Goal: Task Accomplishment & Management: Manage account settings

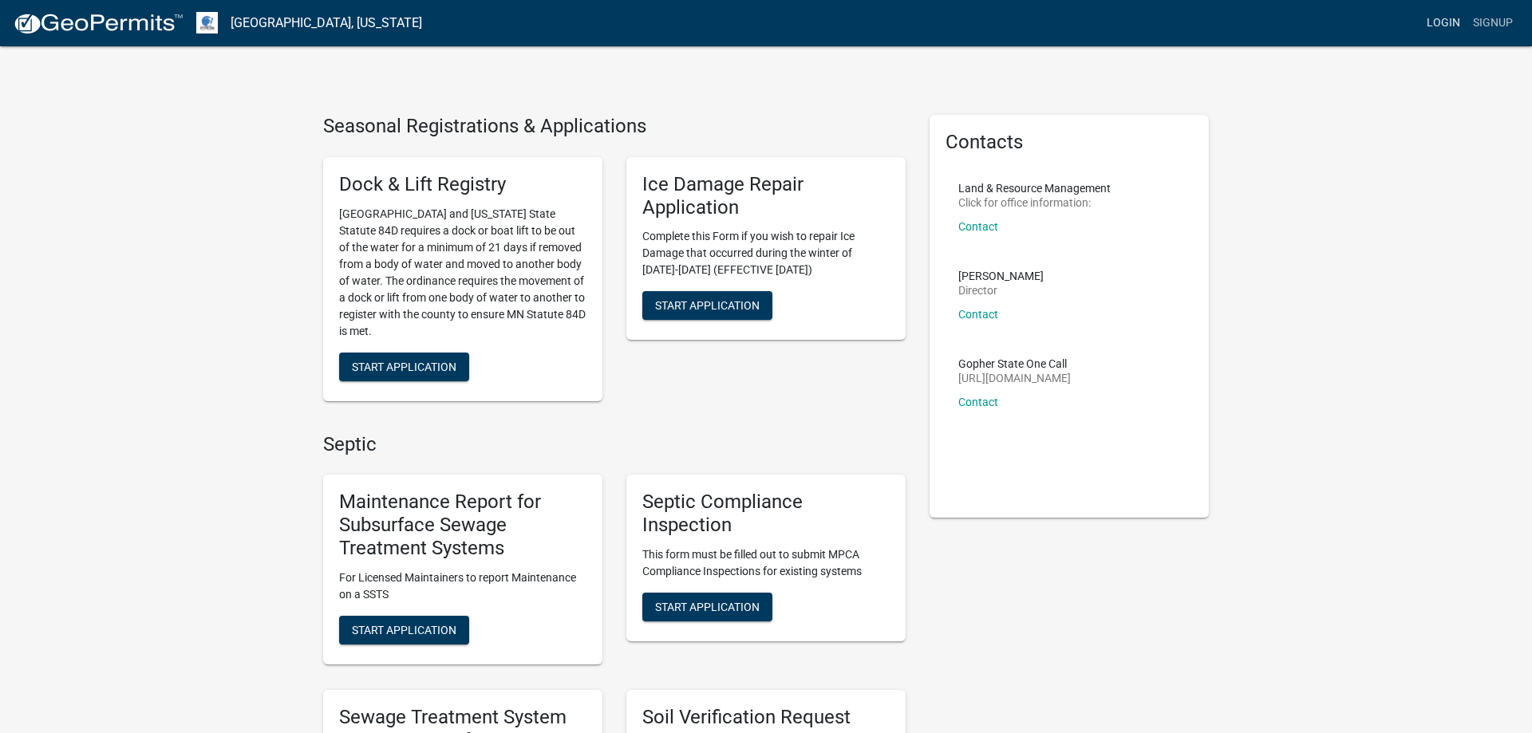
click at [1435, 19] on link "Login" at bounding box center [1443, 23] width 46 height 30
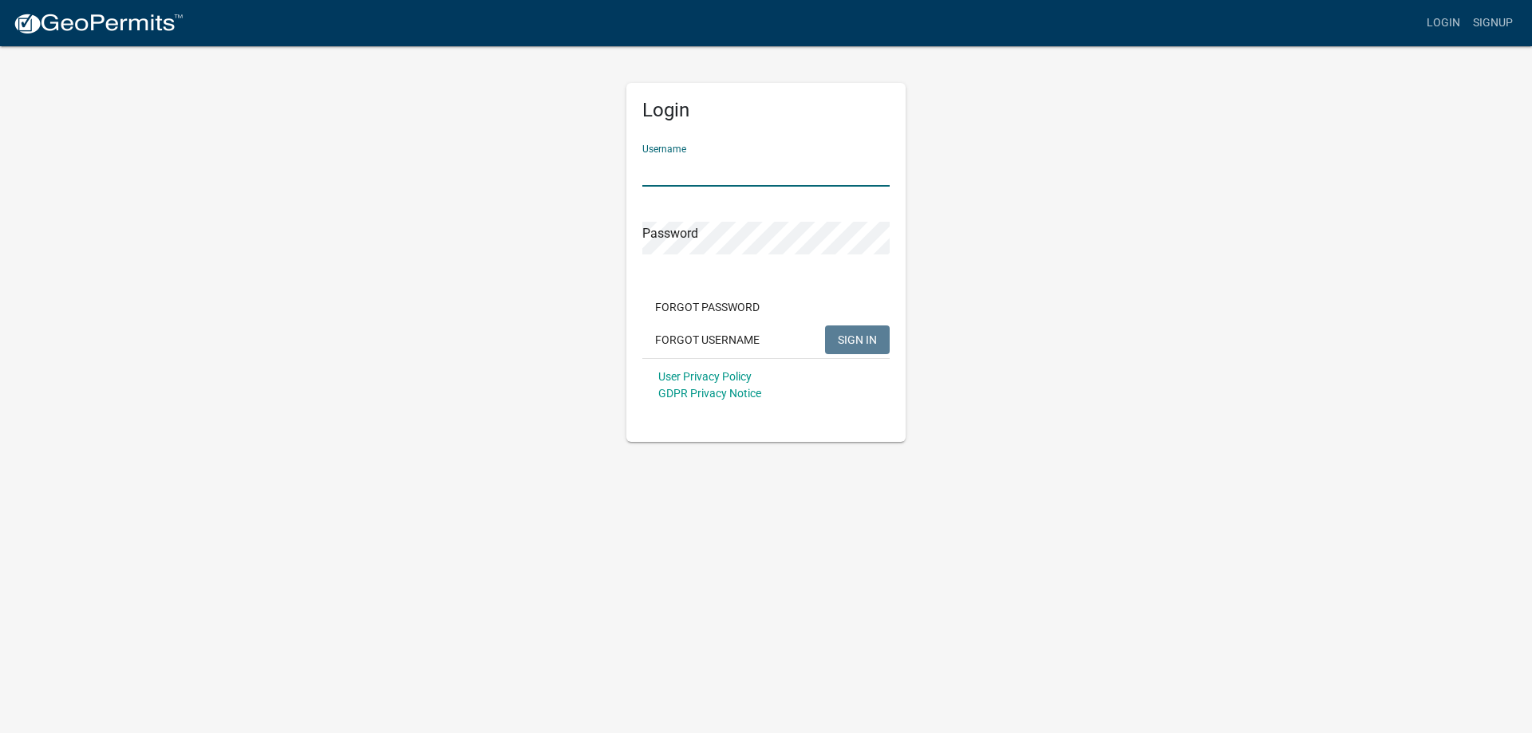
click at [797, 174] on input "Username" at bounding box center [765, 170] width 247 height 33
type input "MJevne"
click at [862, 338] on span "SIGN IN" at bounding box center [857, 339] width 39 height 13
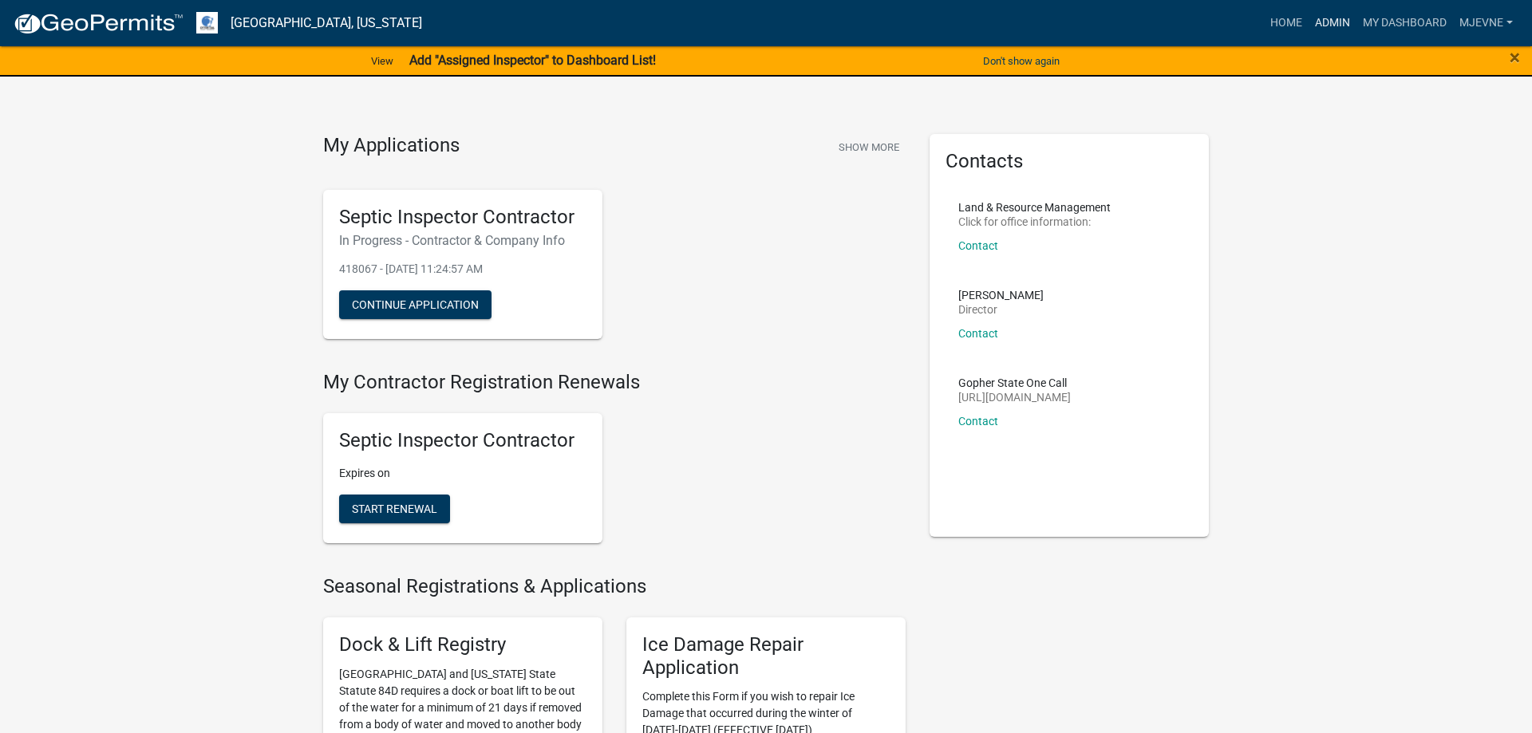
click at [1331, 22] on link "Admin" at bounding box center [1332, 23] width 48 height 30
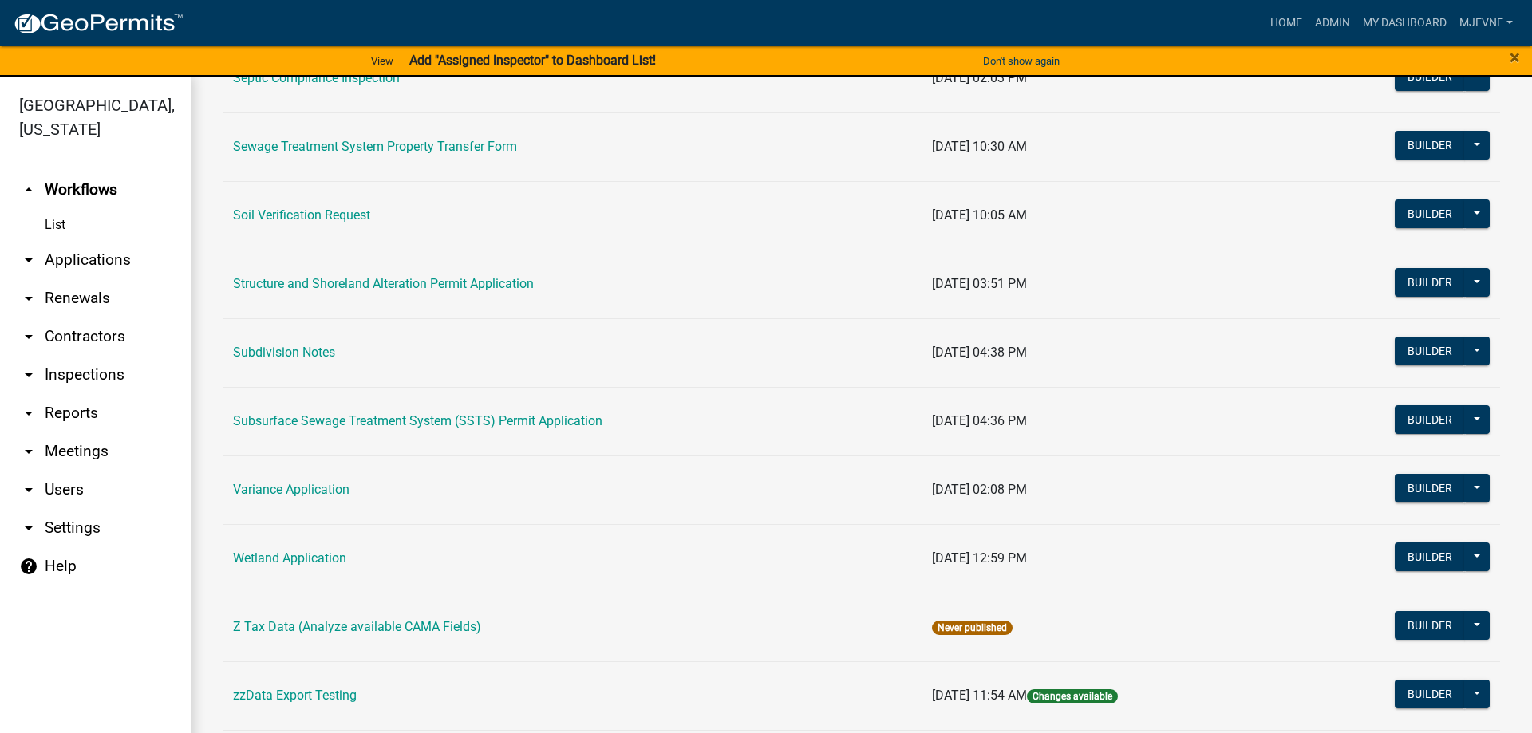
scroll to position [676, 0]
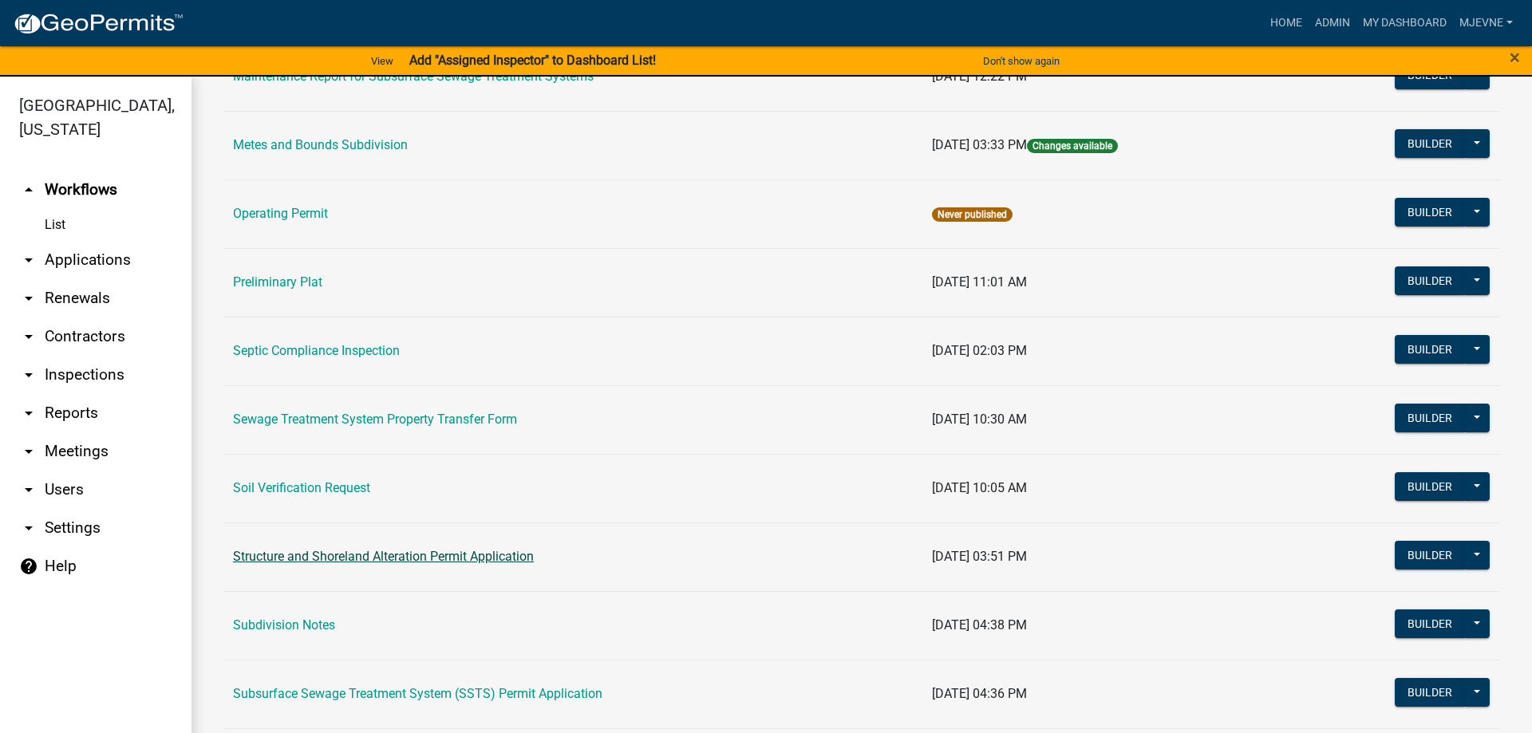
click at [366, 558] on link "Structure and Shoreland Alteration Permit Application" at bounding box center [383, 556] width 301 height 15
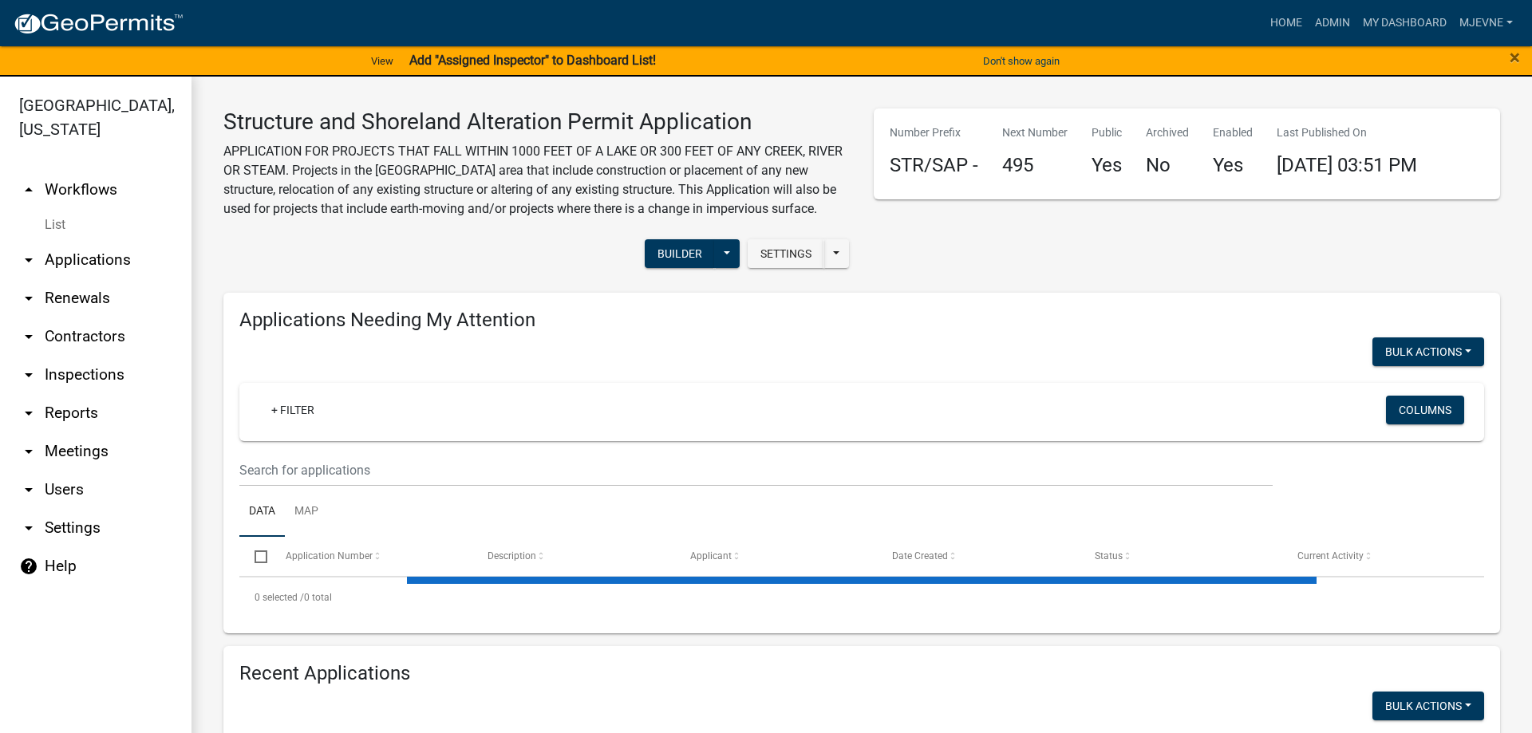
select select "3: 100"
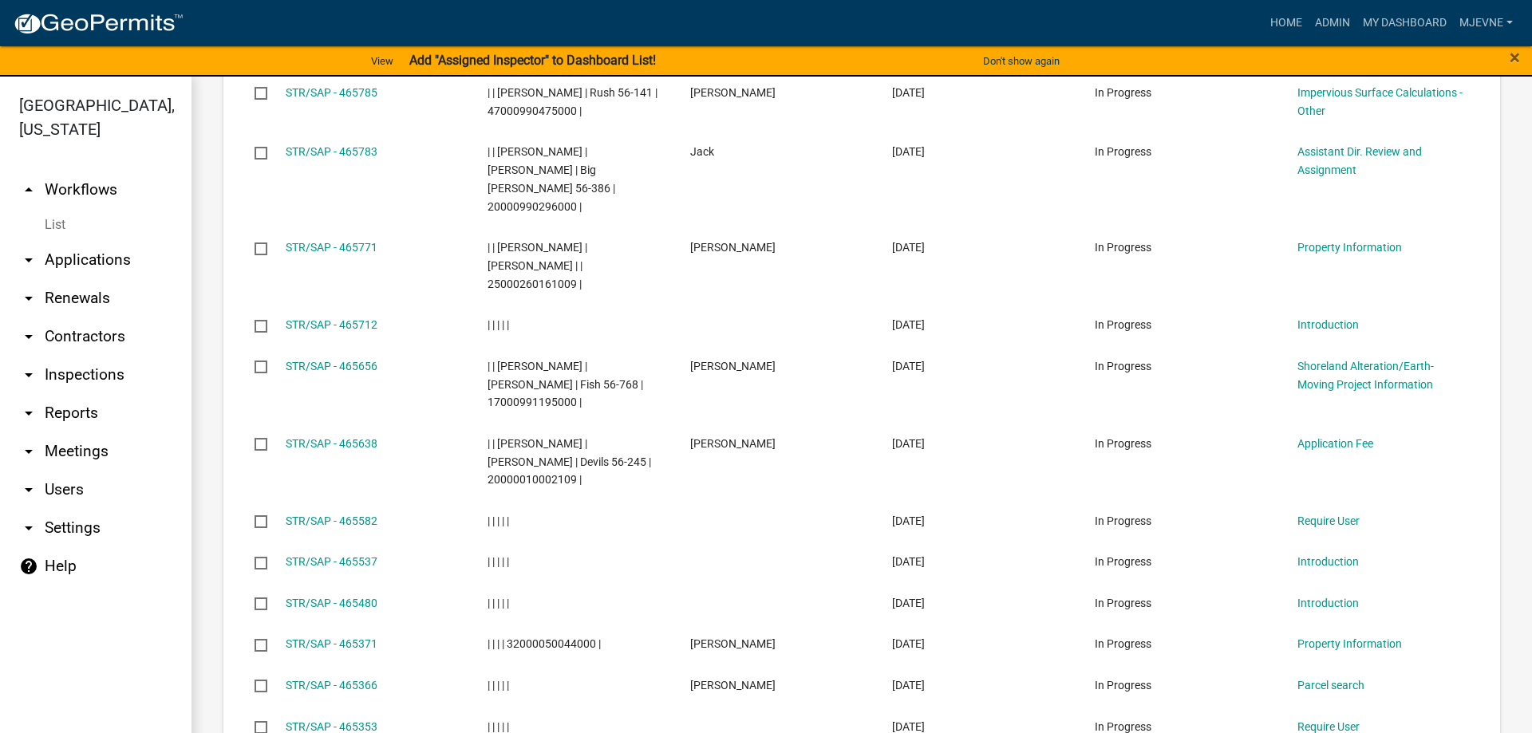
scroll to position [1091, 0]
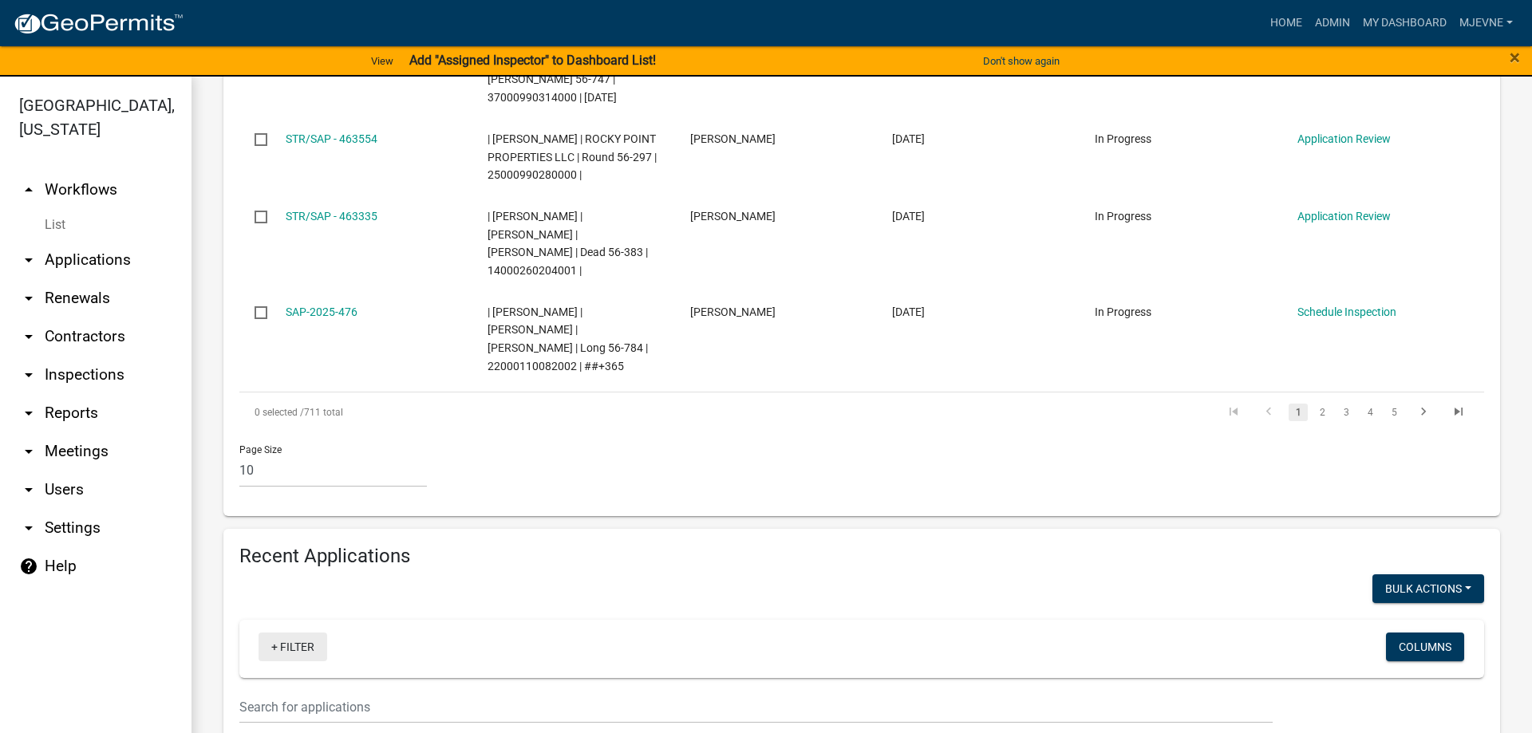
click at [301, 633] on link "+ Filter" at bounding box center [292, 647] width 69 height 29
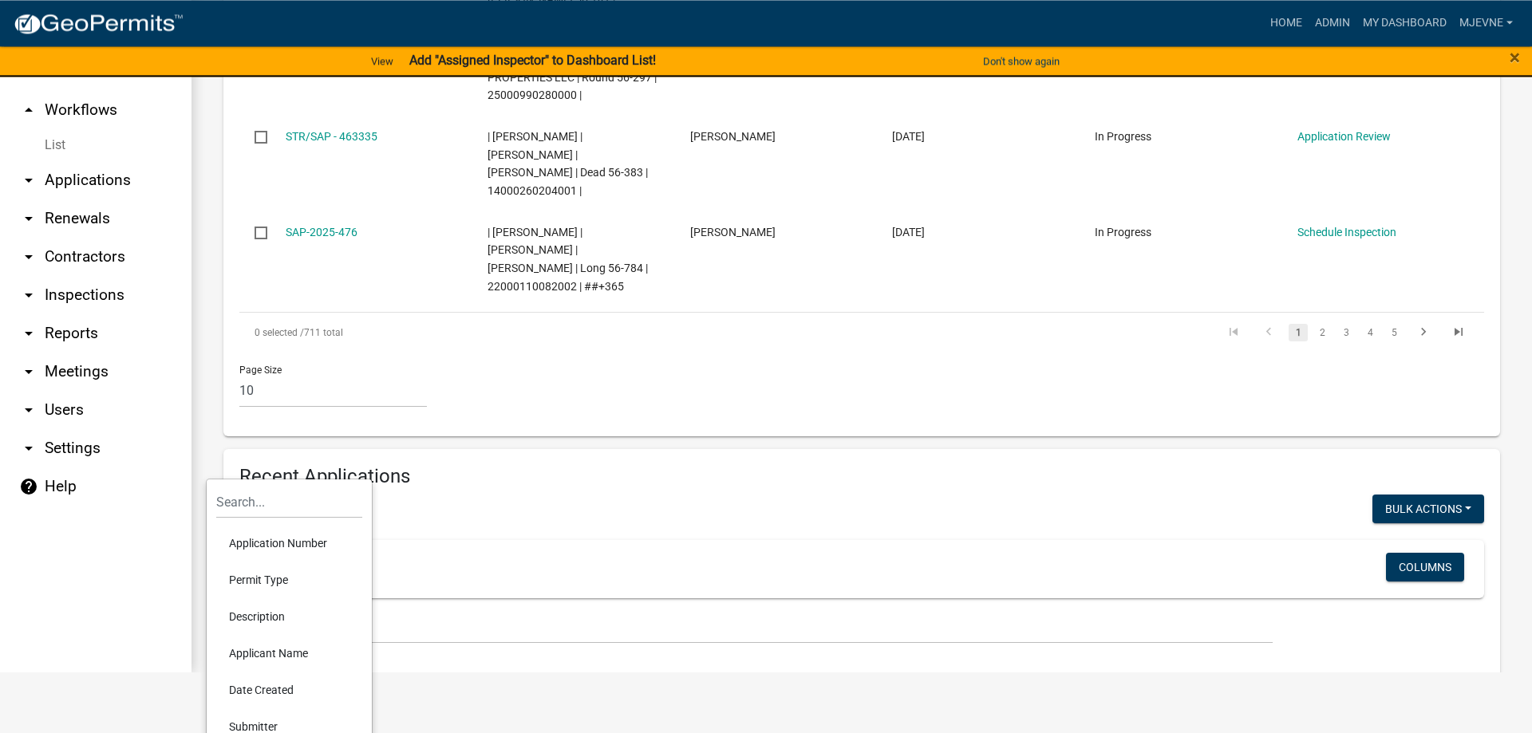
scroll to position [81, 0]
click at [259, 653] on li "Applicant Name" at bounding box center [289, 651] width 146 height 37
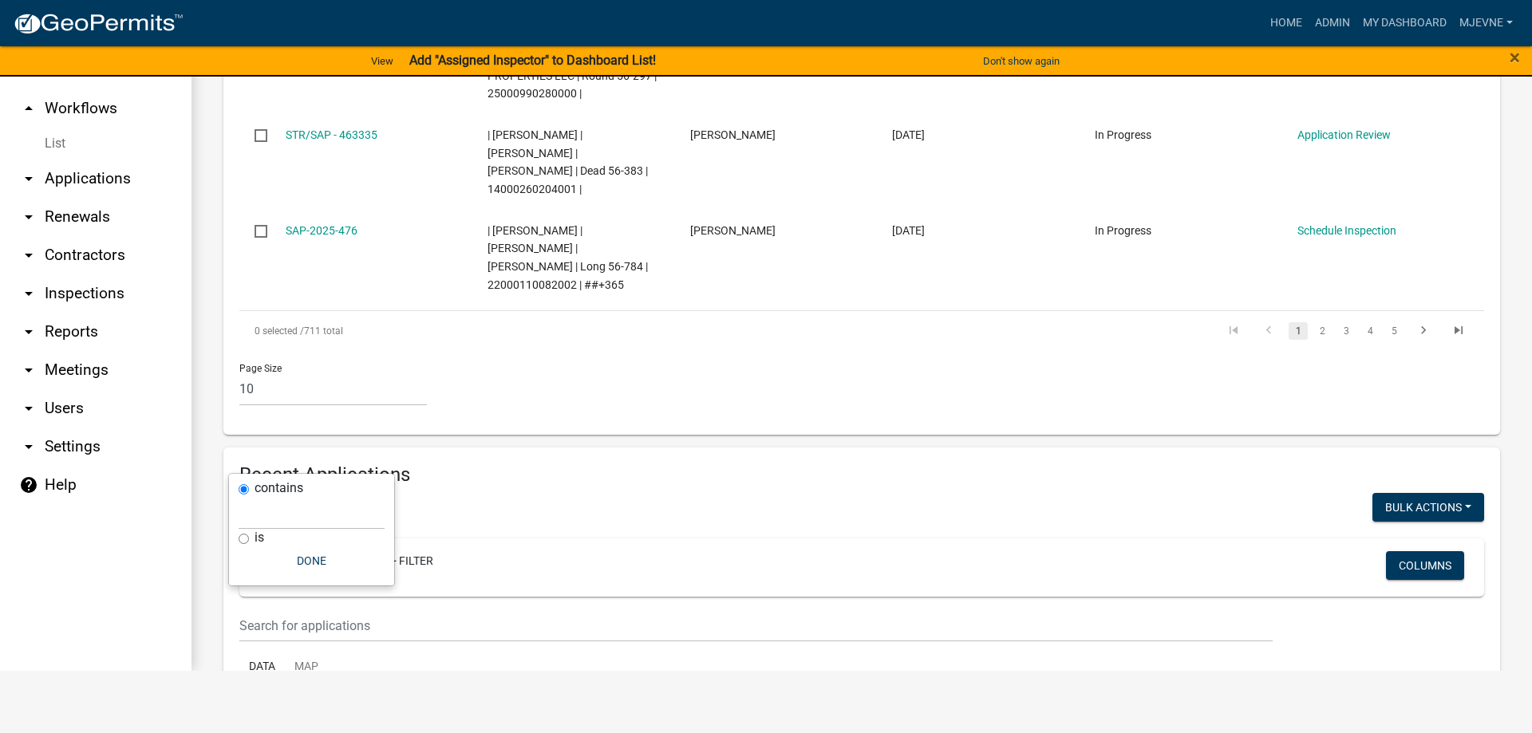
scroll to position [19, 0]
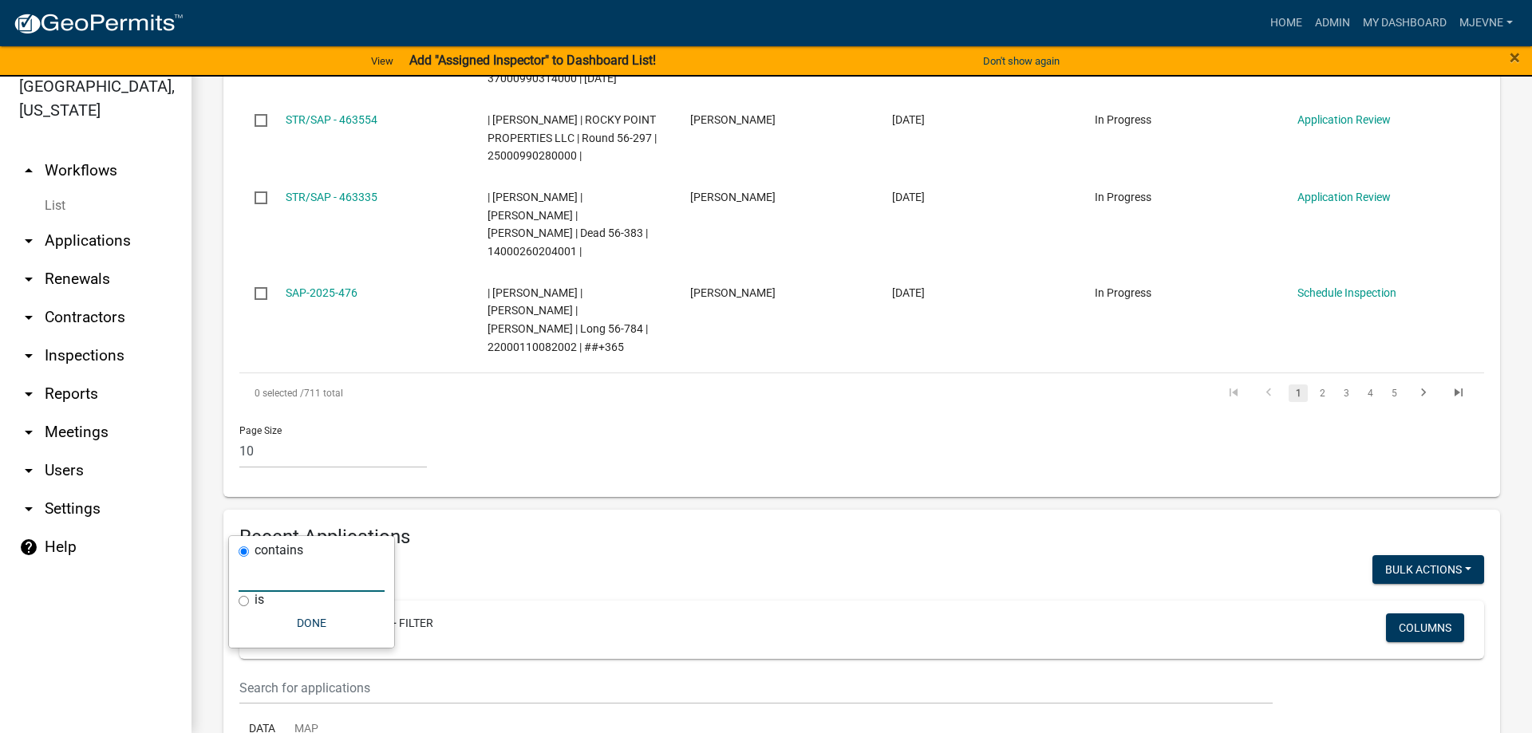
click at [271, 574] on input "text" at bounding box center [312, 575] width 146 height 33
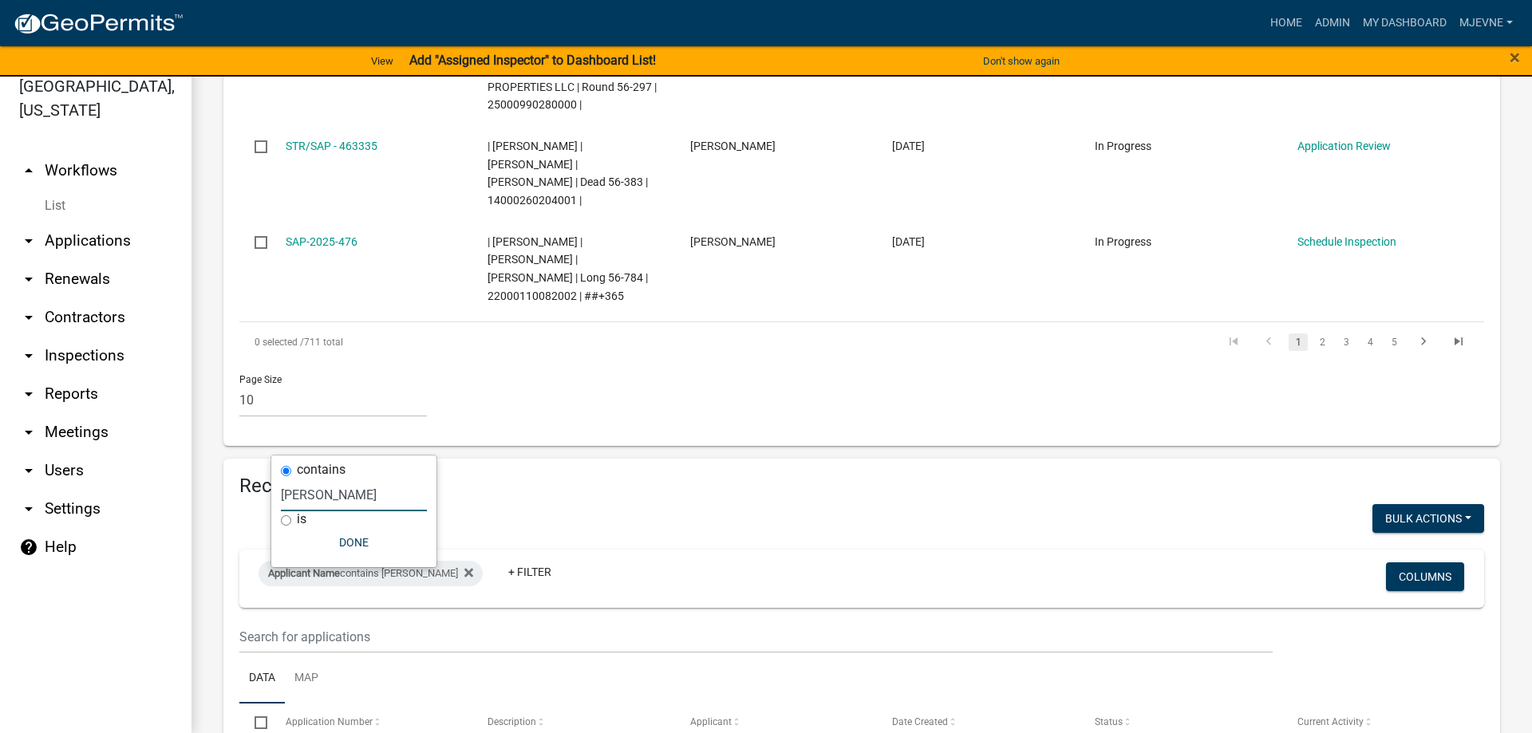
scroll to position [1172, 0]
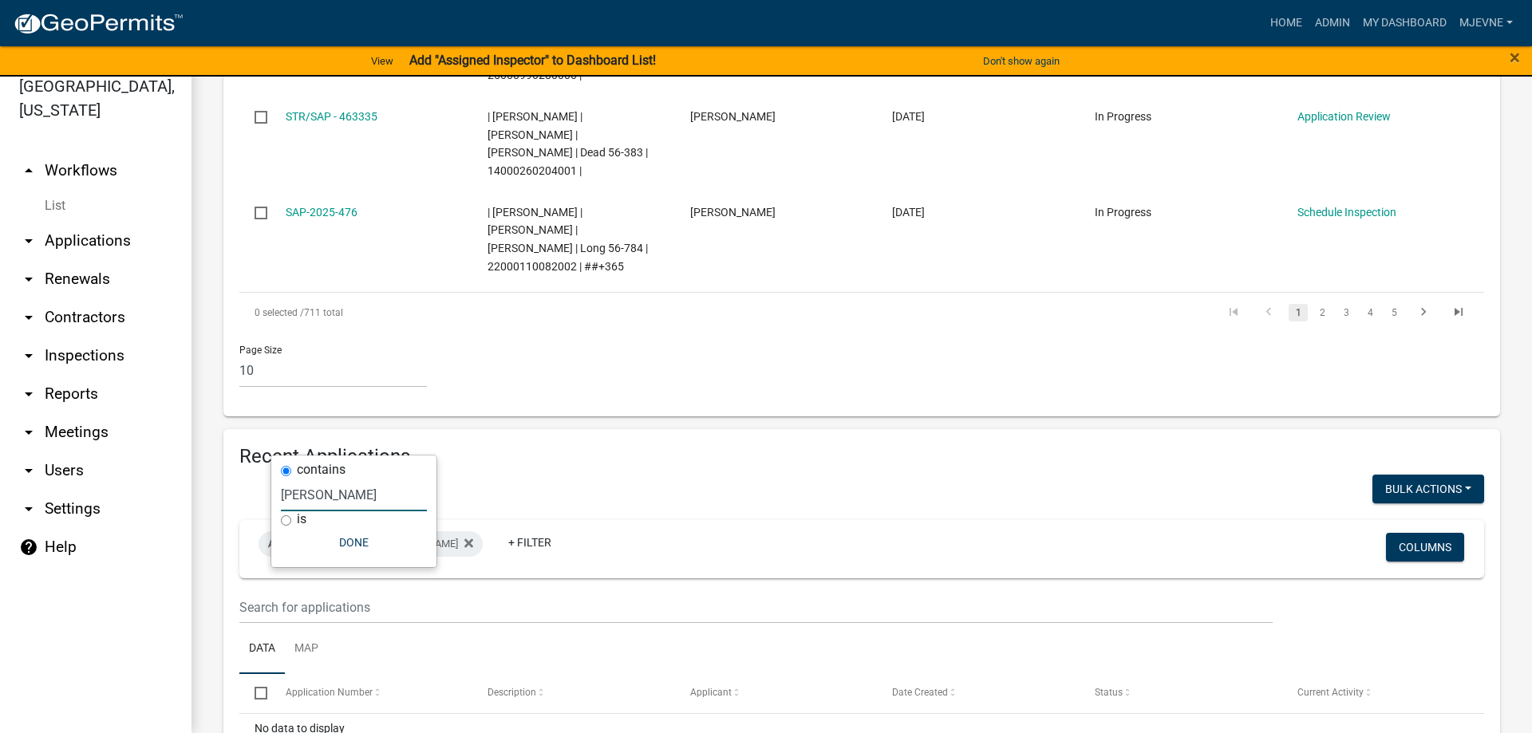
click at [318, 494] on input "overgard" at bounding box center [354, 495] width 146 height 33
drag, startPoint x: 364, startPoint y: 495, endPoint x: 267, endPoint y: 491, distance: 96.6
click at [284, 491] on input "overgaurd" at bounding box center [357, 495] width 146 height 33
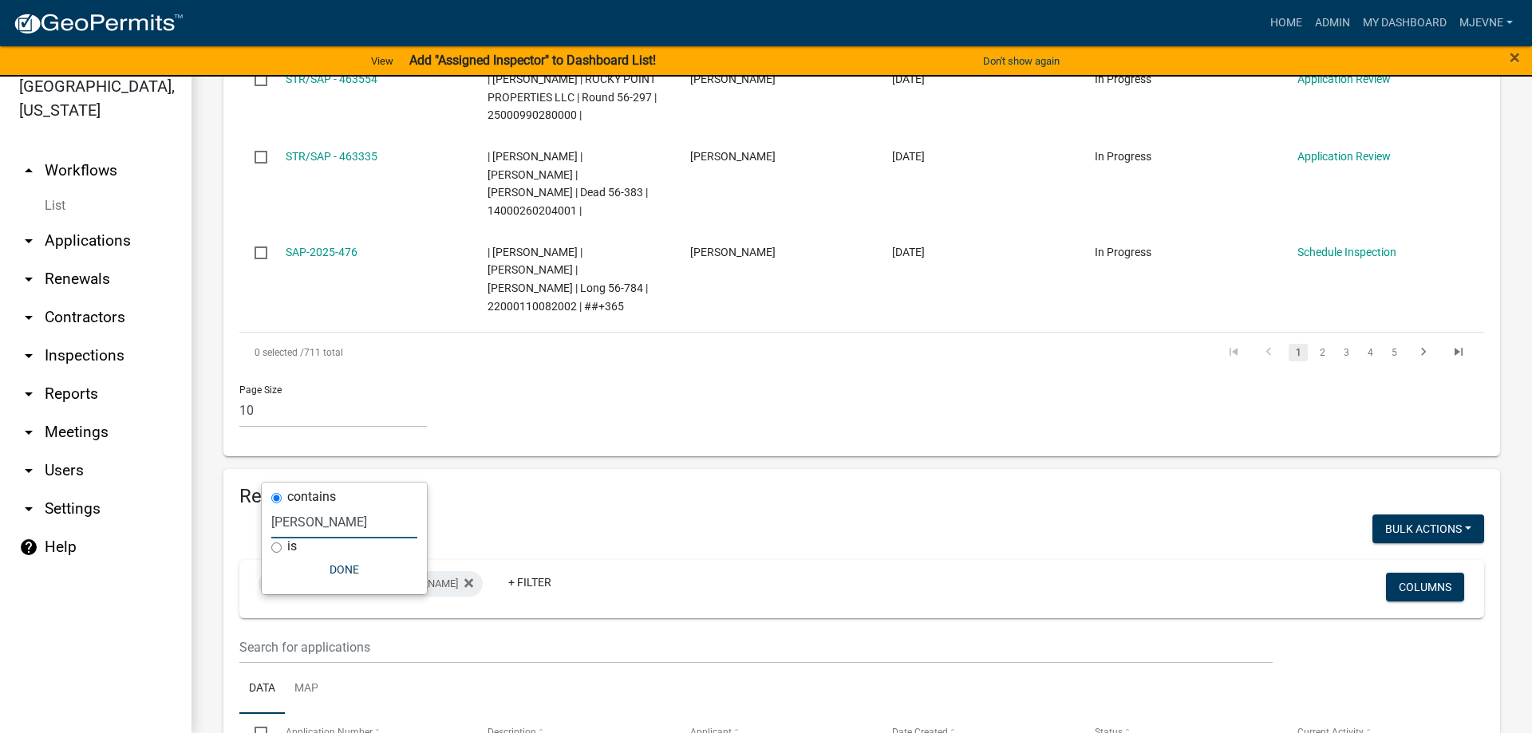
scroll to position [1496, 0]
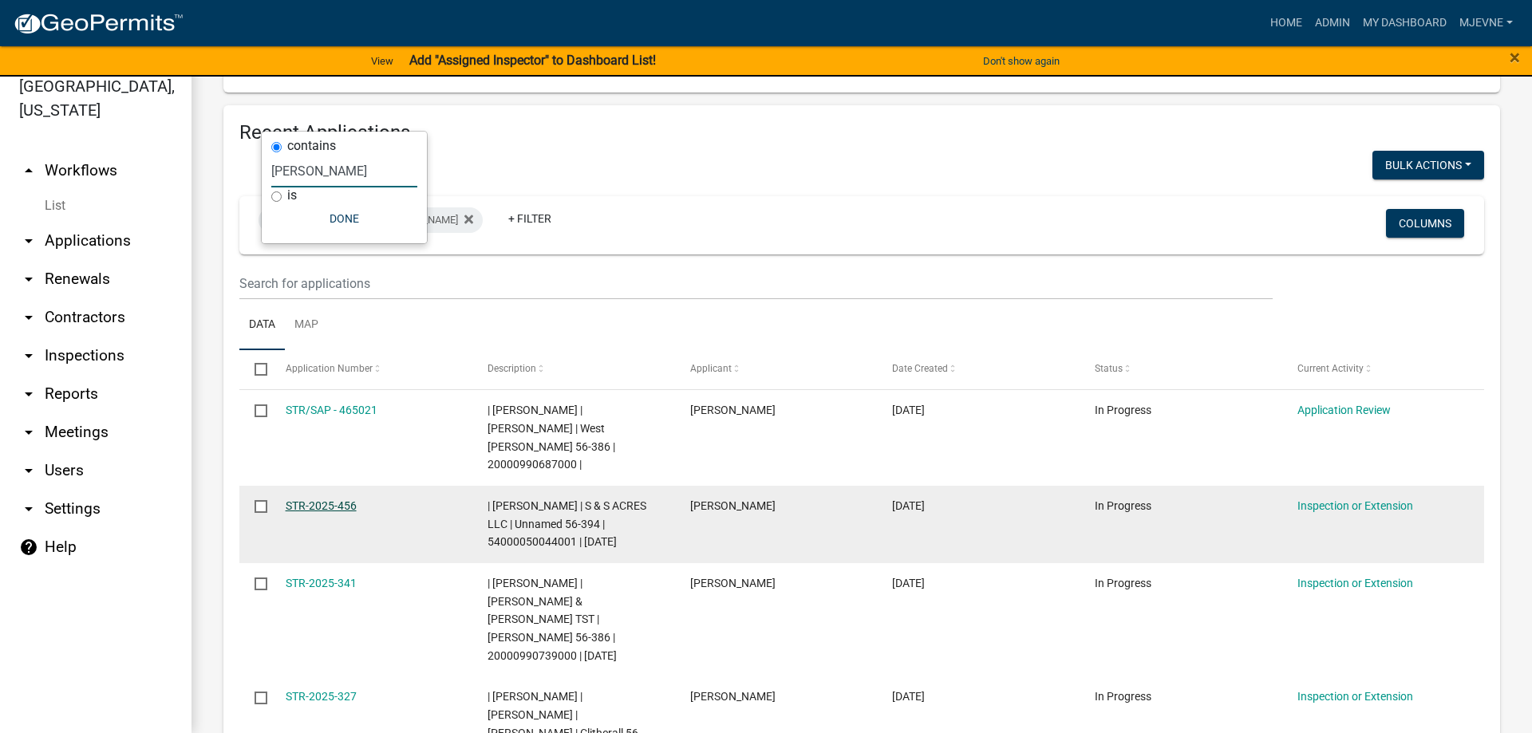
type input "stan"
click at [321, 499] on link "STR-2025-456" at bounding box center [321, 505] width 71 height 13
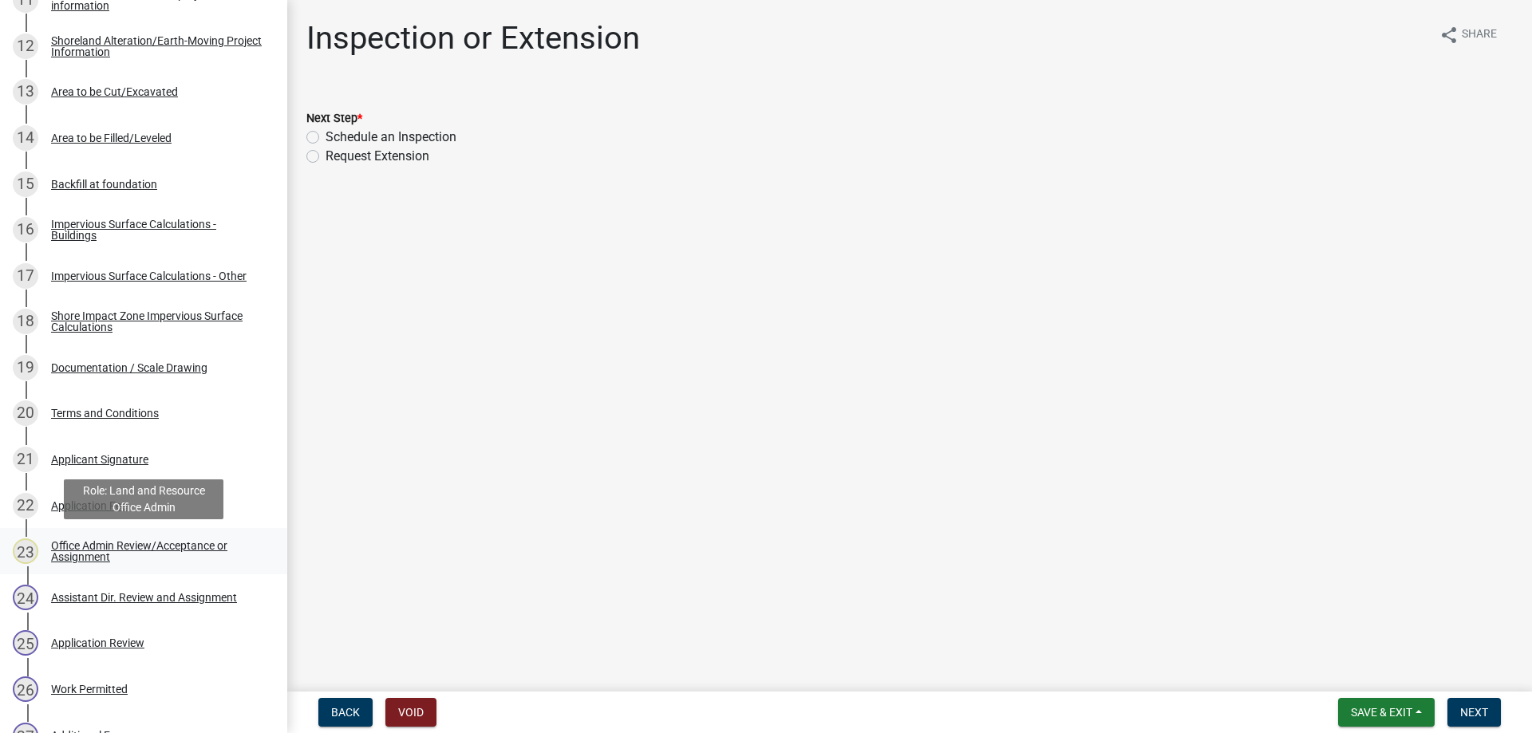
scroll to position [895, 0]
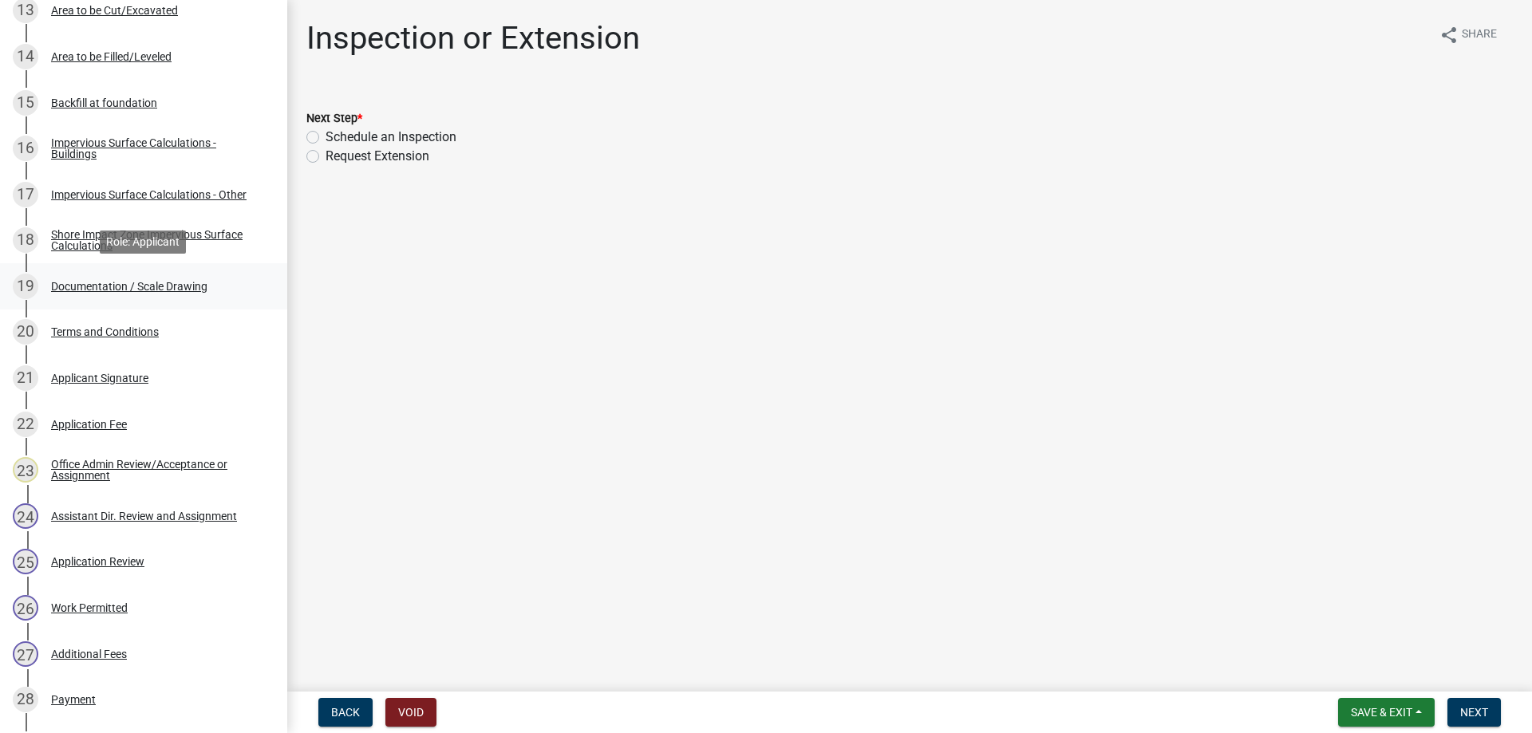
click at [68, 287] on div "Documentation / Scale Drawing" at bounding box center [129, 286] width 156 height 11
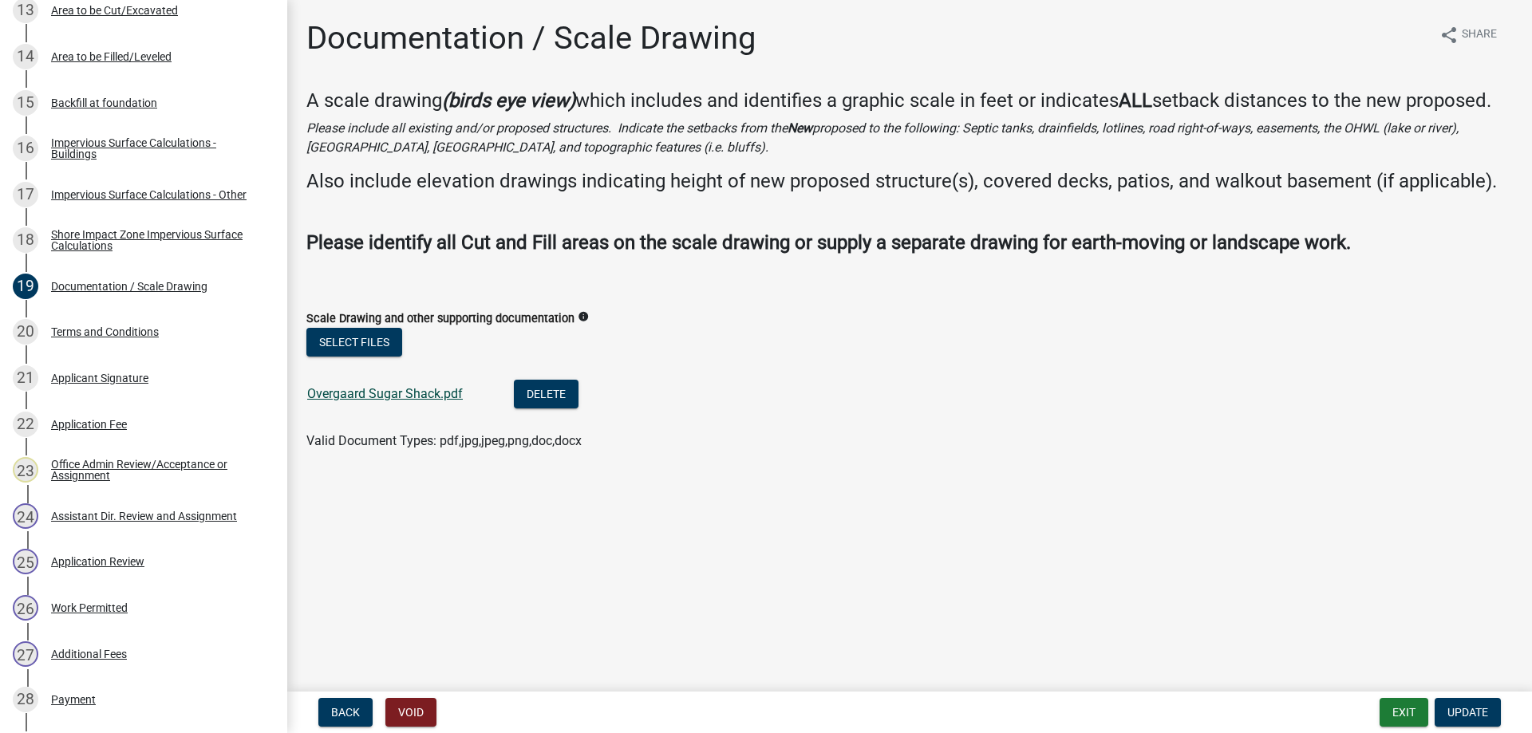
click at [382, 401] on link "Overgaard Sugar Shack.pdf" at bounding box center [385, 393] width 156 height 15
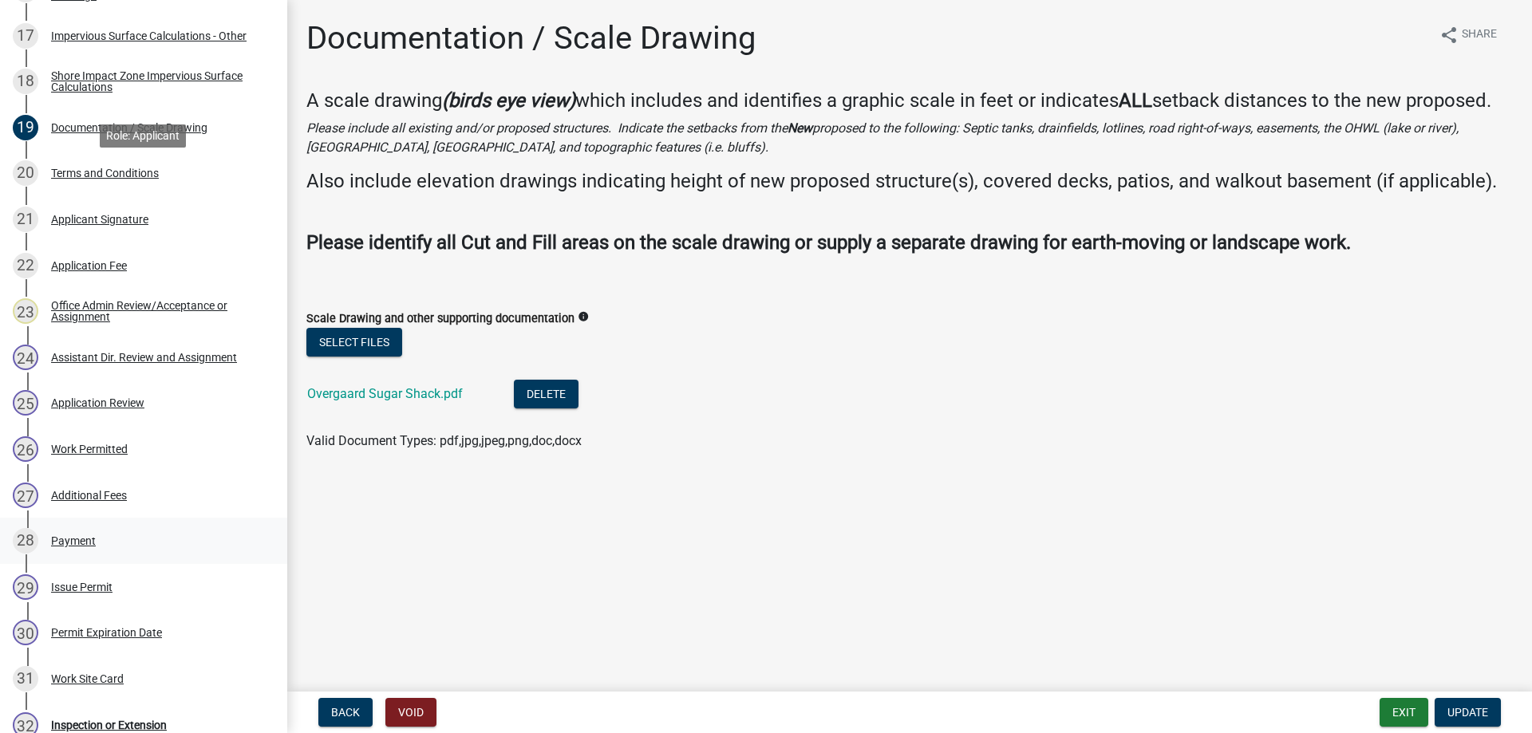
scroll to position [1139, 0]
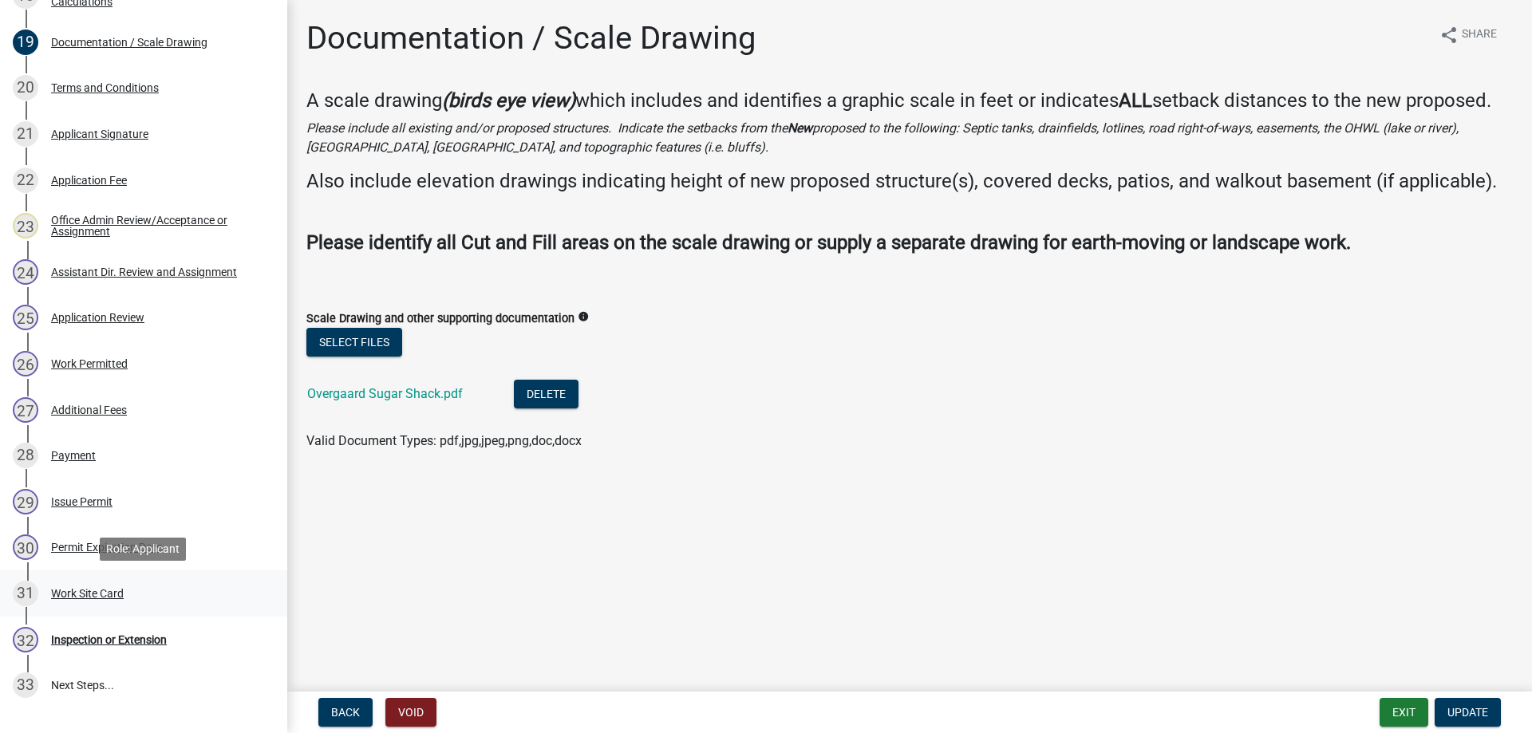
click at [88, 594] on div "Work Site Card" at bounding box center [87, 593] width 73 height 11
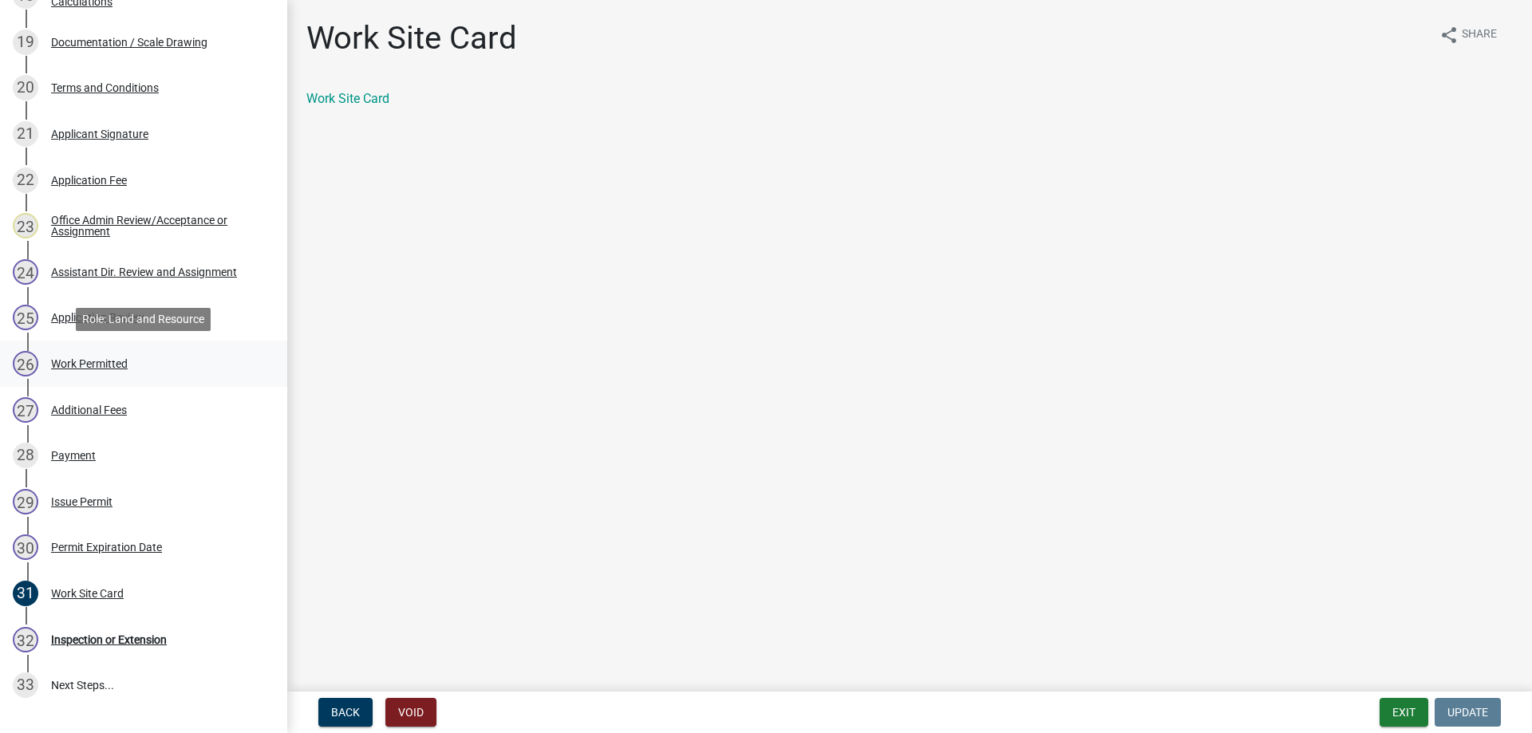
click at [95, 364] on div "Work Permitted" at bounding box center [89, 363] width 77 height 11
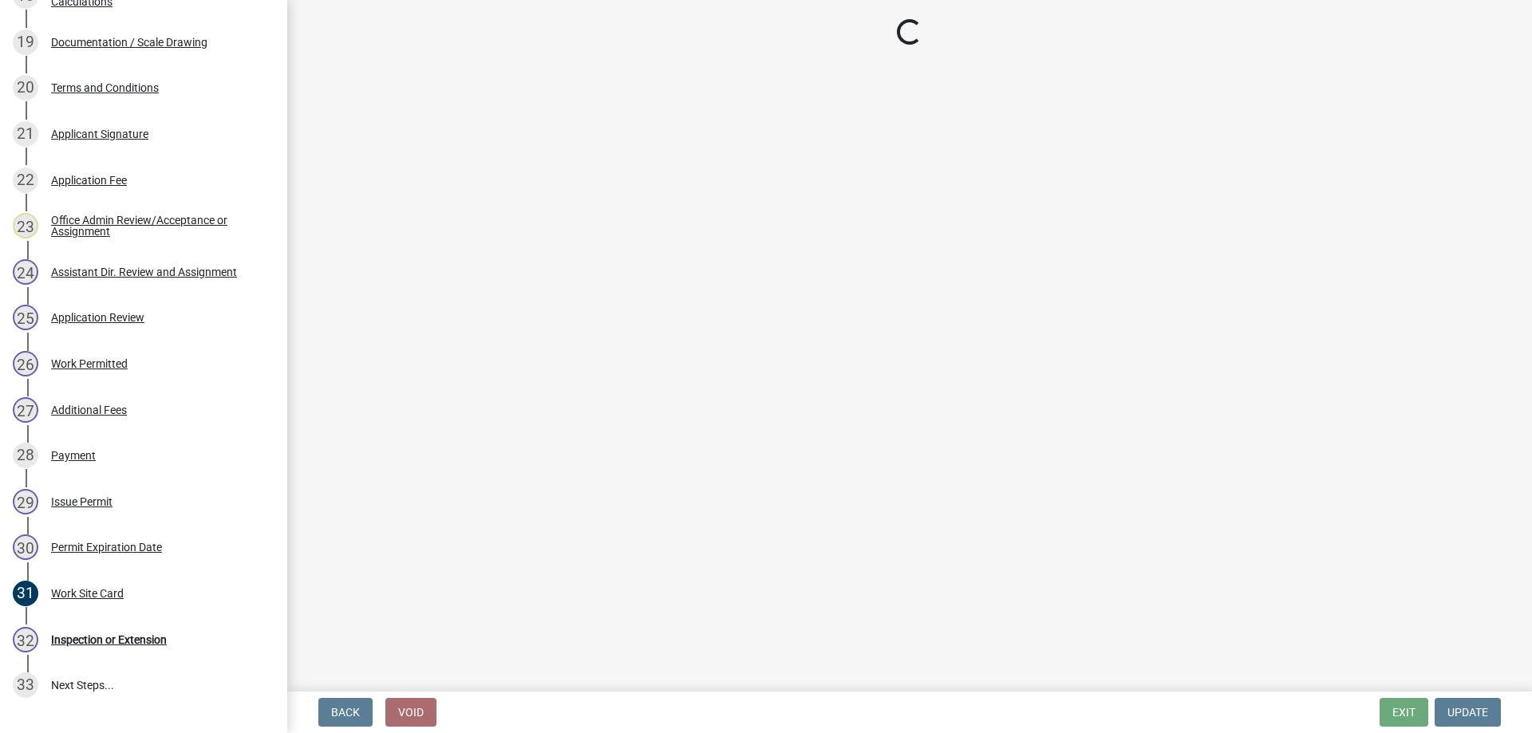
select select "b4c12476-3918-4c31-b34d-126d47b866fd"
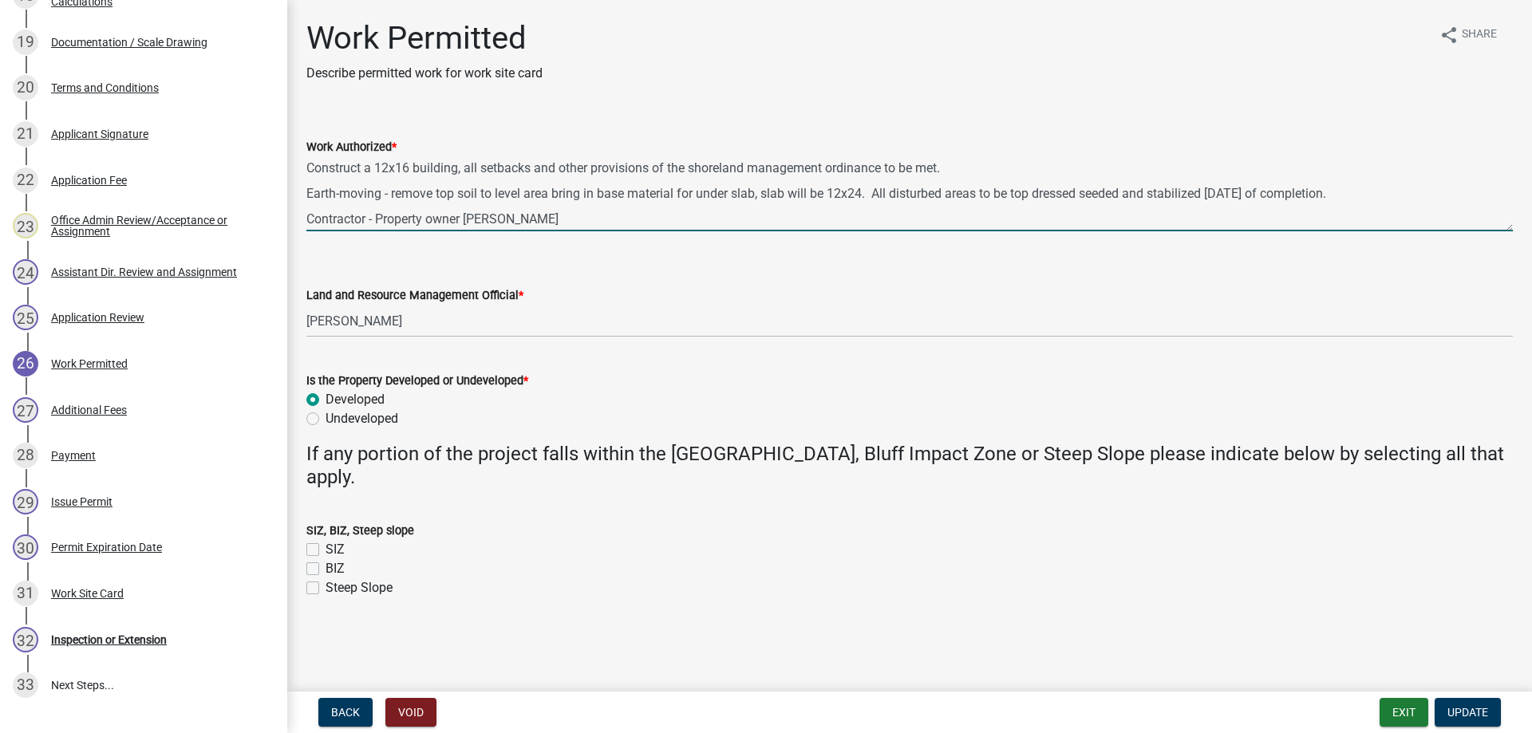
click at [408, 179] on textarea "Construct a 12x16 building, all setbacks and other provisions of the shoreland …" at bounding box center [909, 193] width 1206 height 75
click at [411, 180] on textarea "Construct a 12x16 building, all setbacks and other provisions of the shoreland …" at bounding box center [909, 193] width 1206 height 75
drag, startPoint x: 411, startPoint y: 180, endPoint x: 397, endPoint y: 182, distance: 14.6
click at [397, 182] on textarea "Construct a 12x16 building, all setbacks and other provisions of the shoreland …" at bounding box center [909, 193] width 1206 height 75
click at [408, 164] on textarea "Construct a 12x16 building, all setbacks and other provisions of the shoreland …" at bounding box center [909, 193] width 1206 height 75
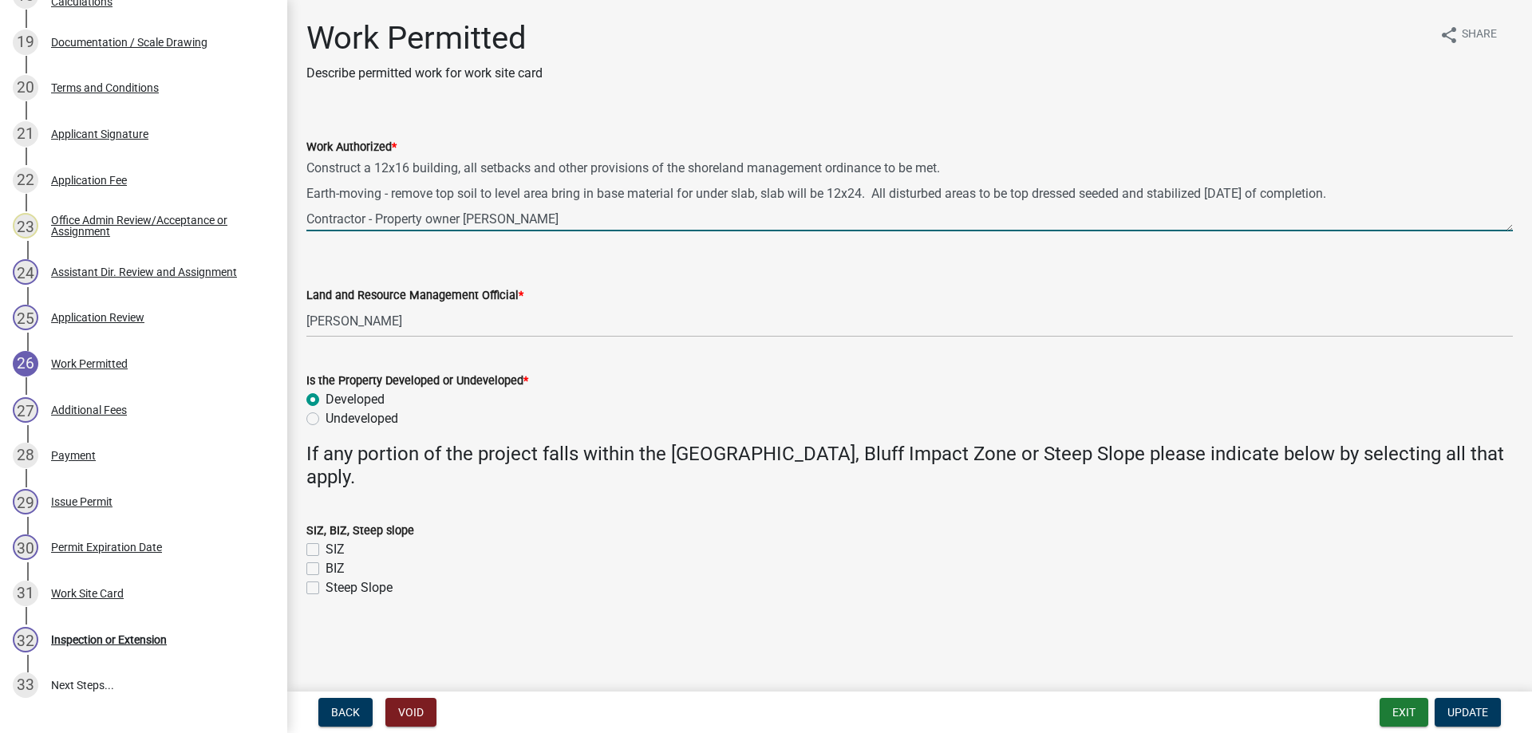
drag, startPoint x: 410, startPoint y: 180, endPoint x: 399, endPoint y: 180, distance: 11.2
click at [399, 180] on textarea "Construct a 12x16 building, all setbacks and other provisions of the shoreland …" at bounding box center [909, 193] width 1206 height 75
click at [862, 205] on textarea "Construct a 12x24 building, all setbacks and other provisions of the shoreland …" at bounding box center [909, 193] width 1206 height 75
click at [313, 160] on textarea "Construct a 12x24 building, all setbacks and other provisions of the shoreland …" at bounding box center [909, 193] width 1206 height 75
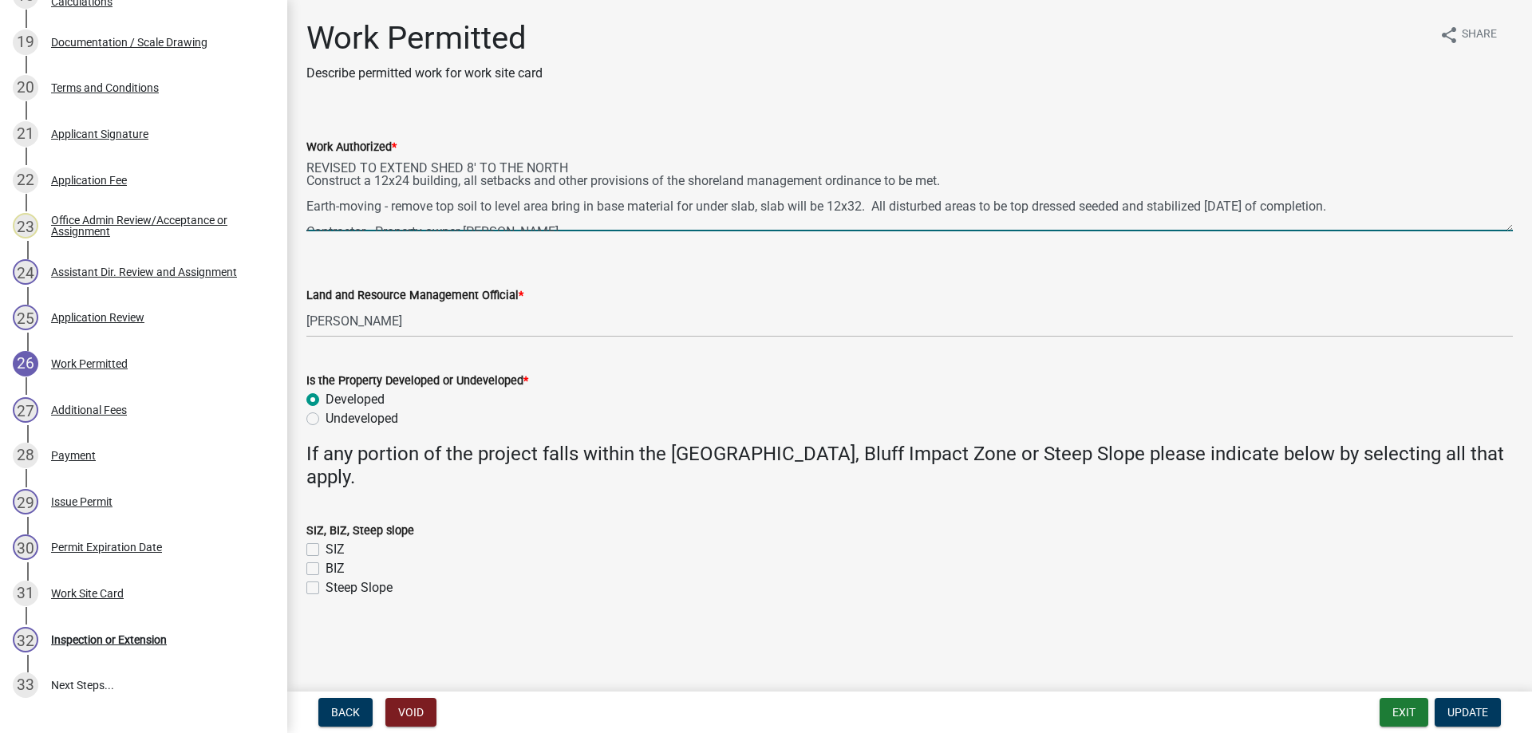
click at [465, 167] on textarea "REVISED TO EXTEND SHED 8' TO THE NORTH Construct a 12x24 building, all setbacks…" at bounding box center [909, 193] width 1206 height 75
click at [676, 166] on textarea "REVISED TO EXTEND SHED AND SLAB EACH 8' TO THE NORTH Construct a 12x24 building…" at bounding box center [909, 193] width 1206 height 75
click at [866, 167] on textarea "REVISED TO EXTEND SHED AND SLAB EACH 8' TO THE NORTH DIMENSIONS REFLECTED BELOW…" at bounding box center [909, 193] width 1206 height 75
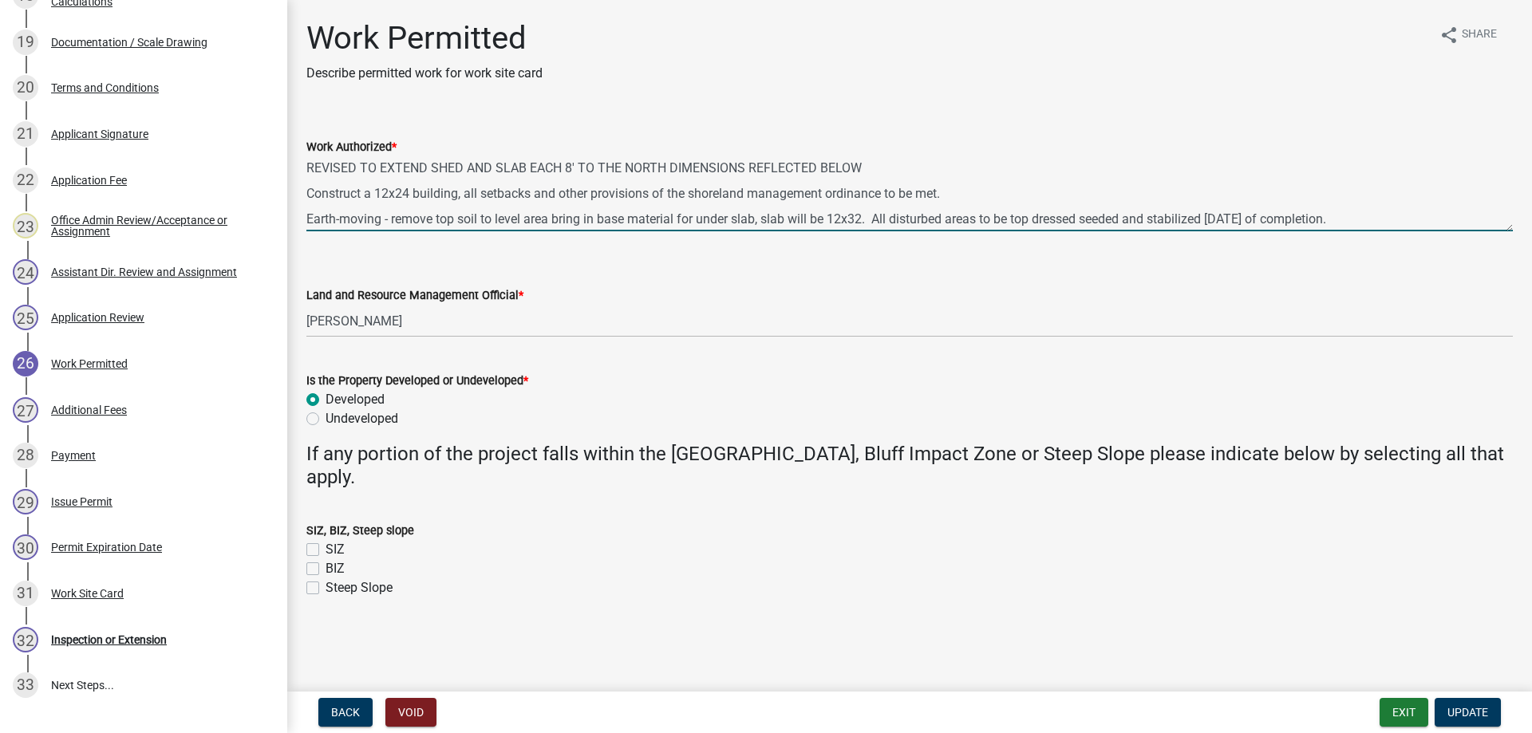
click at [861, 167] on textarea "REVISED TO EXTEND SHED AND SLAB EACH 8' TO THE NORTH DIMENSIONS REFLECTED BELOW…" at bounding box center [909, 193] width 1206 height 75
click at [391, 193] on textarea "REVISED TO EXTEND SHED AND SLAB EACH 8' TO THE NORTH DIMENSIONS REFLECTED BELOW…" at bounding box center [909, 193] width 1206 height 75
click at [401, 192] on textarea "REVISED TO EXTEND SHED AND SLAB EACH 8' TO THE NORTH DIMENSIONS REFLECTED BELOW…" at bounding box center [909, 193] width 1206 height 75
click at [843, 219] on textarea "REVISED TO EXTEND SHED AND SLAB EACH 8' TO THE NORTH DIMENSIONS REFLECTED BELOW…" at bounding box center [909, 193] width 1206 height 75
click at [855, 219] on textarea "REVISED TO EXTEND SHED AND SLAB EACH 8' TO THE NORTH DIMENSIONS REFLECTED BELOW…" at bounding box center [909, 193] width 1206 height 75
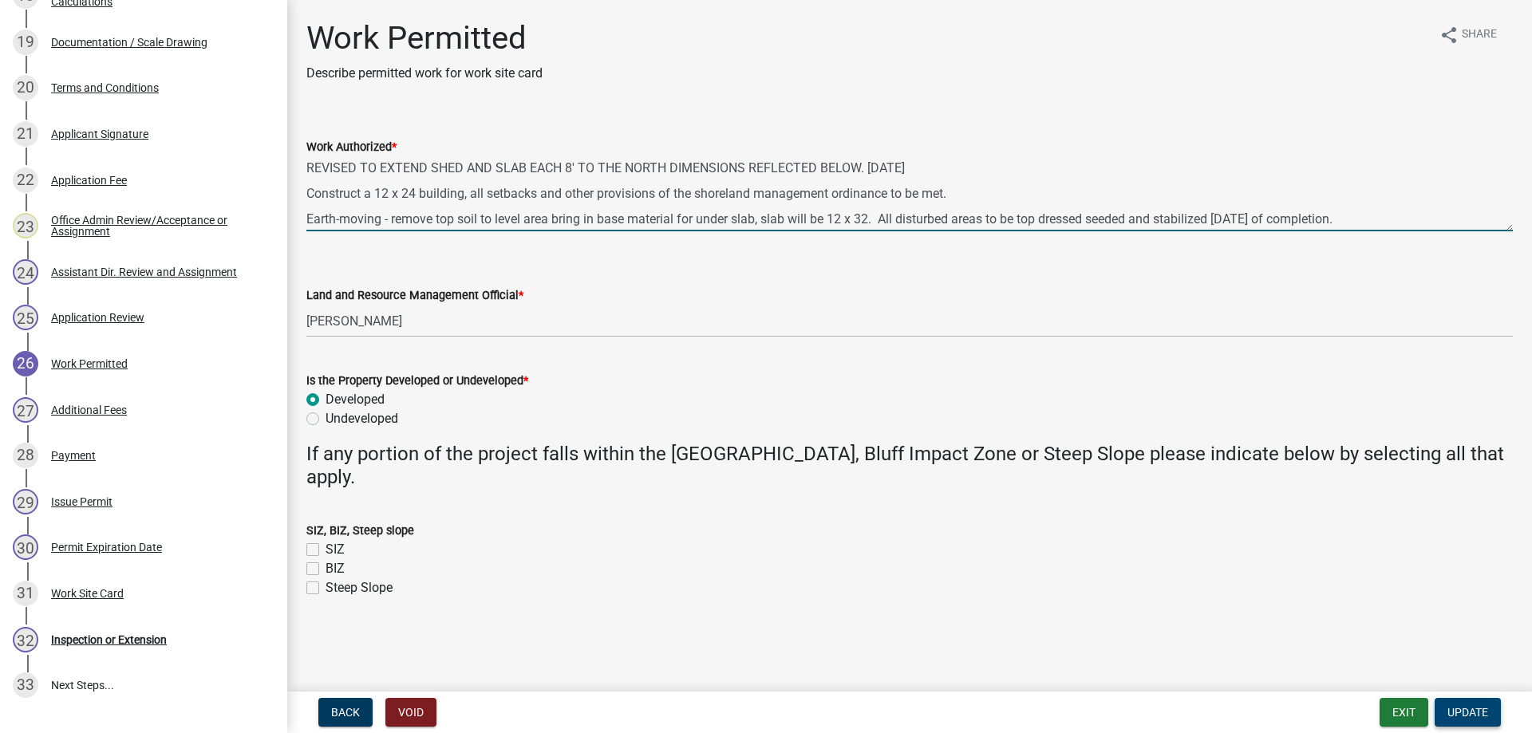
type textarea "REVISED TO EXTEND SHED AND SLAB EACH 8' TO THE NORTH DIMENSIONS REFLECTED BELOW…"
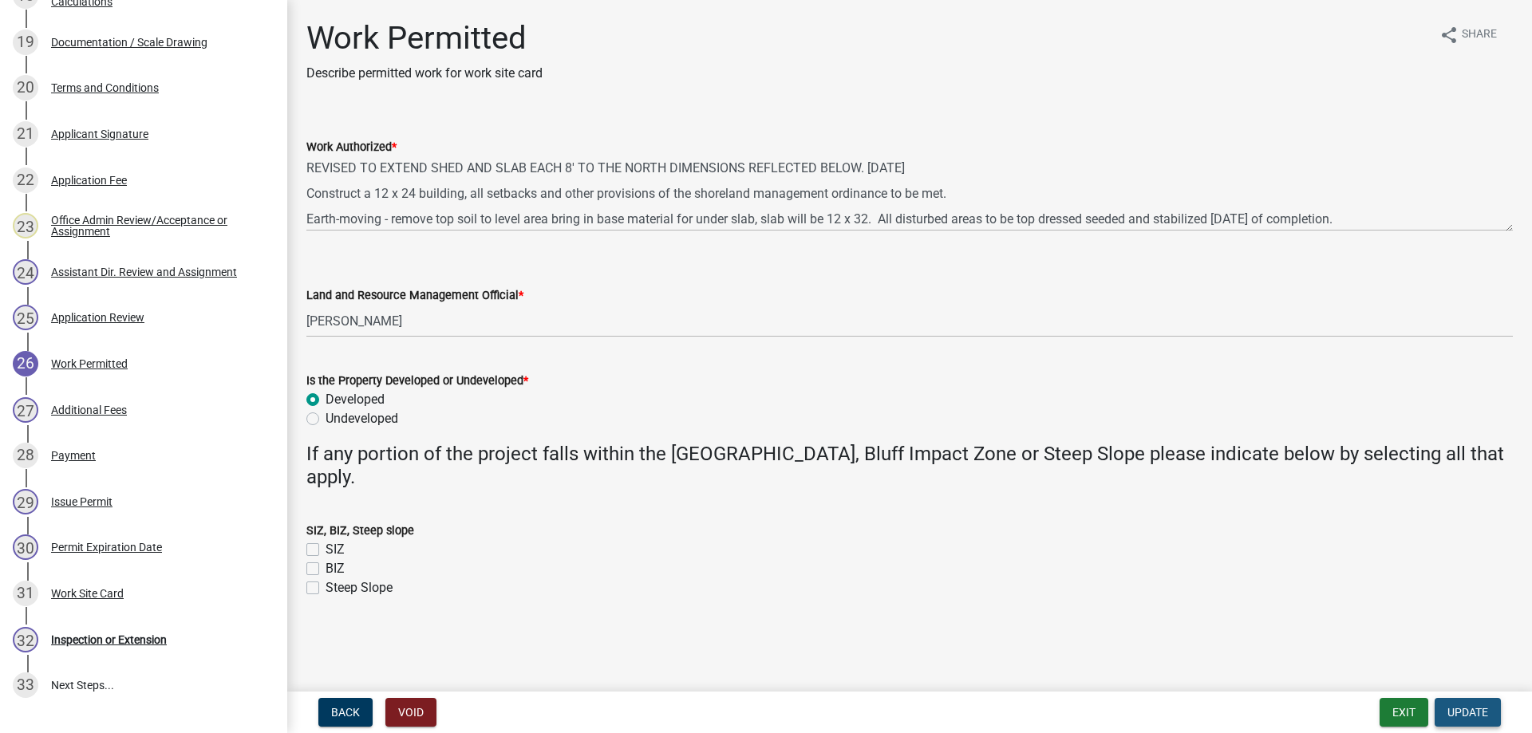
click at [1478, 714] on span "Update" at bounding box center [1467, 712] width 41 height 13
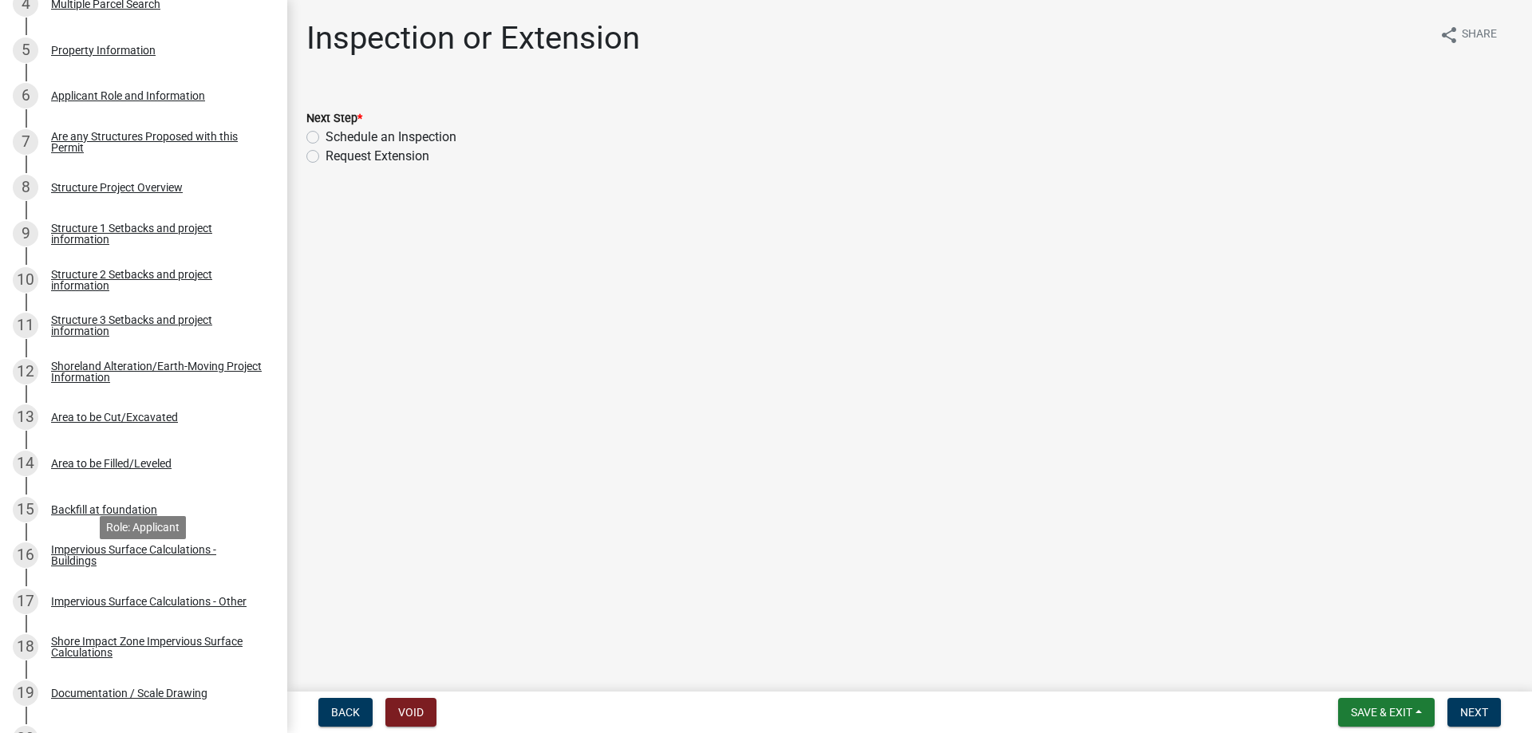
scroll to position [81, 0]
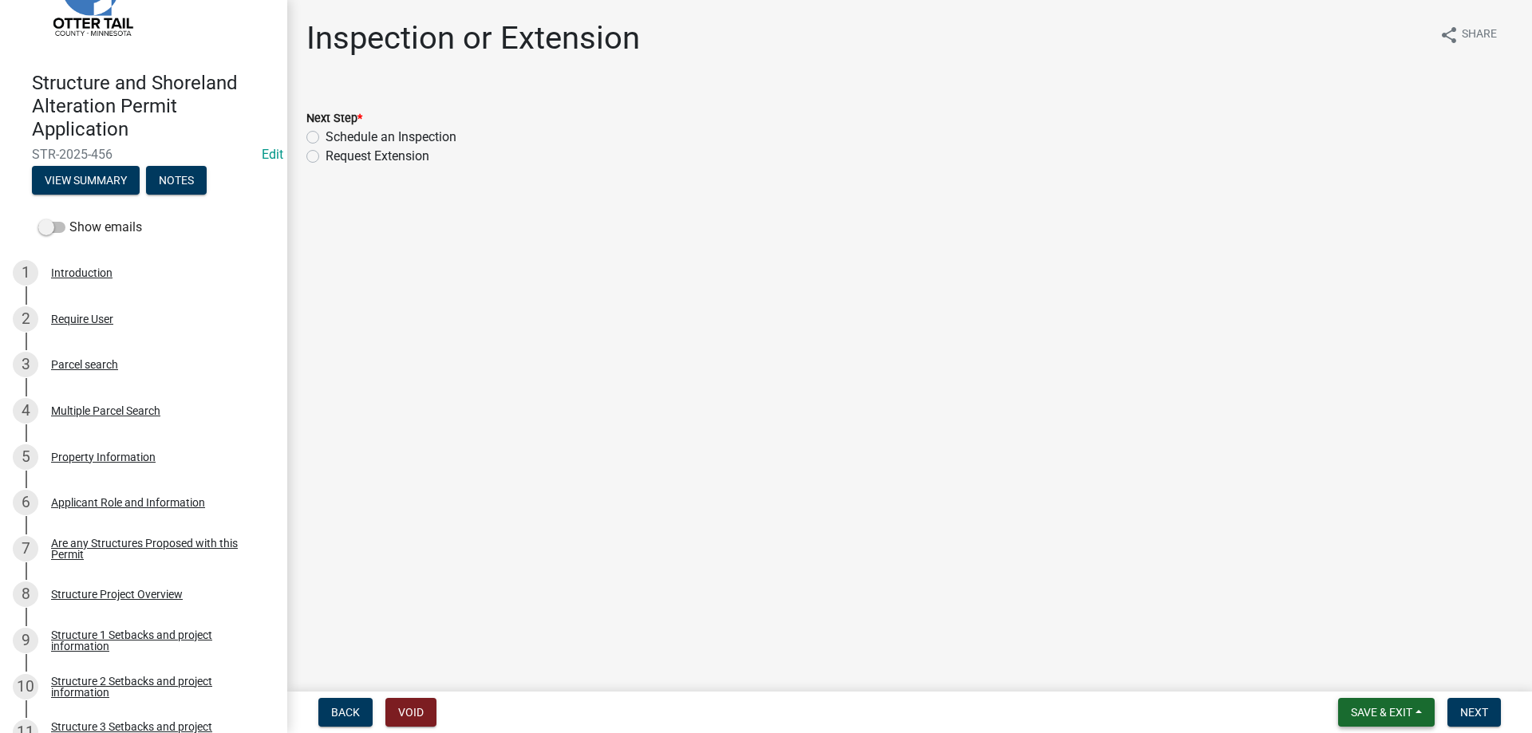
click at [1357, 706] on span "Save & Exit" at bounding box center [1381, 712] width 61 height 13
click at [1353, 677] on button "Save & Exit" at bounding box center [1371, 671] width 128 height 38
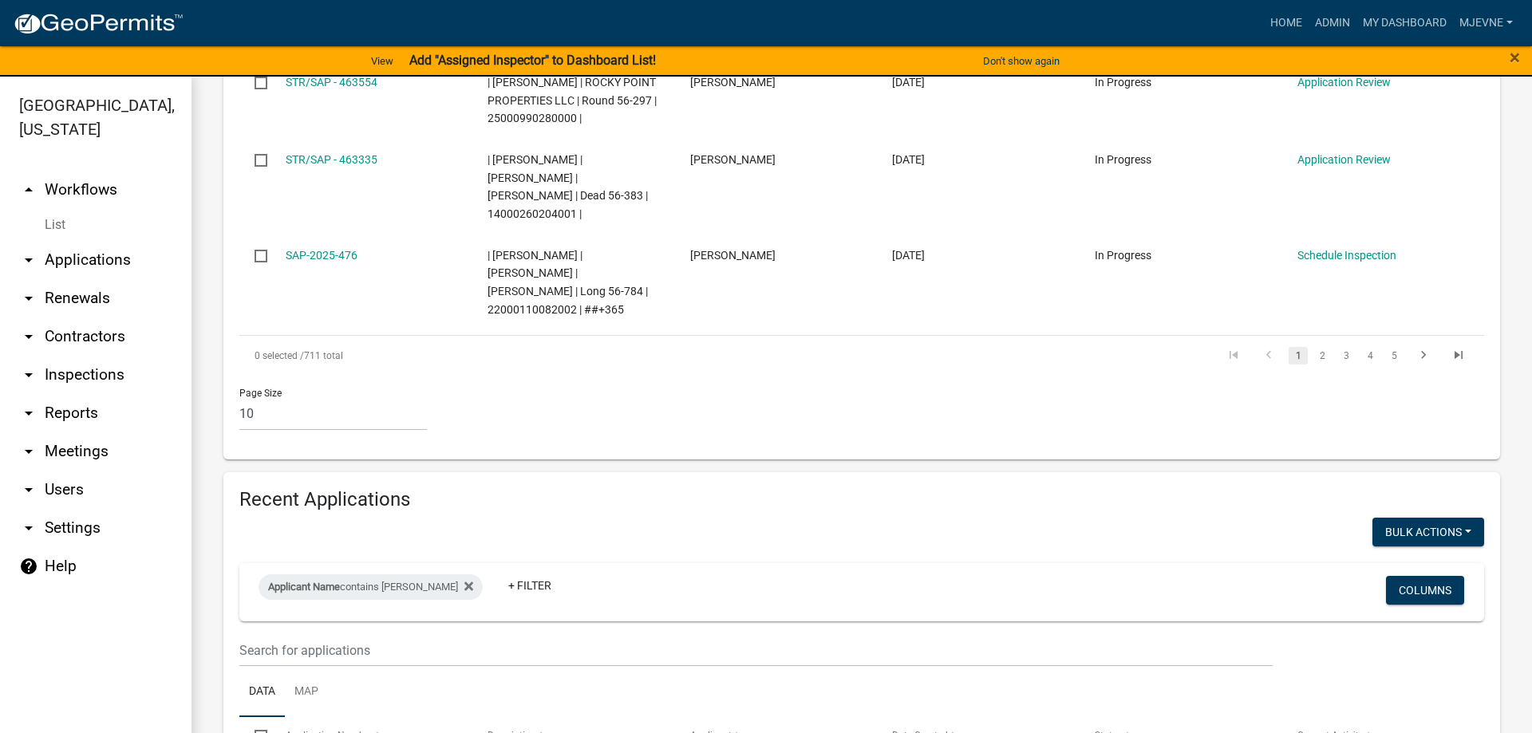
scroll to position [1139, 0]
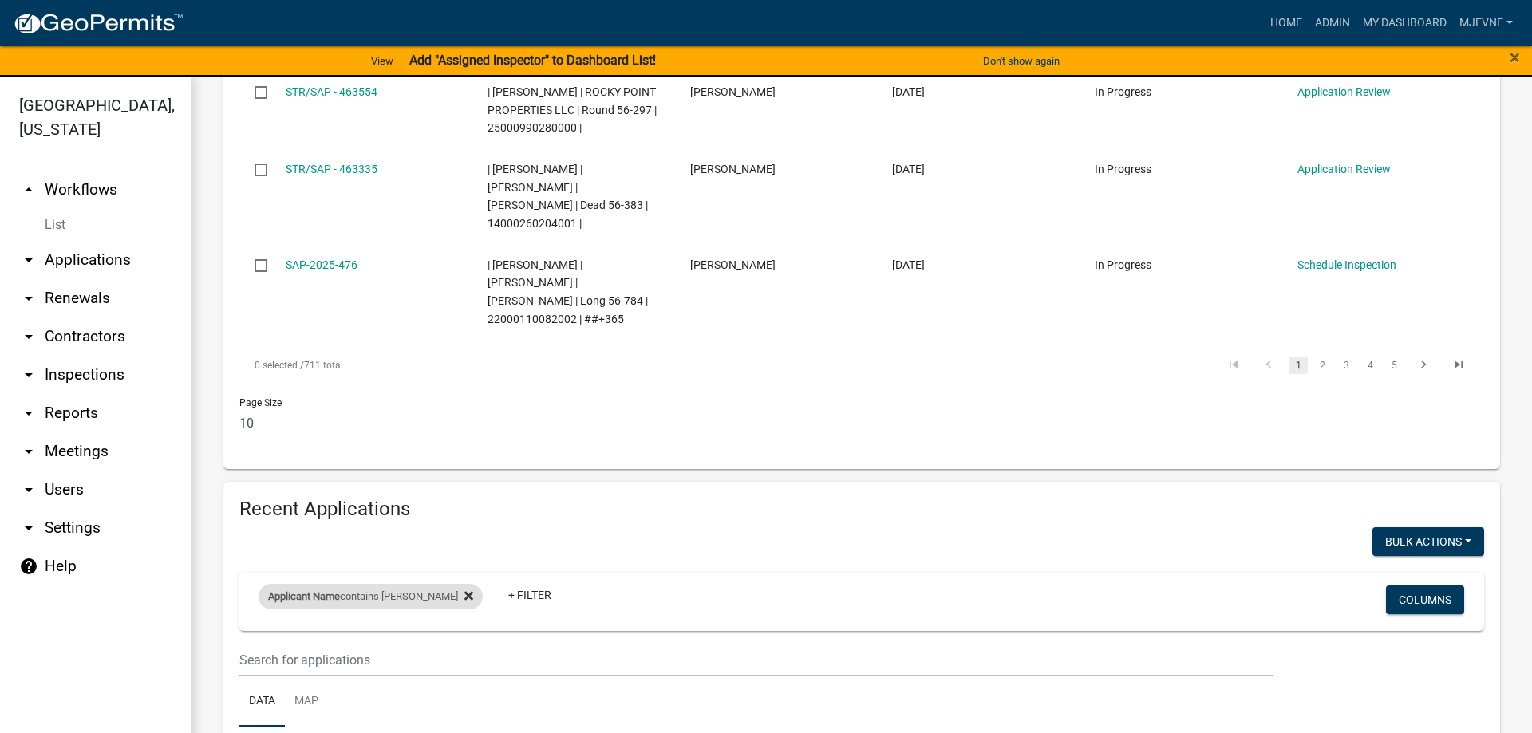
click at [464, 592] on icon at bounding box center [468, 596] width 9 height 9
select select "3: 100"
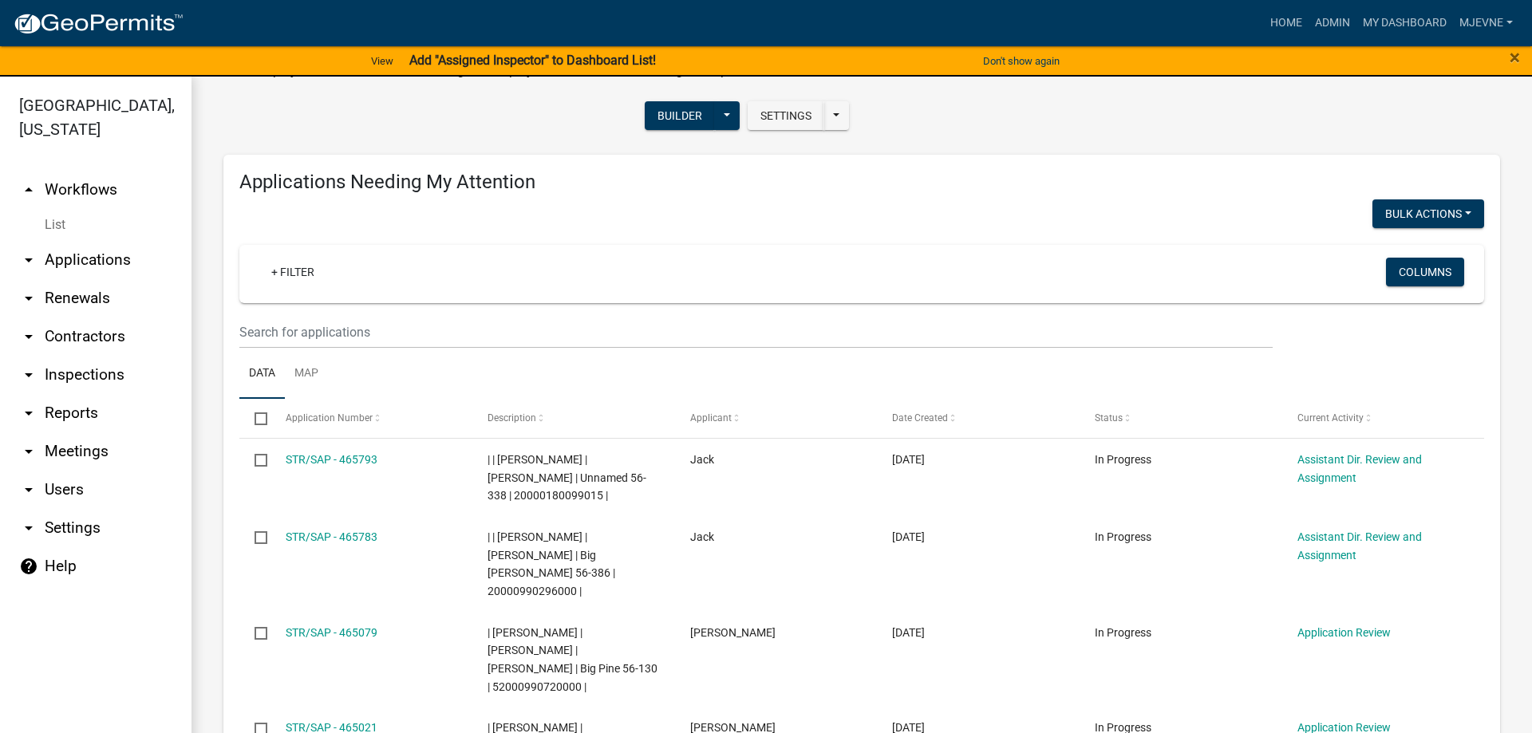
scroll to position [0, 0]
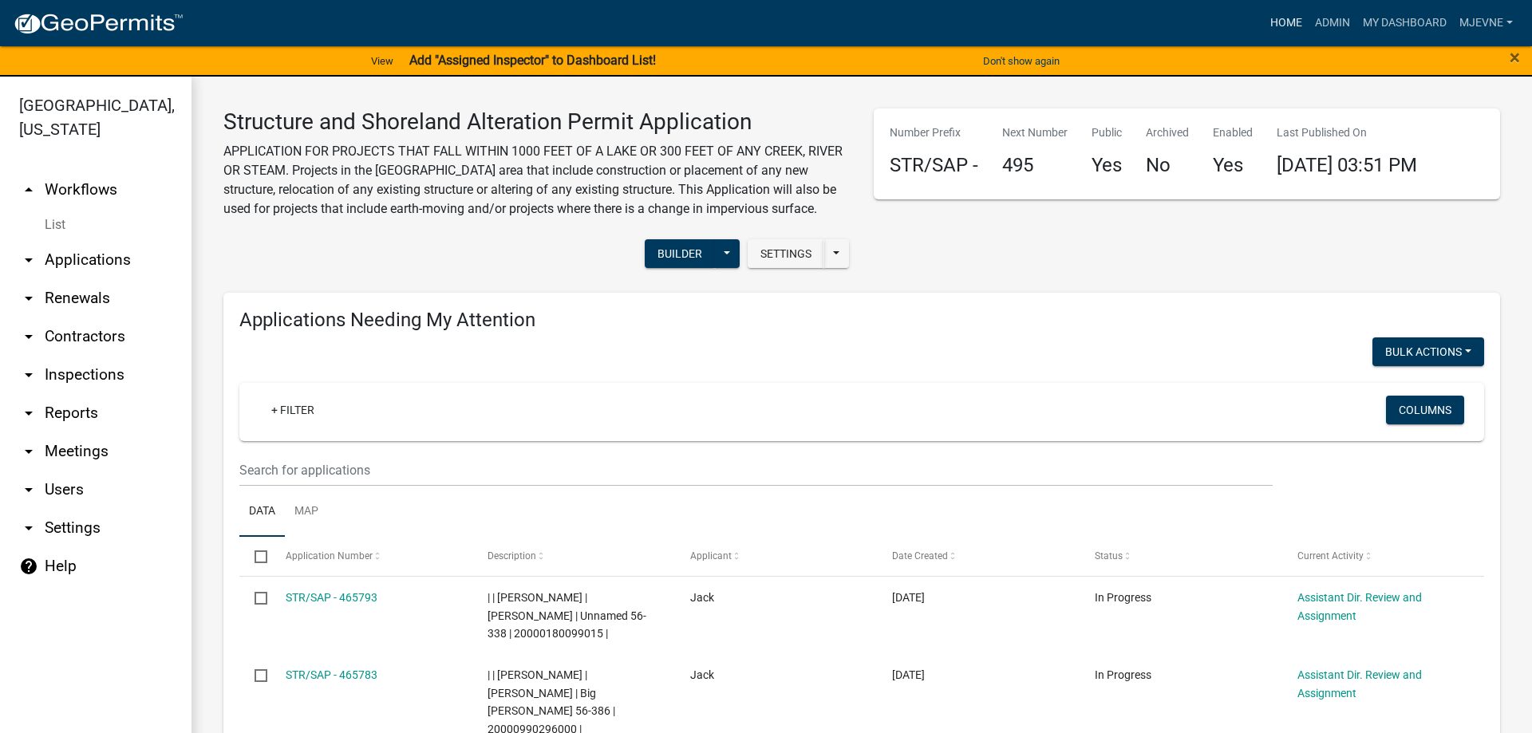
click at [1271, 21] on link "Home" at bounding box center [1286, 23] width 45 height 30
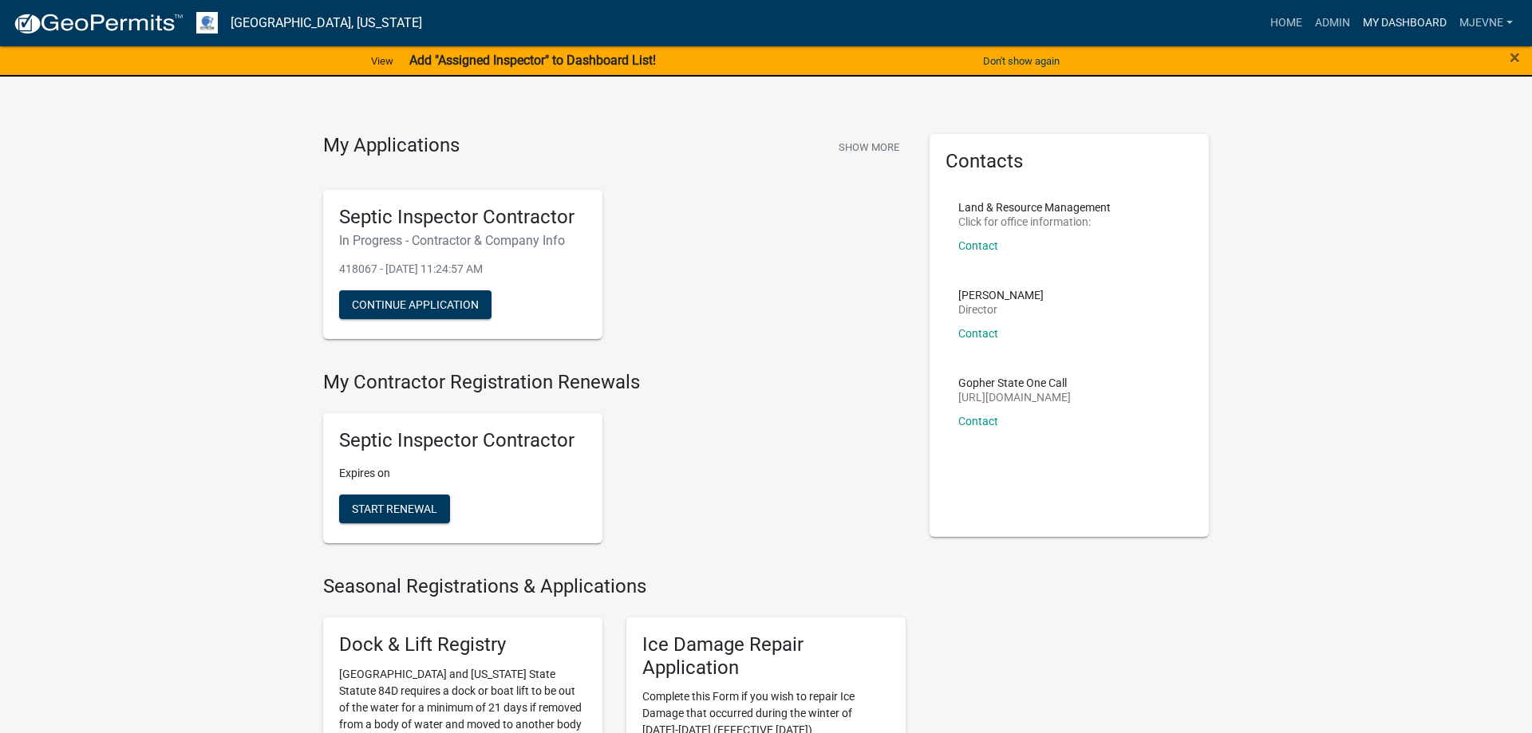
click at [1407, 23] on link "My Dashboard" at bounding box center [1404, 23] width 97 height 30
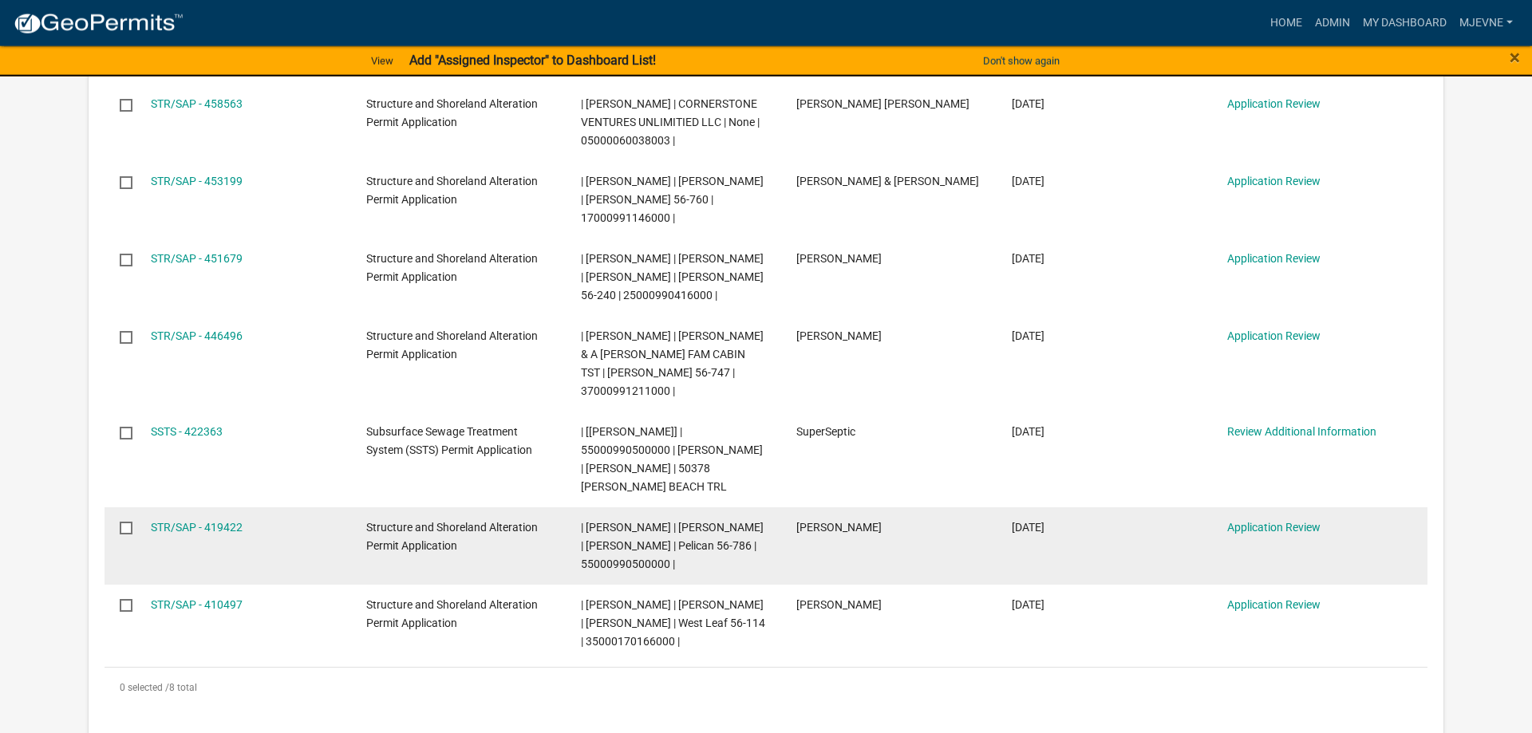
scroll to position [570, 0]
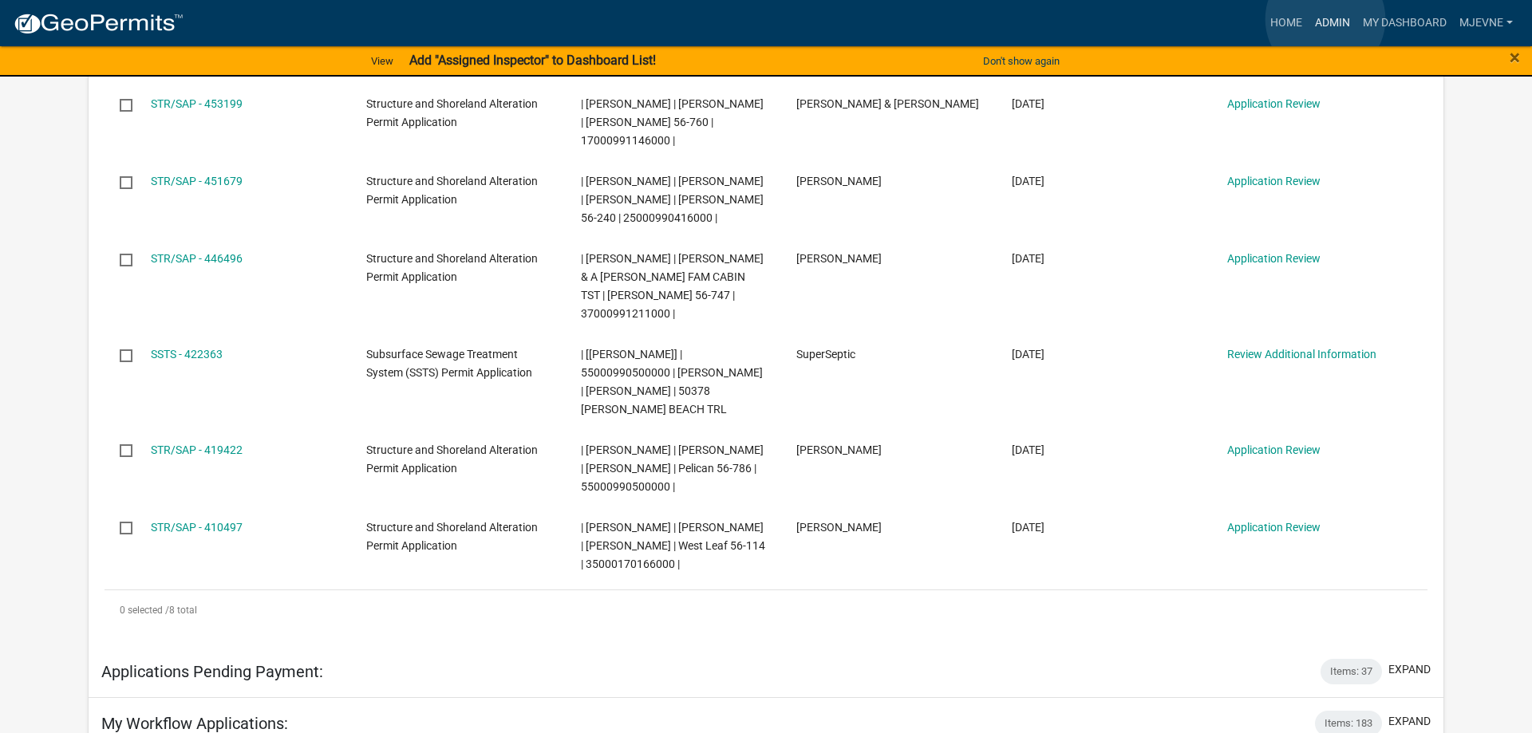
click at [1325, 19] on link "Admin" at bounding box center [1332, 23] width 48 height 30
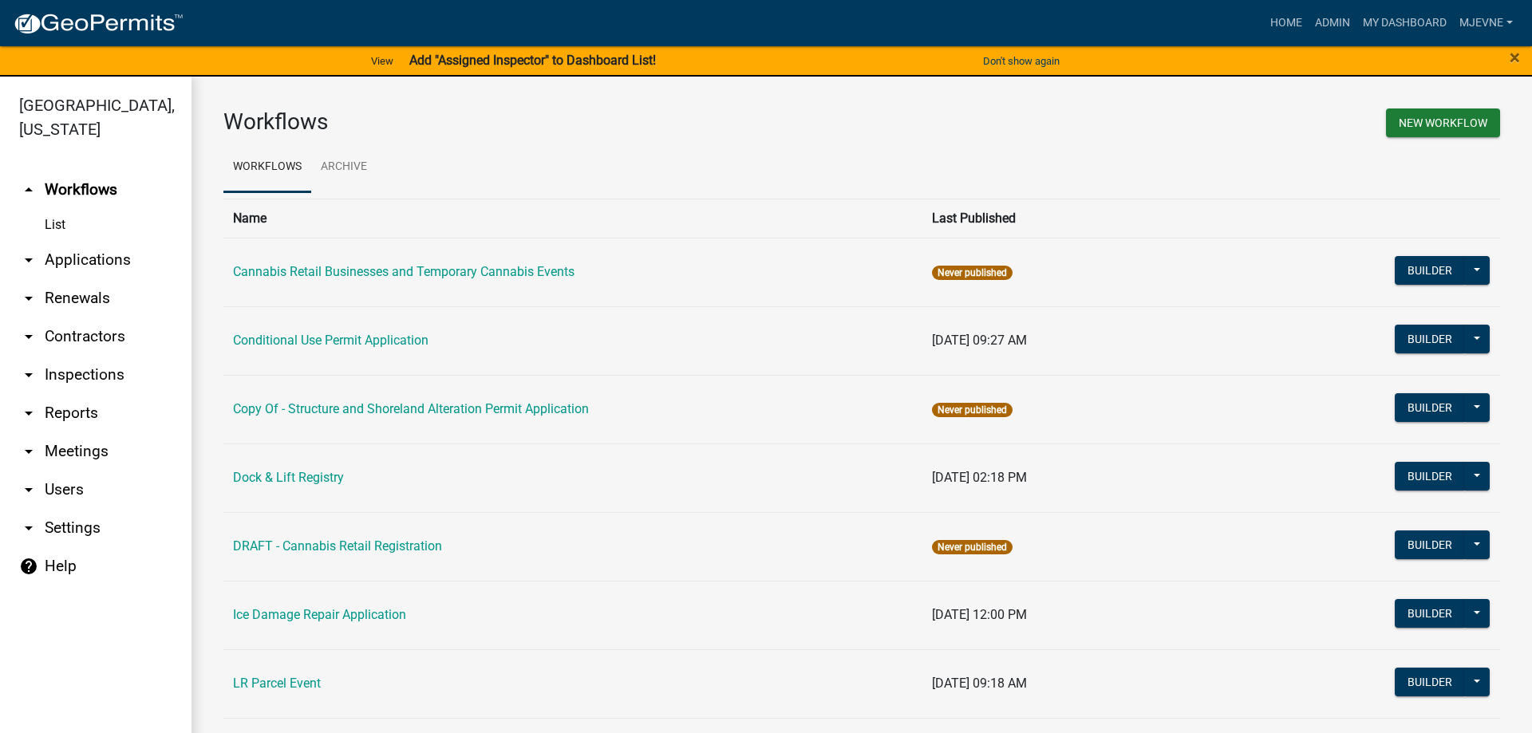
click at [77, 258] on link "arrow_drop_down Applications" at bounding box center [95, 260] width 191 height 38
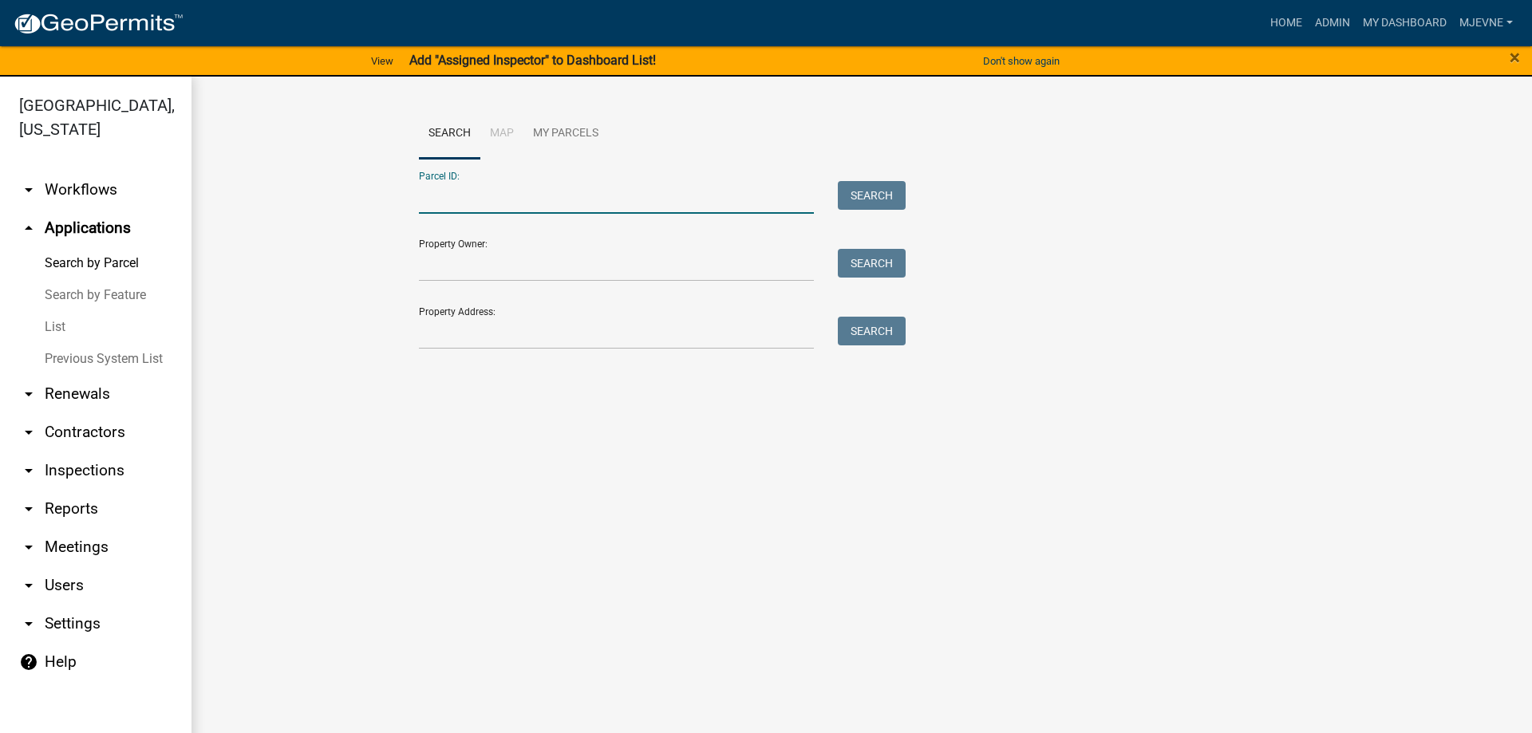
click at [433, 190] on input "Parcel ID:" at bounding box center [616, 197] width 395 height 33
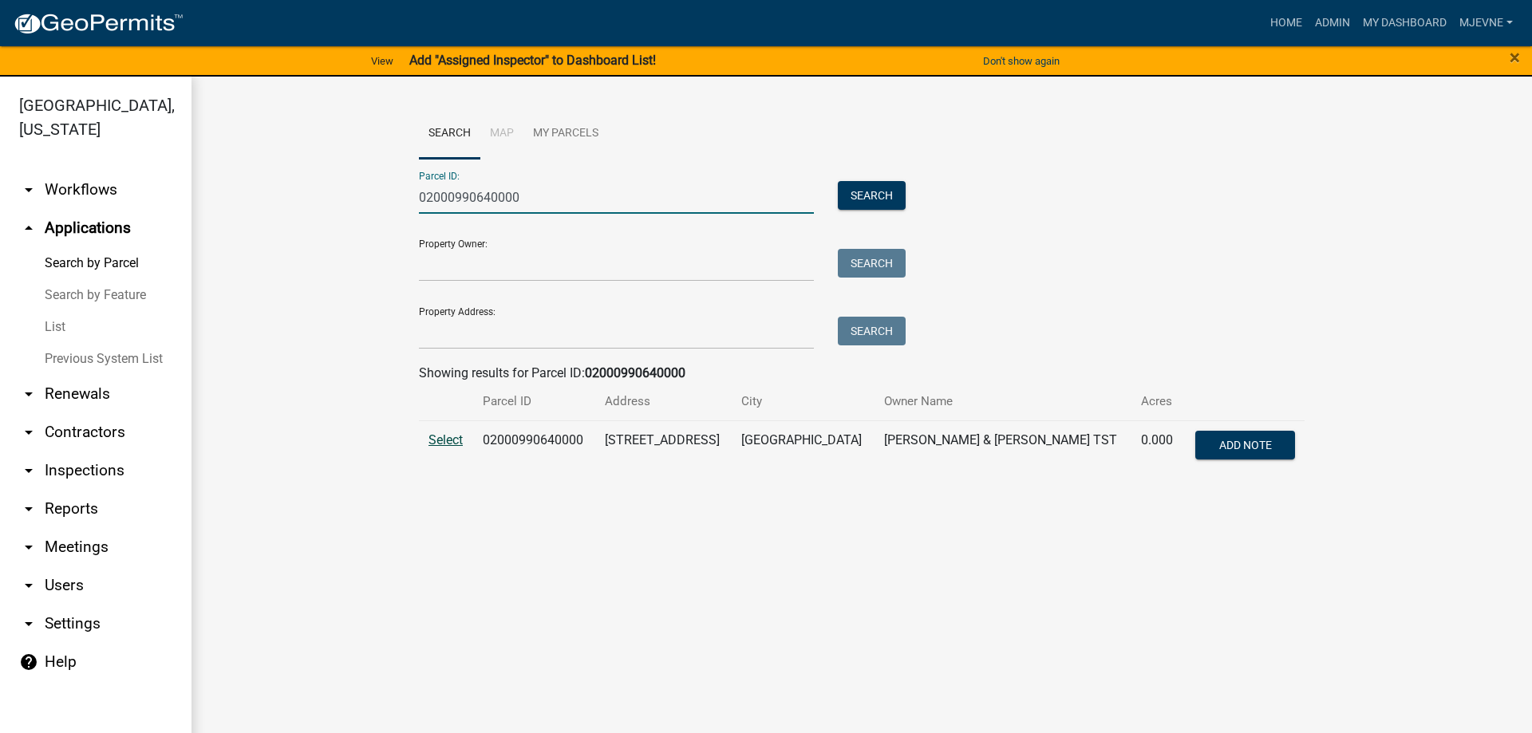
click at [444, 438] on span "Select" at bounding box center [445, 439] width 34 height 15
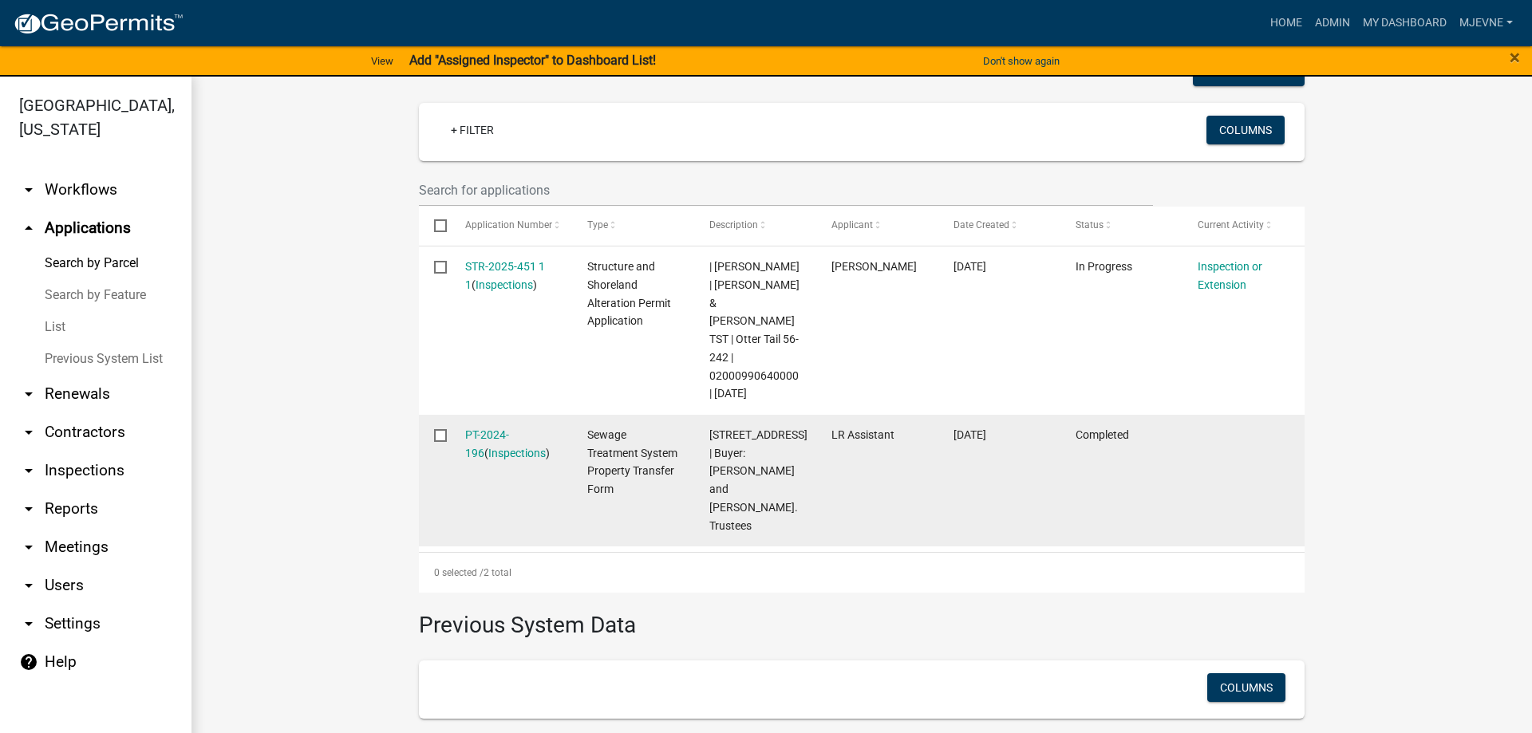
scroll to position [455, 0]
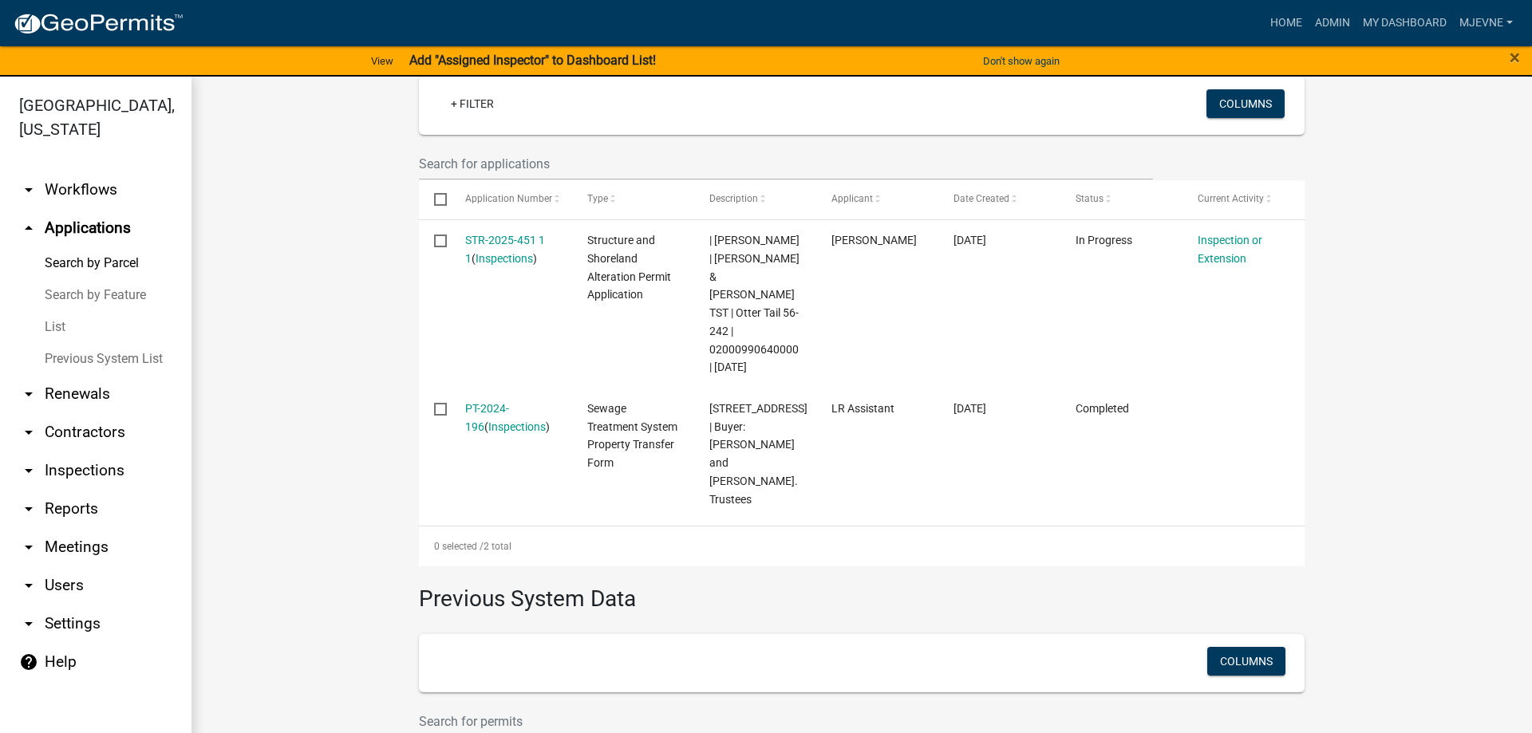
click at [81, 263] on link "Search by Parcel" at bounding box center [95, 263] width 191 height 32
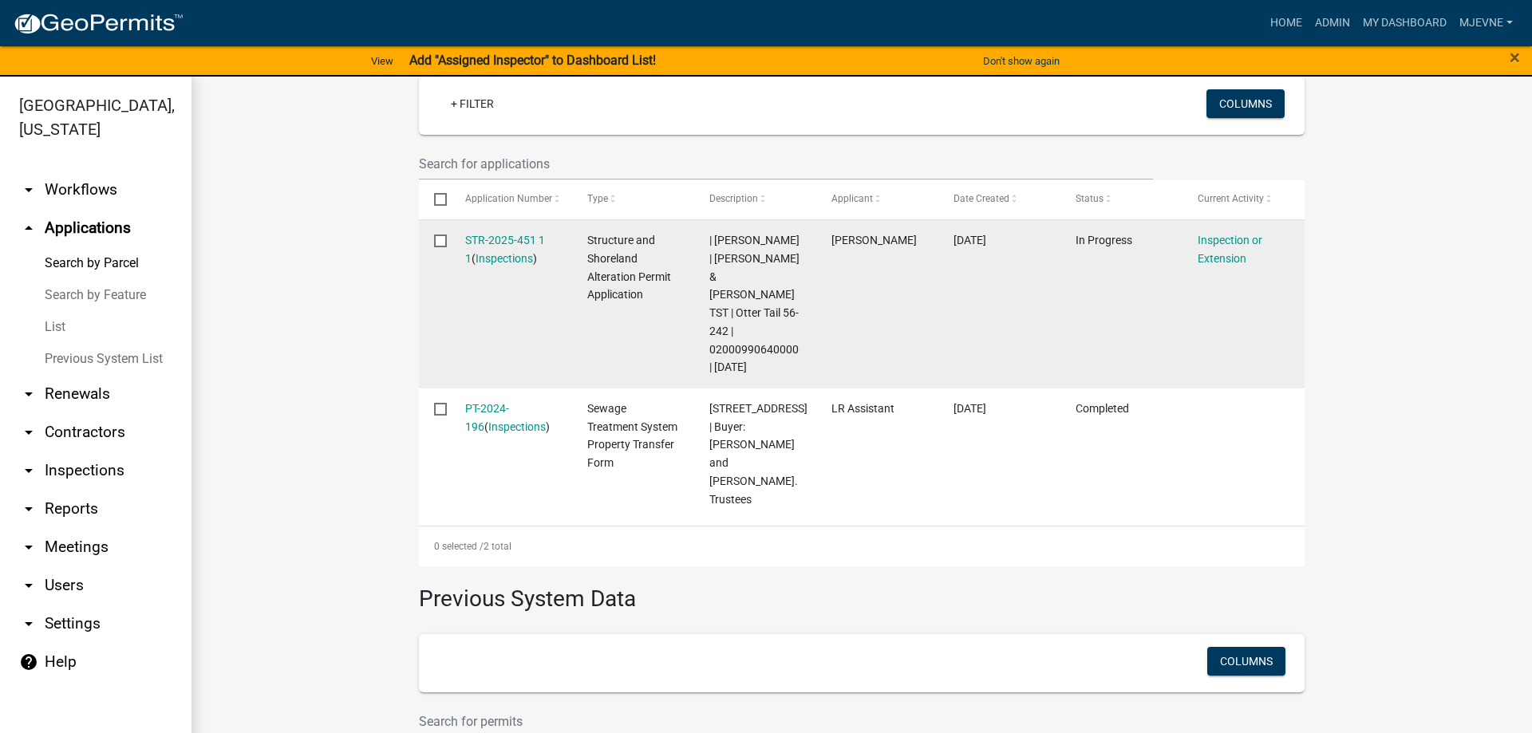
scroll to position [0, 0]
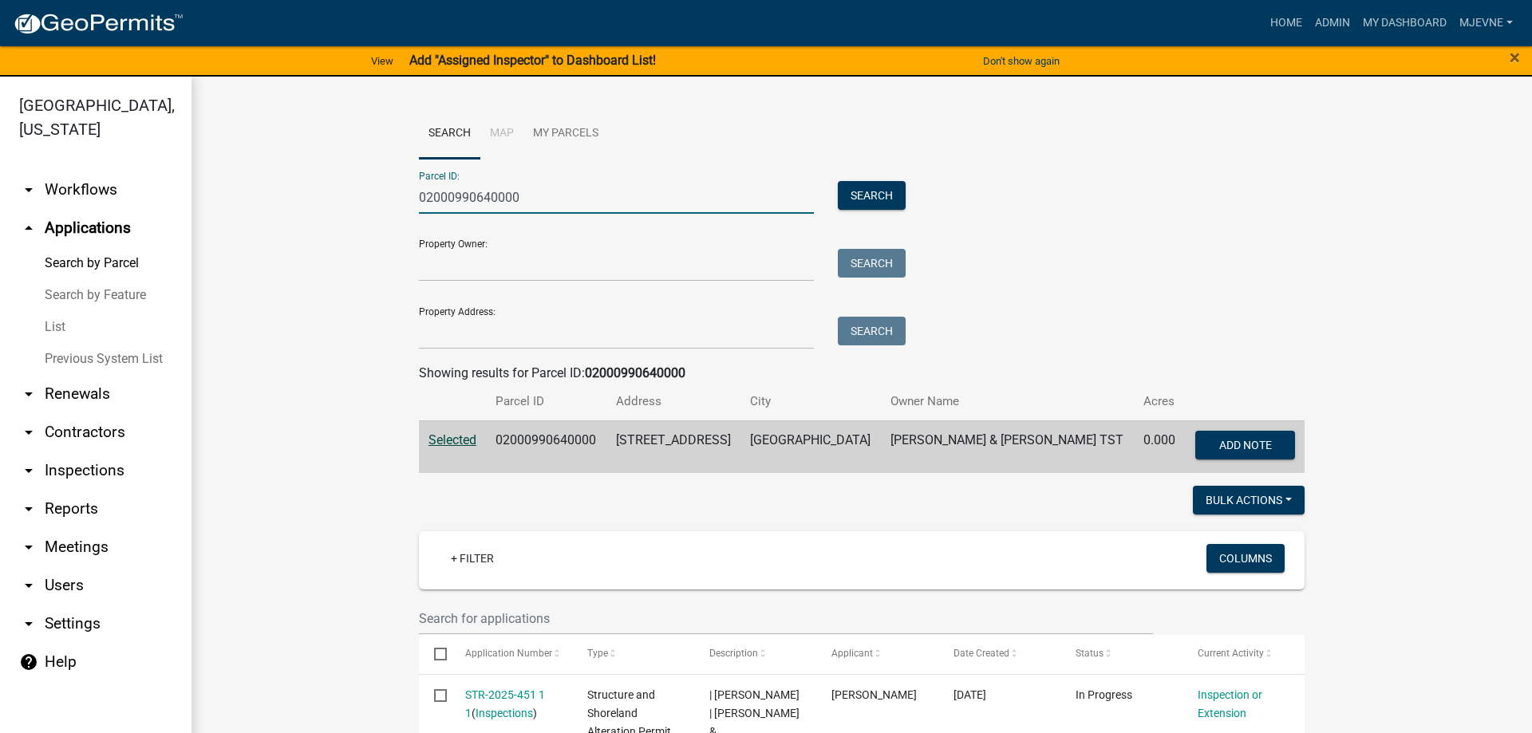
drag, startPoint x: 531, startPoint y: 202, endPoint x: 343, endPoint y: 200, distance: 188.3
click at [419, 200] on input "02000990640000" at bounding box center [616, 197] width 395 height 33
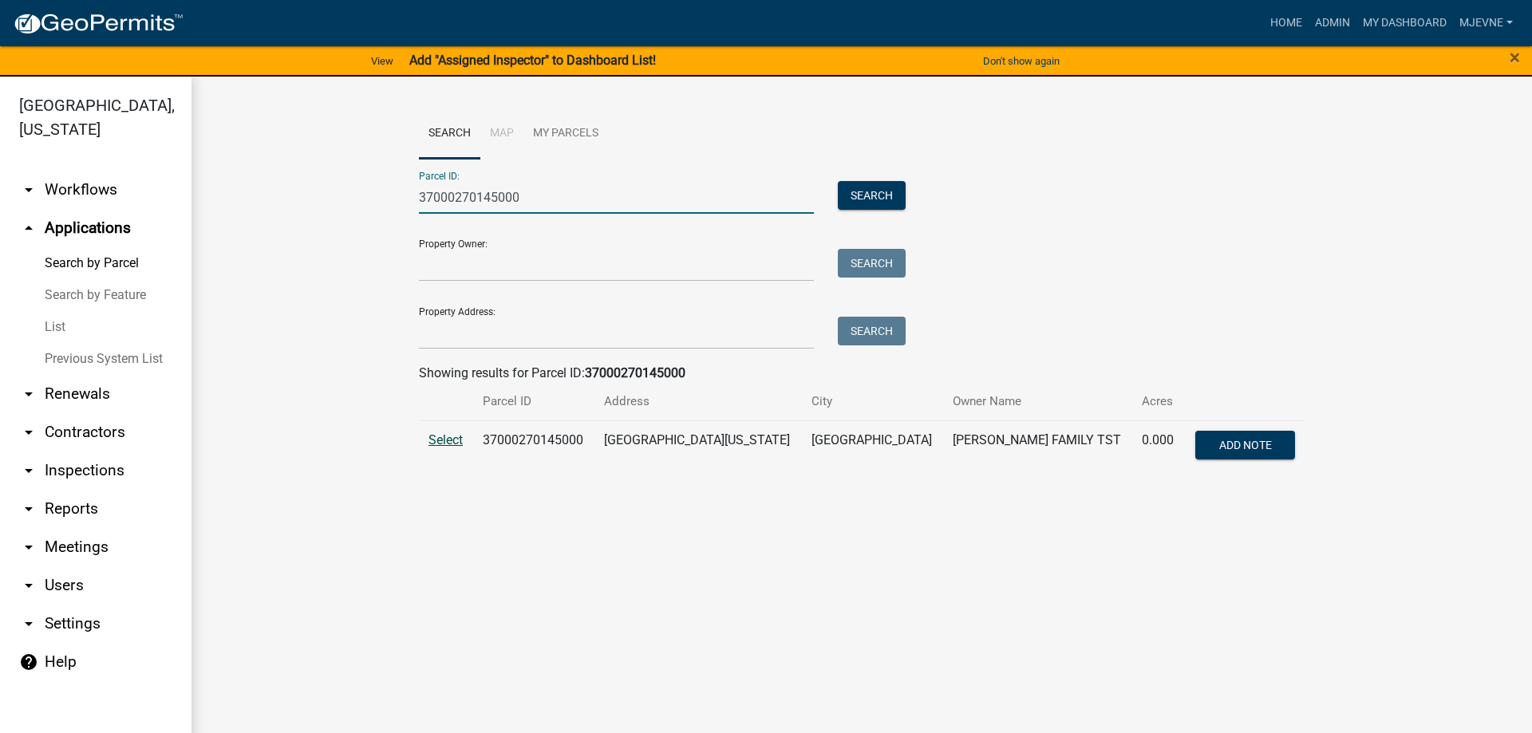
type input "37000270145000"
click at [443, 440] on span "Select" at bounding box center [445, 439] width 34 height 15
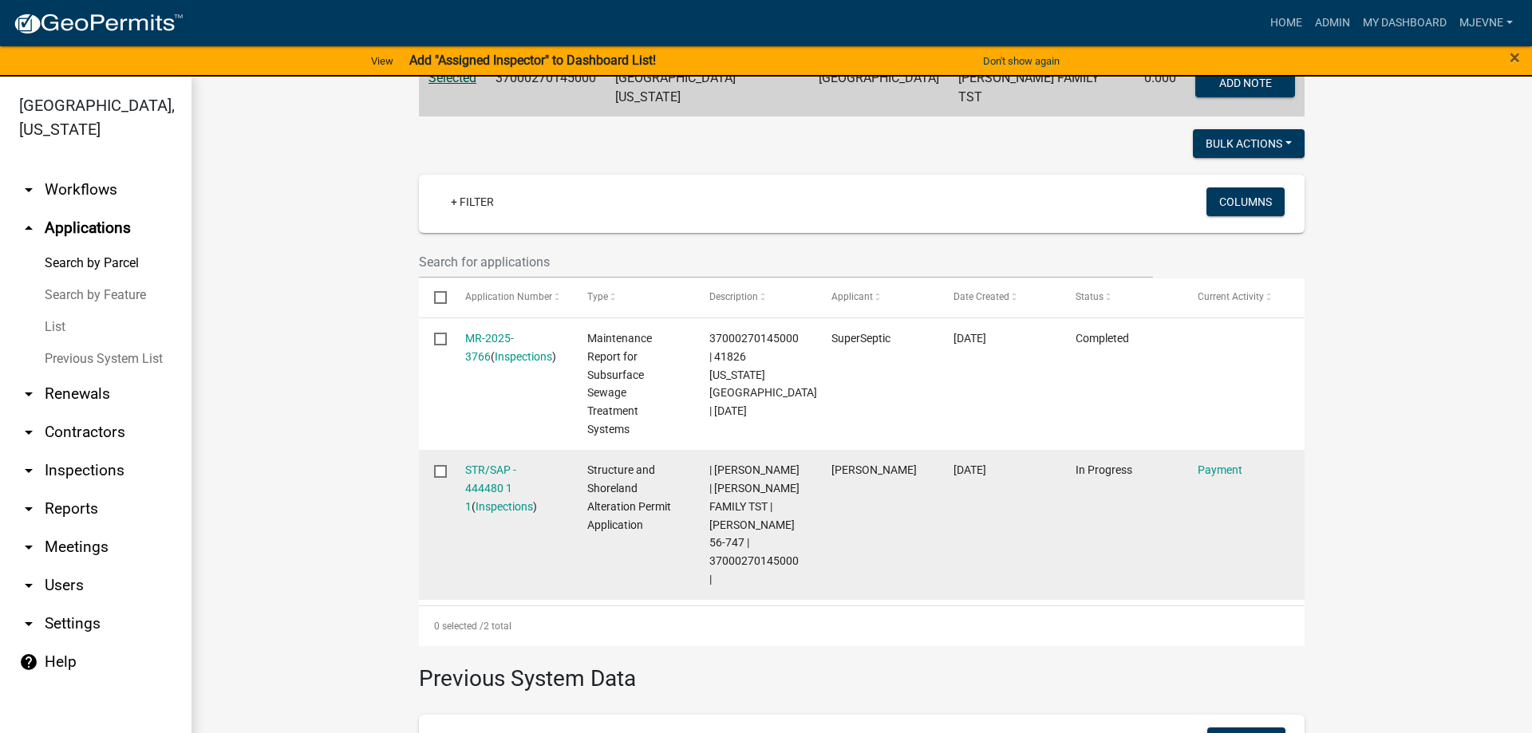
scroll to position [364, 0]
click at [480, 482] on link "STR/SAP - 444480 1 1" at bounding box center [490, 486] width 51 height 49
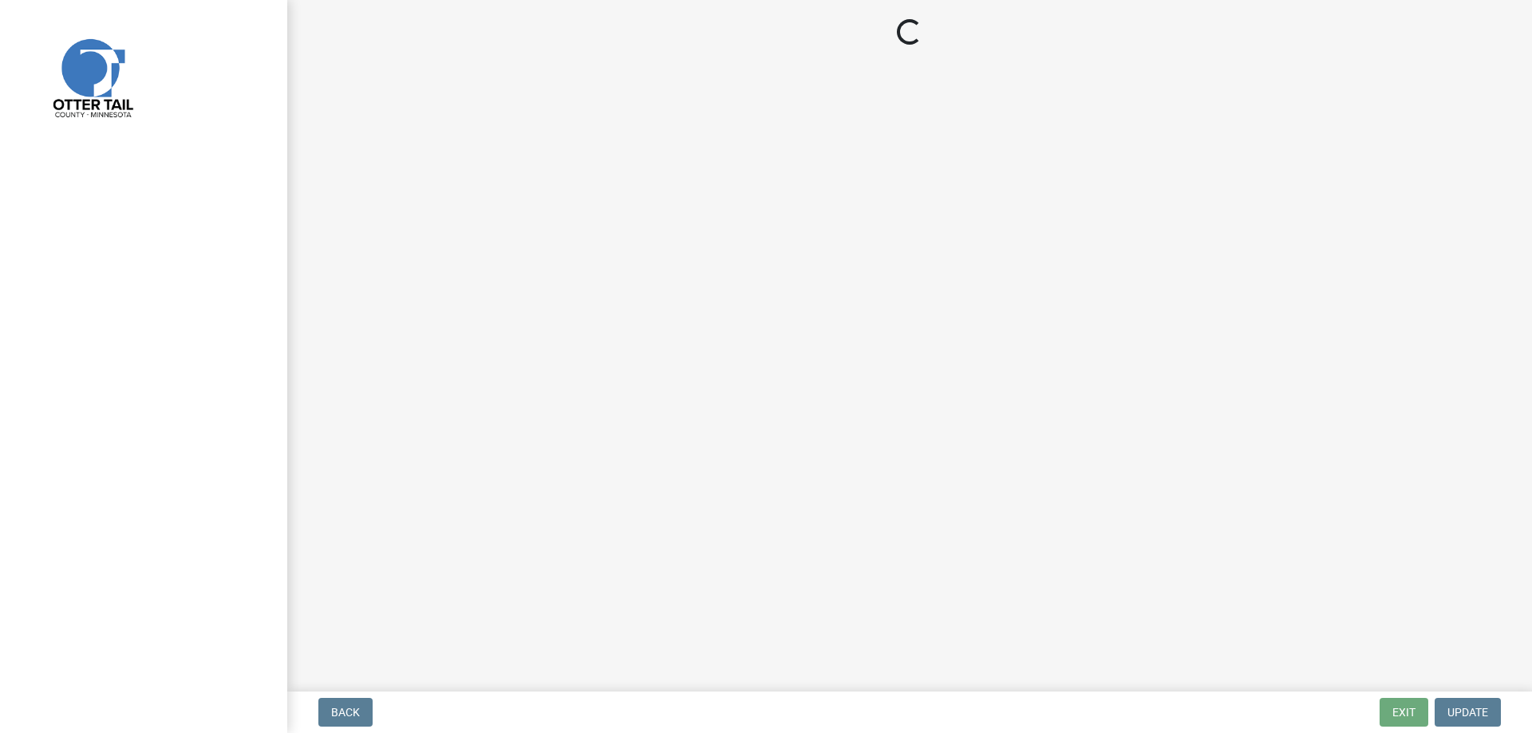
select select "3: 3"
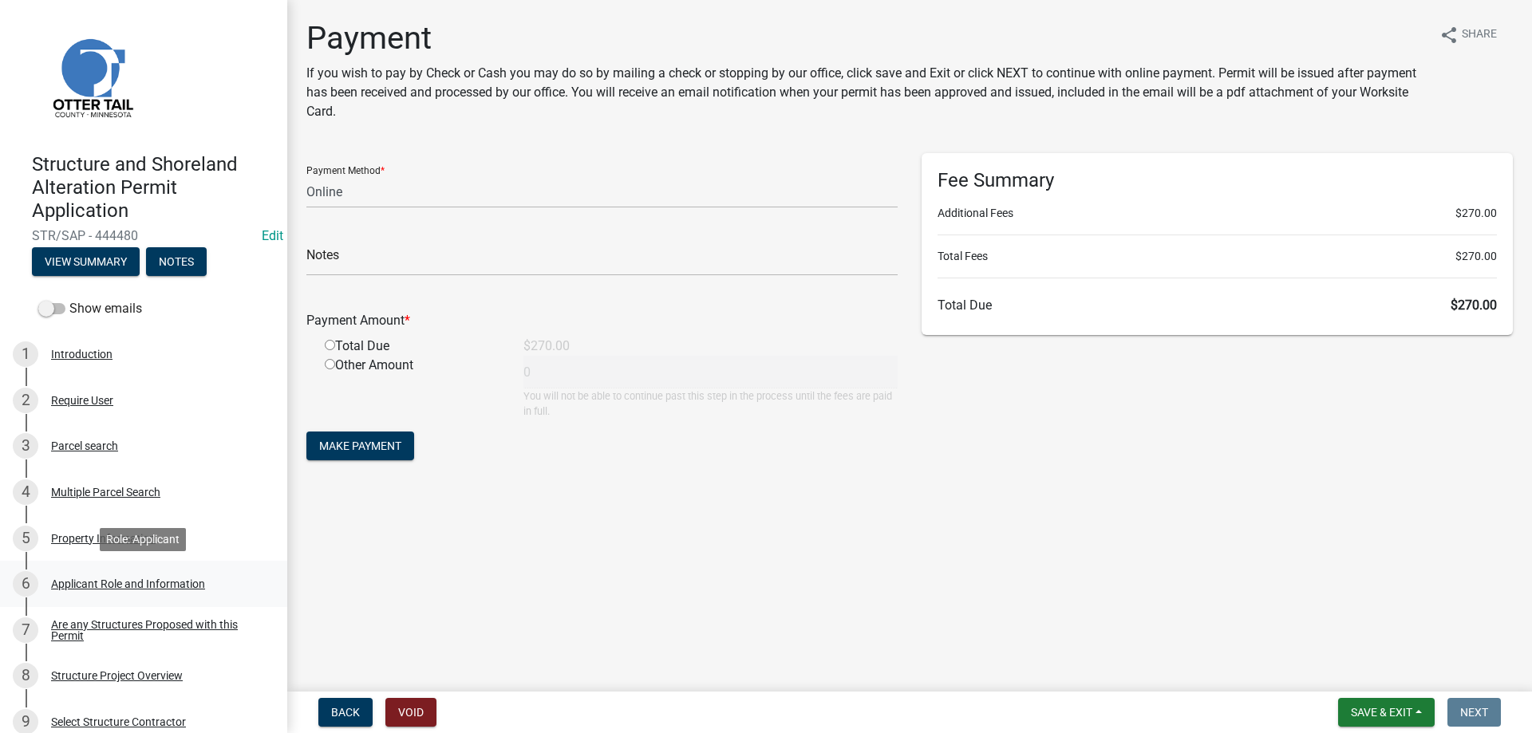
scroll to position [163, 0]
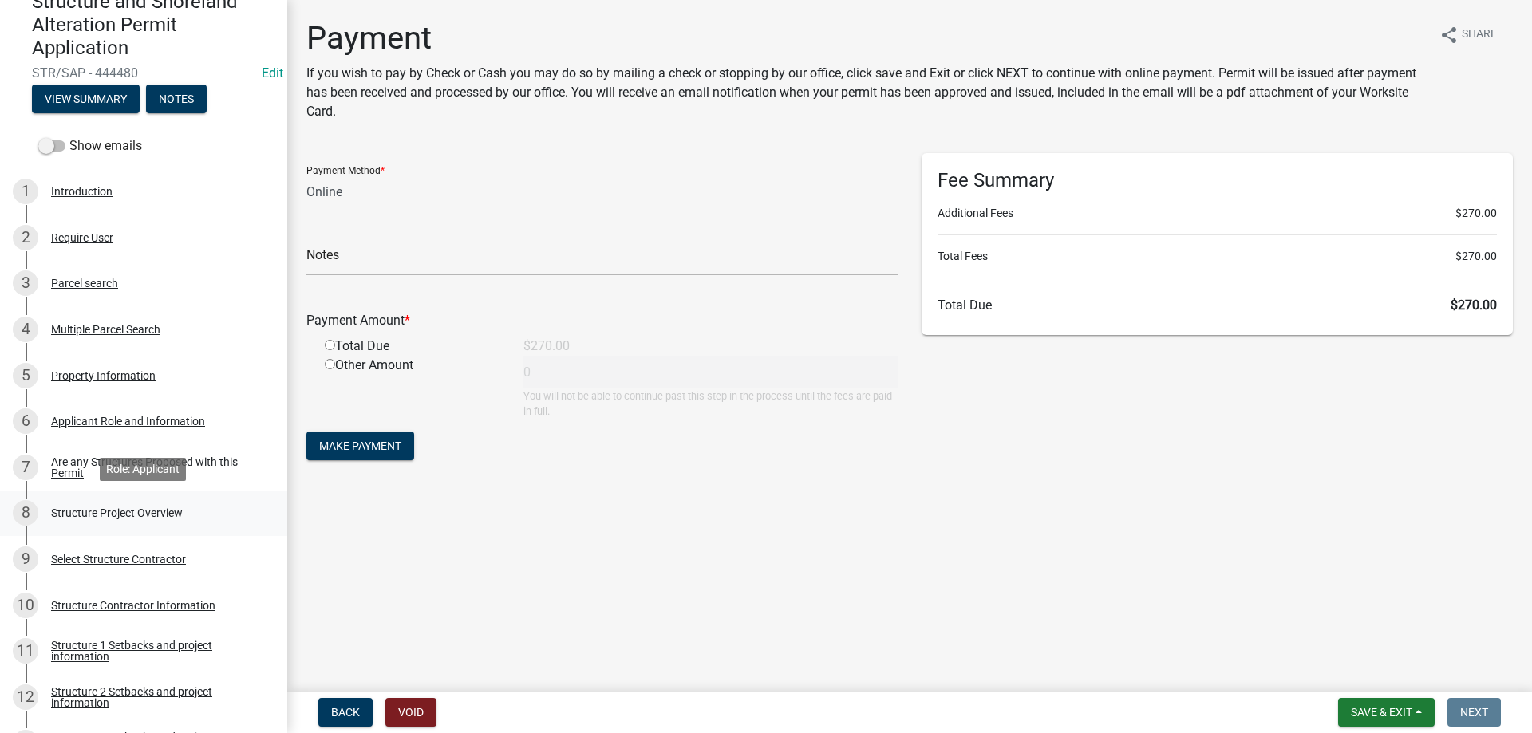
click at [109, 511] on div "Structure Project Overview" at bounding box center [117, 512] width 132 height 11
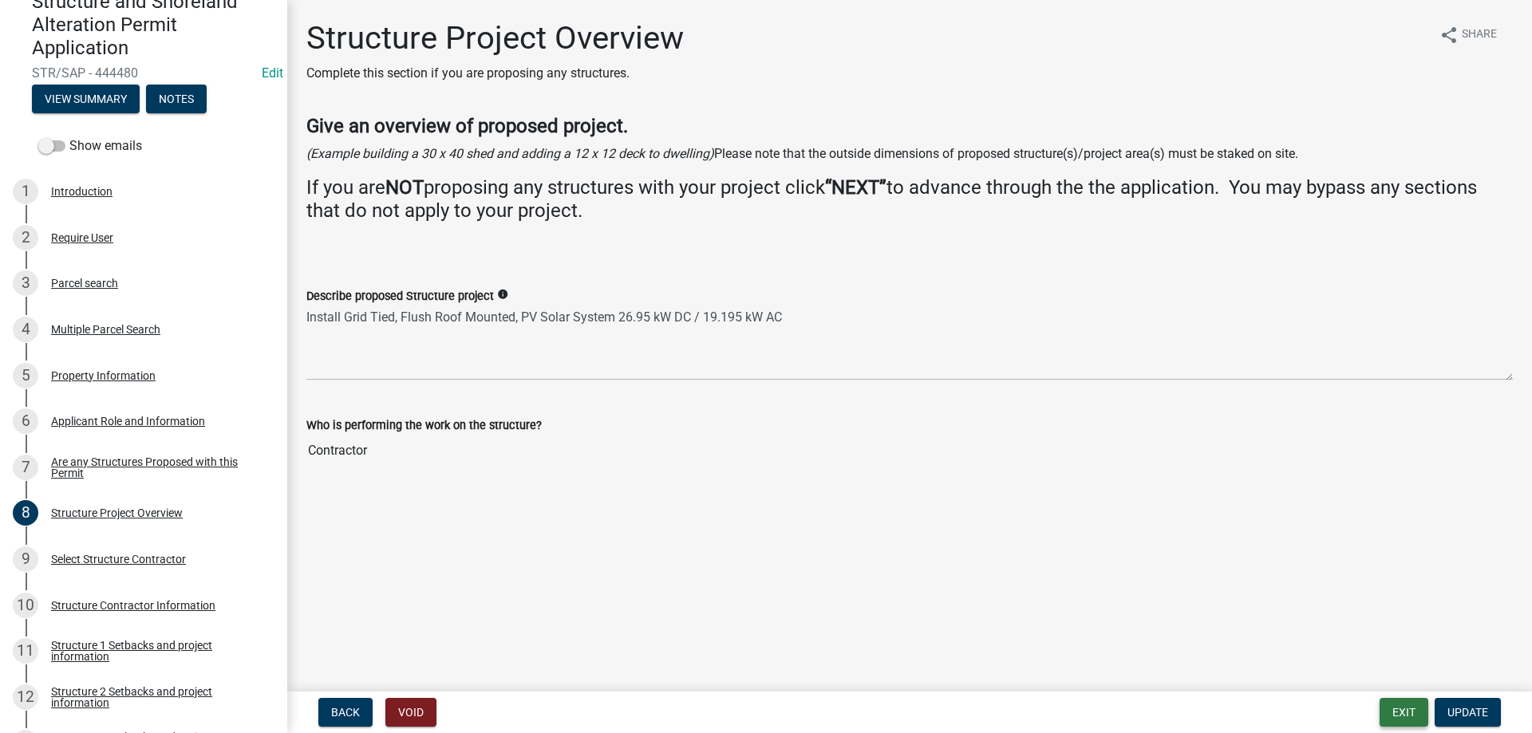
click at [1401, 712] on button "Exit" at bounding box center [1403, 712] width 49 height 29
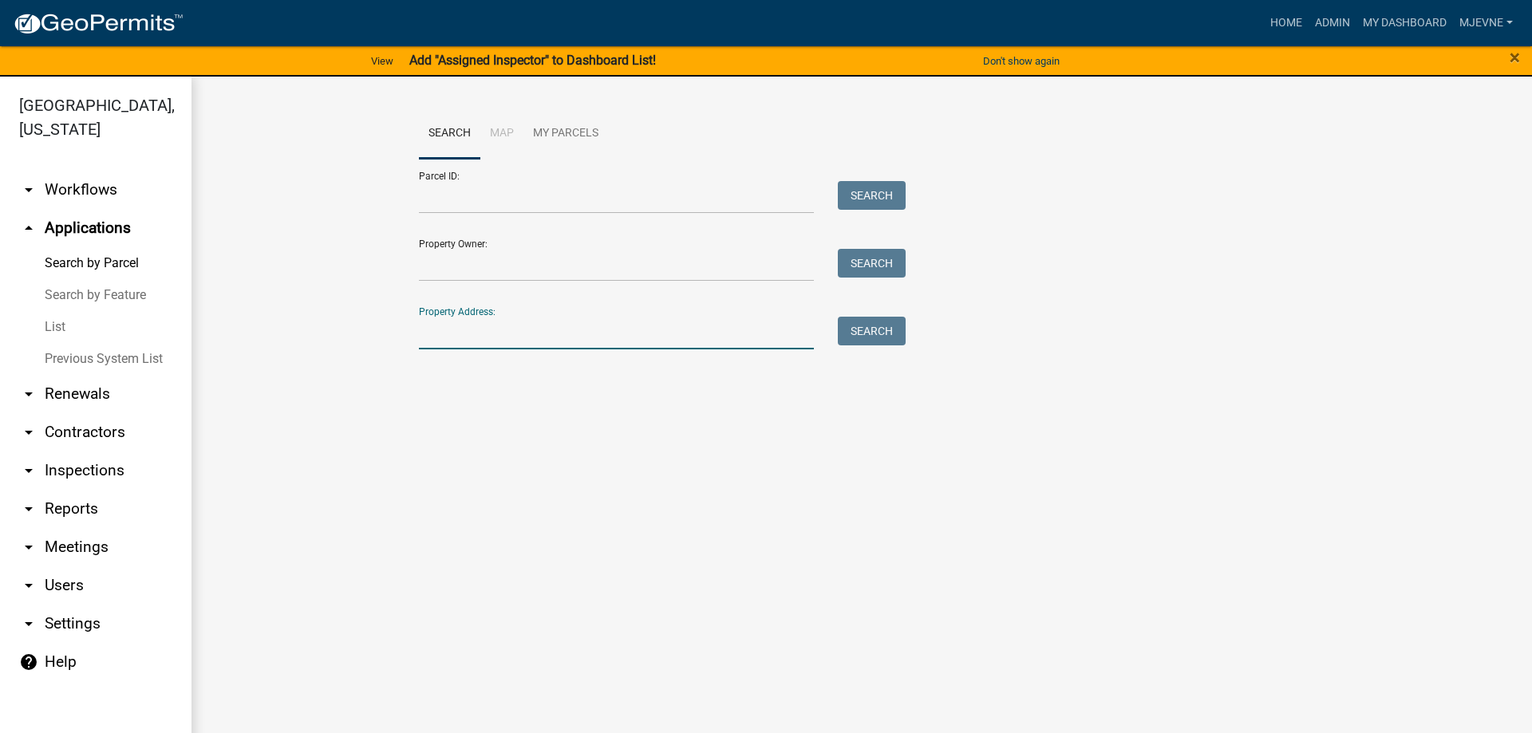
click at [459, 333] on input "Property Address:" at bounding box center [616, 333] width 395 height 33
type input "42829"
click at [867, 333] on button "Search" at bounding box center [872, 331] width 68 height 29
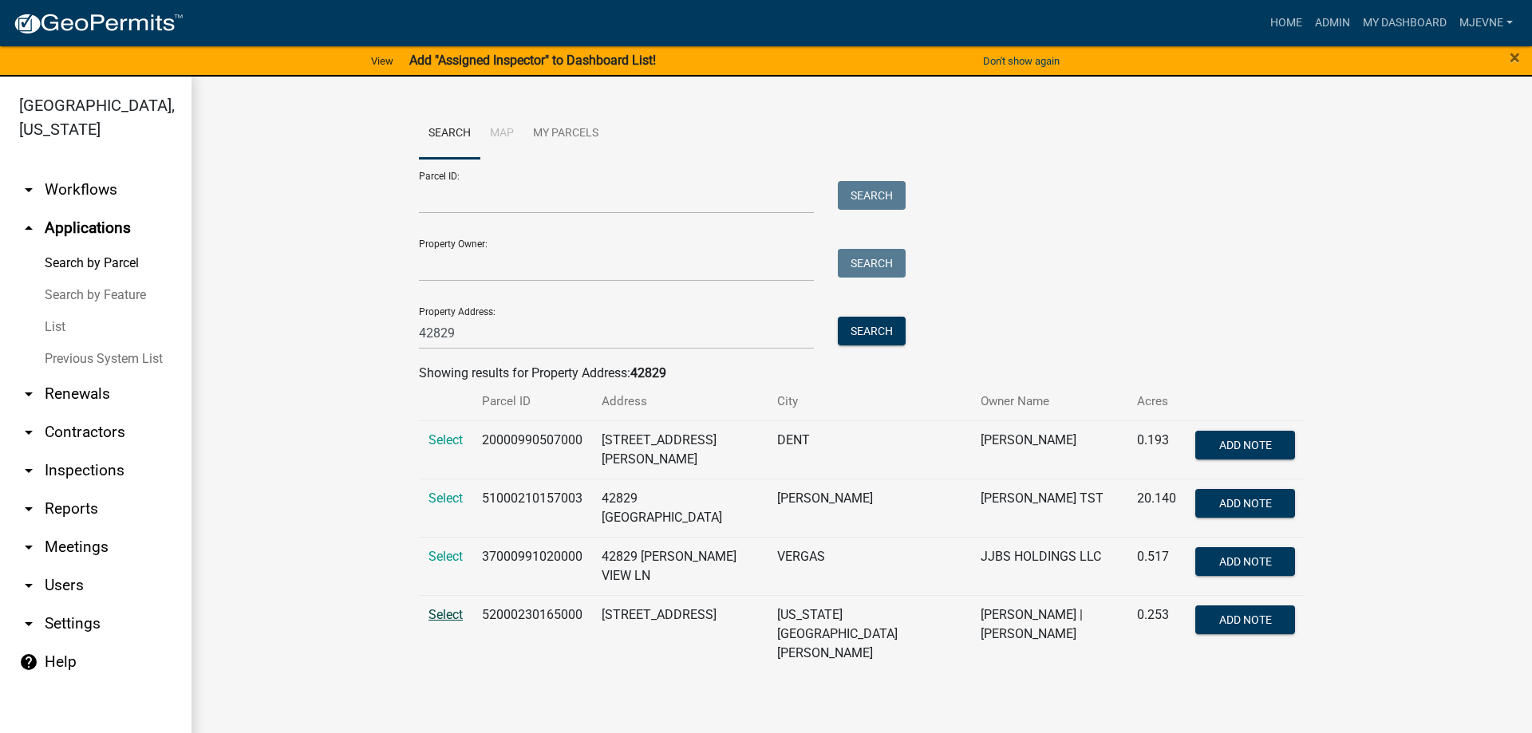
click at [447, 607] on span "Select" at bounding box center [445, 614] width 34 height 15
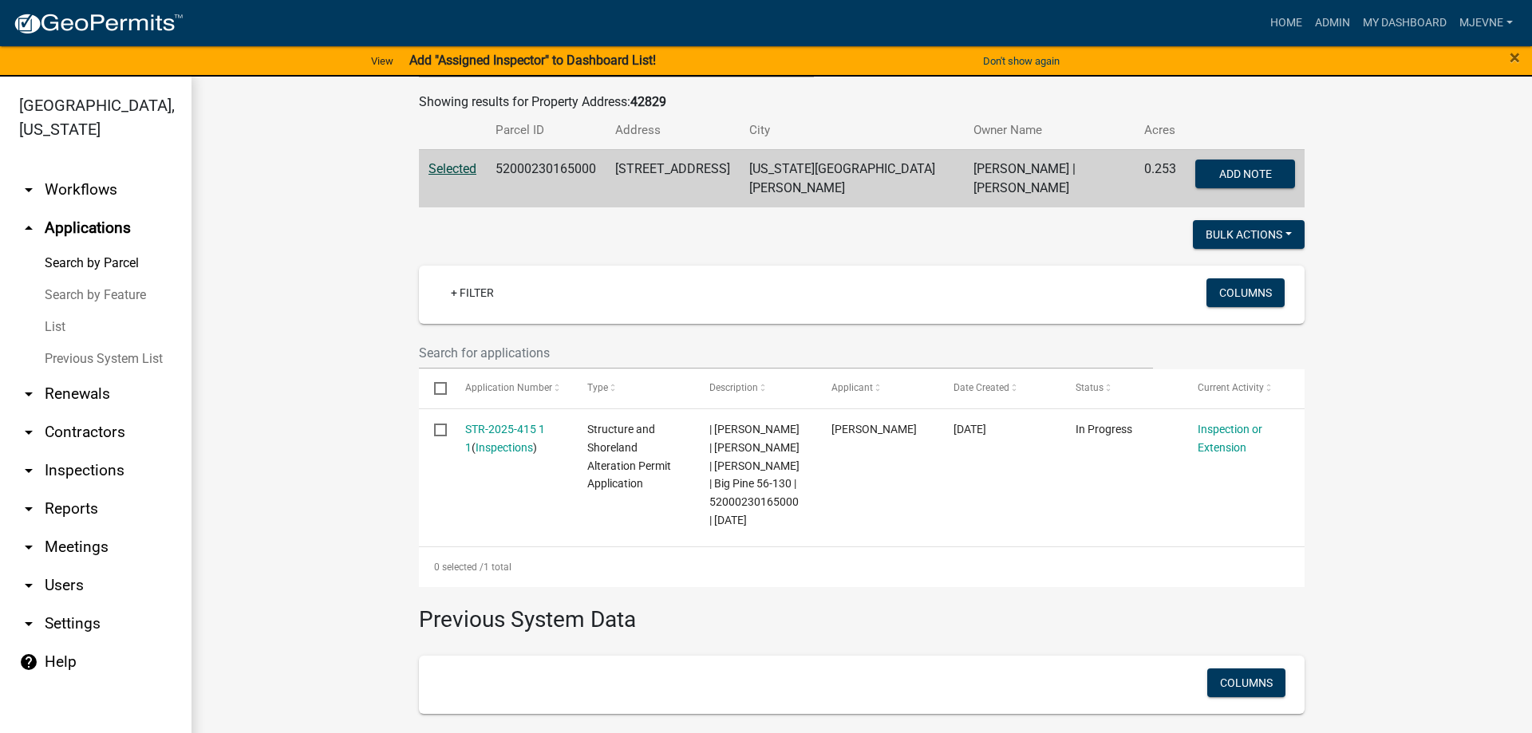
scroll to position [273, 0]
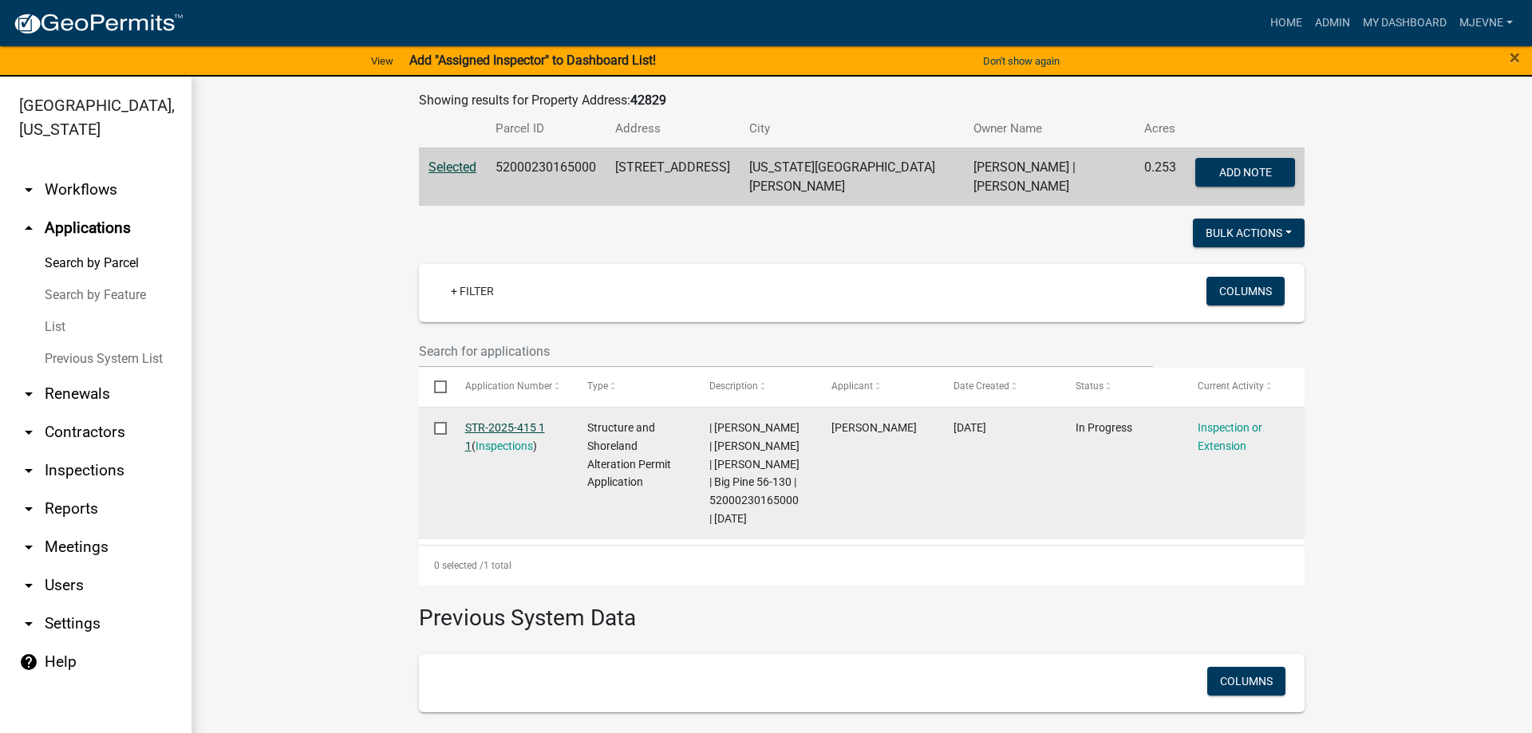
click at [501, 421] on link "STR-2025-415 1 1" at bounding box center [505, 436] width 80 height 31
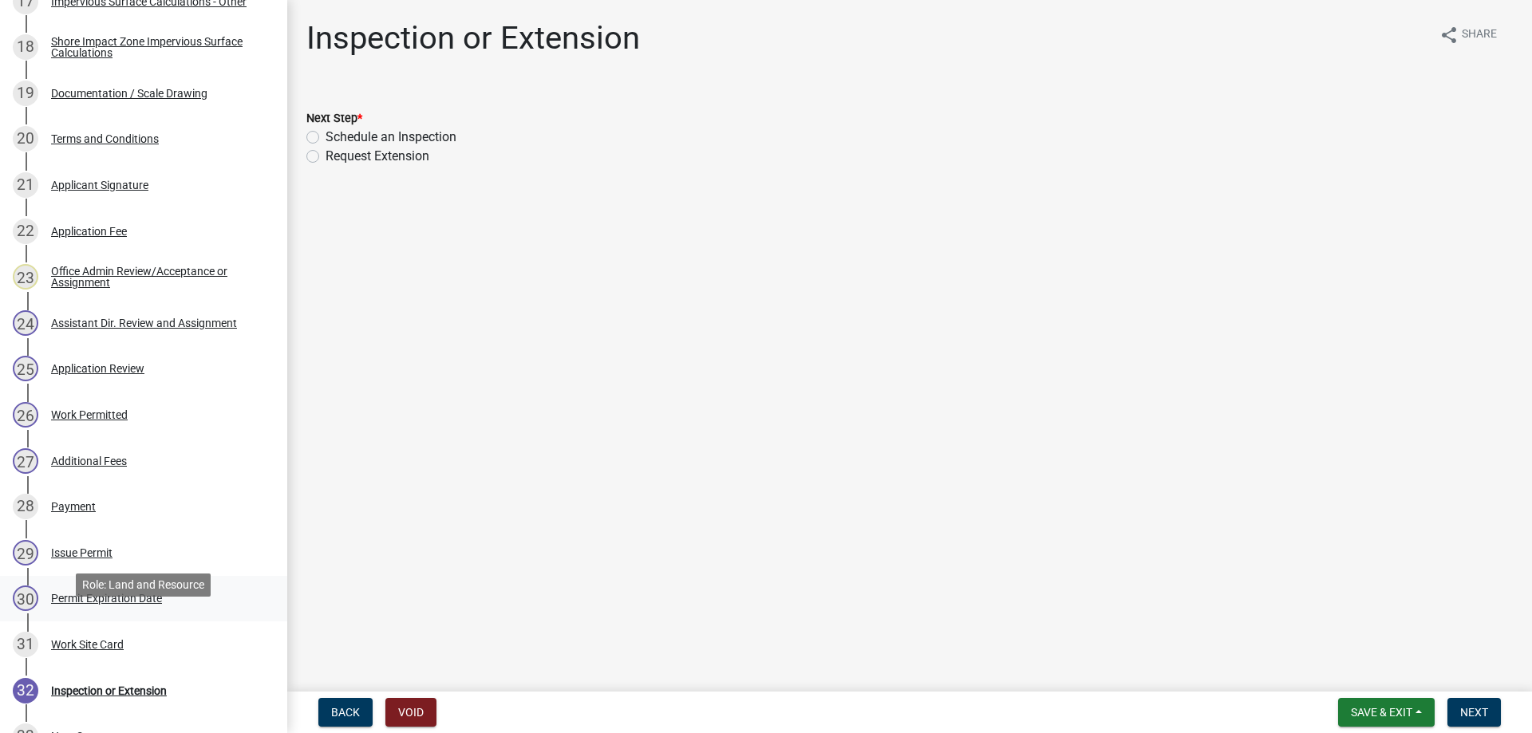
scroll to position [1058, 0]
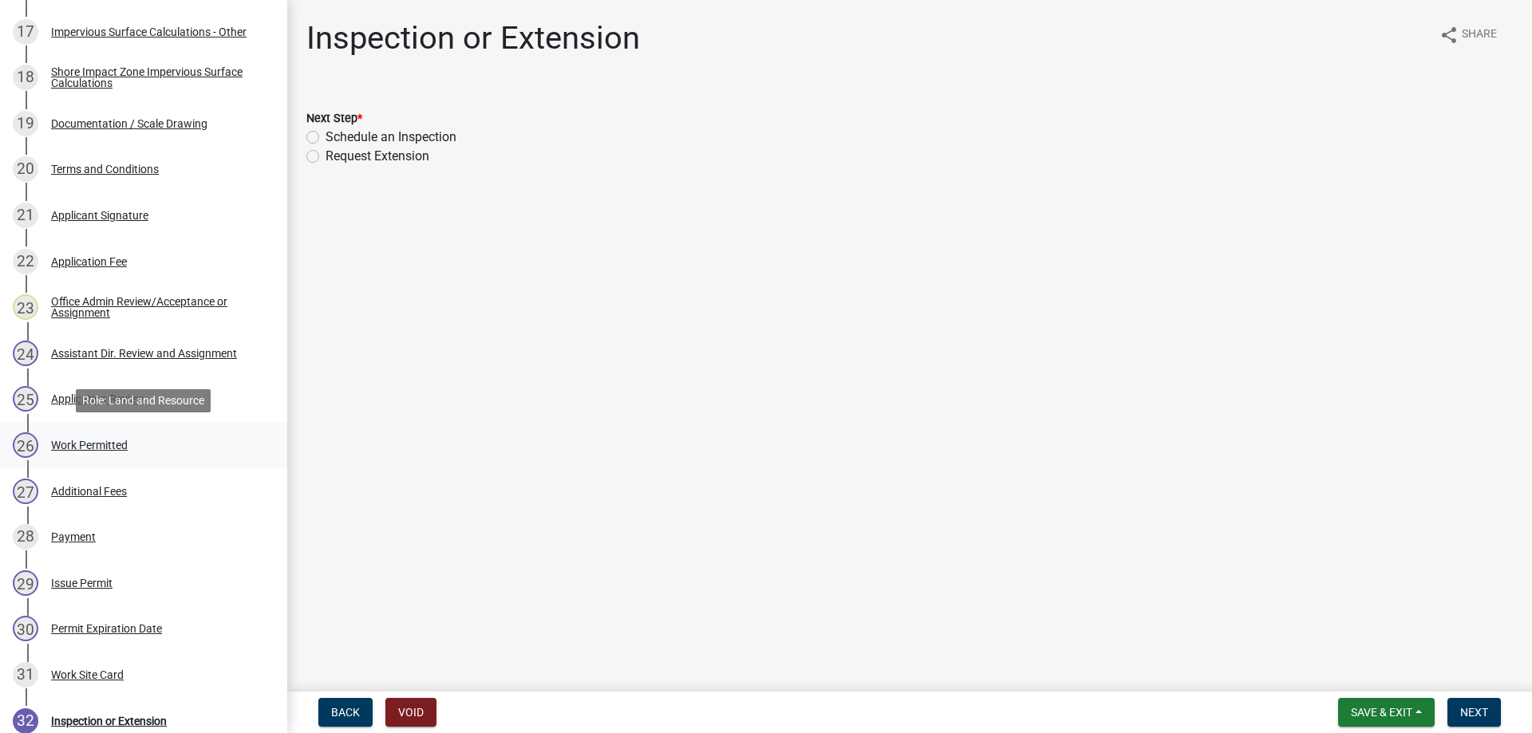
click at [113, 440] on div "Work Permitted" at bounding box center [89, 445] width 77 height 11
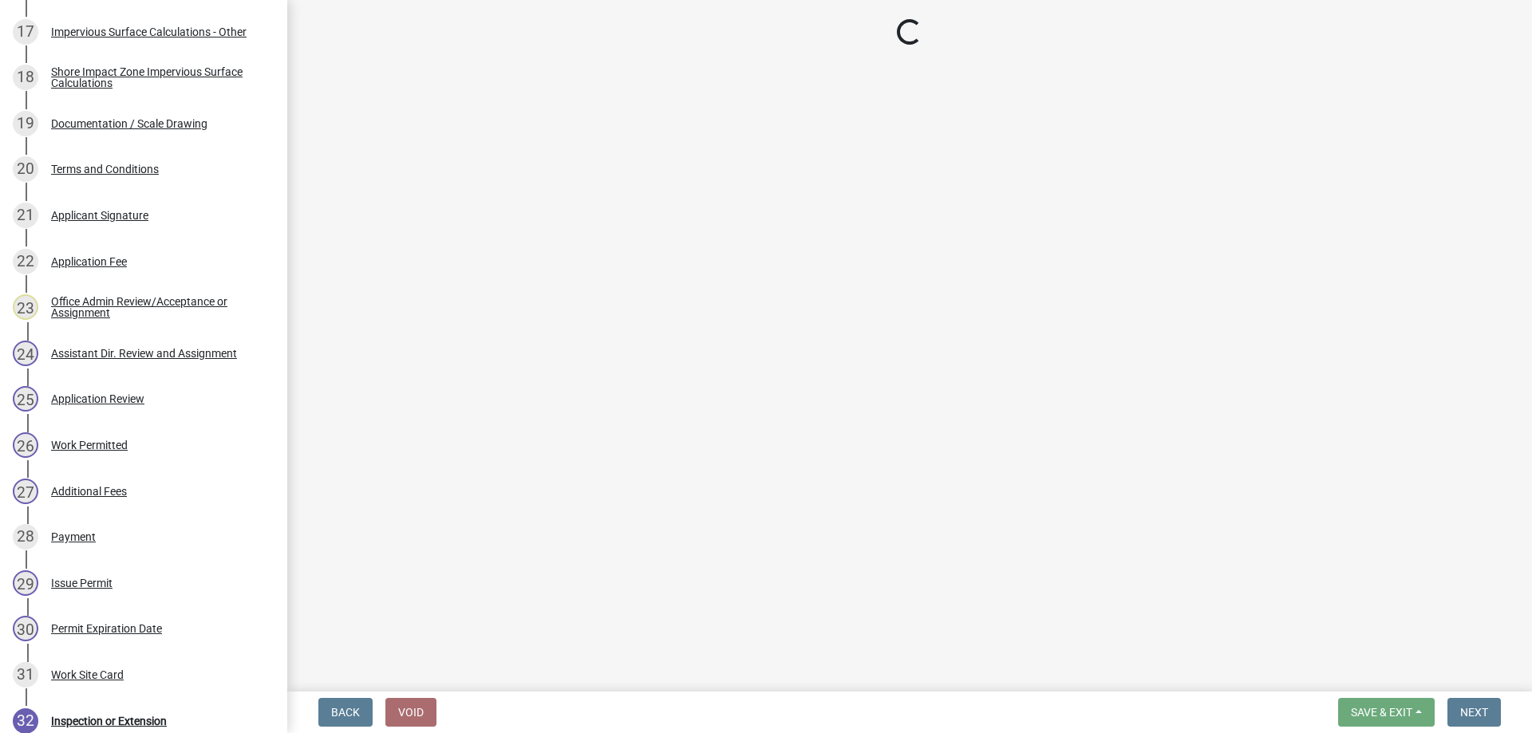
select select "b4c12476-3918-4c31-b34d-126d47b866fd"
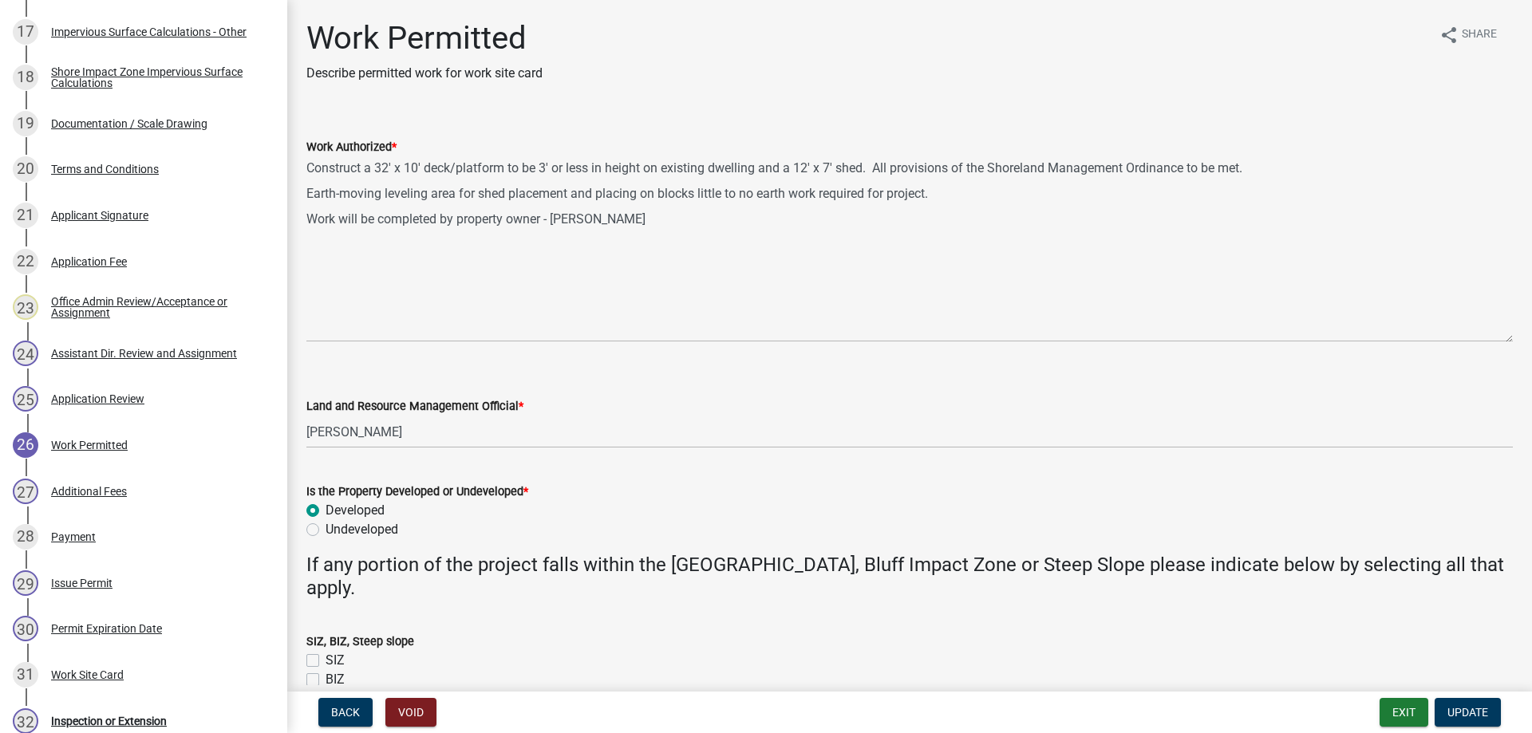
drag, startPoint x: 1501, startPoint y: 224, endPoint x: 1530, endPoint y: 335, distance: 114.8
click at [1513, 335] on textarea "Construct a 32' x 10' deck/platform to be 3' or less in height on existing dwel…" at bounding box center [909, 249] width 1206 height 186
click at [1405, 715] on button "Exit" at bounding box center [1403, 712] width 49 height 29
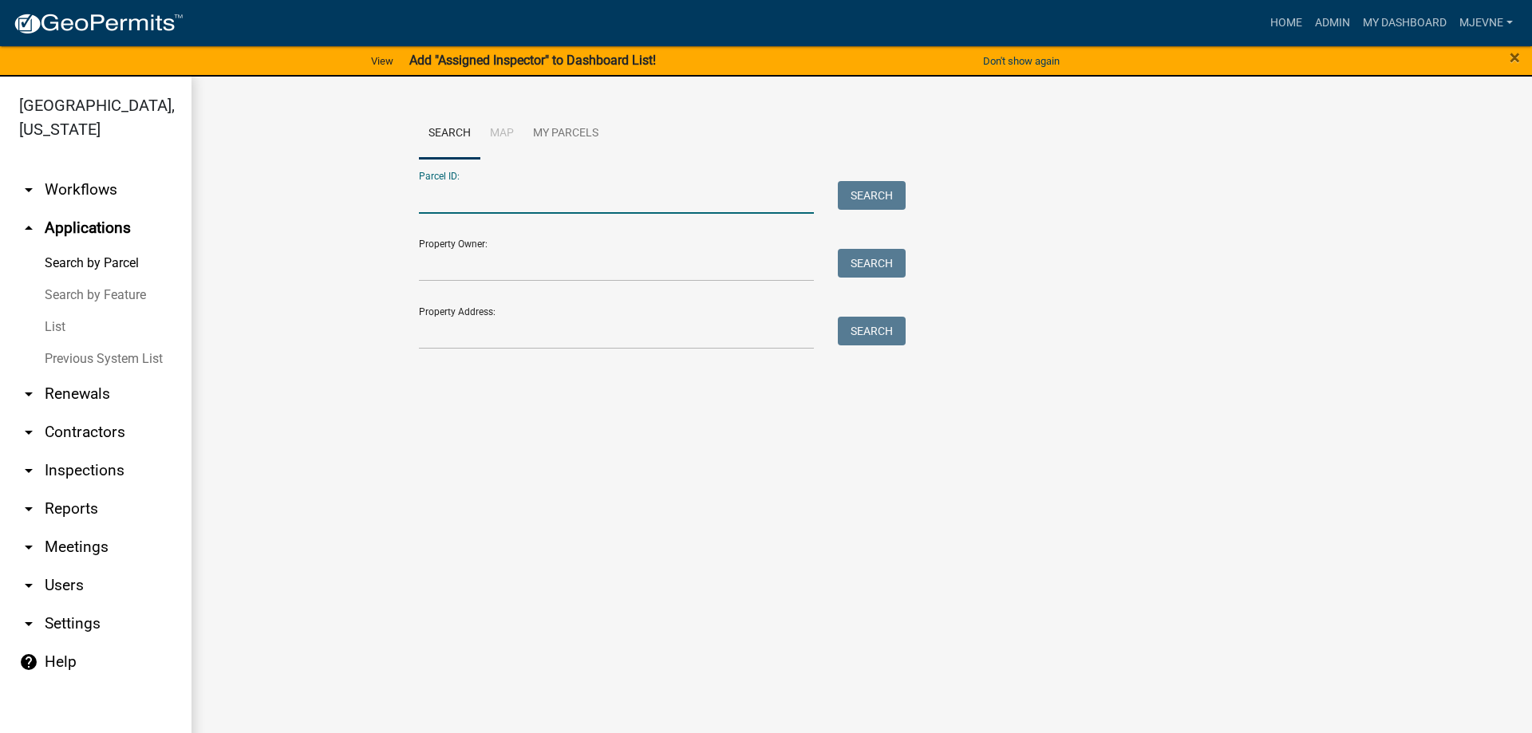
click at [455, 195] on input "Parcel ID:" at bounding box center [616, 197] width 395 height 33
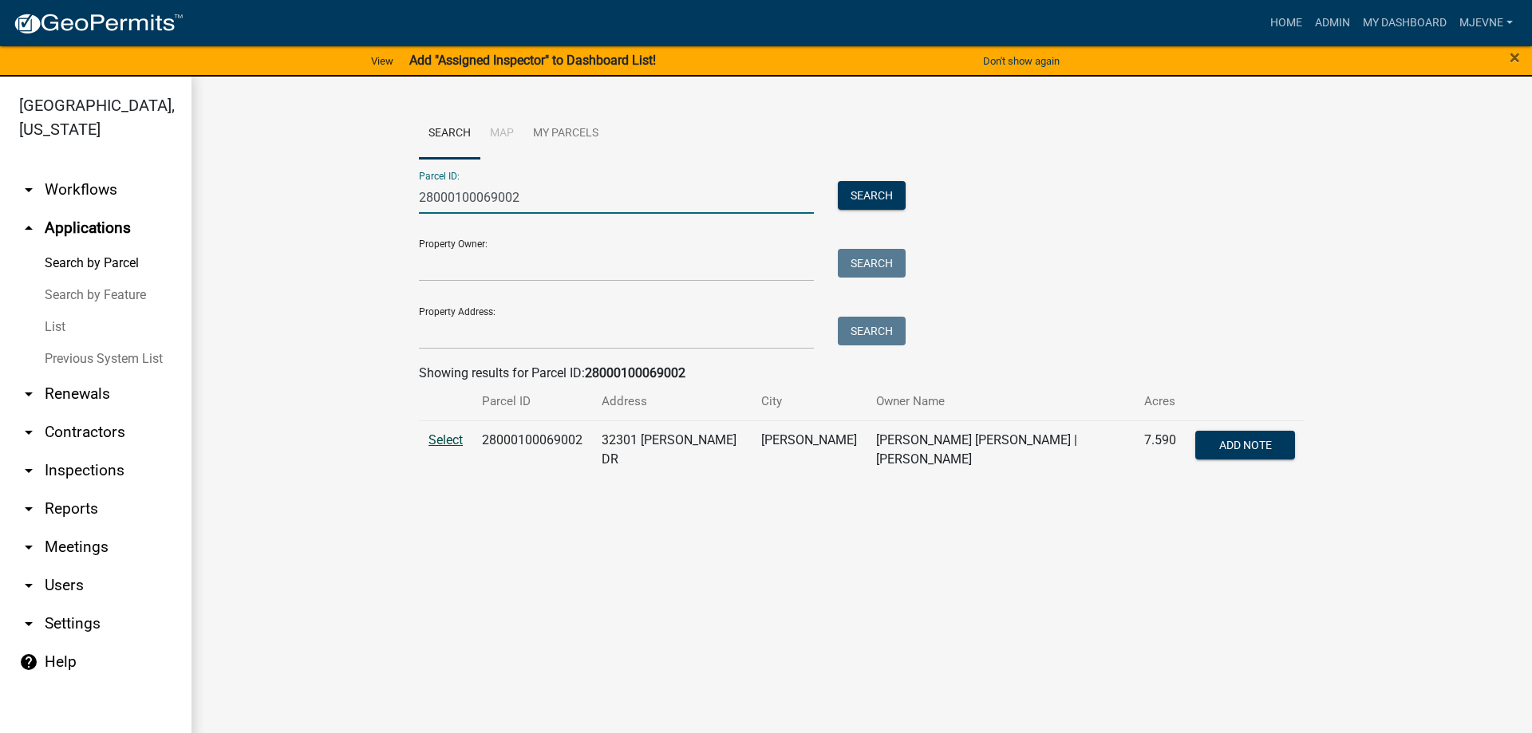
type input "28000100069002"
click at [444, 442] on span "Select" at bounding box center [445, 439] width 34 height 15
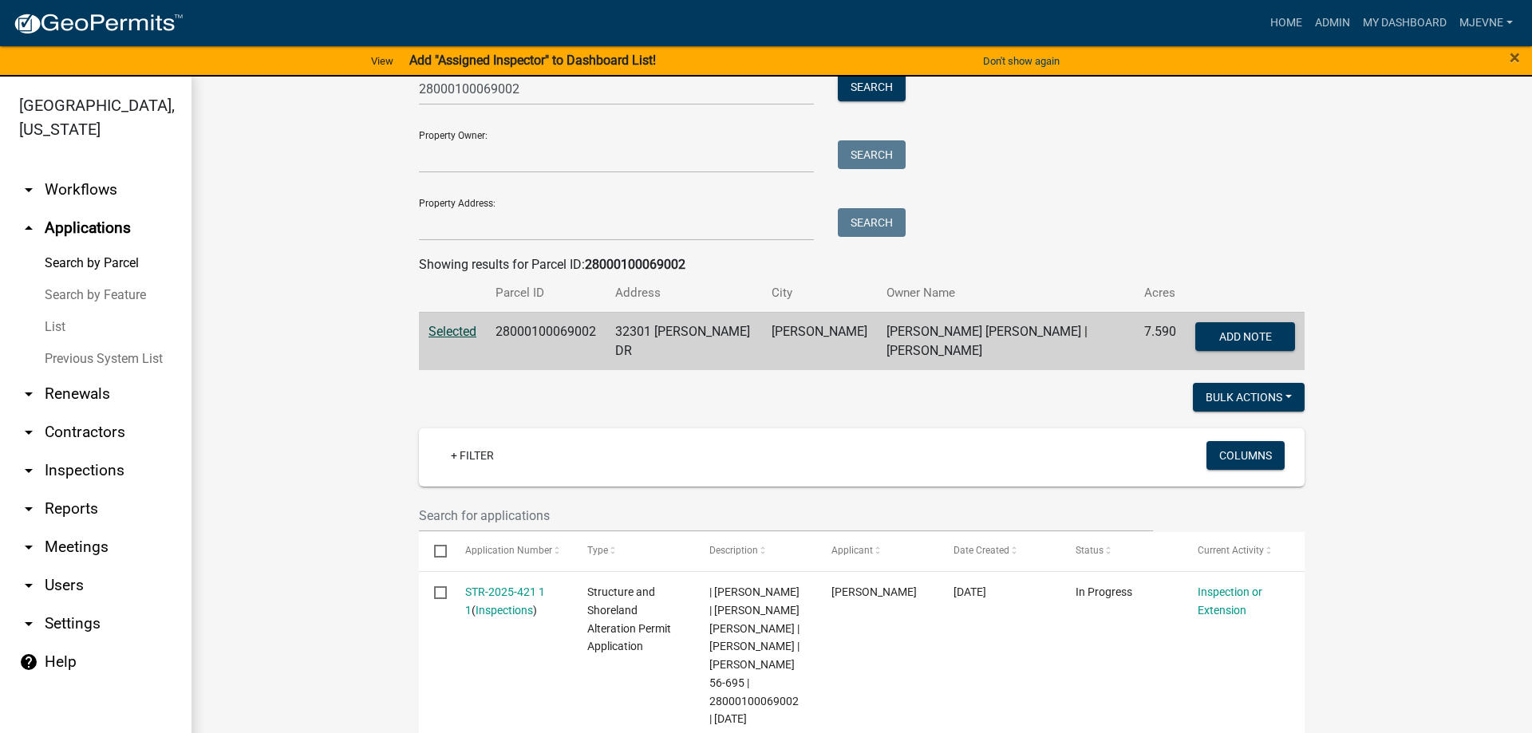
scroll to position [182, 0]
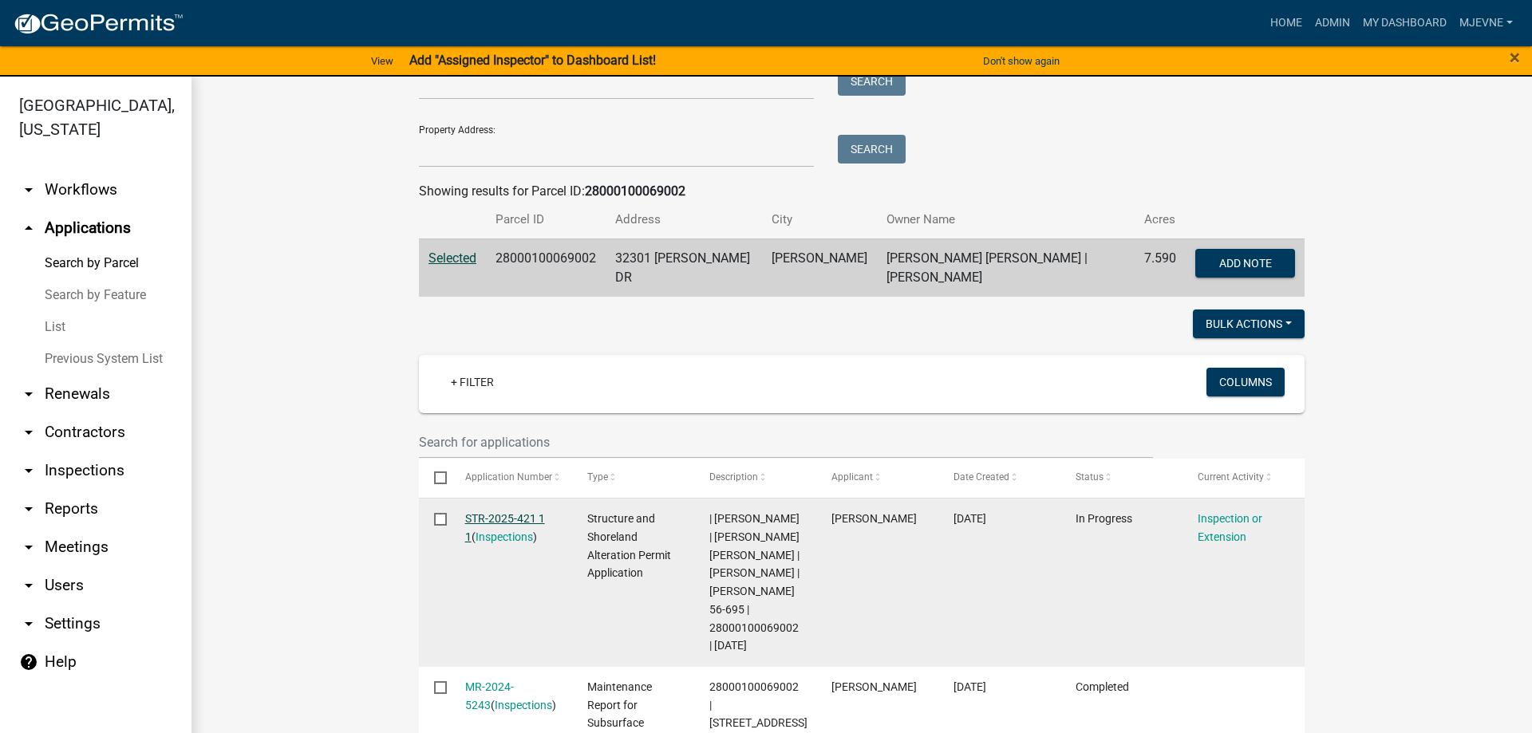
click at [499, 515] on link "STR-2025-421 1 1" at bounding box center [505, 527] width 80 height 31
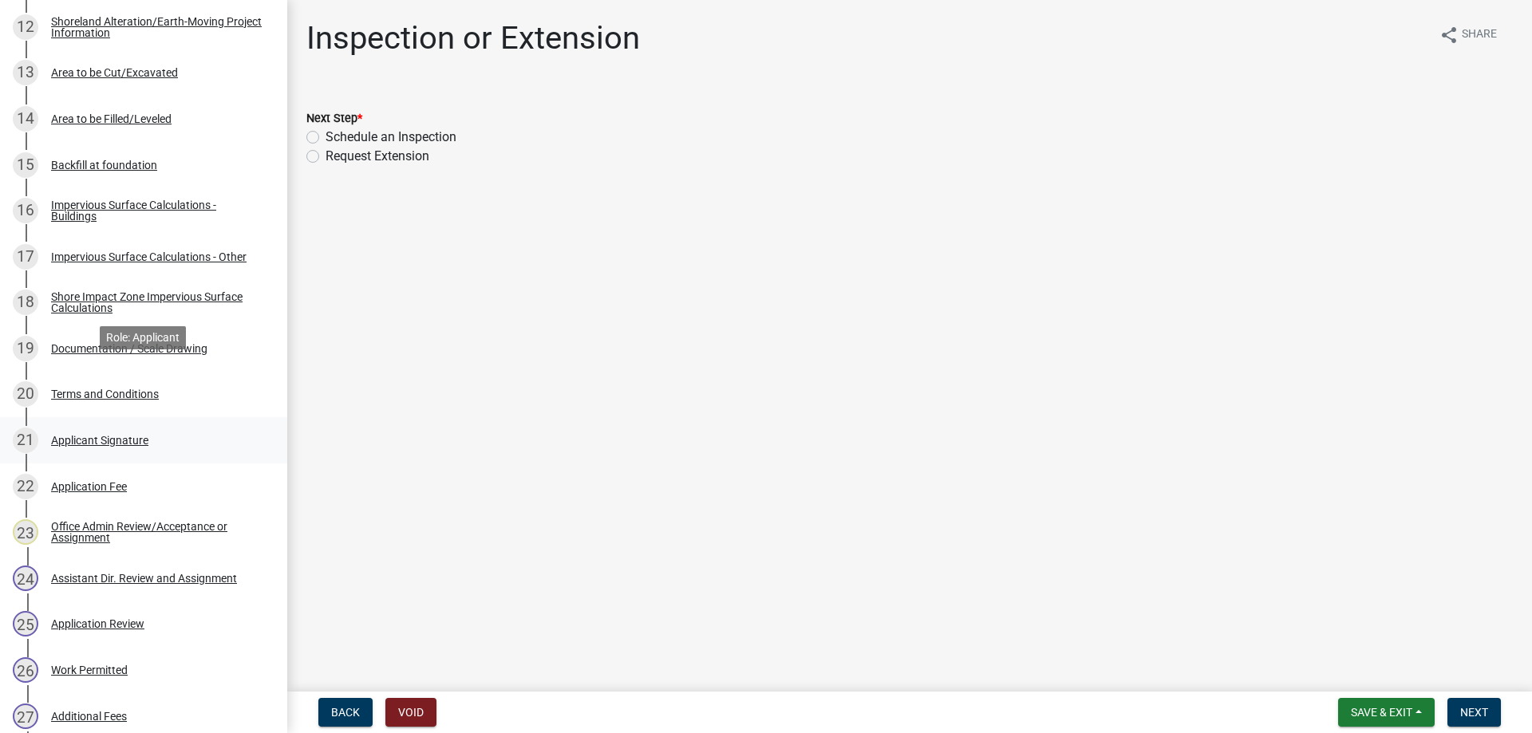
scroll to position [895, 0]
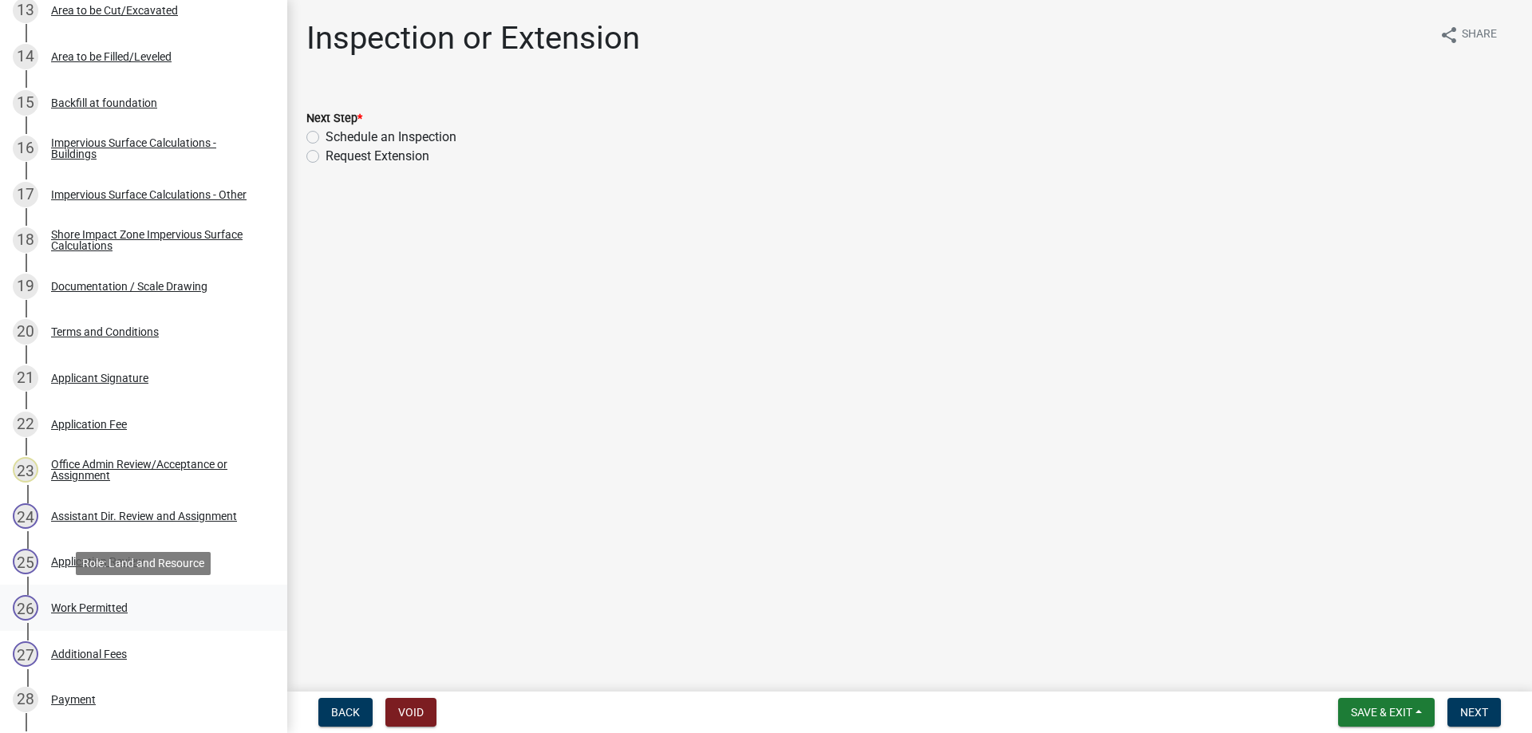
click at [102, 611] on div "Work Permitted" at bounding box center [89, 607] width 77 height 11
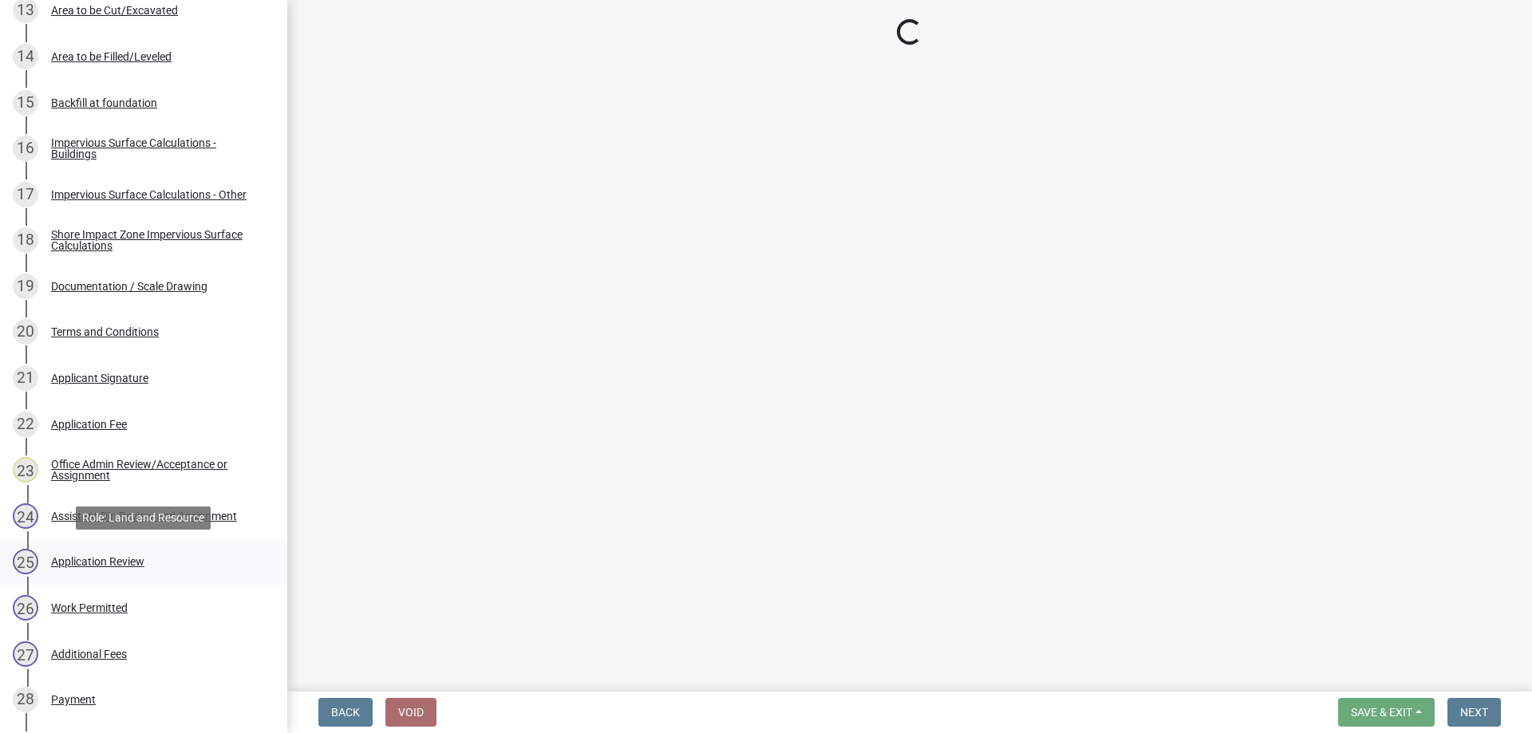
select select "b4c12476-3918-4c31-b34d-126d47b866fd"
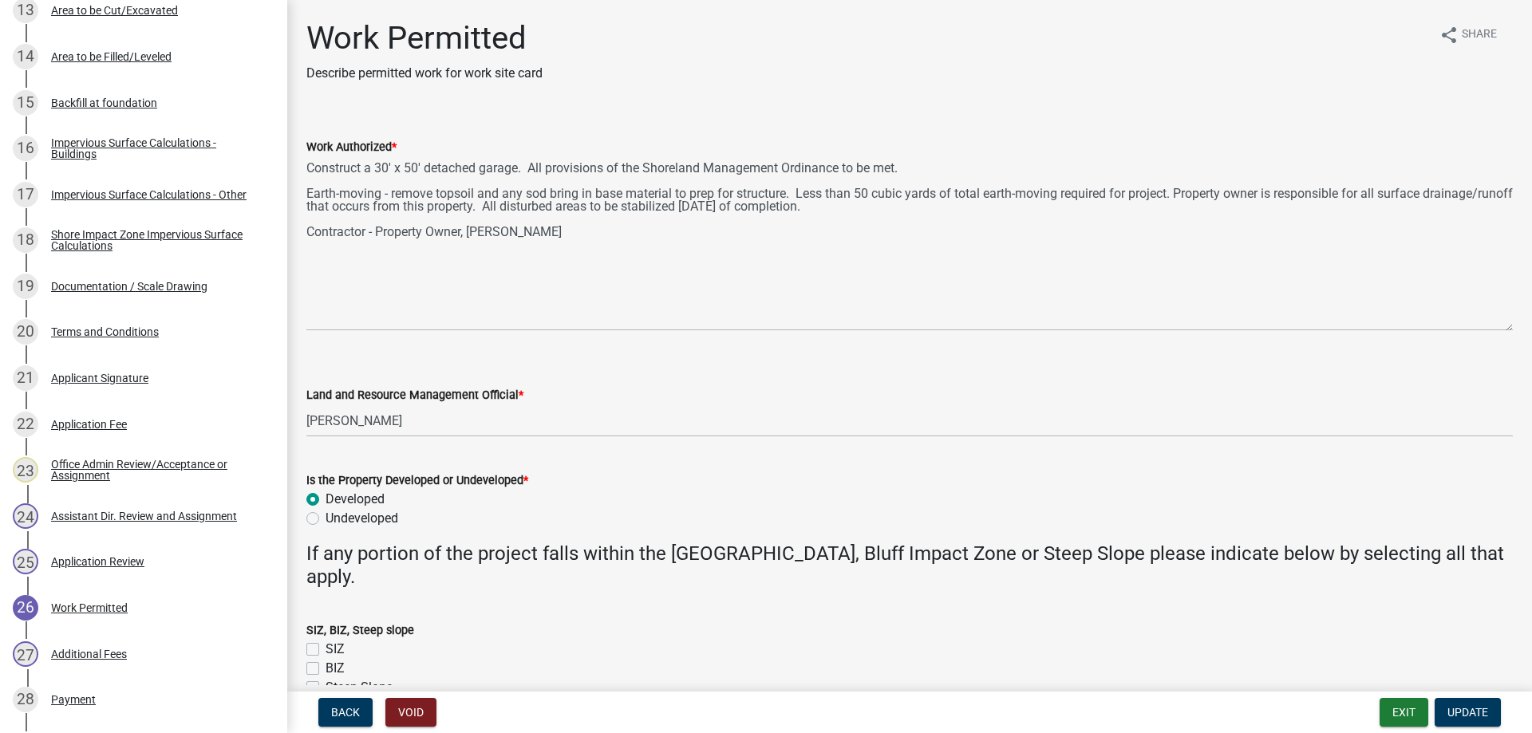
drag, startPoint x: 1507, startPoint y: 226, endPoint x: 1539, endPoint y: 326, distance: 104.7
click at [1513, 326] on textarea "Construct a 30' x 50' detached garage. All provisions of the Shoreland Manageme…" at bounding box center [909, 243] width 1206 height 175
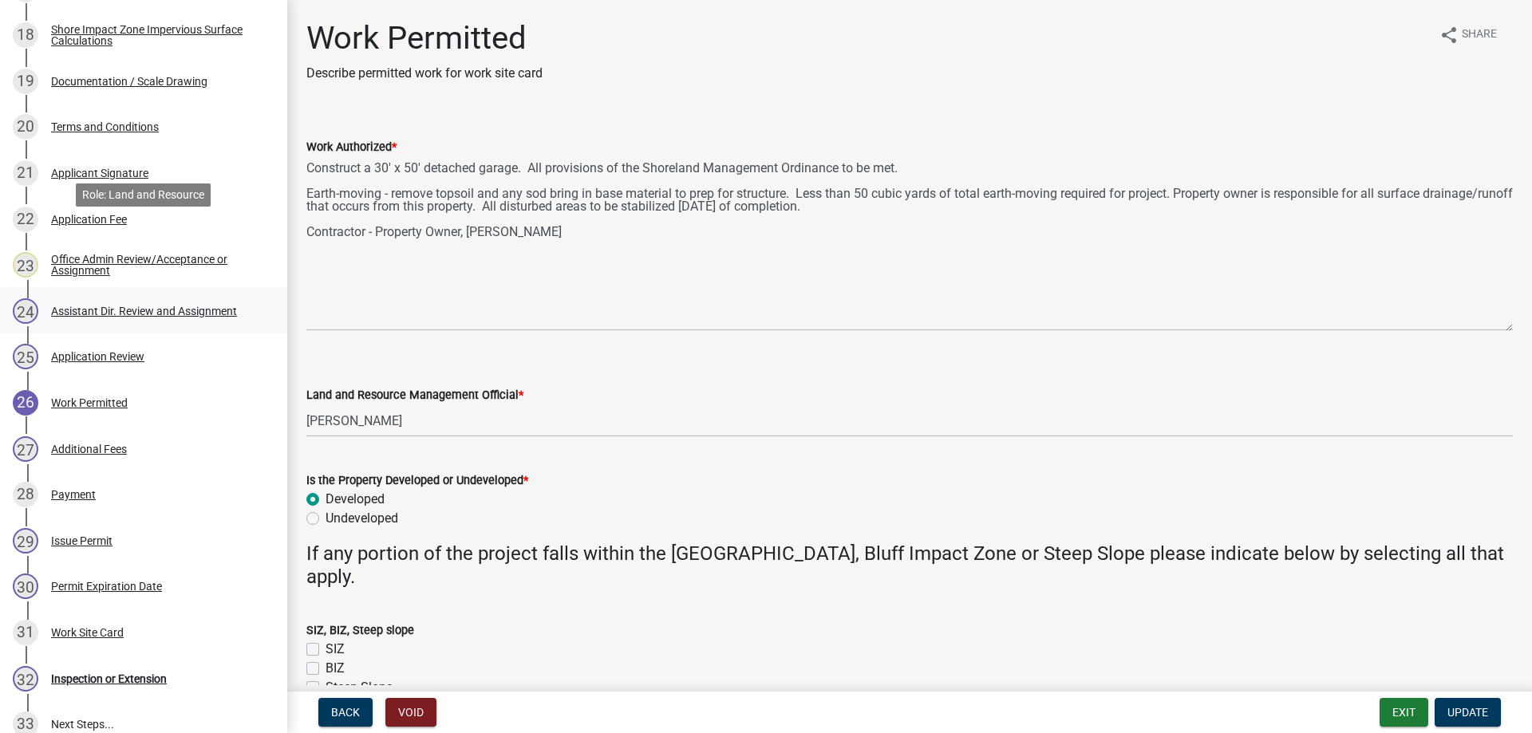
scroll to position [1221, 0]
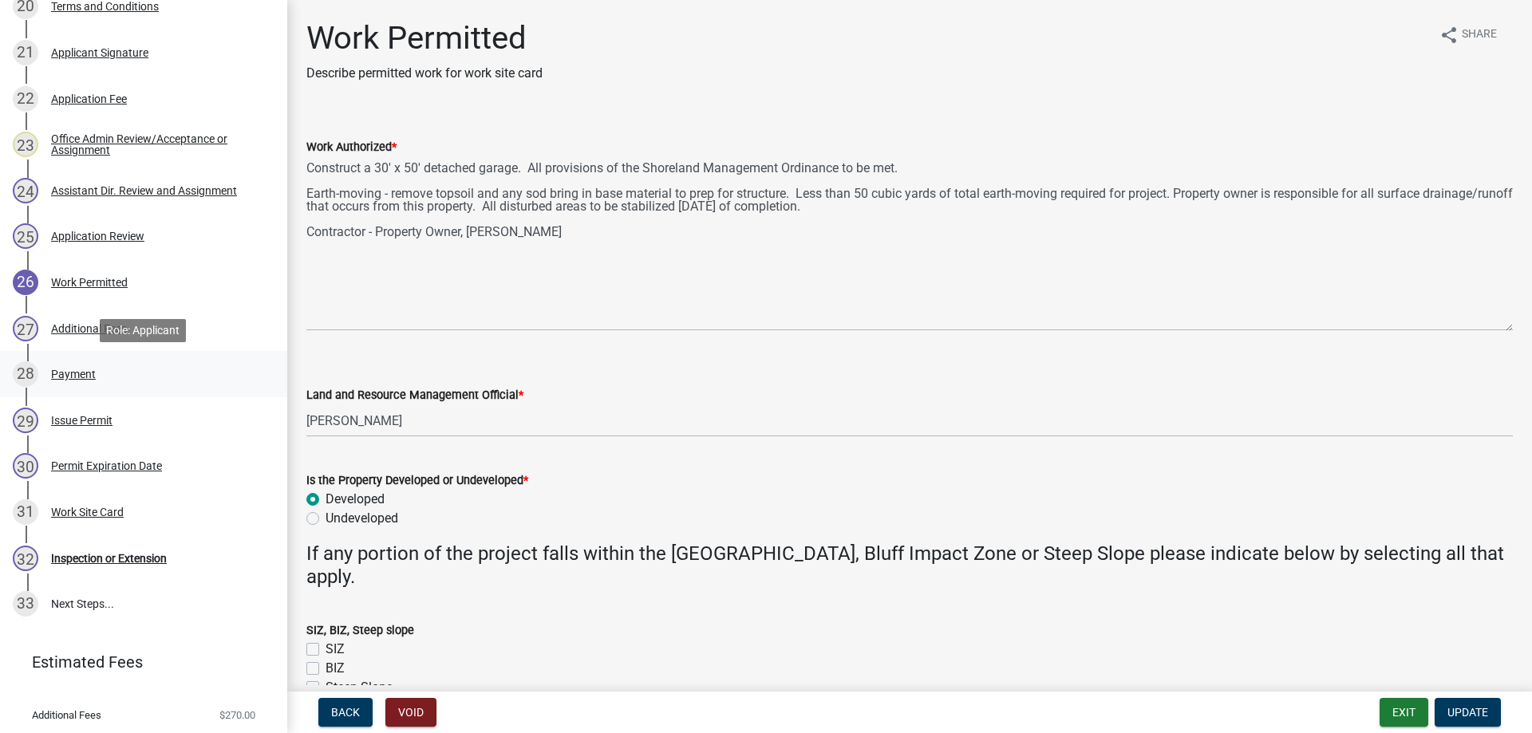
click at [61, 379] on div "Payment" at bounding box center [73, 374] width 45 height 11
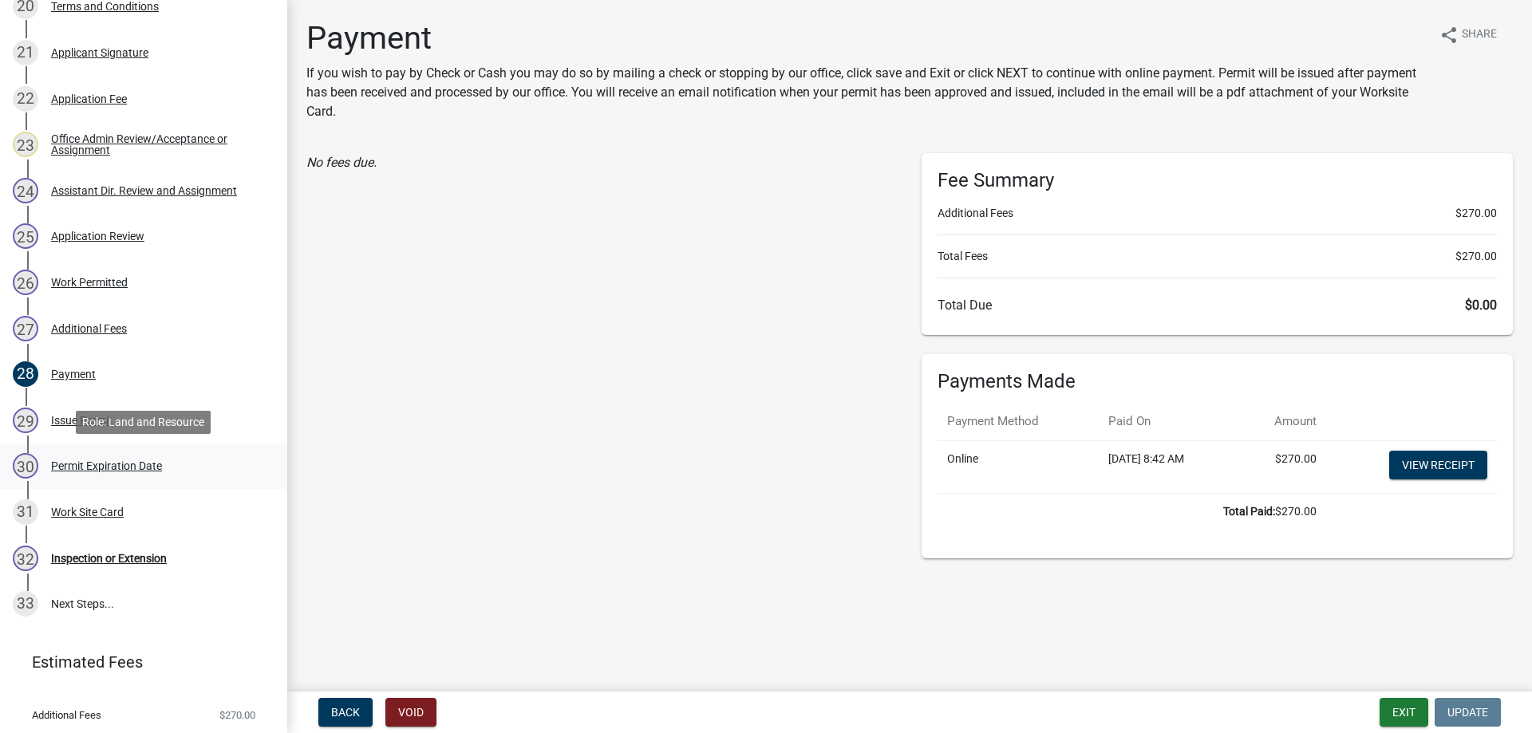
click at [110, 471] on div "Permit Expiration Date" at bounding box center [106, 465] width 111 height 11
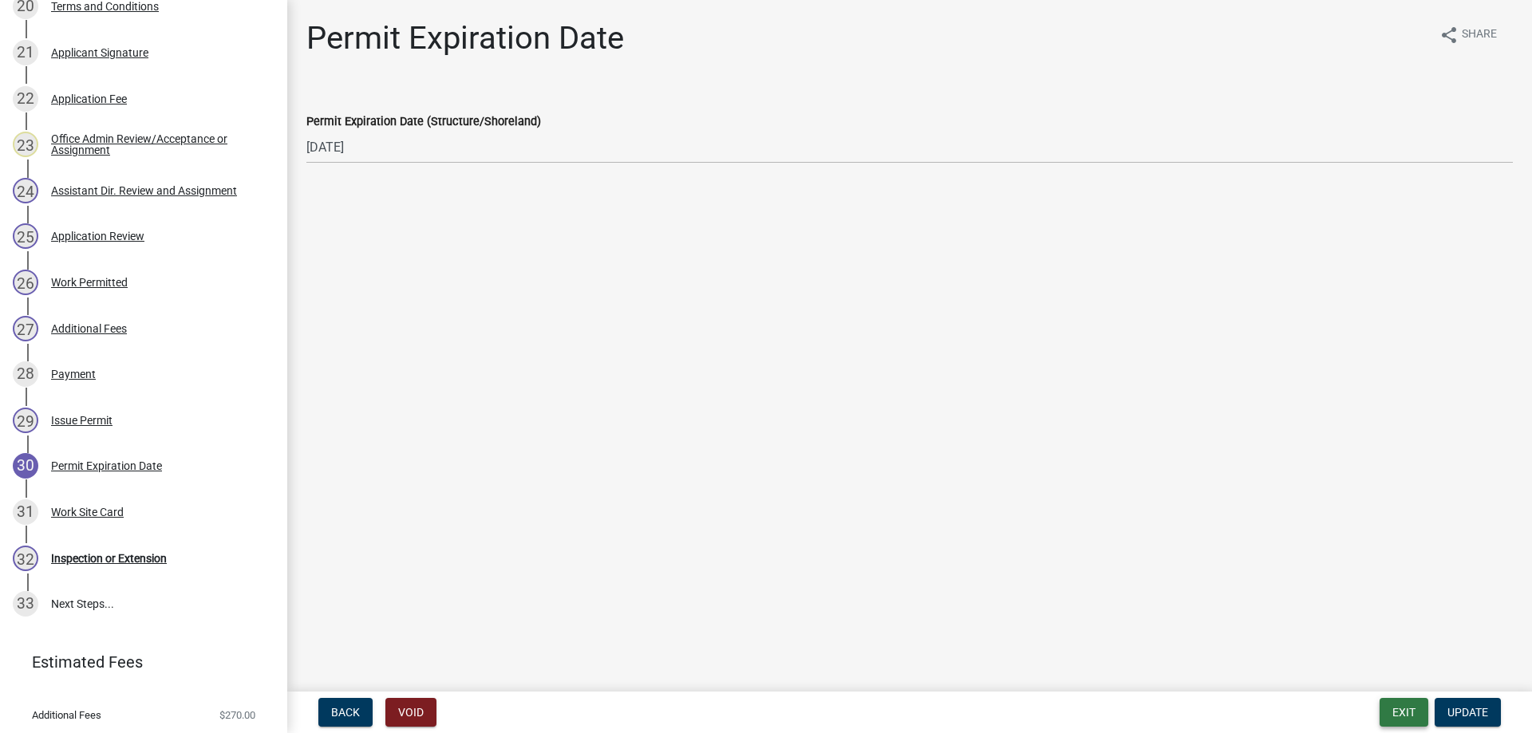
click at [1400, 711] on button "Exit" at bounding box center [1403, 712] width 49 height 29
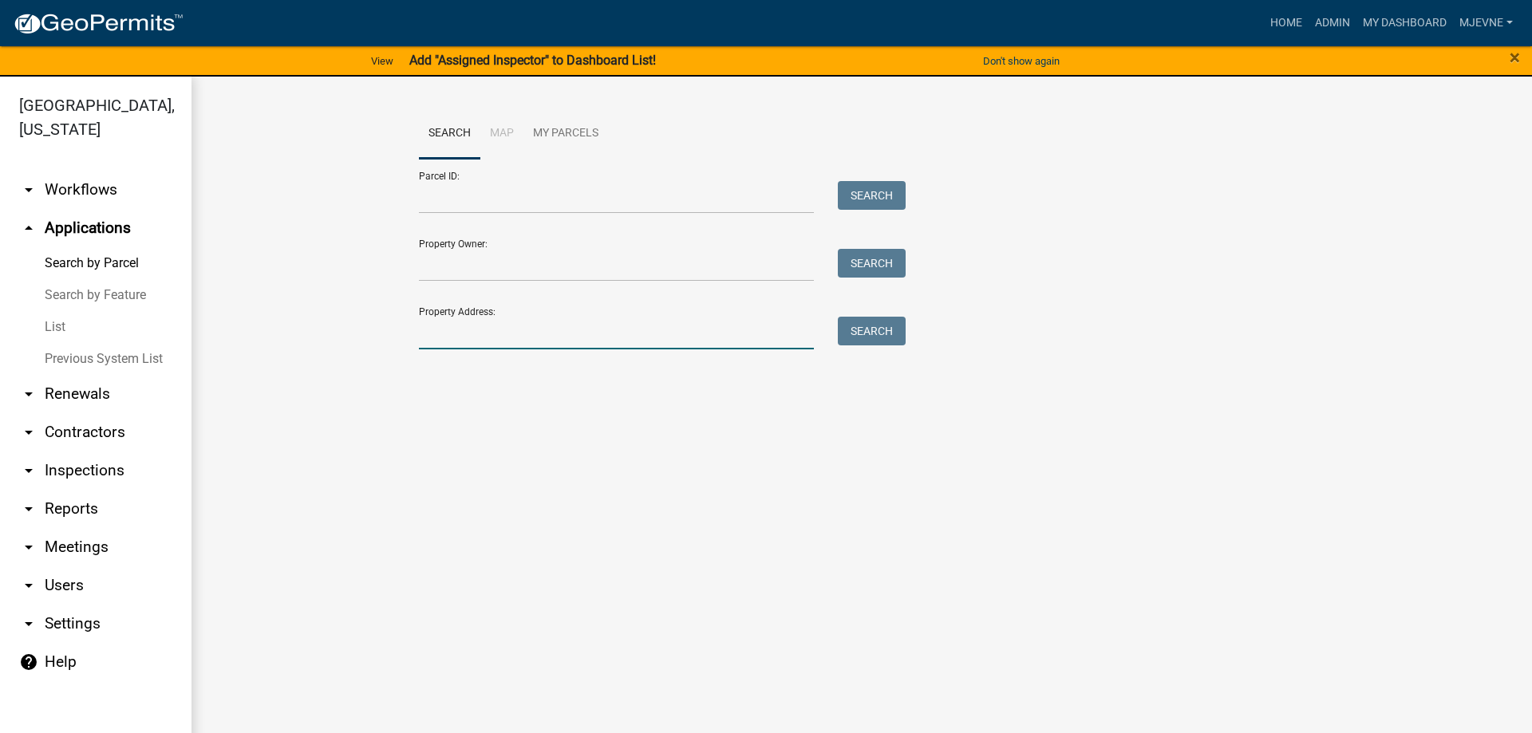
click at [440, 337] on input "Property Address:" at bounding box center [616, 333] width 395 height 33
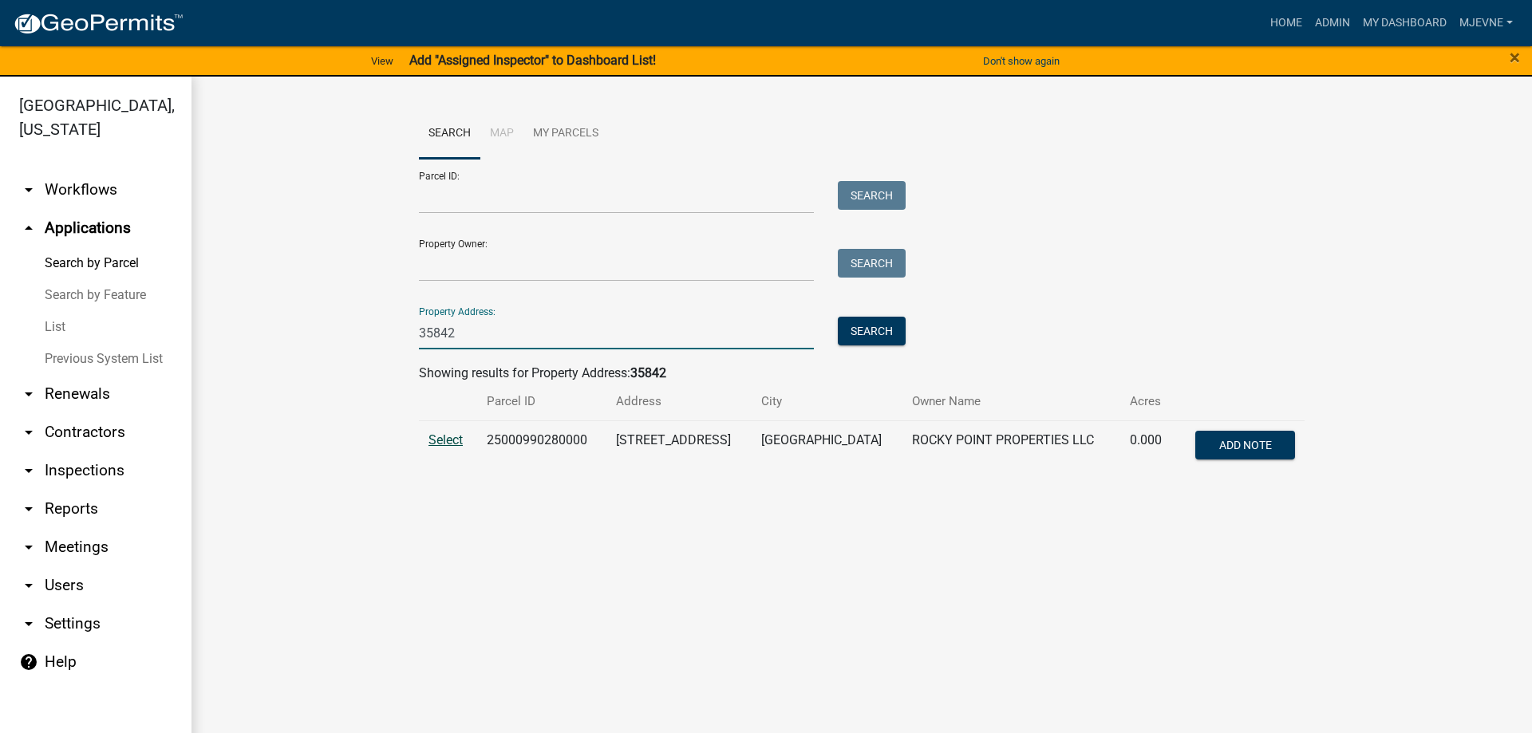
type input "35842"
click at [448, 439] on span "Select" at bounding box center [445, 439] width 34 height 15
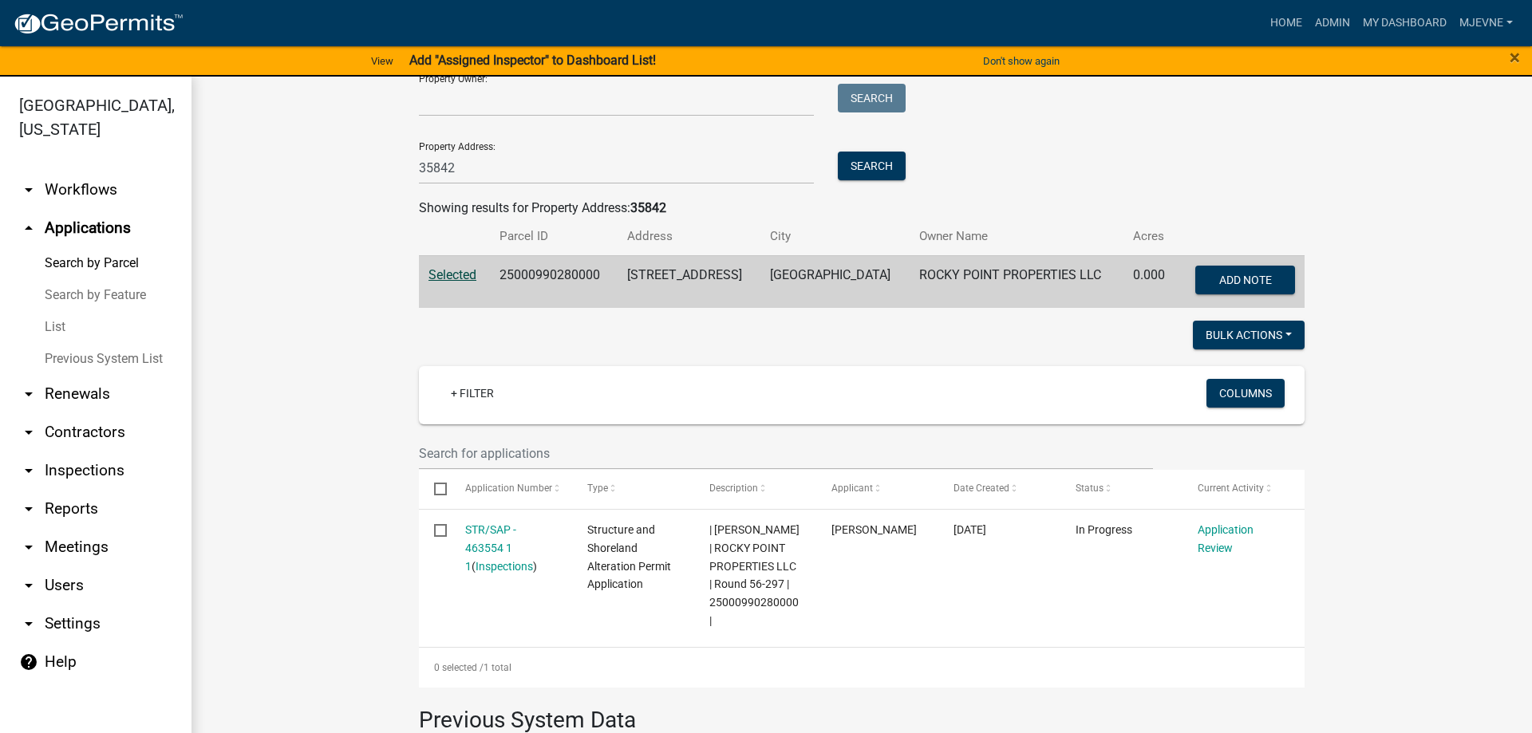
scroll to position [273, 0]
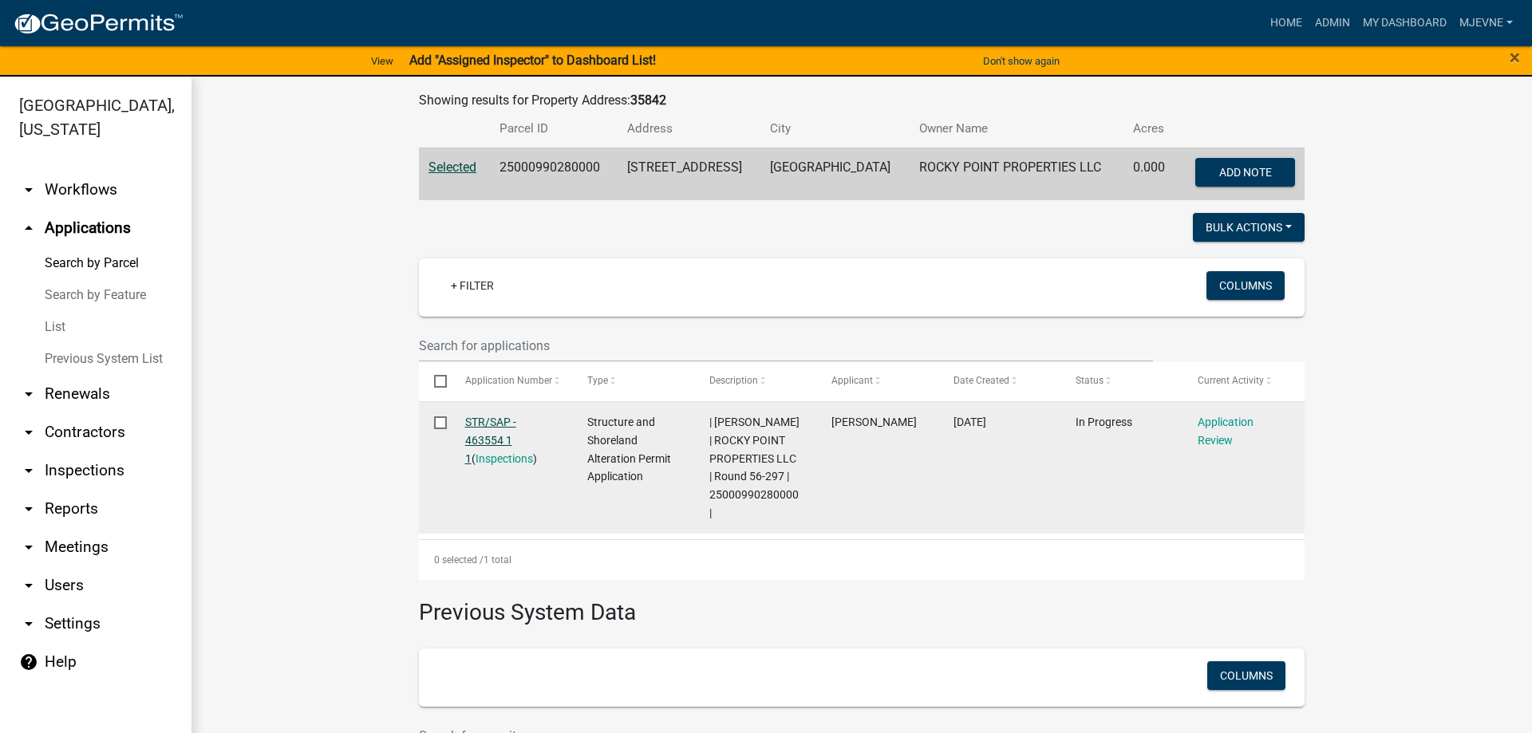
click at [483, 437] on link "STR/SAP - 463554 1 1" at bounding box center [490, 440] width 51 height 49
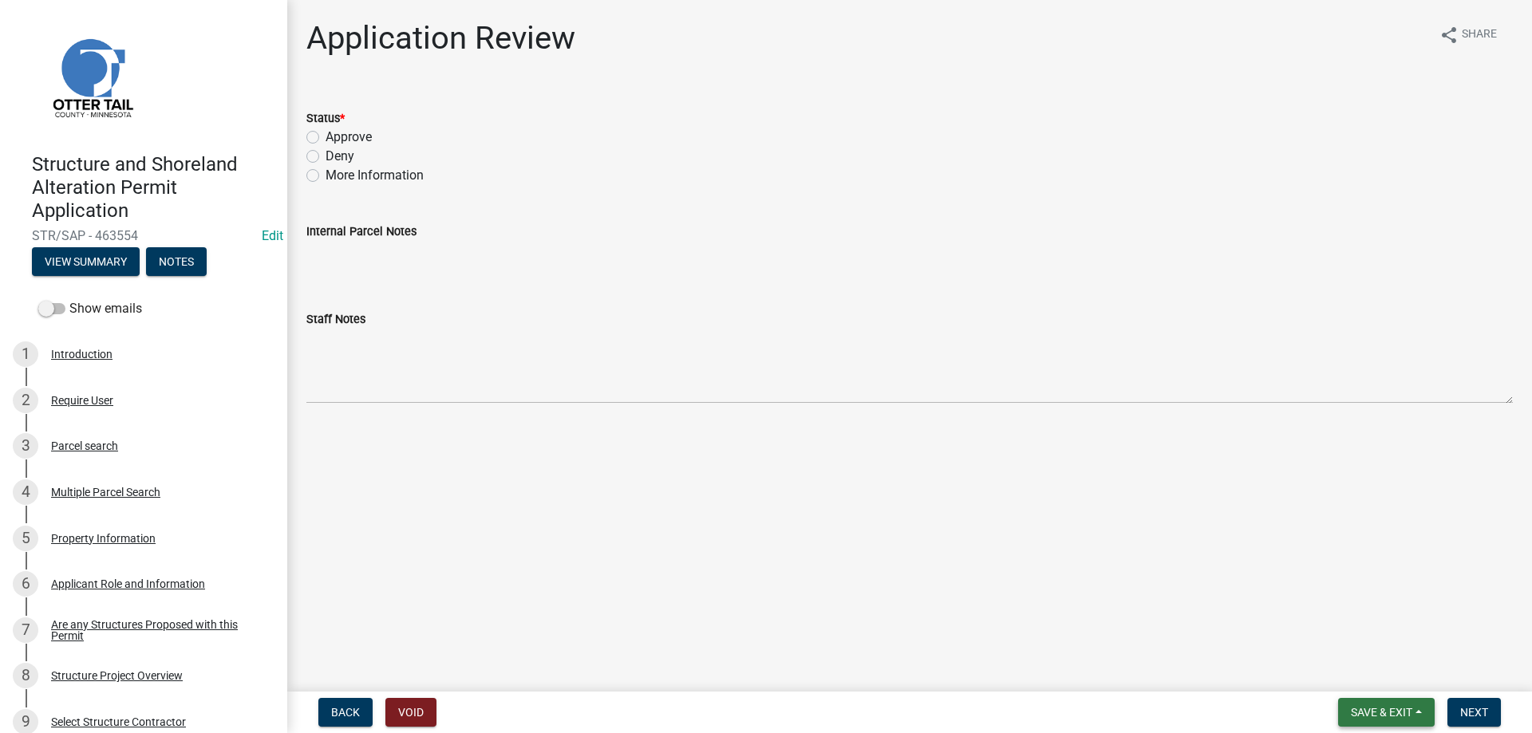
click at [1362, 702] on button "Save & Exit" at bounding box center [1386, 712] width 97 height 29
click at [1340, 680] on button "Save & Exit" at bounding box center [1371, 671] width 128 height 38
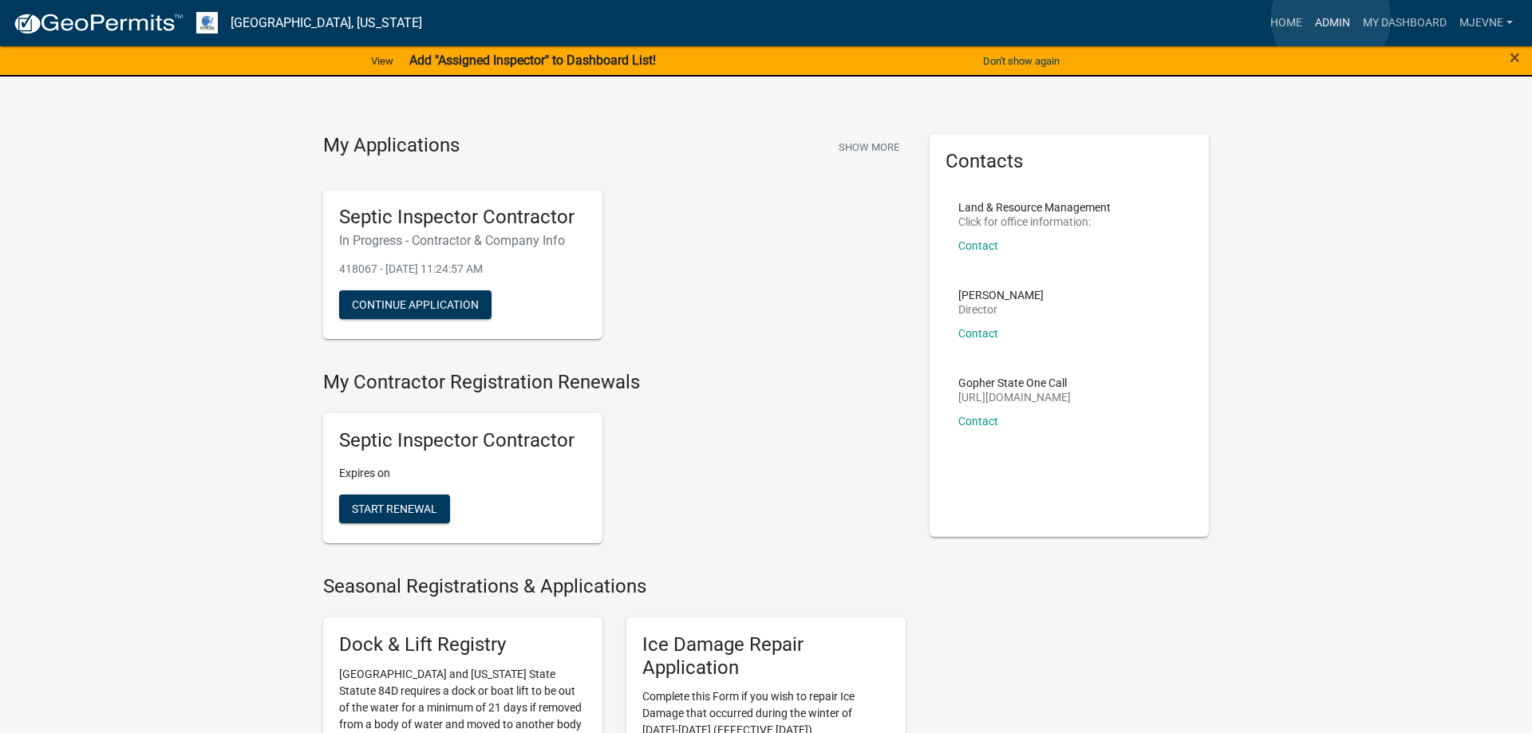
click at [1331, 18] on link "Admin" at bounding box center [1332, 23] width 48 height 30
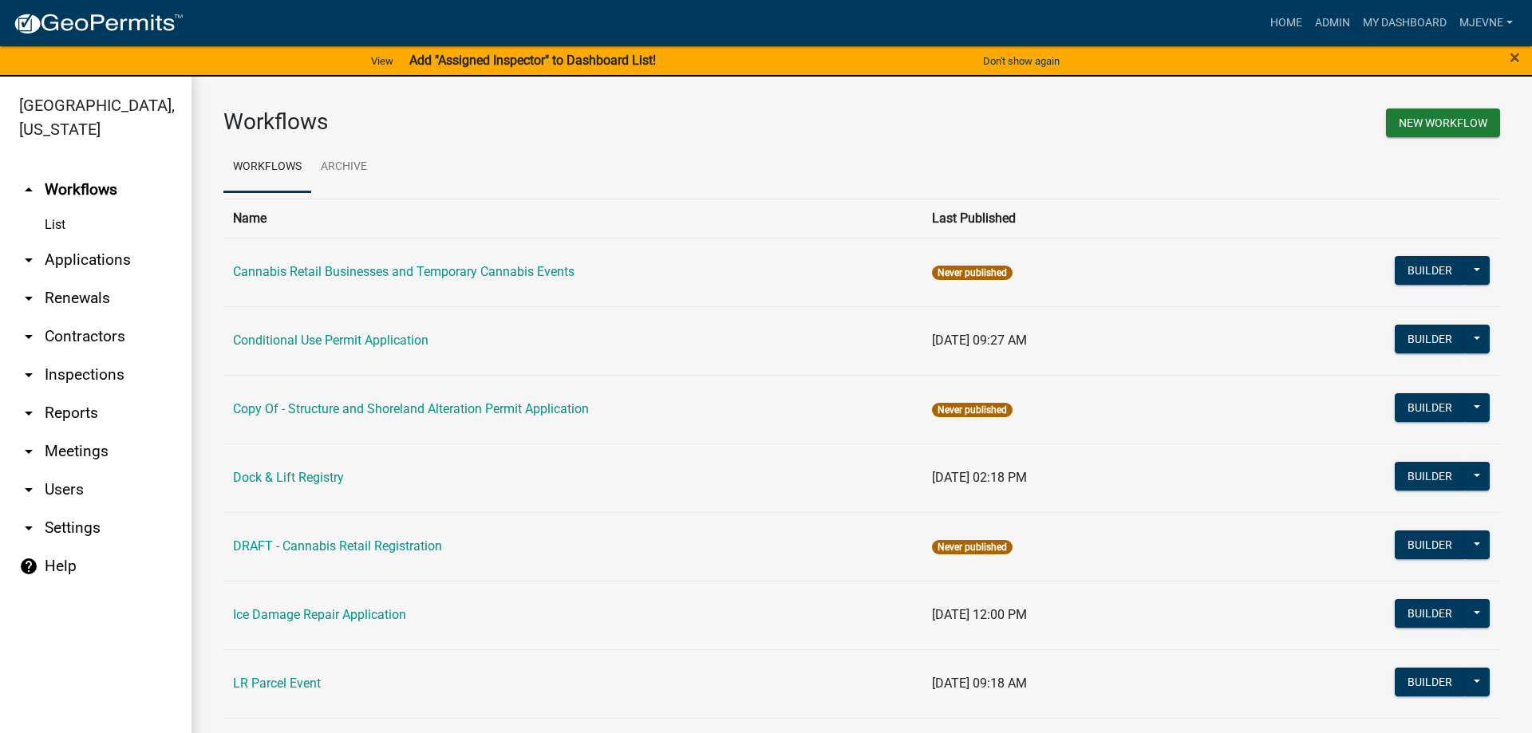
click at [81, 189] on link "arrow_drop_up Workflows" at bounding box center [95, 190] width 191 height 38
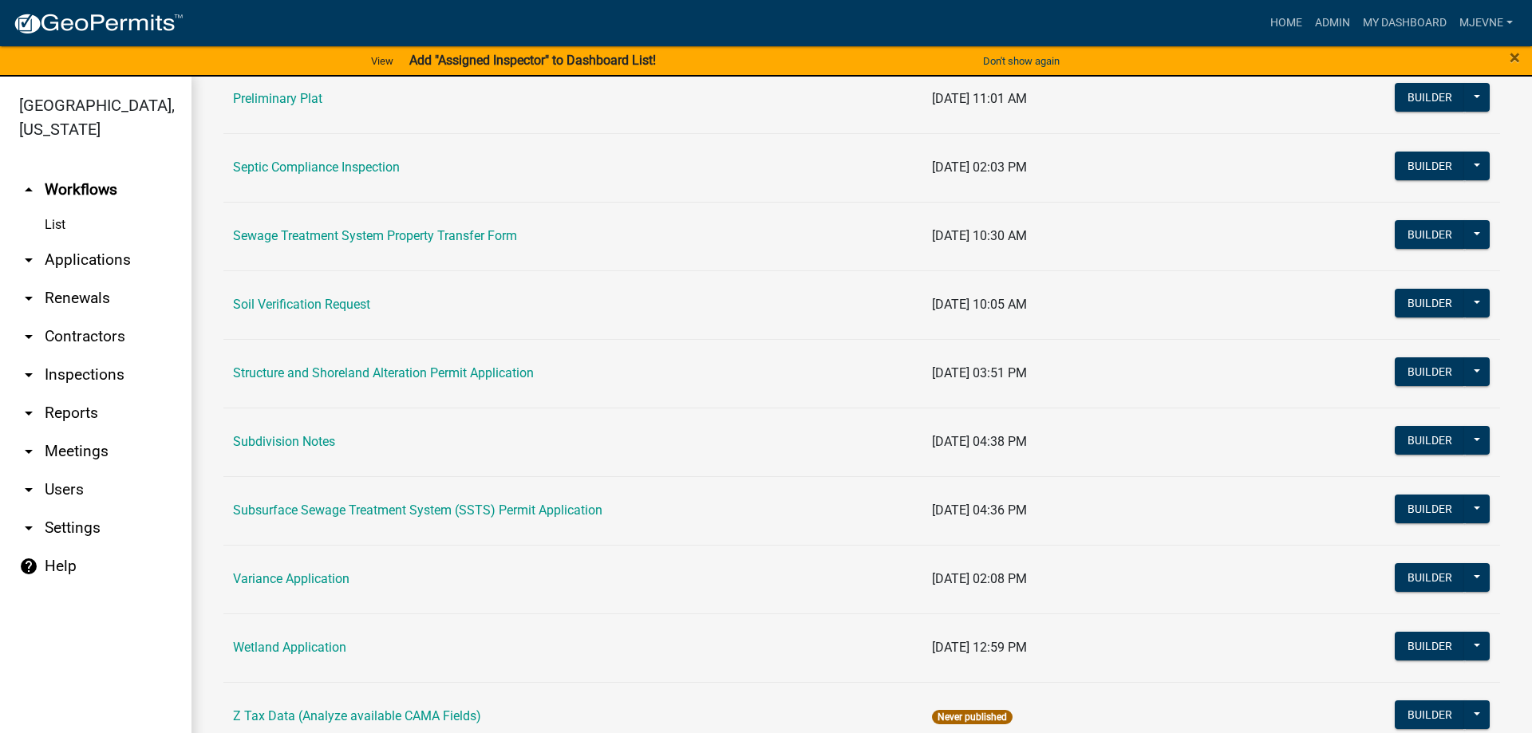
scroll to position [858, 0]
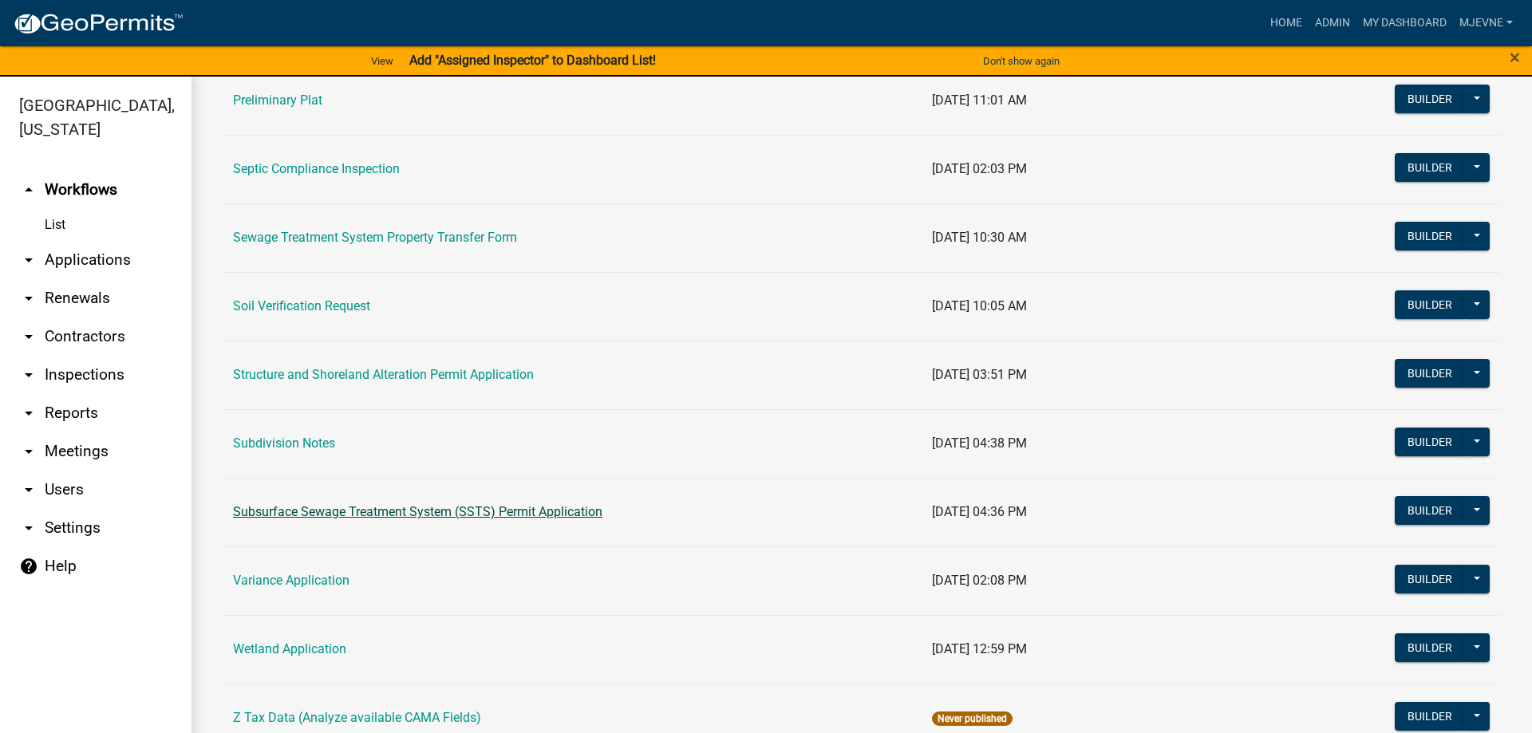
click at [376, 512] on link "Subsurface Sewage Treatment System (SSTS) Permit Application" at bounding box center [417, 511] width 369 height 15
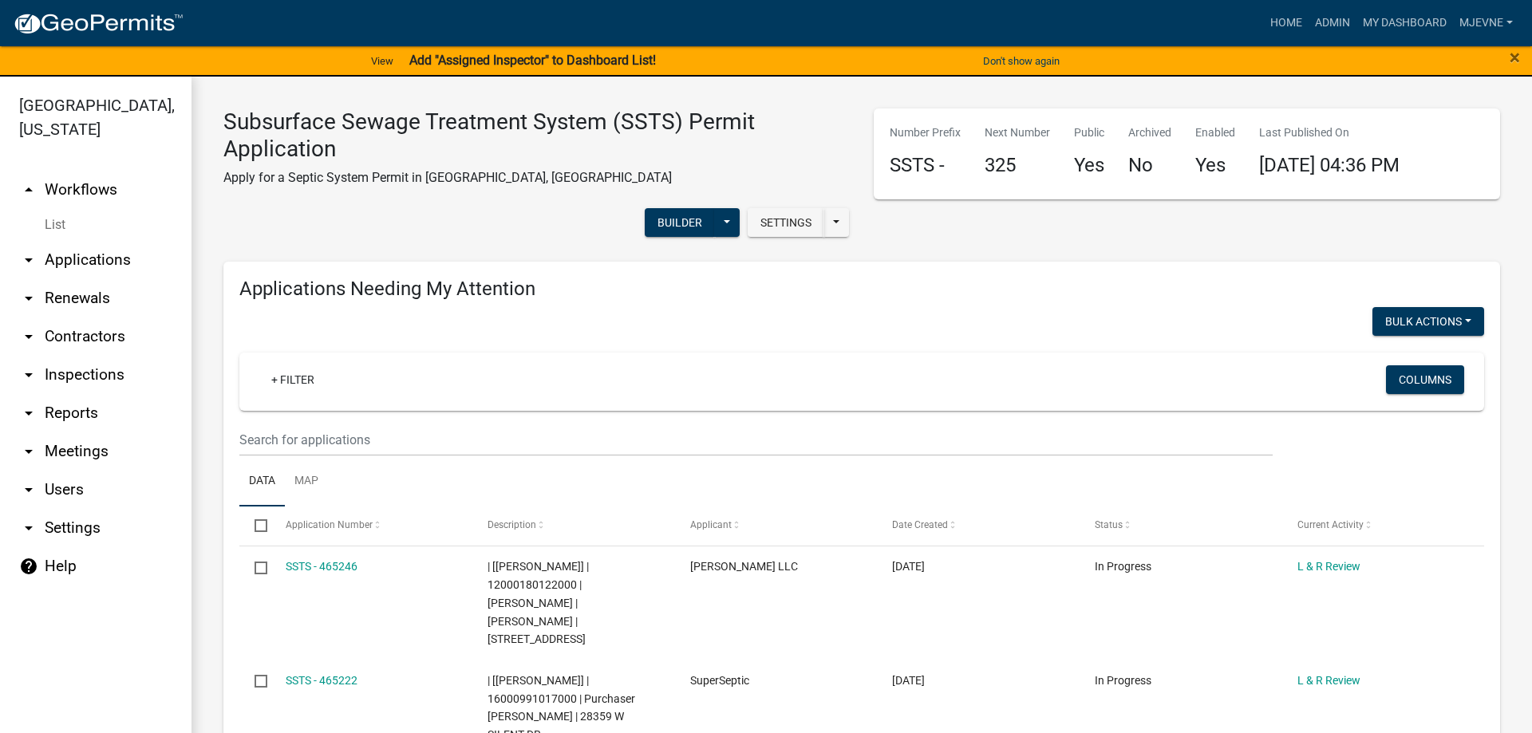
select select "3: 100"
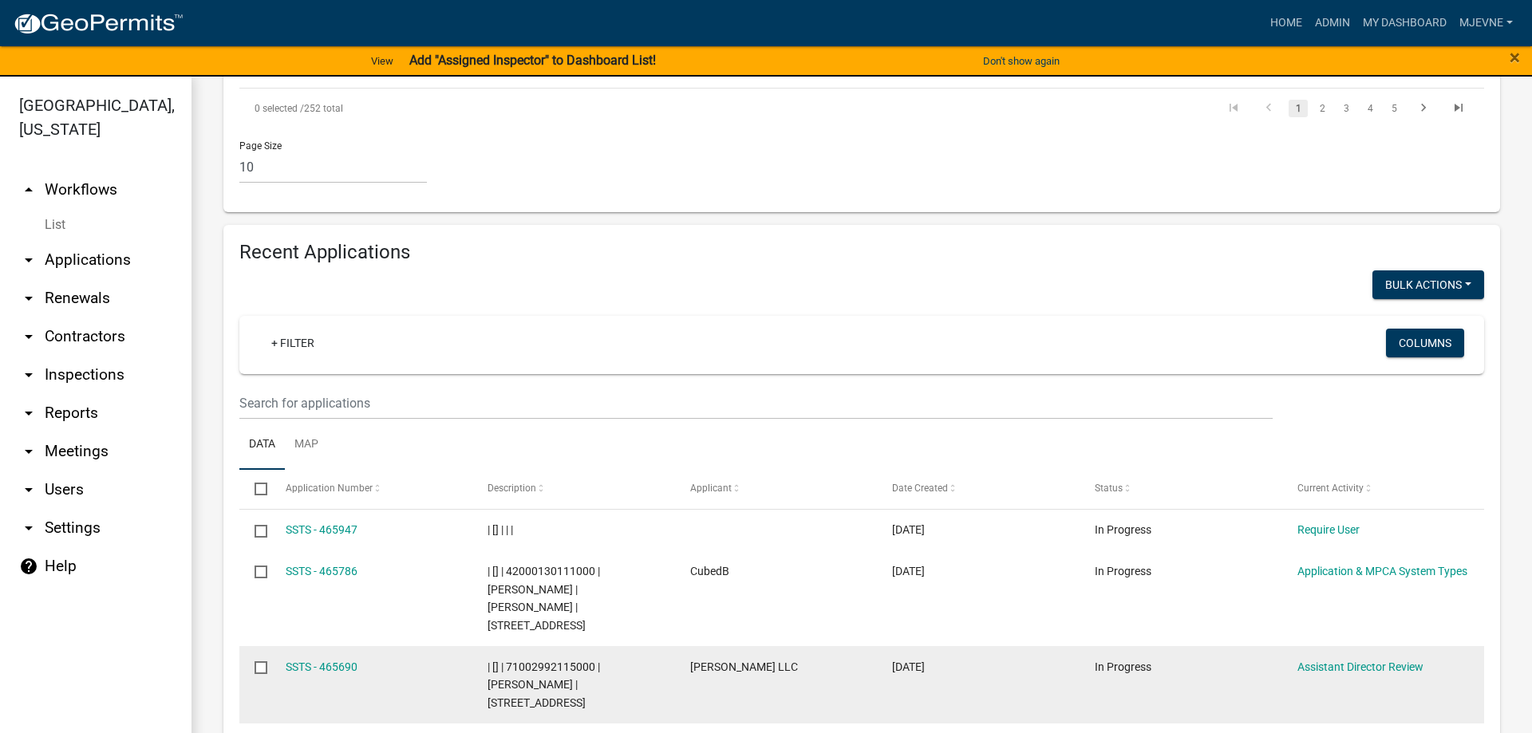
scroll to position [1091, 0]
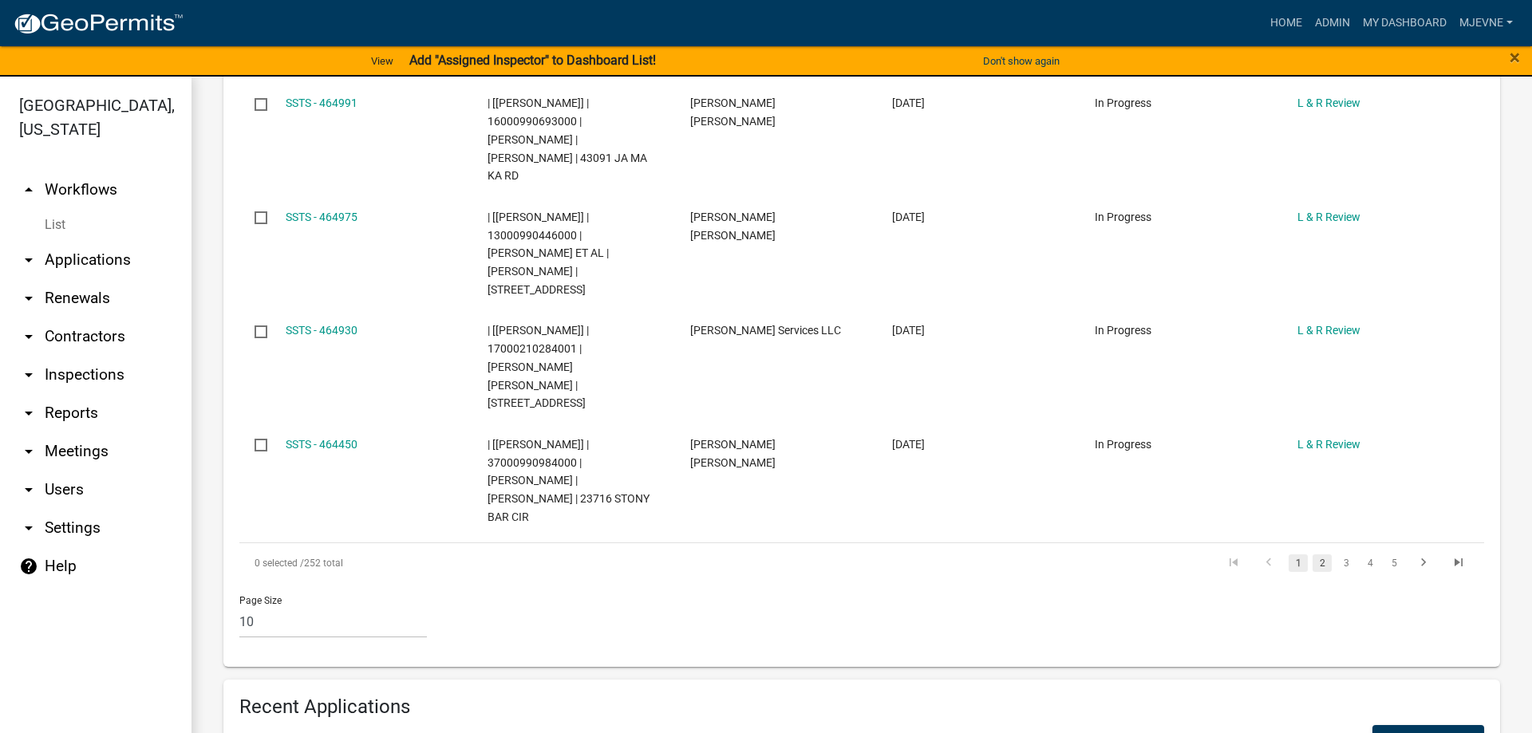
click at [1328, 554] on link "2" at bounding box center [1321, 563] width 19 height 18
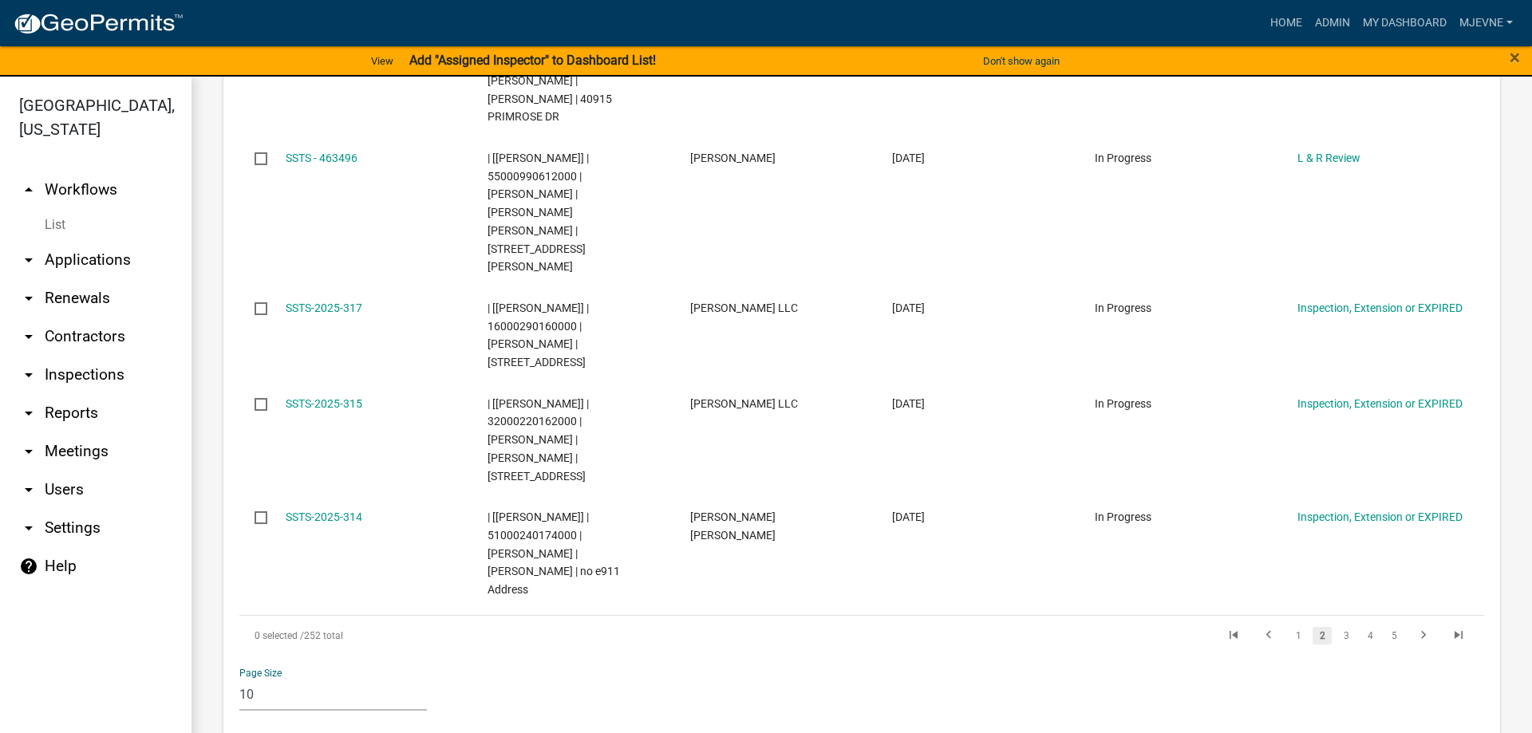
select select "2: 50"
click option "50" at bounding box center [0, 0] width 0 height 0
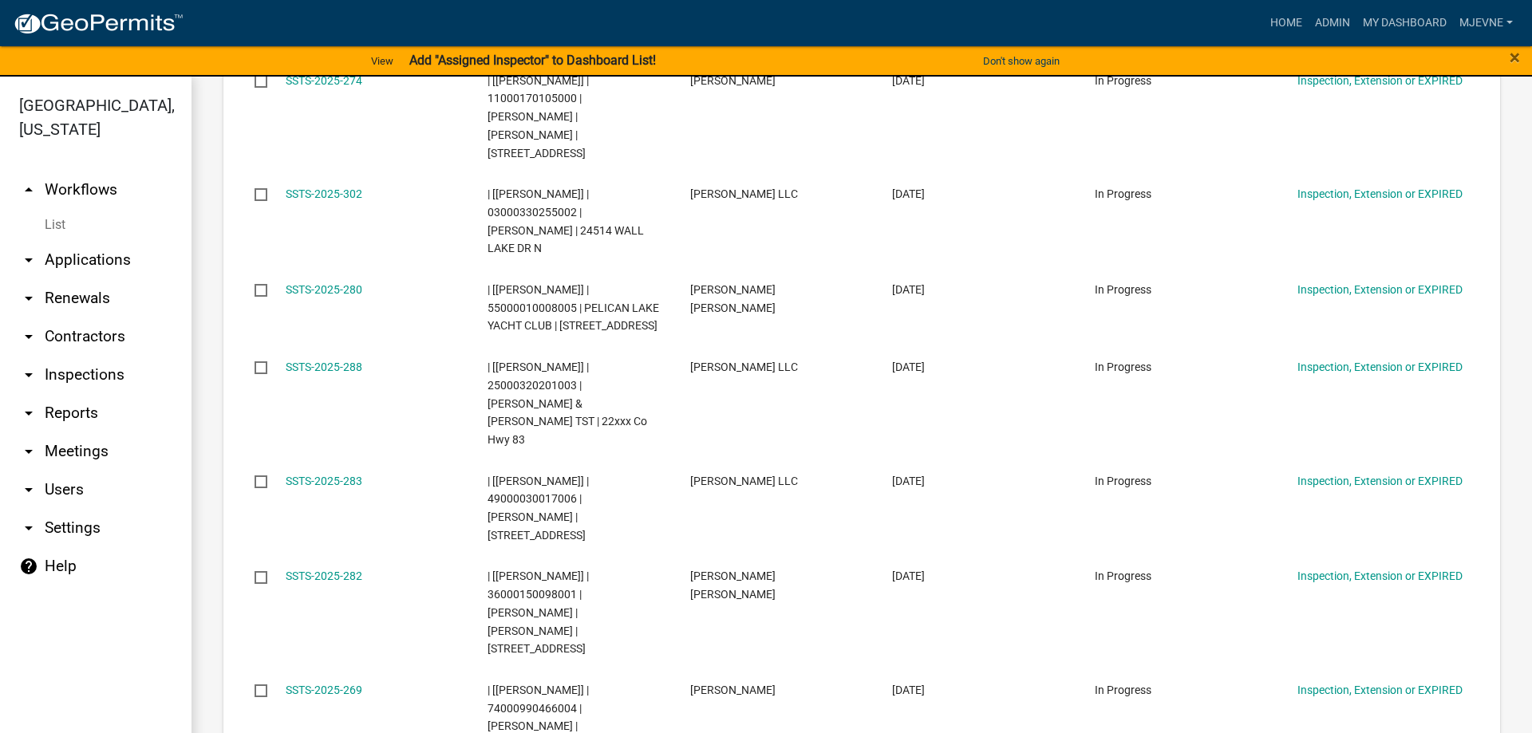
scroll to position [0, 0]
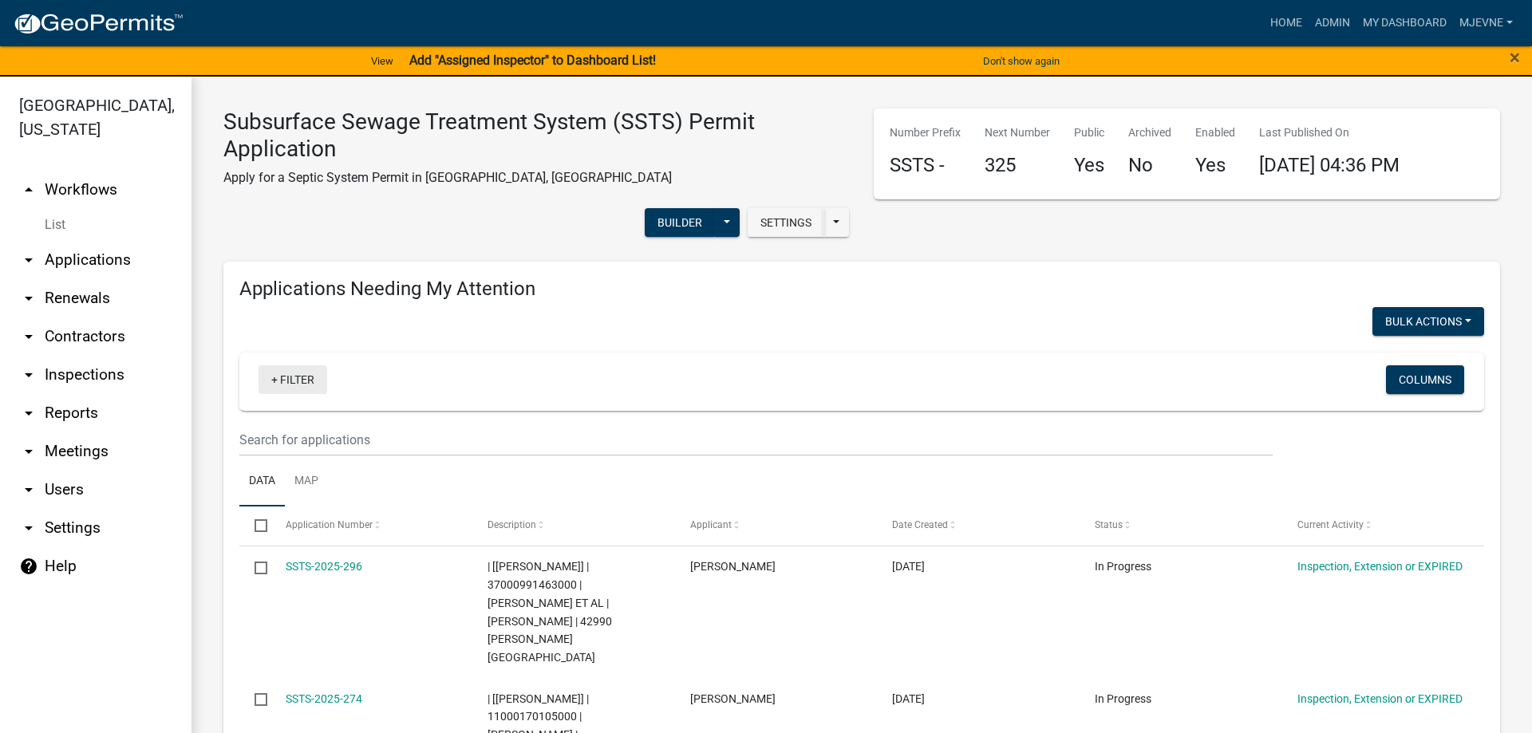
click at [294, 379] on link "+ Filter" at bounding box center [292, 379] width 69 height 29
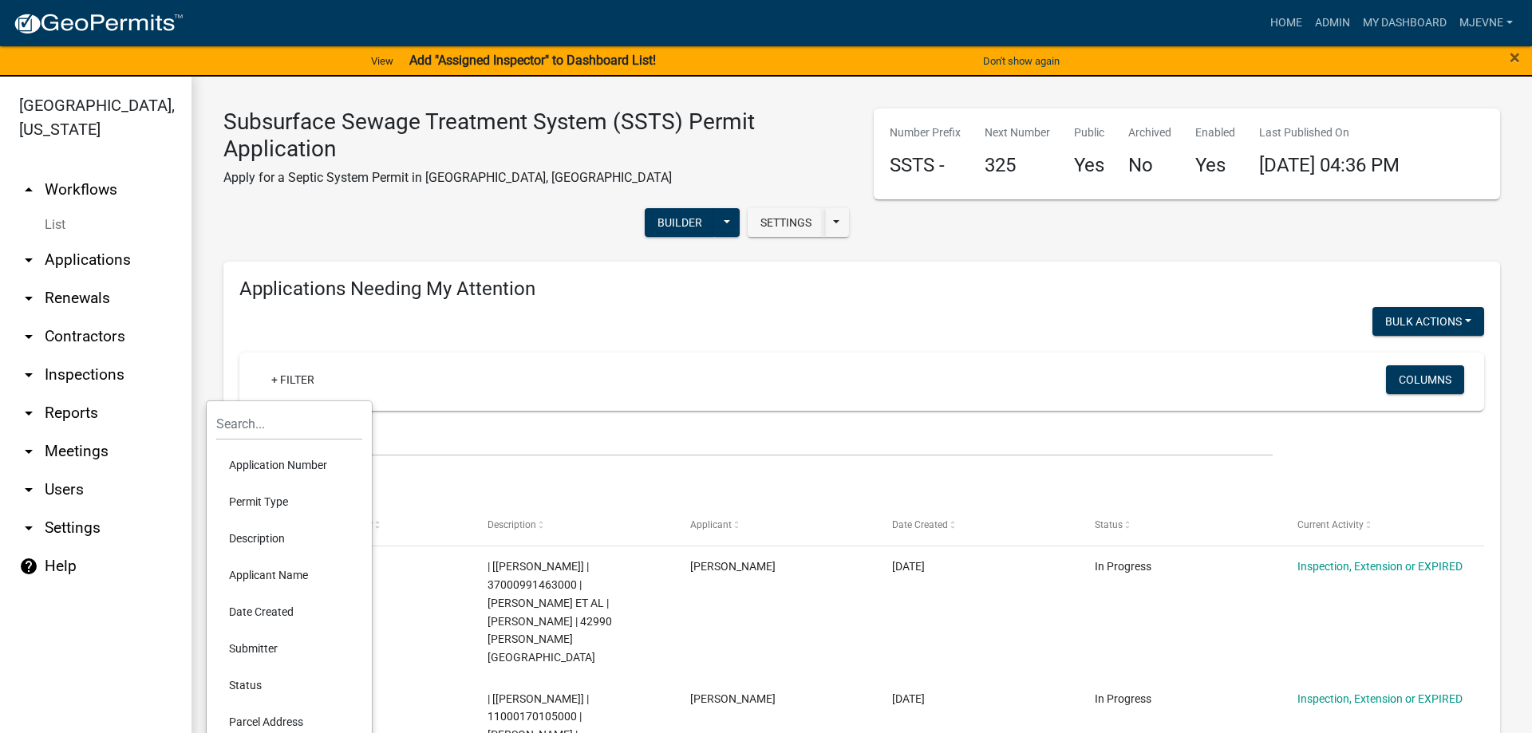
click at [247, 534] on li "Description" at bounding box center [289, 538] width 146 height 37
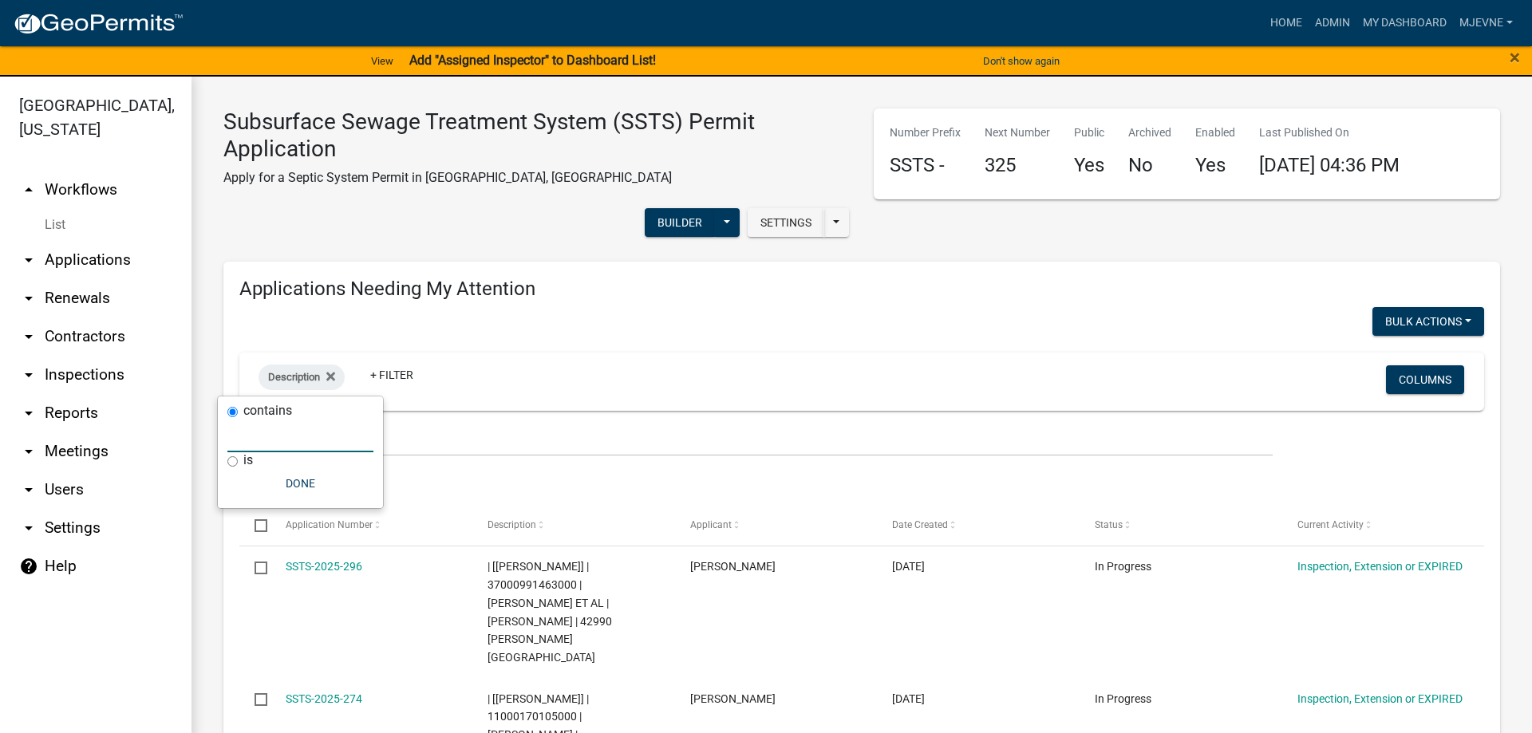
click at [257, 438] on input "text" at bounding box center [300, 436] width 146 height 33
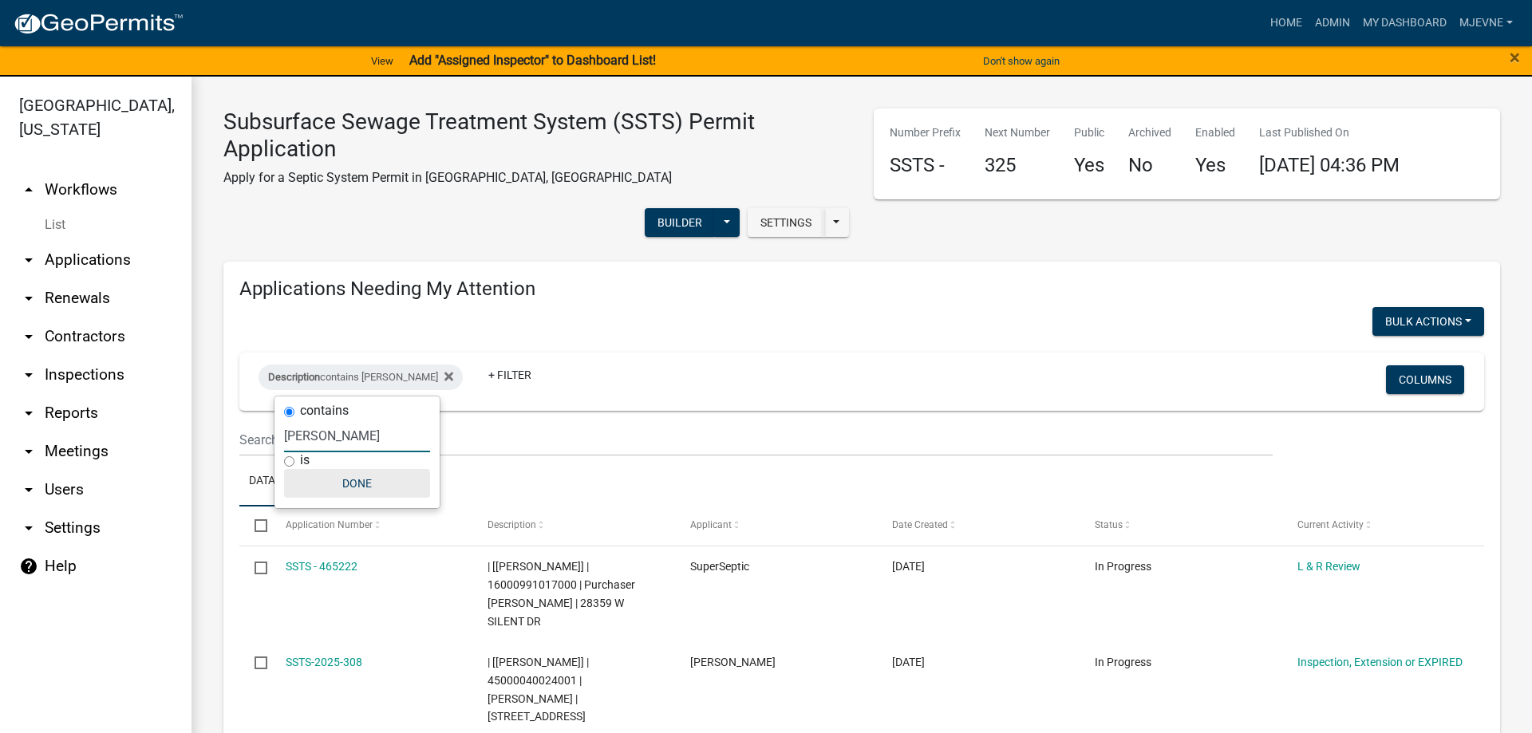
type input "[PERSON_NAME]"
click at [358, 482] on button "Done" at bounding box center [357, 483] width 146 height 29
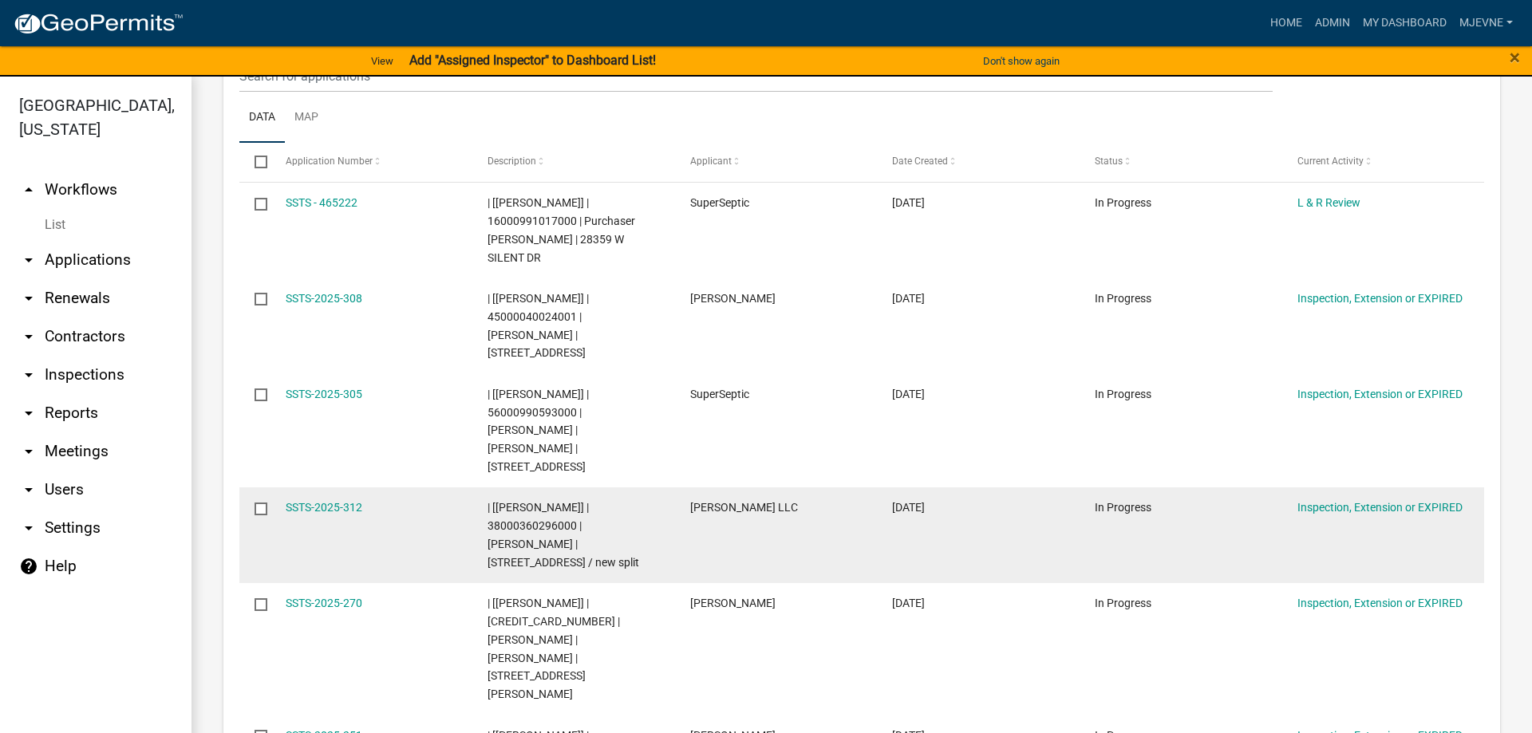
scroll to position [455, 0]
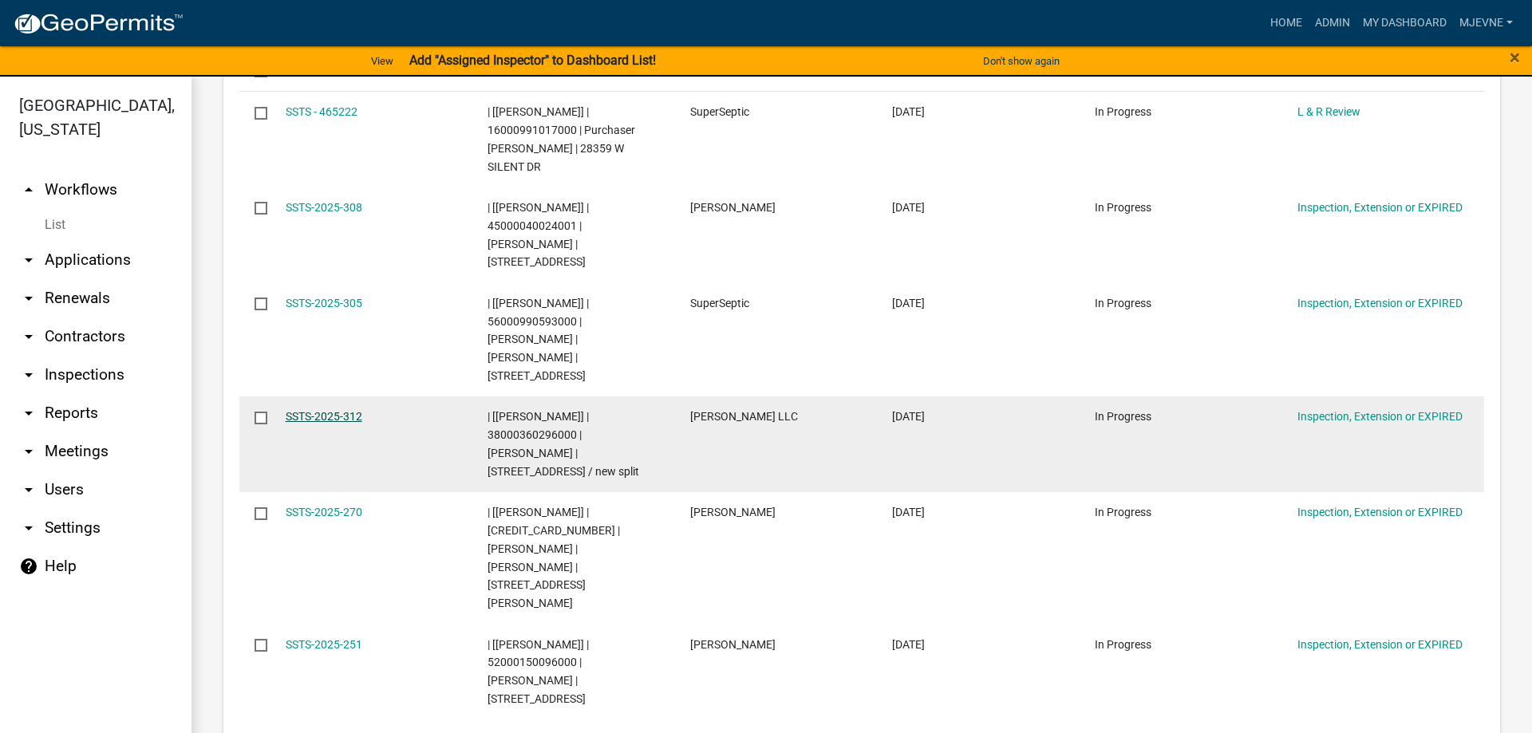
click at [320, 410] on link "SSTS-2025-312" at bounding box center [324, 416] width 77 height 13
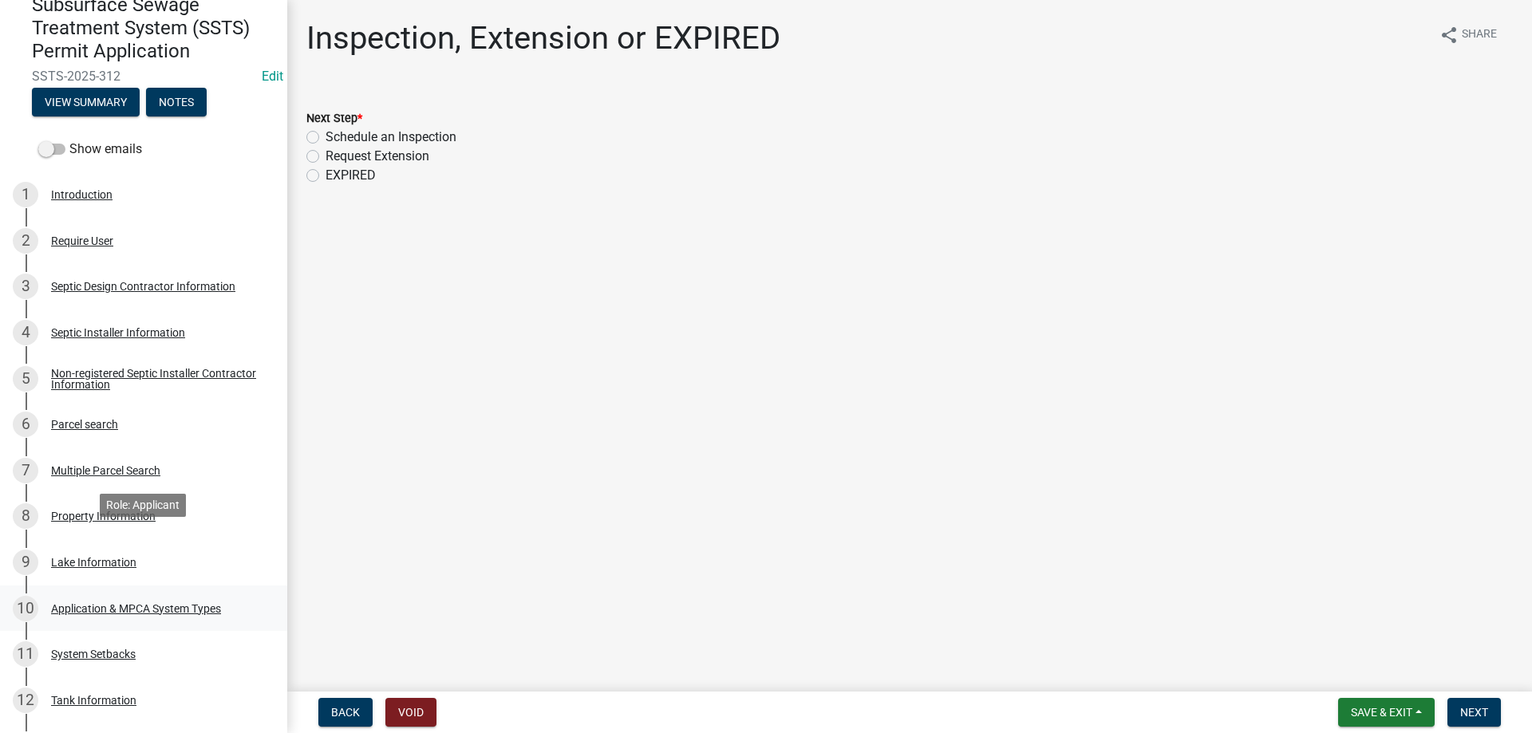
scroll to position [163, 0]
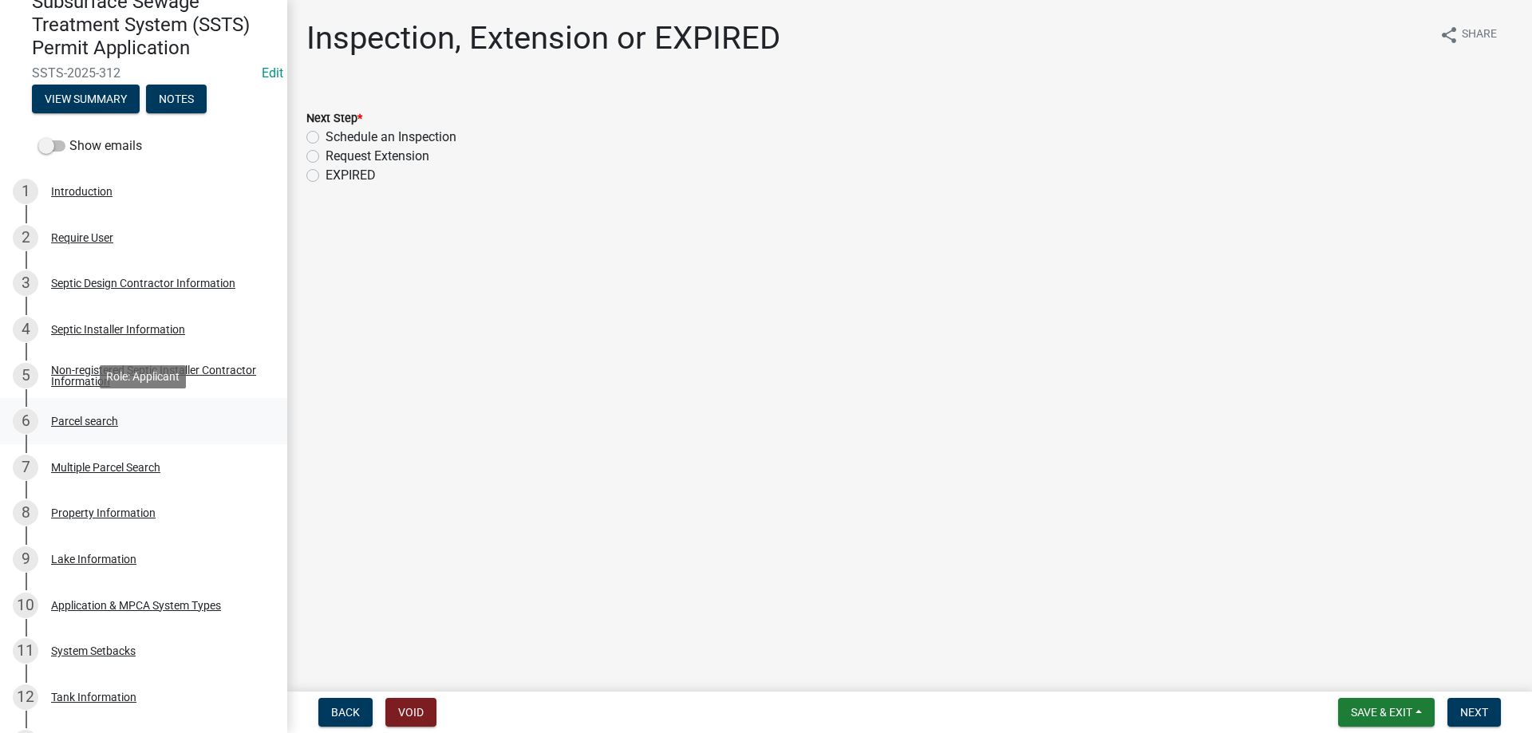
click at [95, 419] on div "Parcel search" at bounding box center [84, 421] width 67 height 11
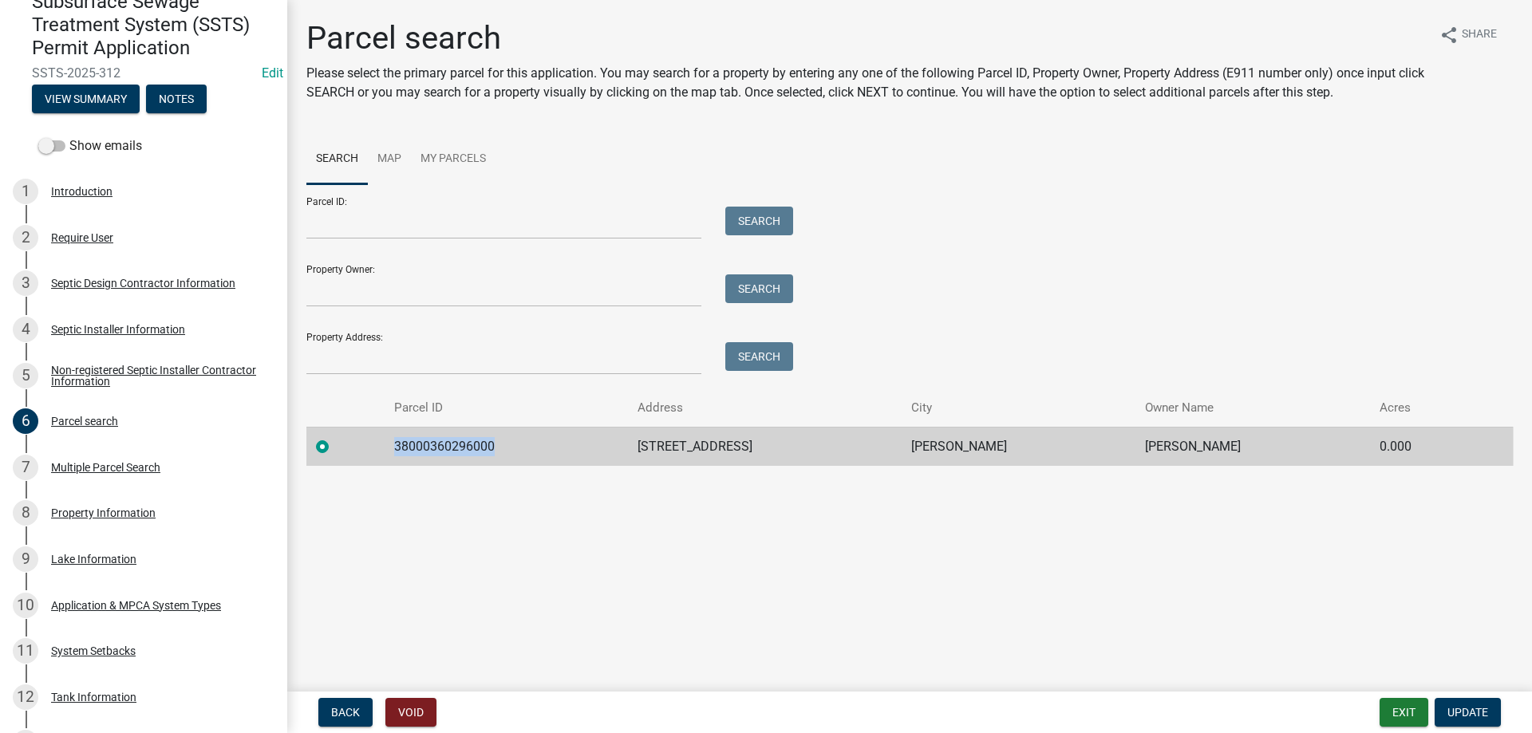
drag, startPoint x: 502, startPoint y: 445, endPoint x: 395, endPoint y: 450, distance: 107.0
click at [395, 450] on td "38000360296000" at bounding box center [507, 446] width 244 height 39
copy td "38000360296000"
click at [351, 223] on input "Parcel ID:" at bounding box center [503, 223] width 395 height 33
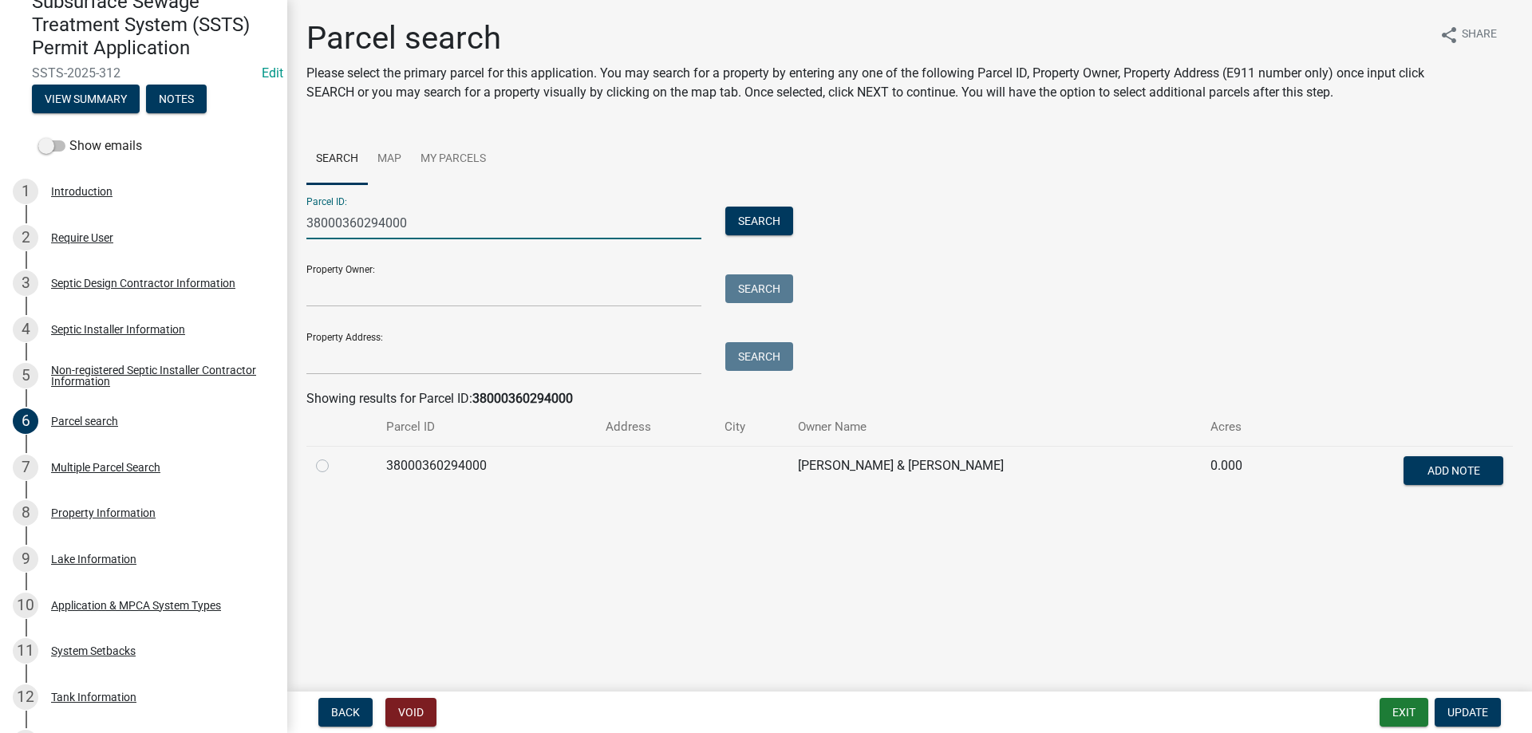
type input "38000360294000"
click at [335, 456] on label at bounding box center [335, 456] width 0 height 0
click at [335, 463] on input "radio" at bounding box center [340, 461] width 10 height 10
radio input "true"
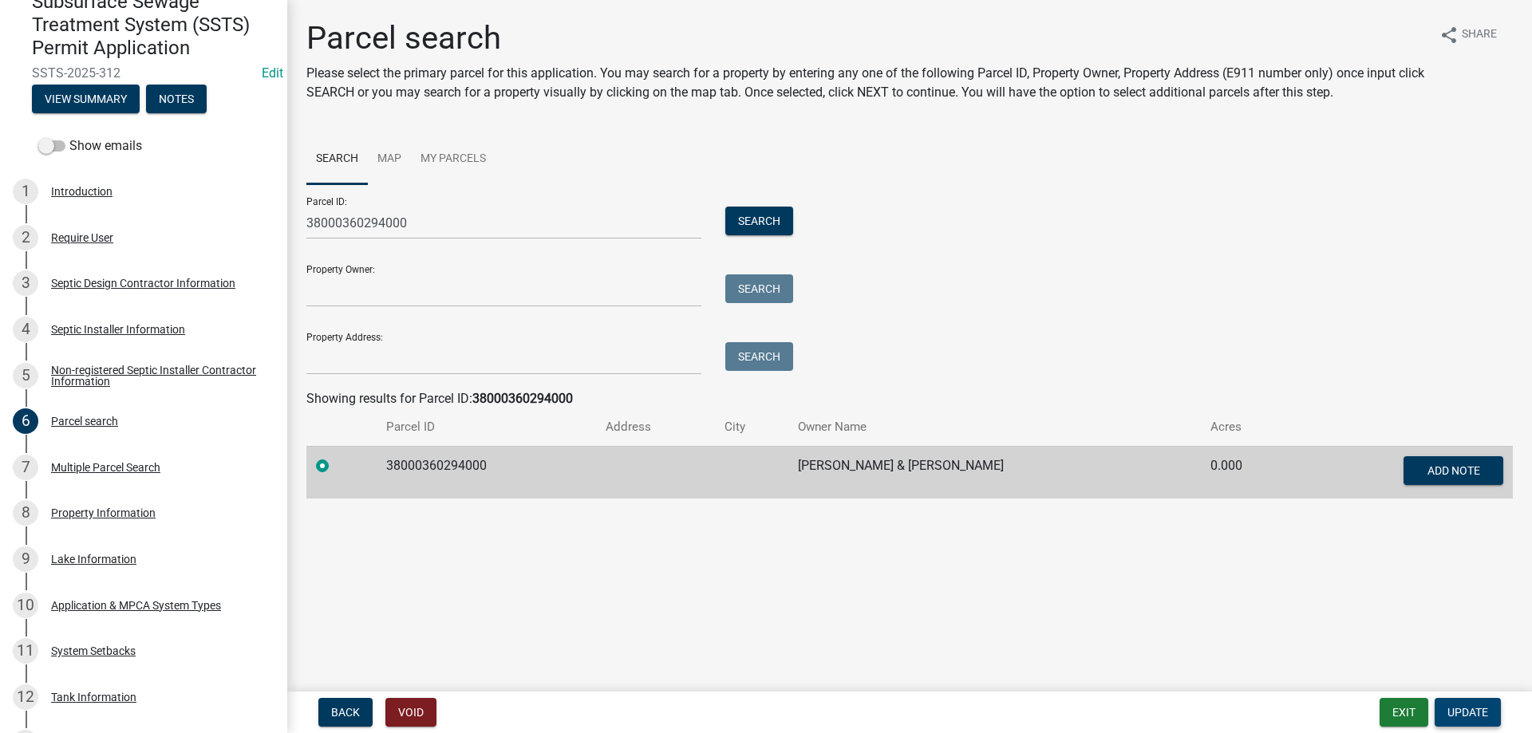
click at [1466, 716] on span "Update" at bounding box center [1467, 712] width 41 height 13
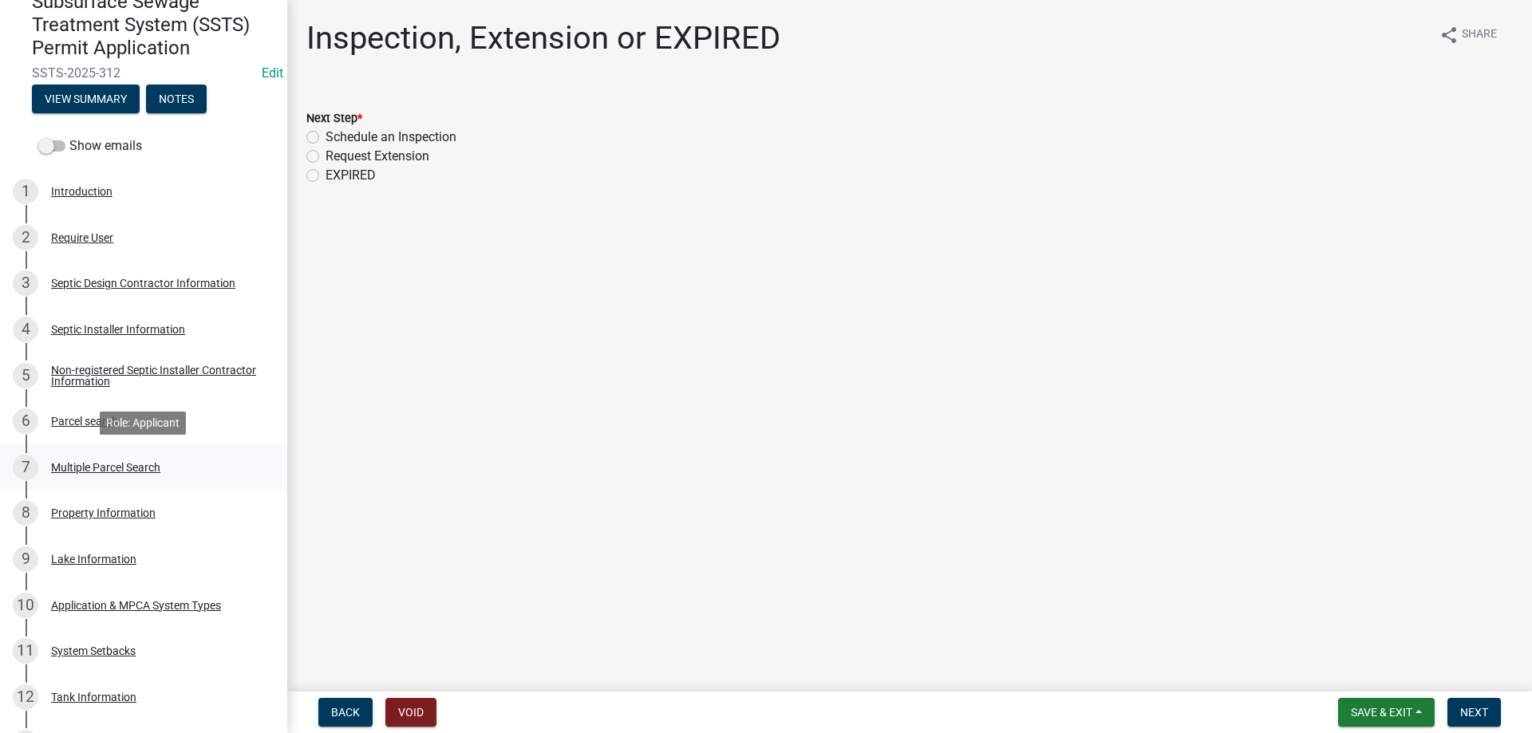
click at [79, 468] on div "Multiple Parcel Search" at bounding box center [105, 467] width 109 height 11
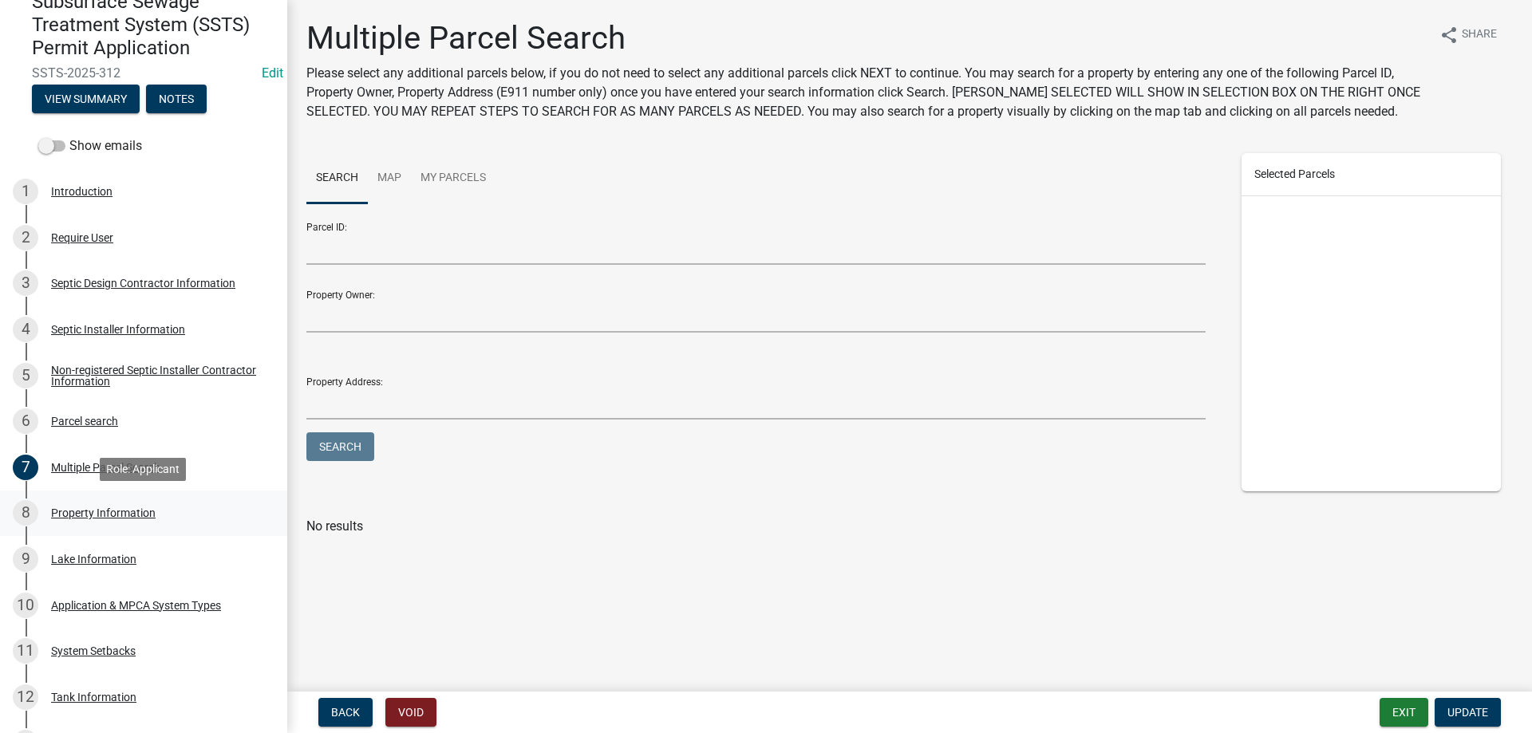
click at [88, 515] on div "Property Information" at bounding box center [103, 512] width 105 height 11
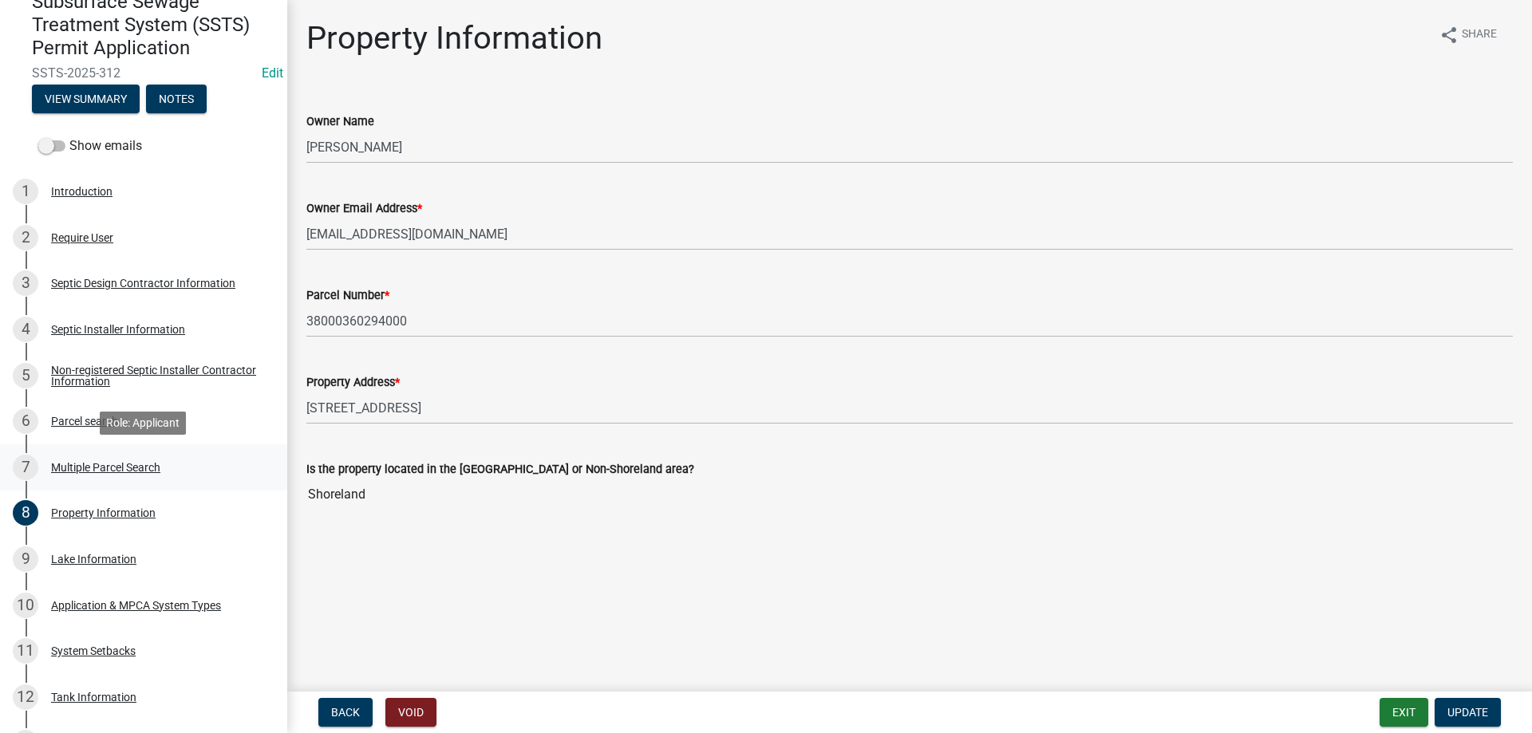
click at [105, 464] on div "Multiple Parcel Search" at bounding box center [105, 467] width 109 height 11
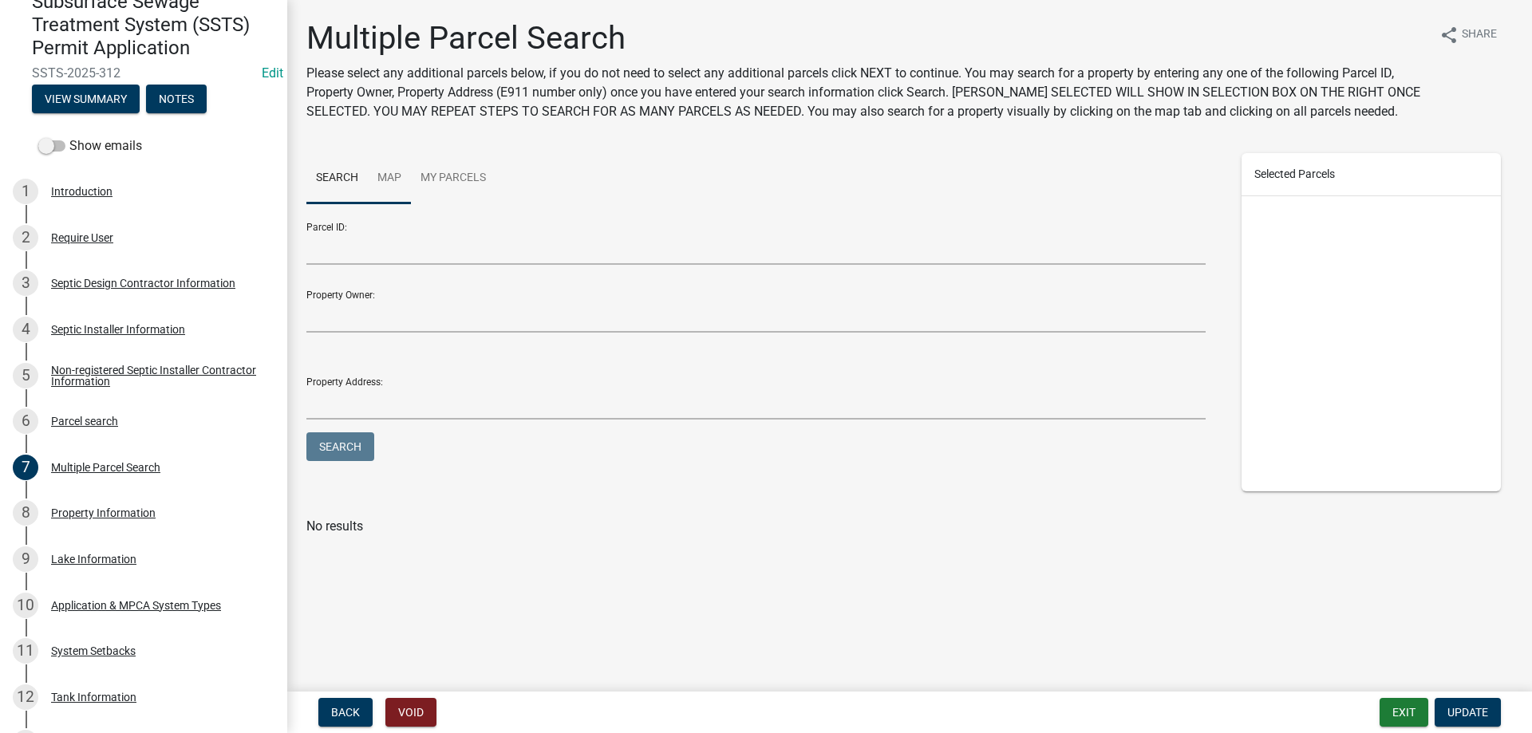
click at [391, 173] on link "Map" at bounding box center [389, 178] width 43 height 51
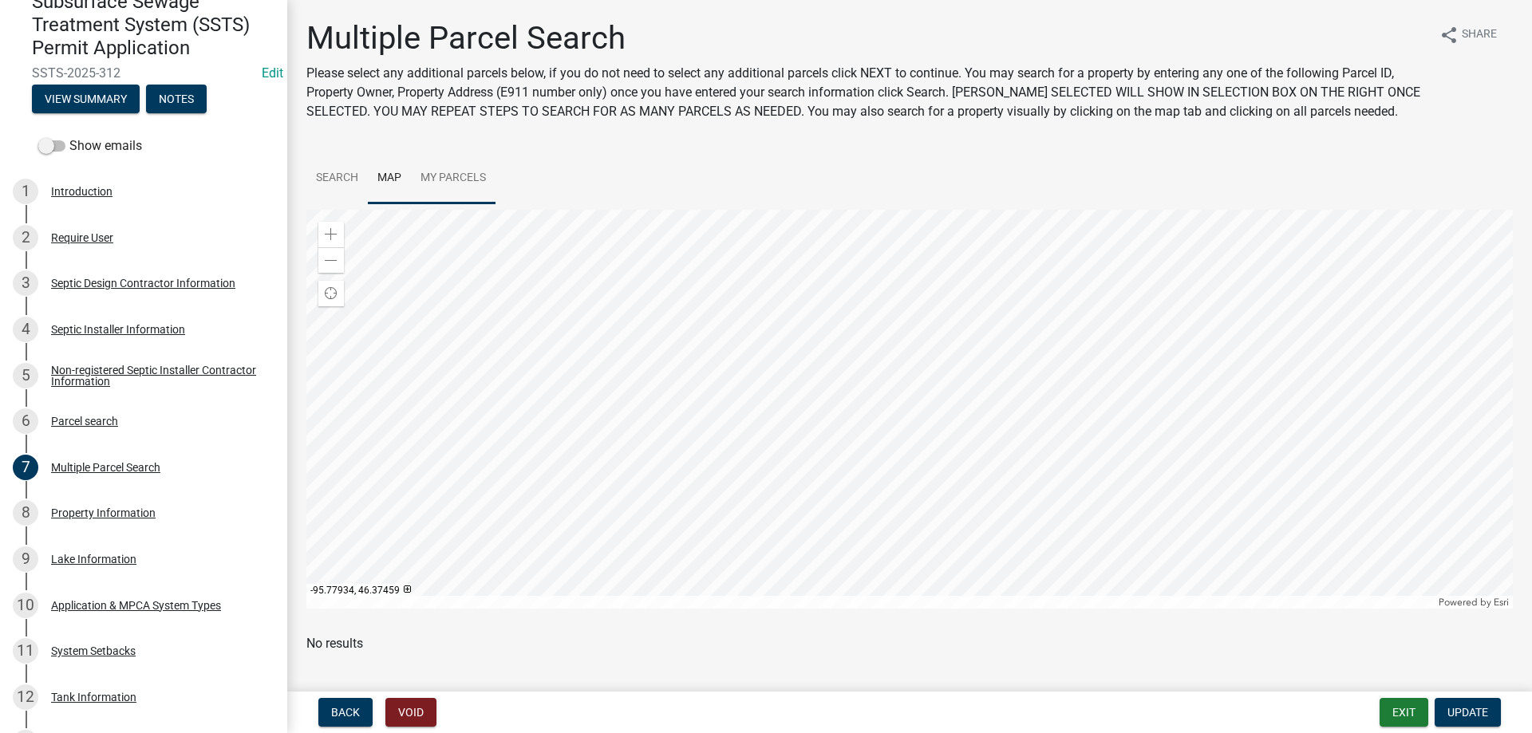
click at [1043, 397] on div at bounding box center [909, 409] width 1206 height 399
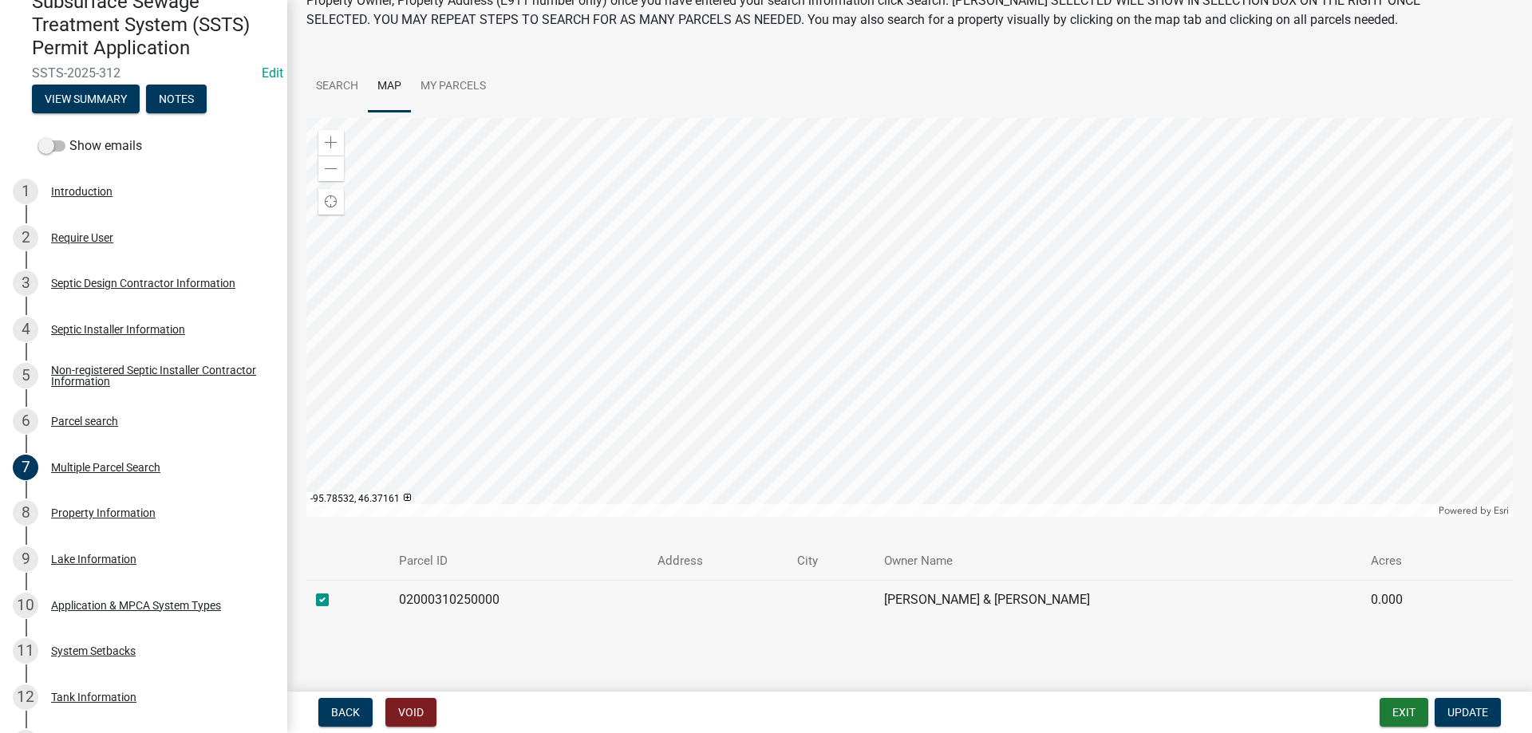
scroll to position [101, 0]
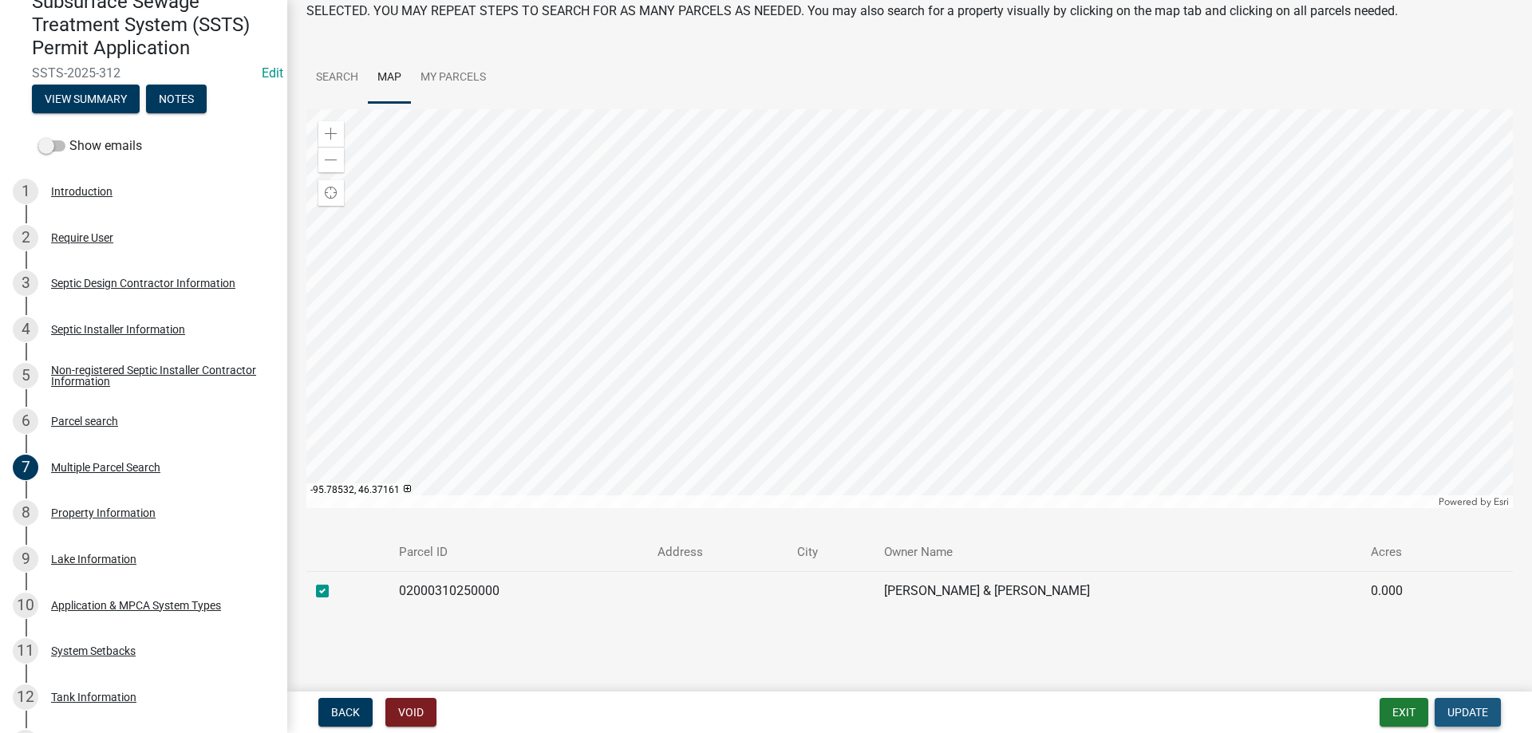
click at [1470, 708] on span "Update" at bounding box center [1467, 712] width 41 height 13
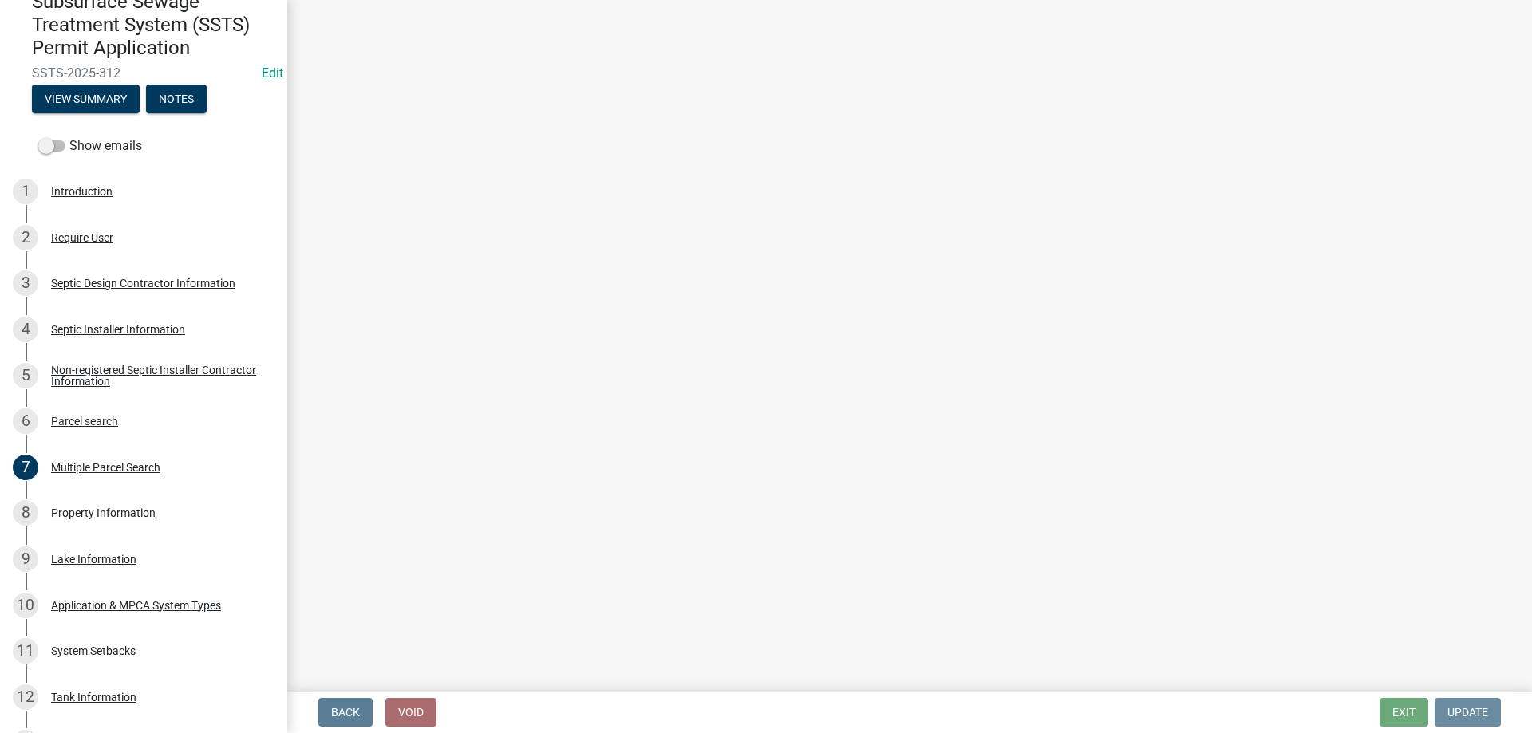
scroll to position [0, 0]
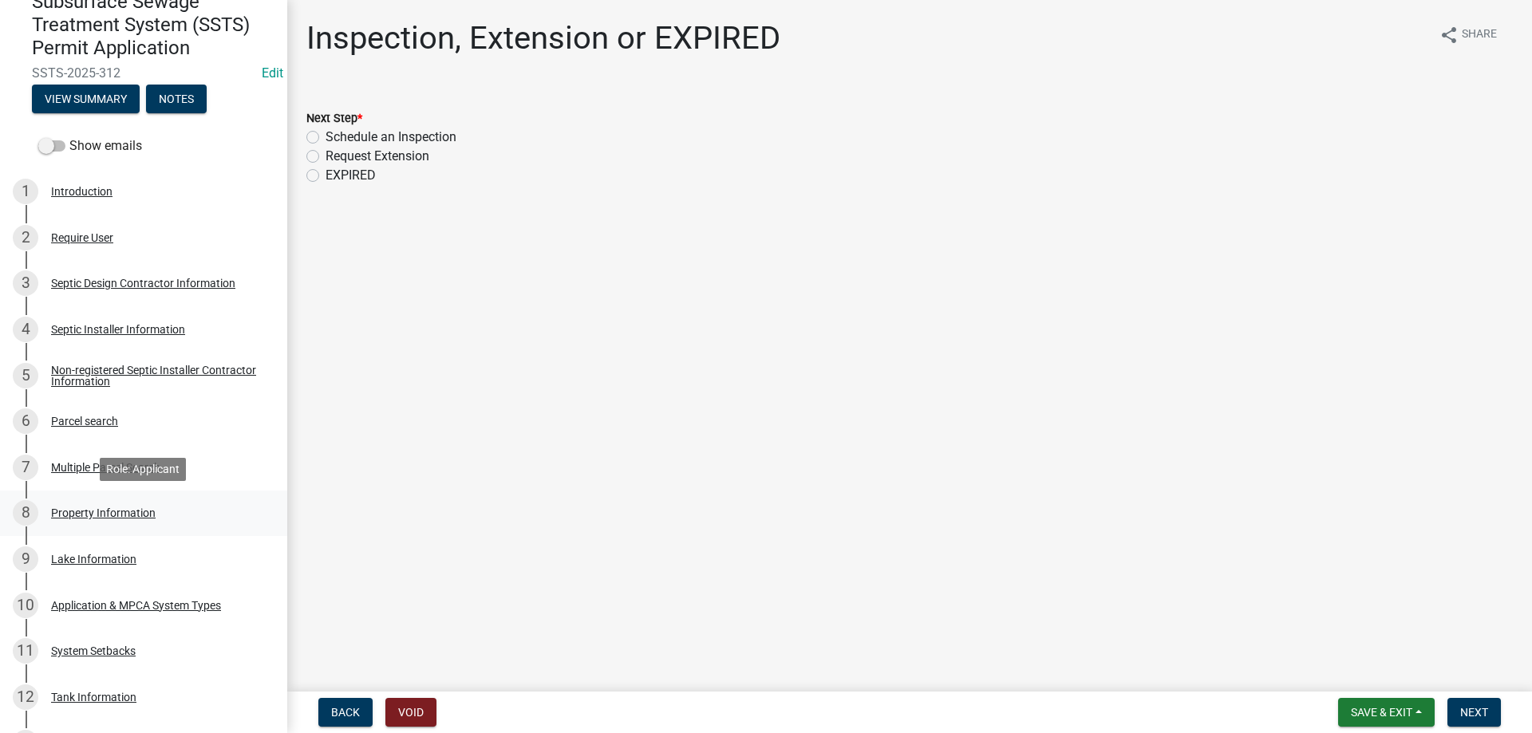
click at [87, 513] on div "Property Information" at bounding box center [103, 512] width 105 height 11
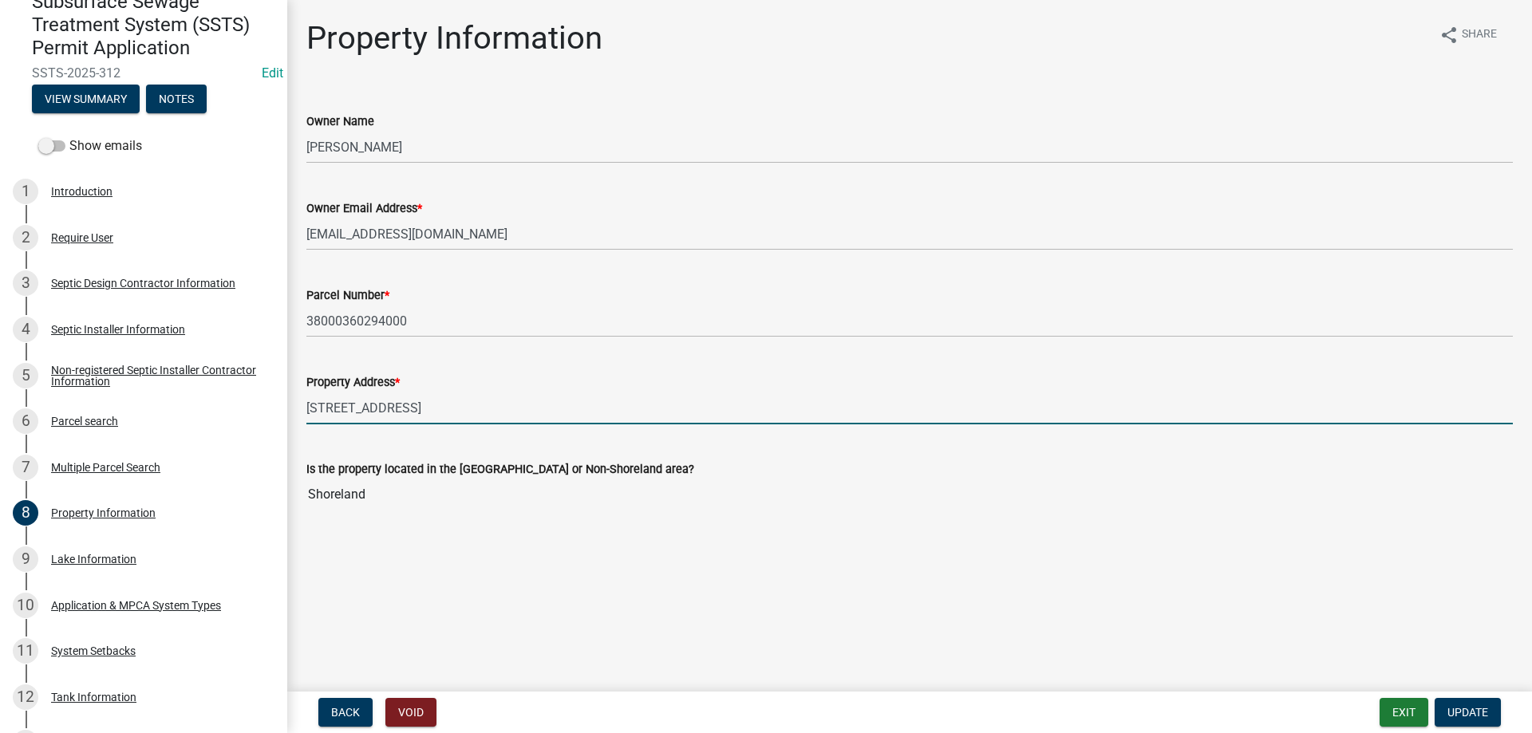
drag, startPoint x: 486, startPoint y: 407, endPoint x: 302, endPoint y: 412, distance: 183.6
click at [306, 412] on input "[STREET_ADDRESS]" at bounding box center [909, 408] width 1206 height 33
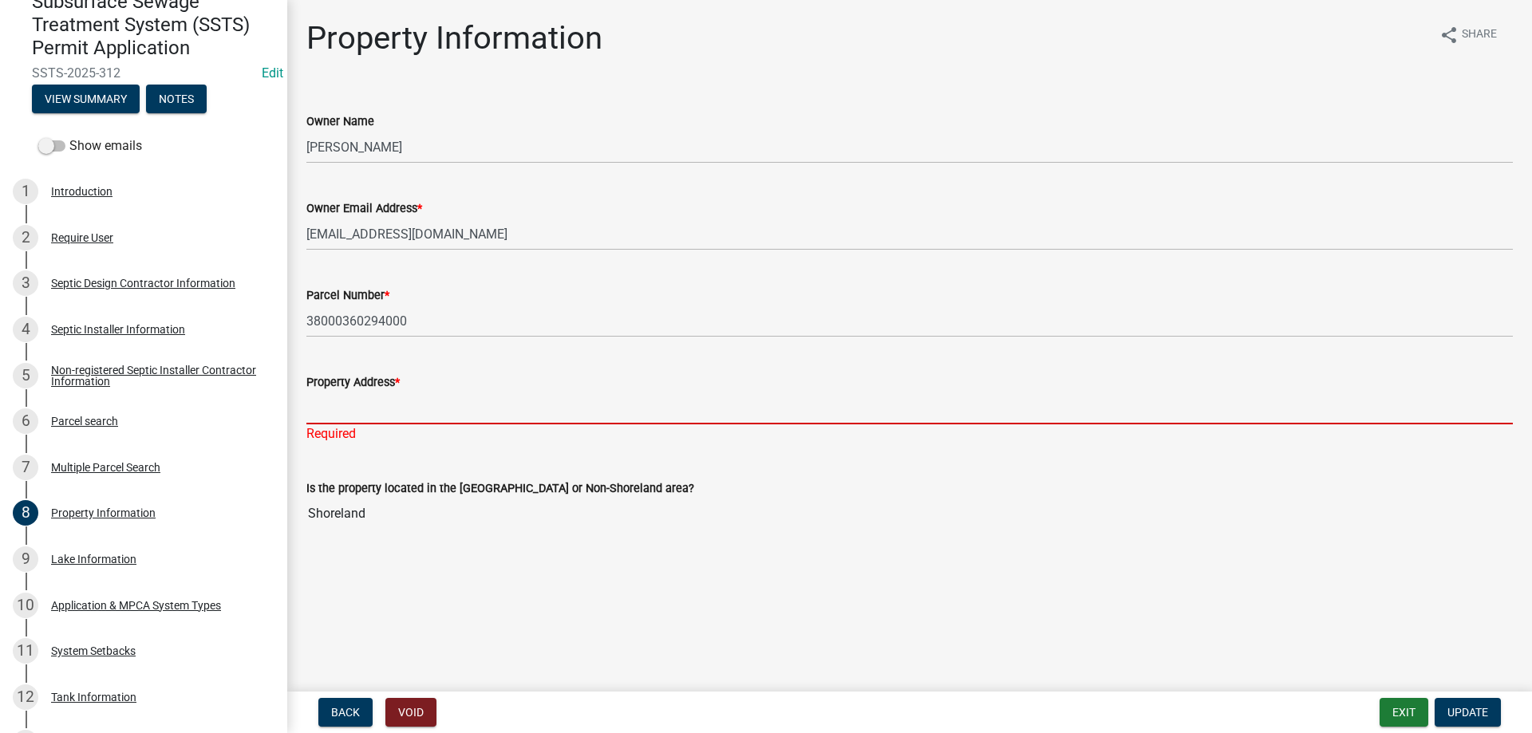
click at [348, 401] on input "Property Address *" at bounding box center [909, 408] width 1206 height 33
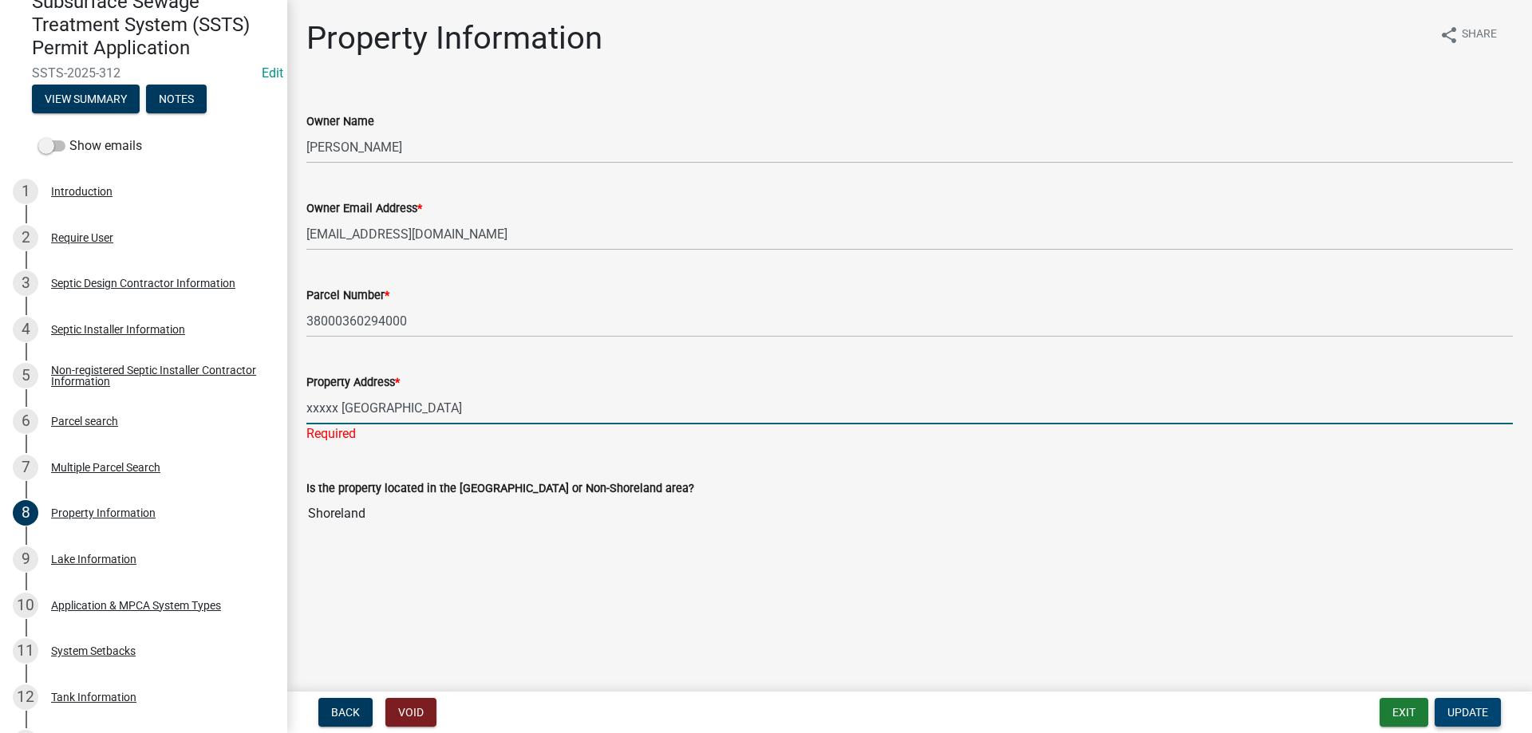
type input "xxxxx [GEOGRAPHIC_DATA]"
click at [1465, 711] on span "Update" at bounding box center [1467, 712] width 41 height 13
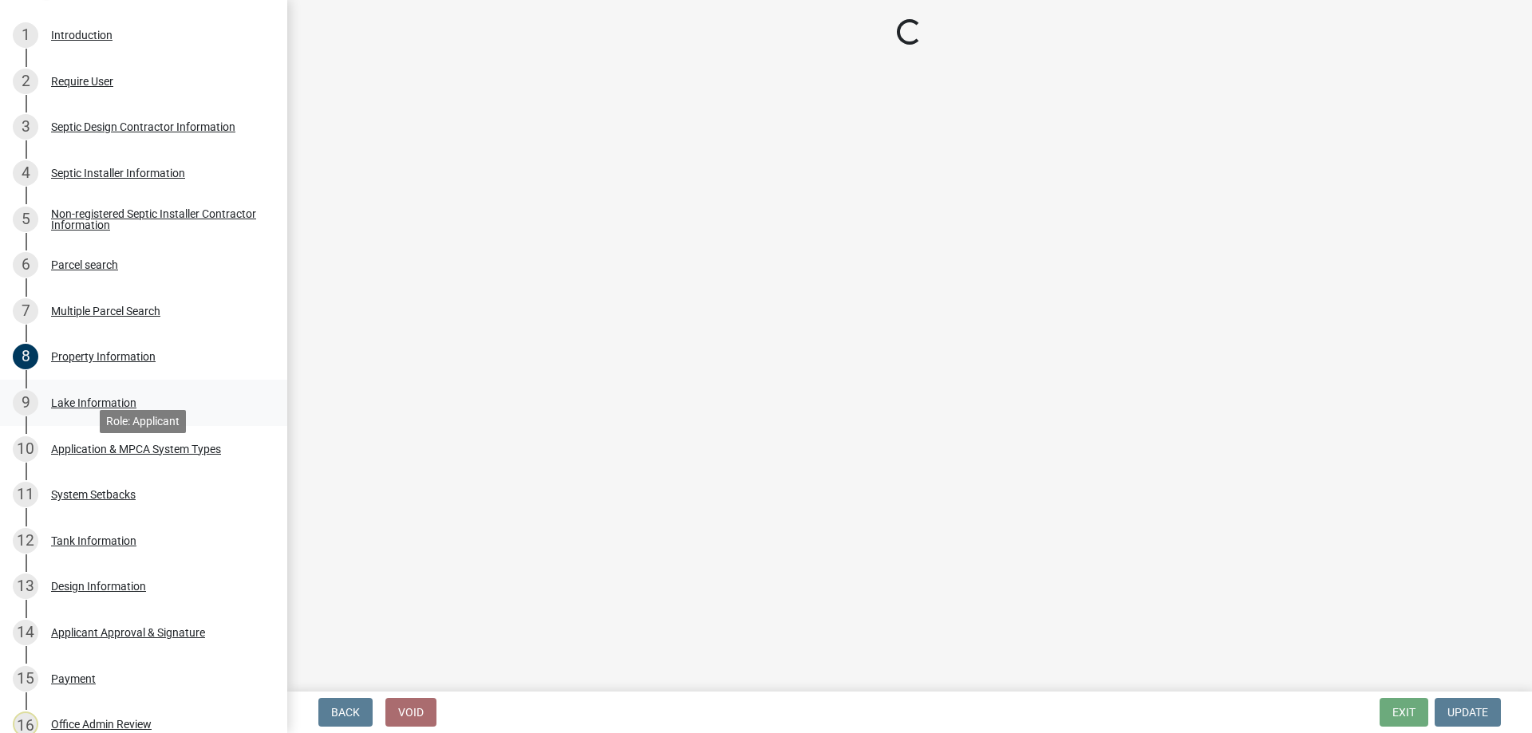
scroll to position [326, 0]
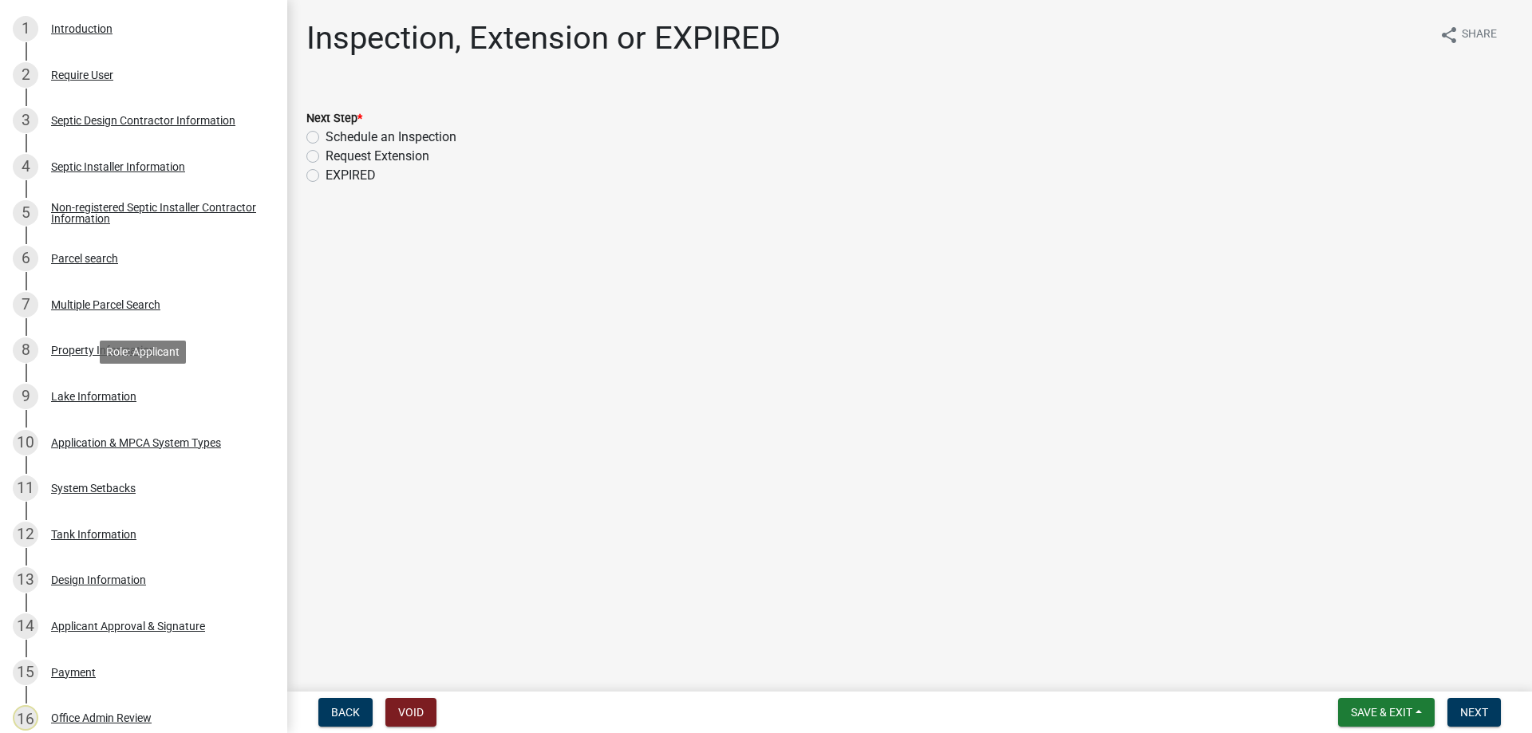
click at [97, 397] on div "Lake Information" at bounding box center [93, 396] width 85 height 11
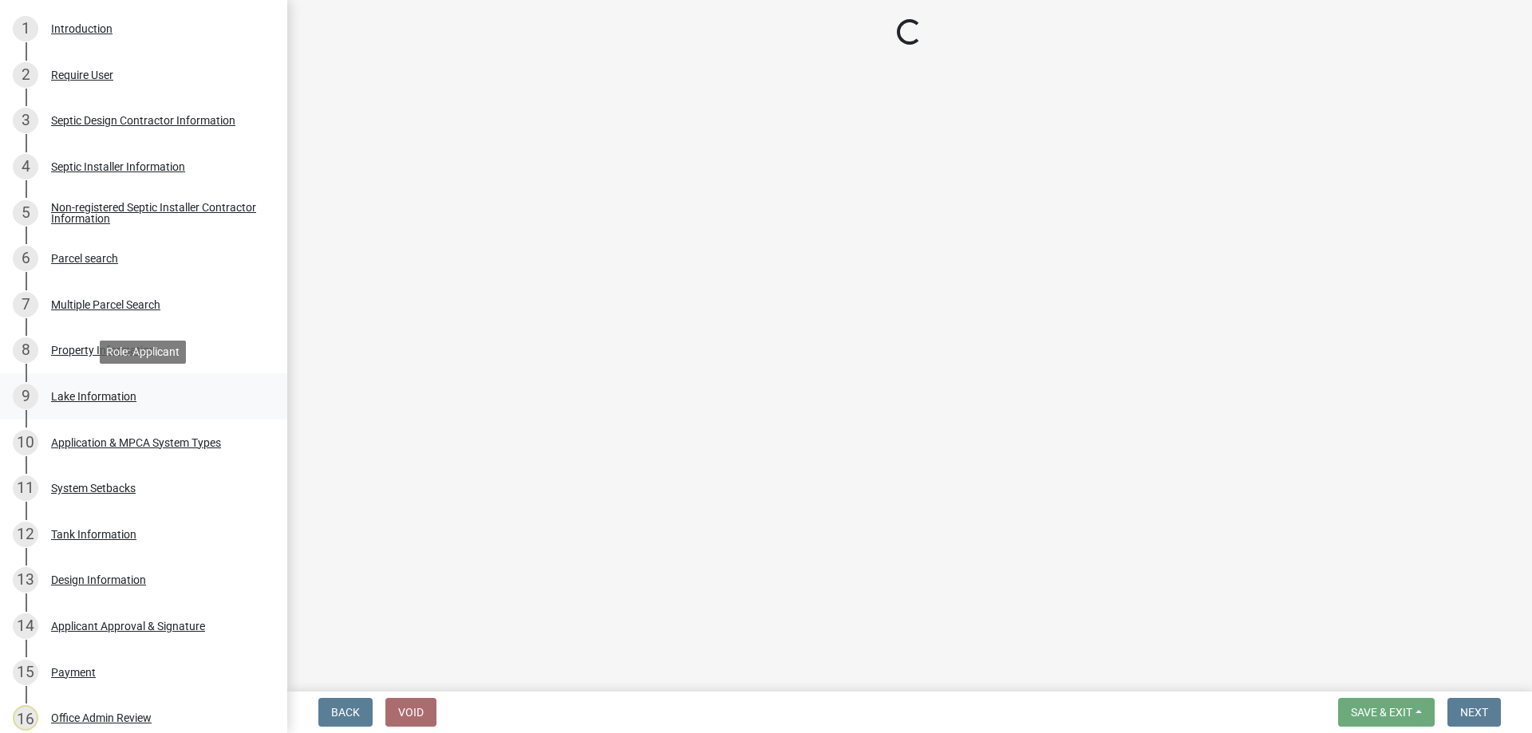
select select "a82b1564-af38-43e9-baf6-c150c44527b7"
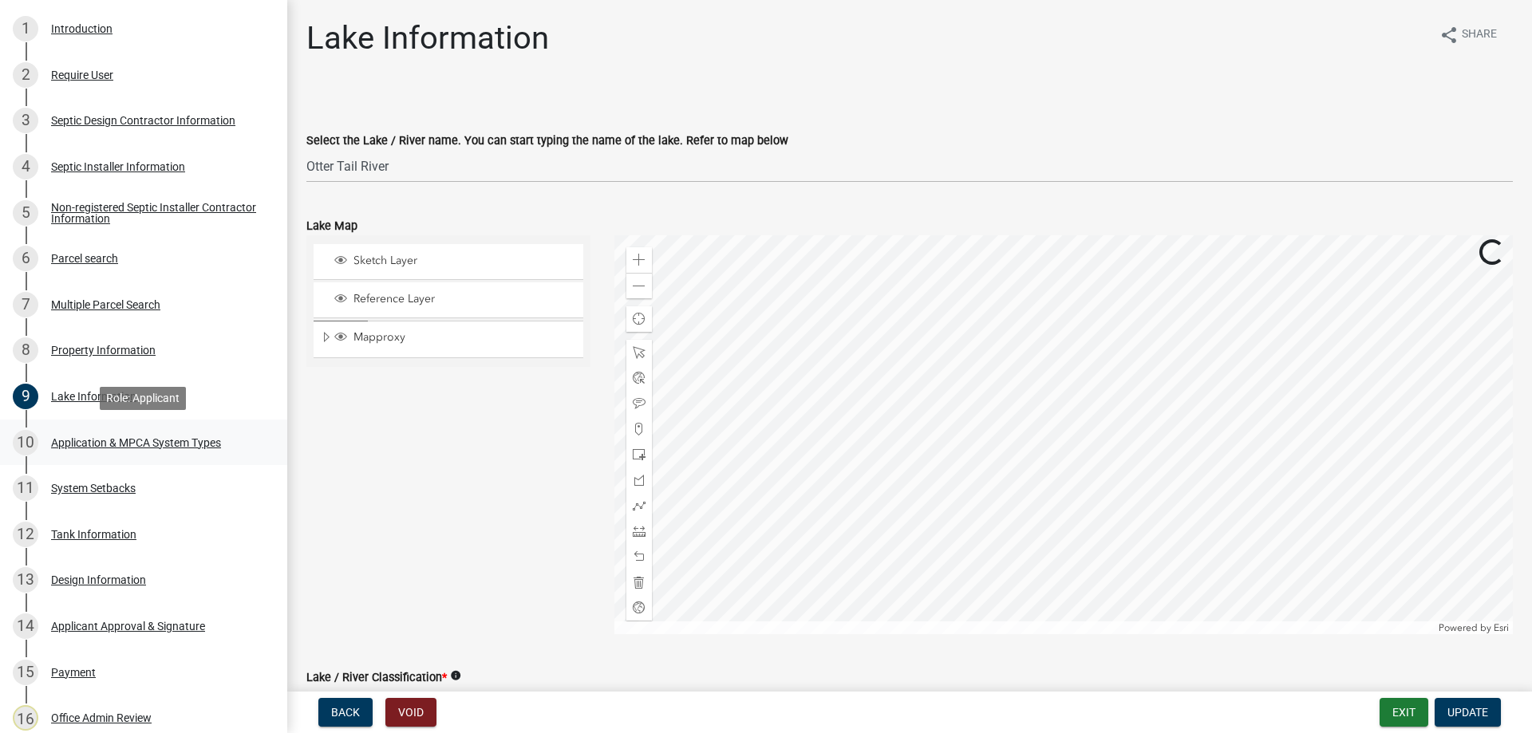
click at [112, 444] on div "Application & MPCA System Types" at bounding box center [136, 442] width 170 height 11
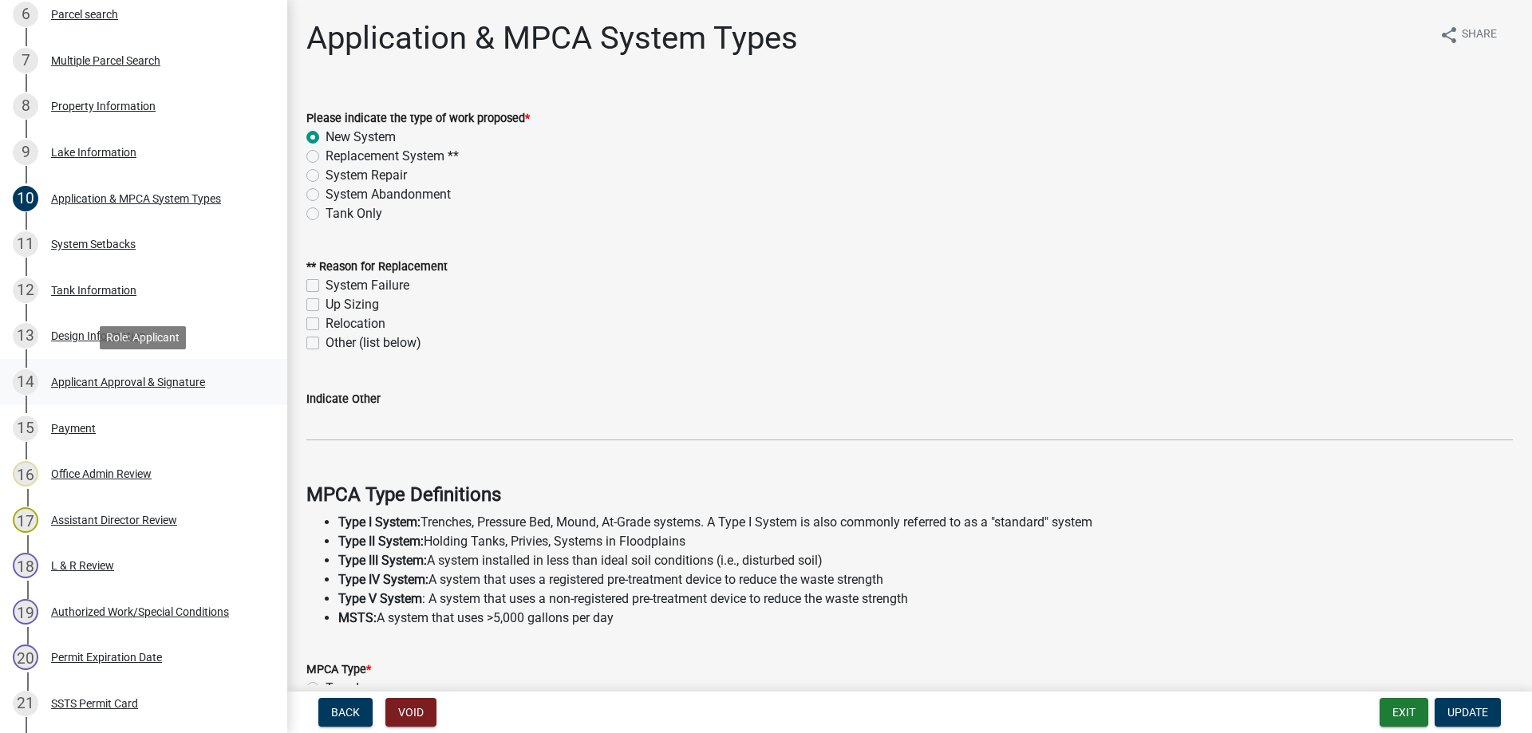
scroll to position [0, 0]
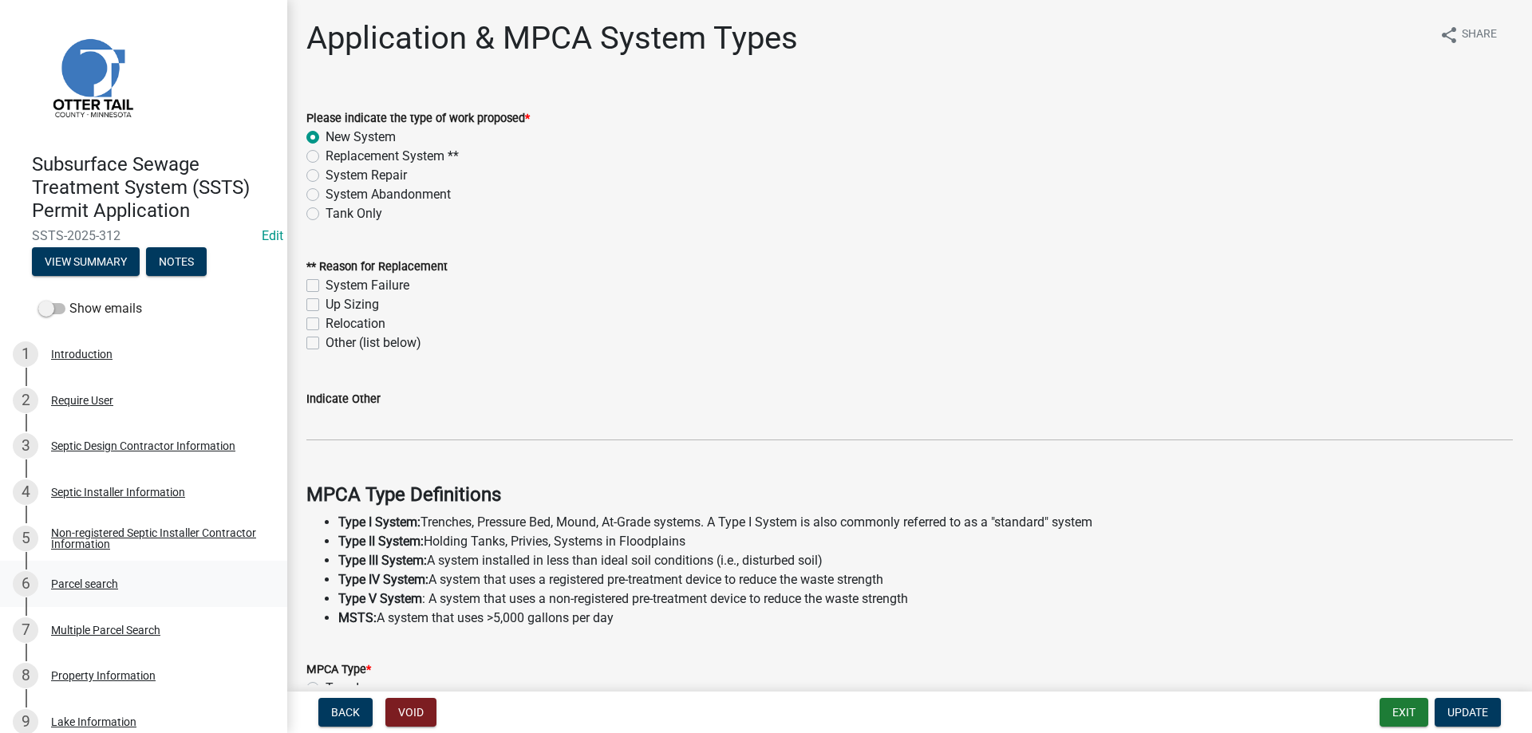
click at [73, 578] on div "Parcel search" at bounding box center [84, 583] width 67 height 11
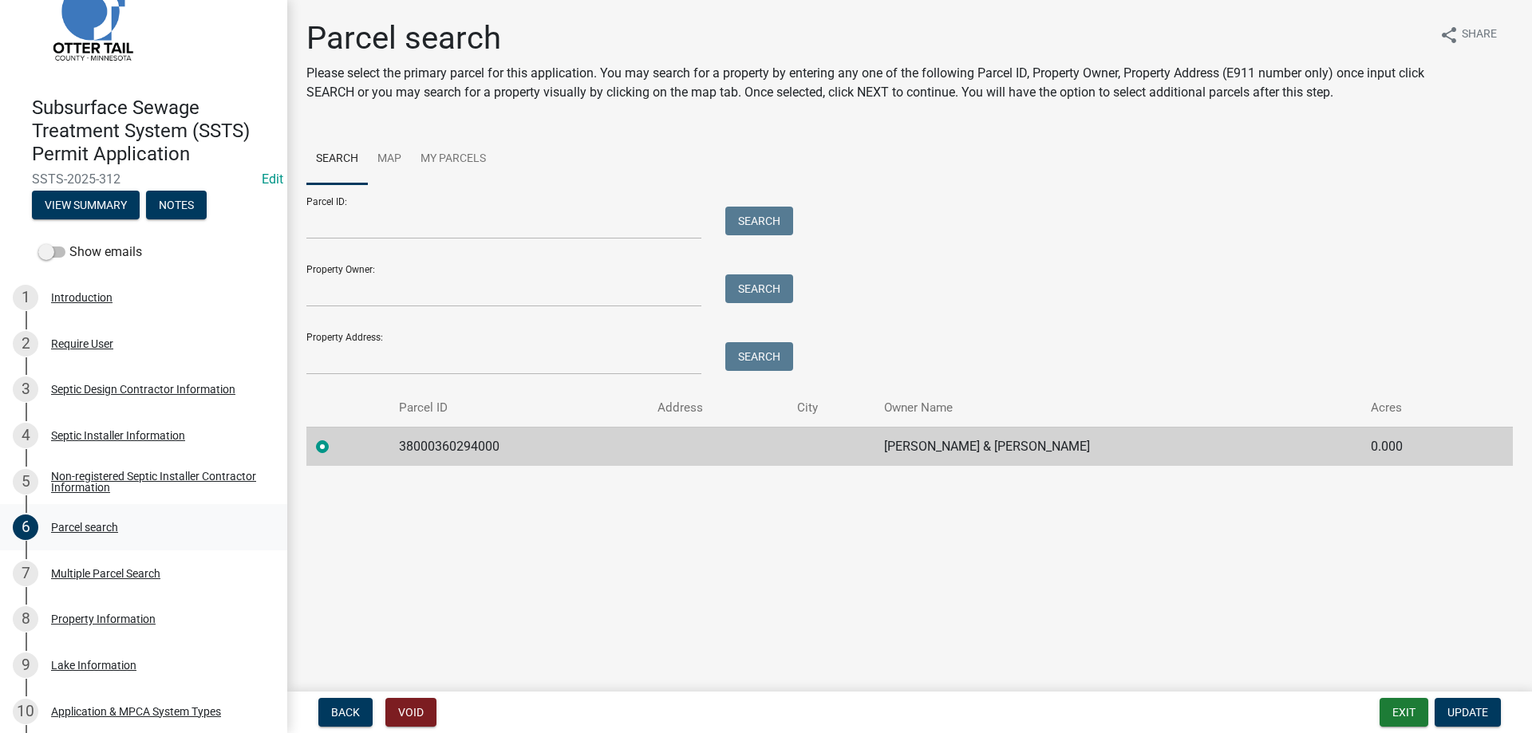
scroll to position [244, 0]
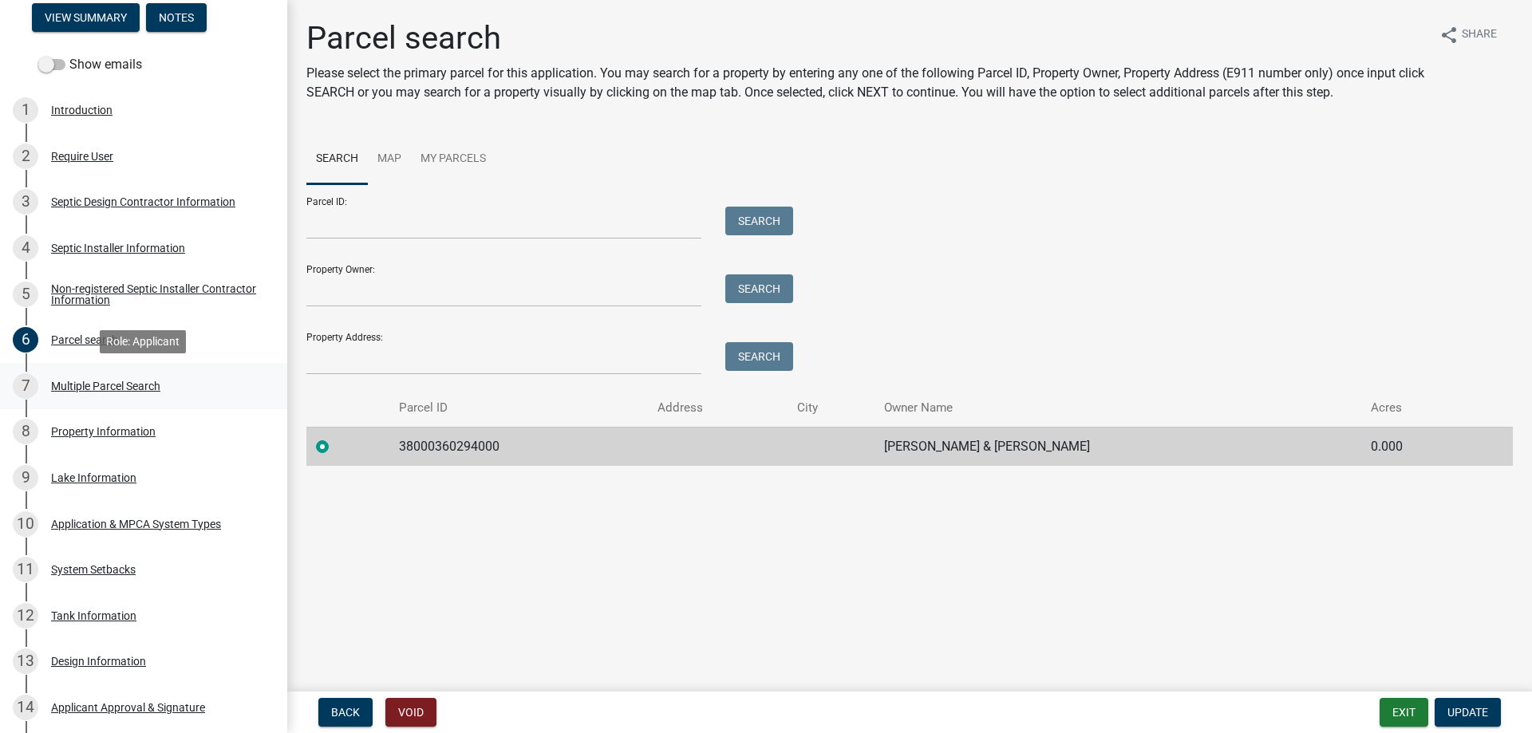
click at [77, 383] on div "Multiple Parcel Search" at bounding box center [105, 386] width 109 height 11
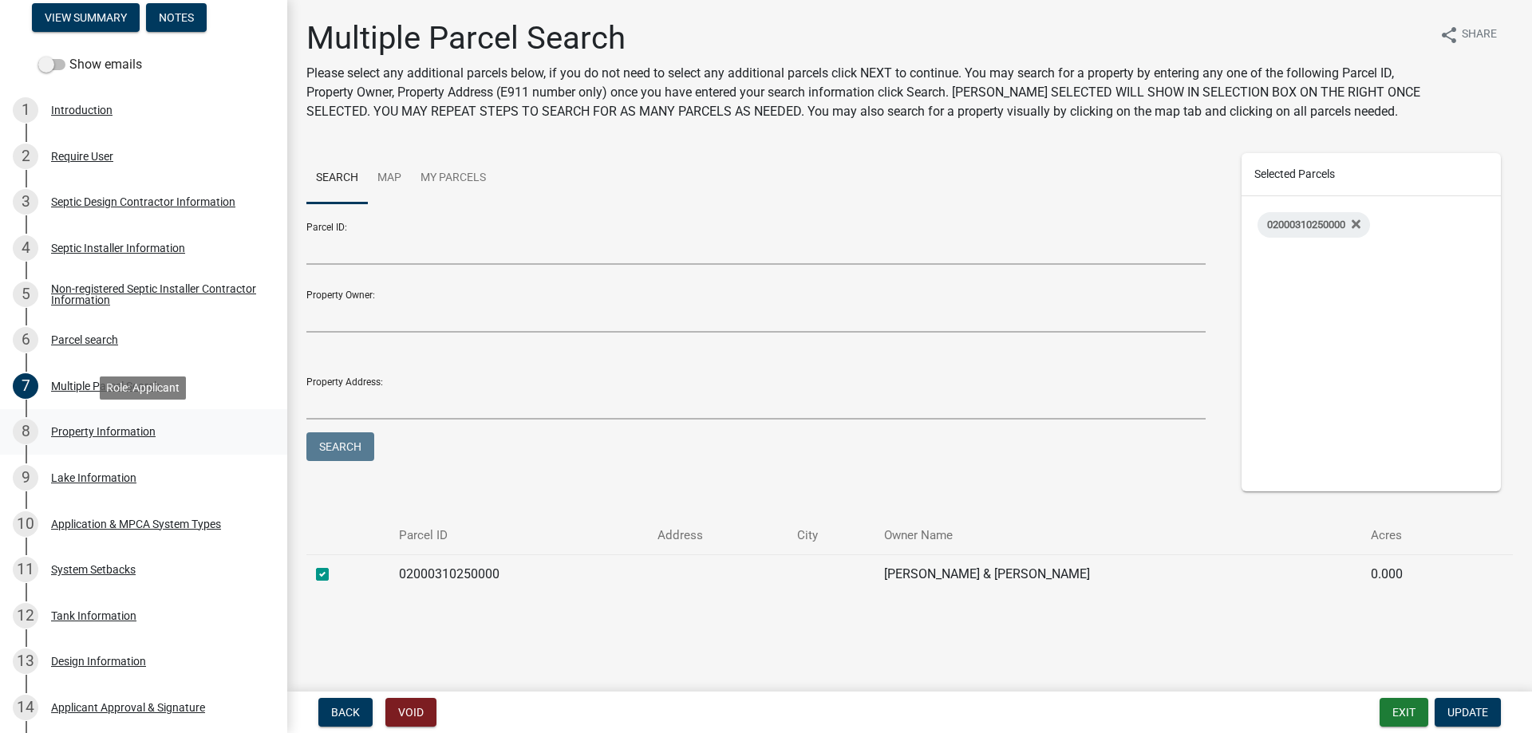
click at [79, 431] on div "Property Information" at bounding box center [103, 431] width 105 height 11
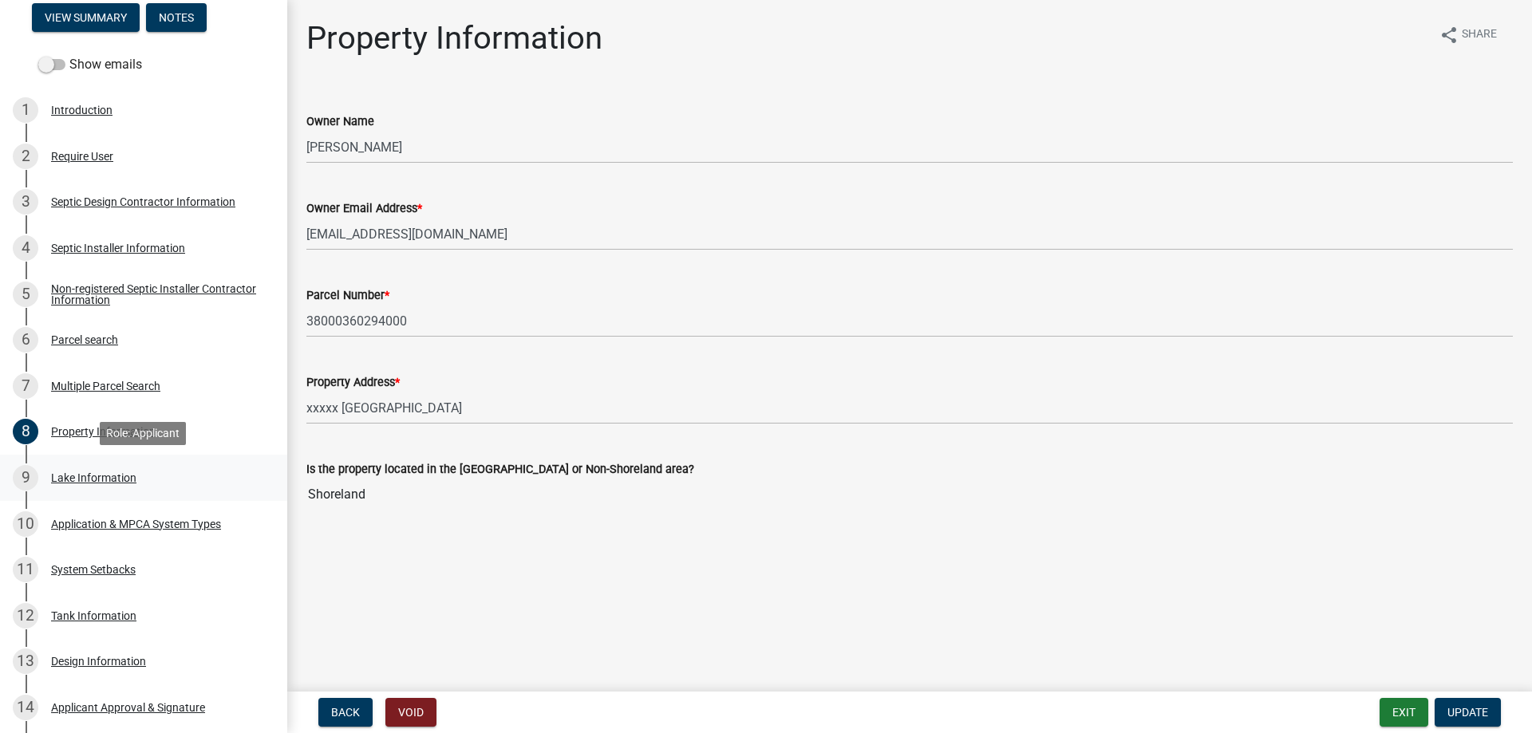
click at [90, 478] on div "Lake Information" at bounding box center [93, 477] width 85 height 11
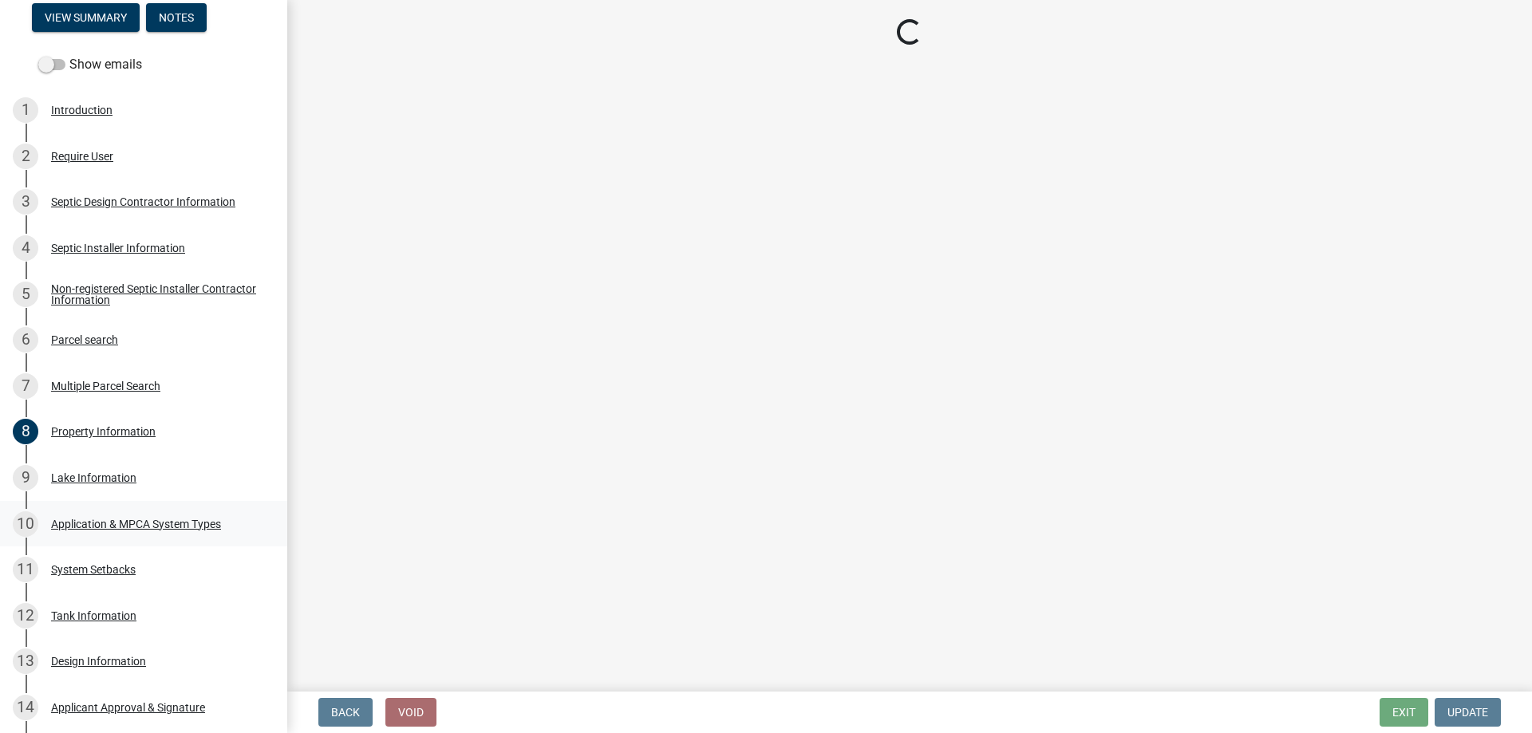
select select "a82b1564-af38-43e9-baf6-c150c44527b7"
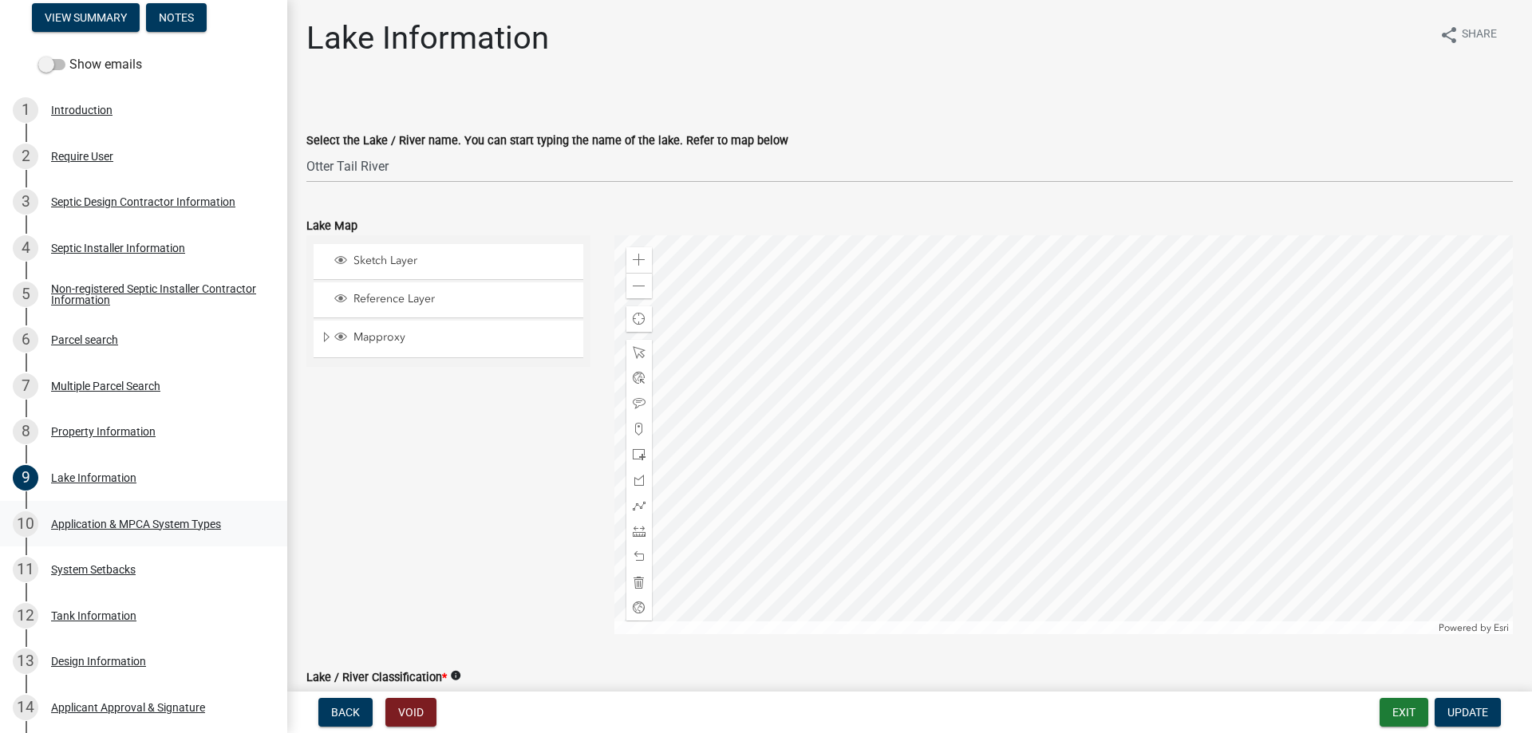
click at [81, 519] on div "Application & MPCA System Types" at bounding box center [136, 524] width 170 height 11
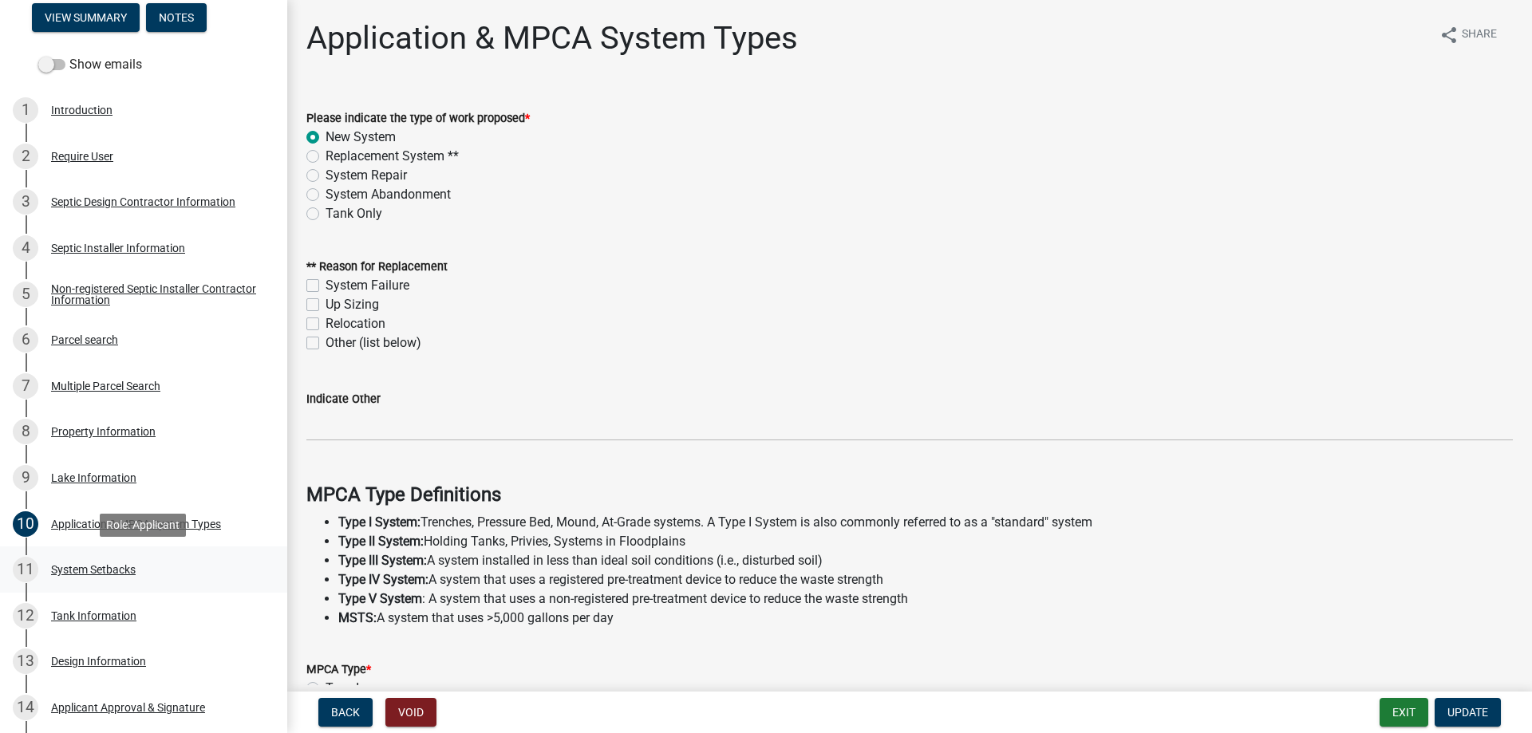
click at [116, 571] on div "System Setbacks" at bounding box center [93, 569] width 85 height 11
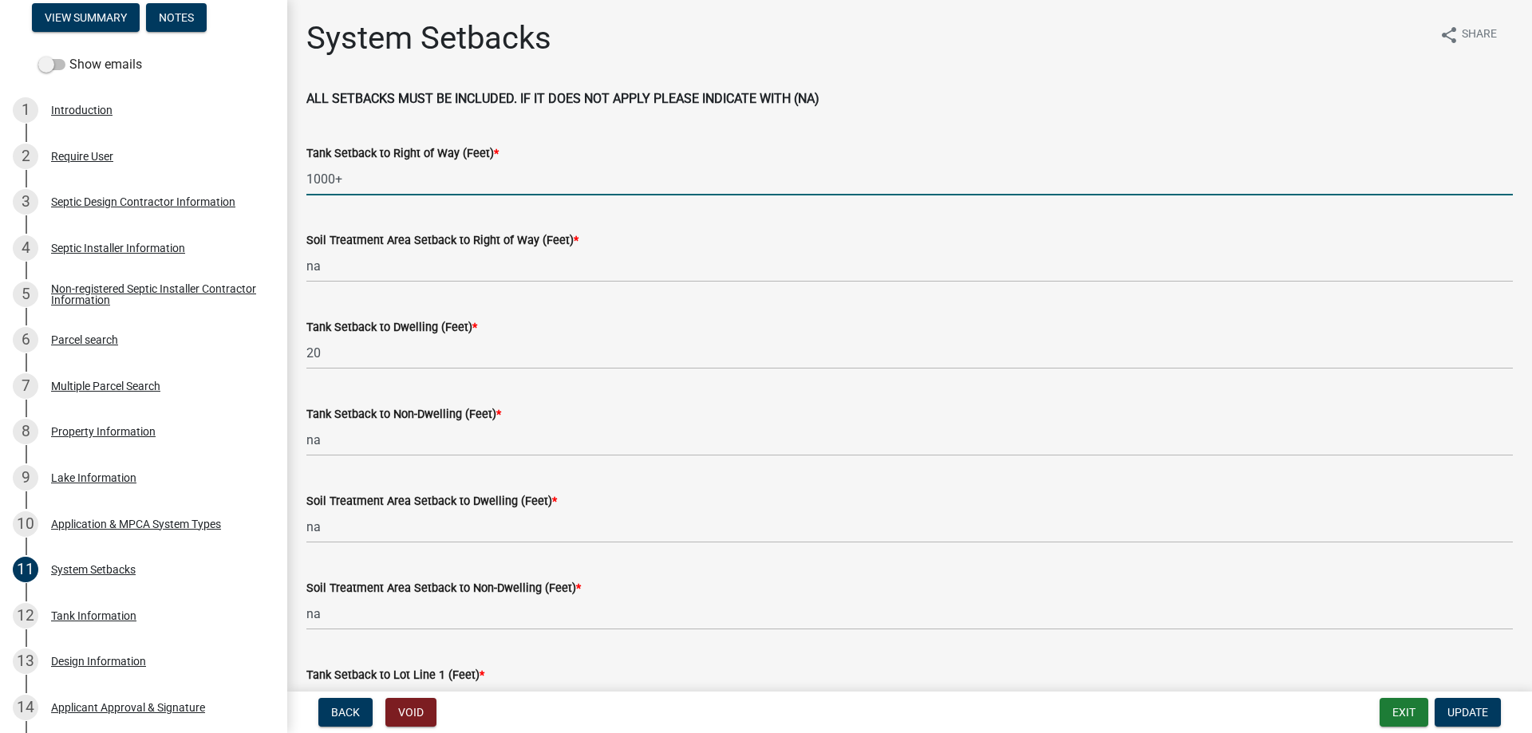
drag, startPoint x: 349, startPoint y: 182, endPoint x: 289, endPoint y: 180, distance: 60.7
click at [306, 180] on input "1000+" at bounding box center [909, 179] width 1206 height 33
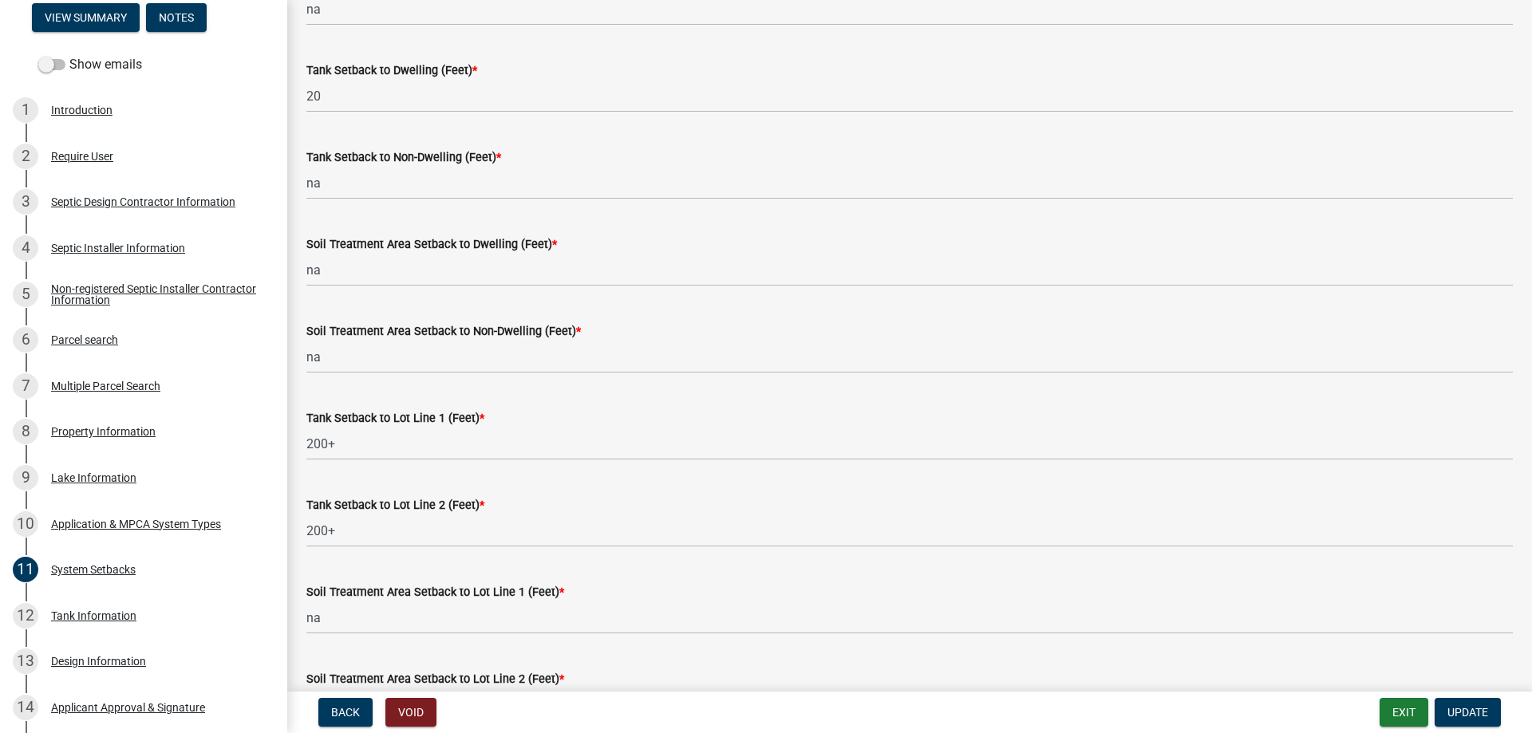
scroll to position [273, 0]
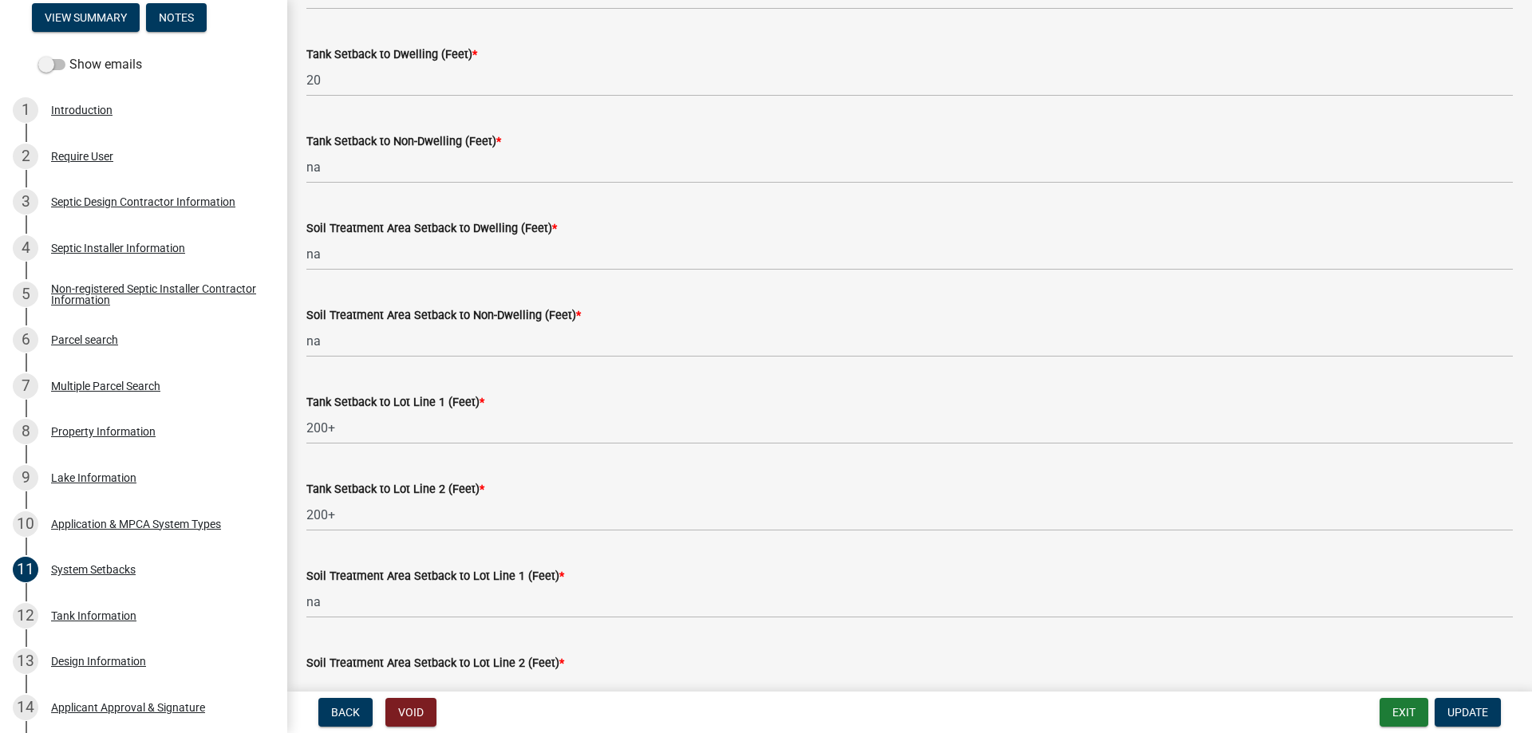
type input "900+"
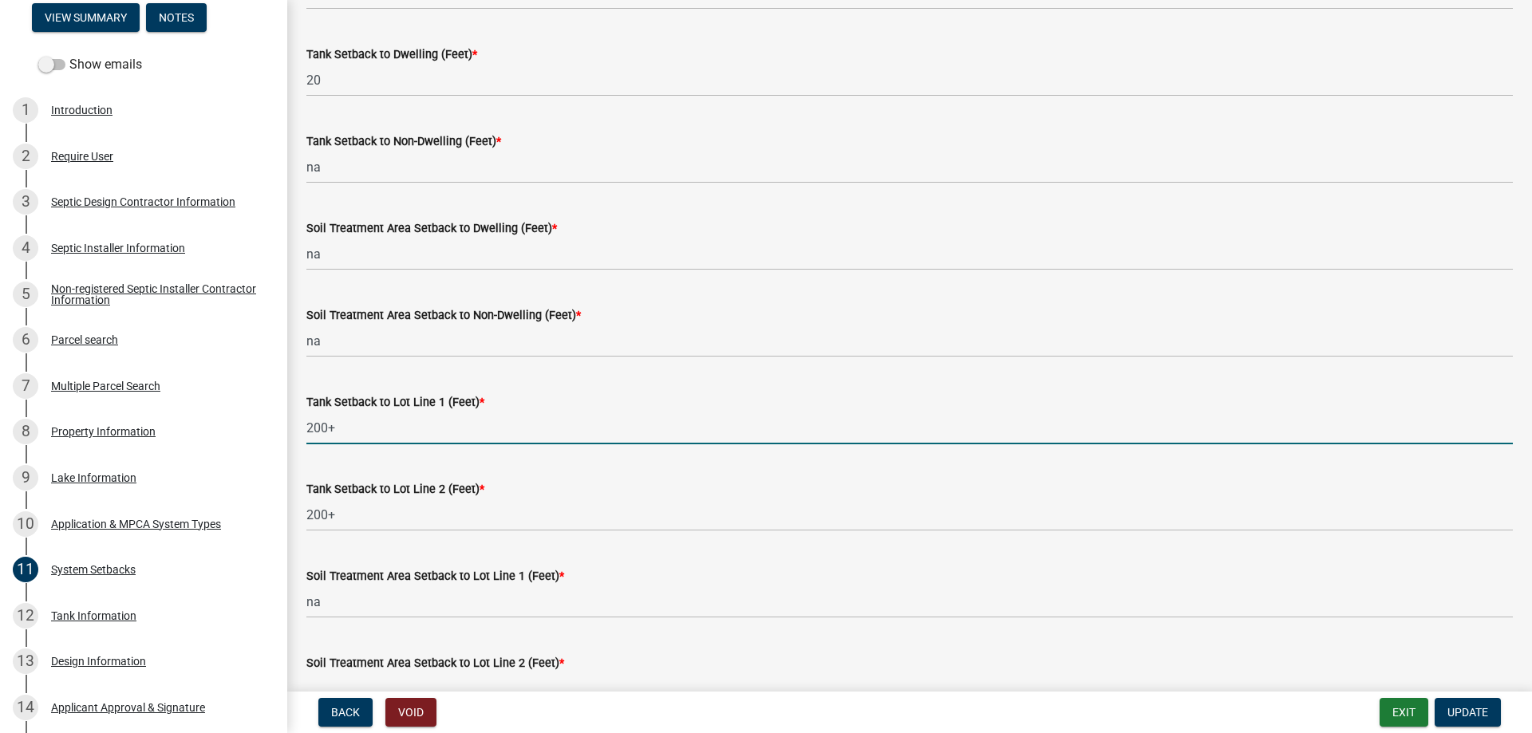
drag, startPoint x: 347, startPoint y: 430, endPoint x: 282, endPoint y: 431, distance: 65.4
click at [306, 431] on input "200+" at bounding box center [909, 428] width 1206 height 33
type input "400"
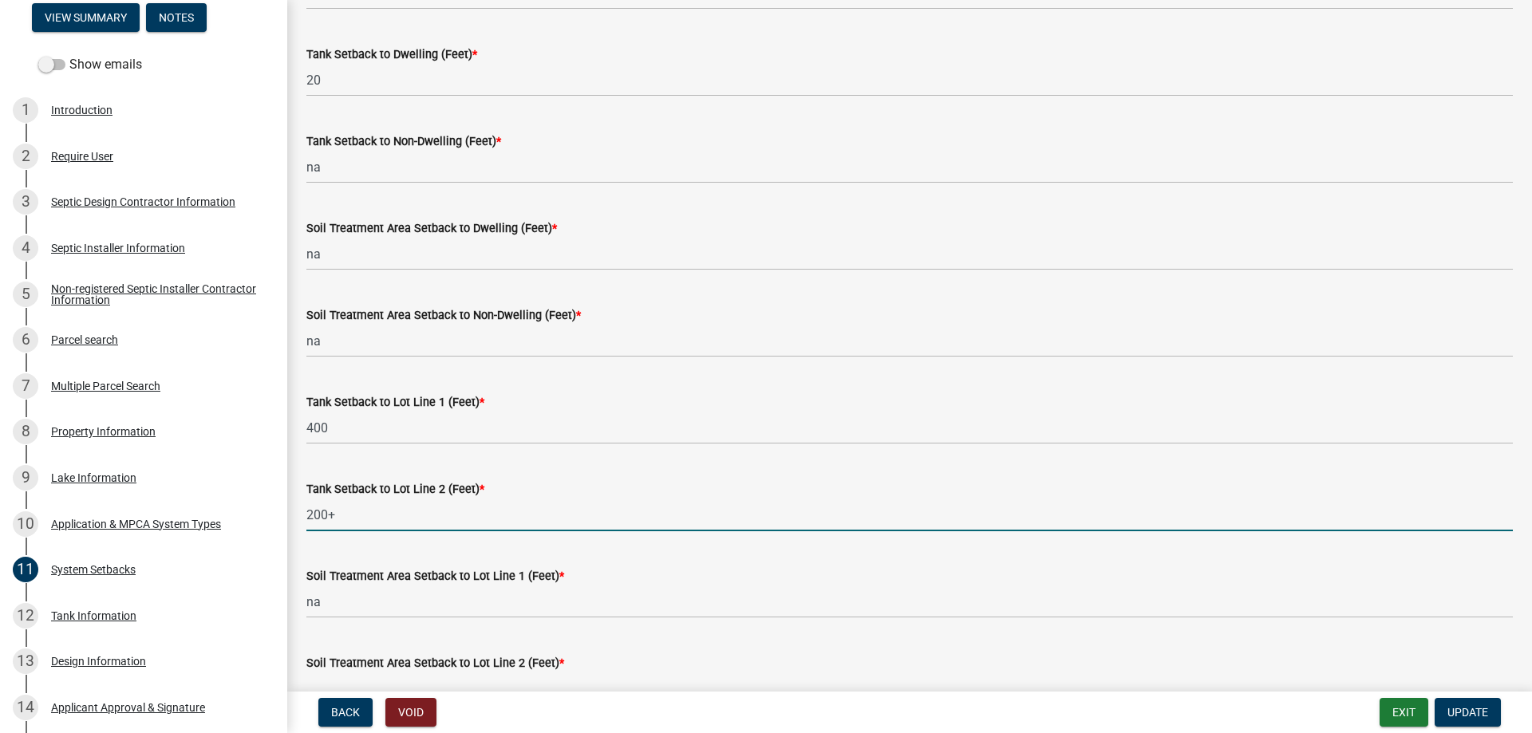
drag, startPoint x: 345, startPoint y: 518, endPoint x: 288, endPoint y: 516, distance: 57.5
click at [306, 516] on input "200+" at bounding box center [909, 515] width 1206 height 33
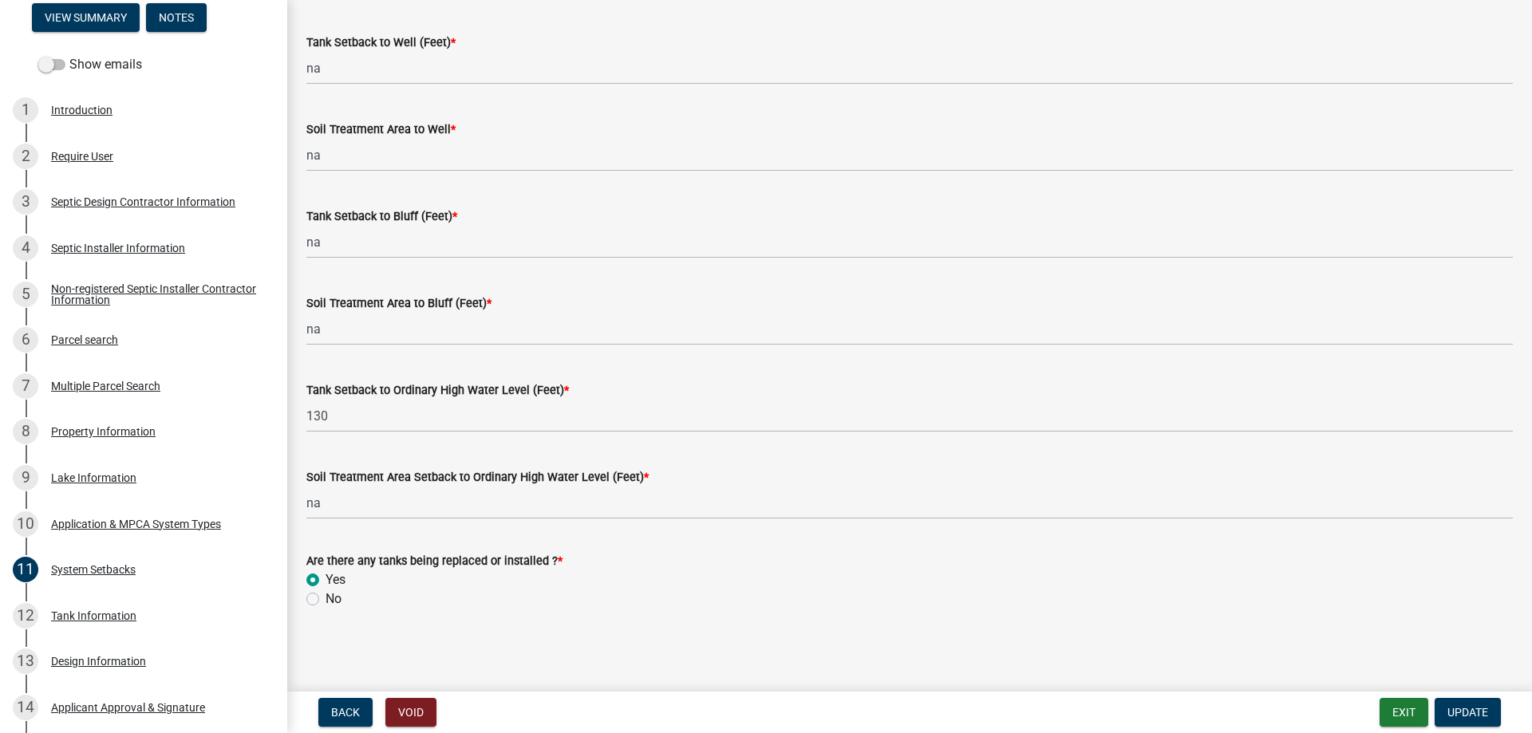
scroll to position [617, 0]
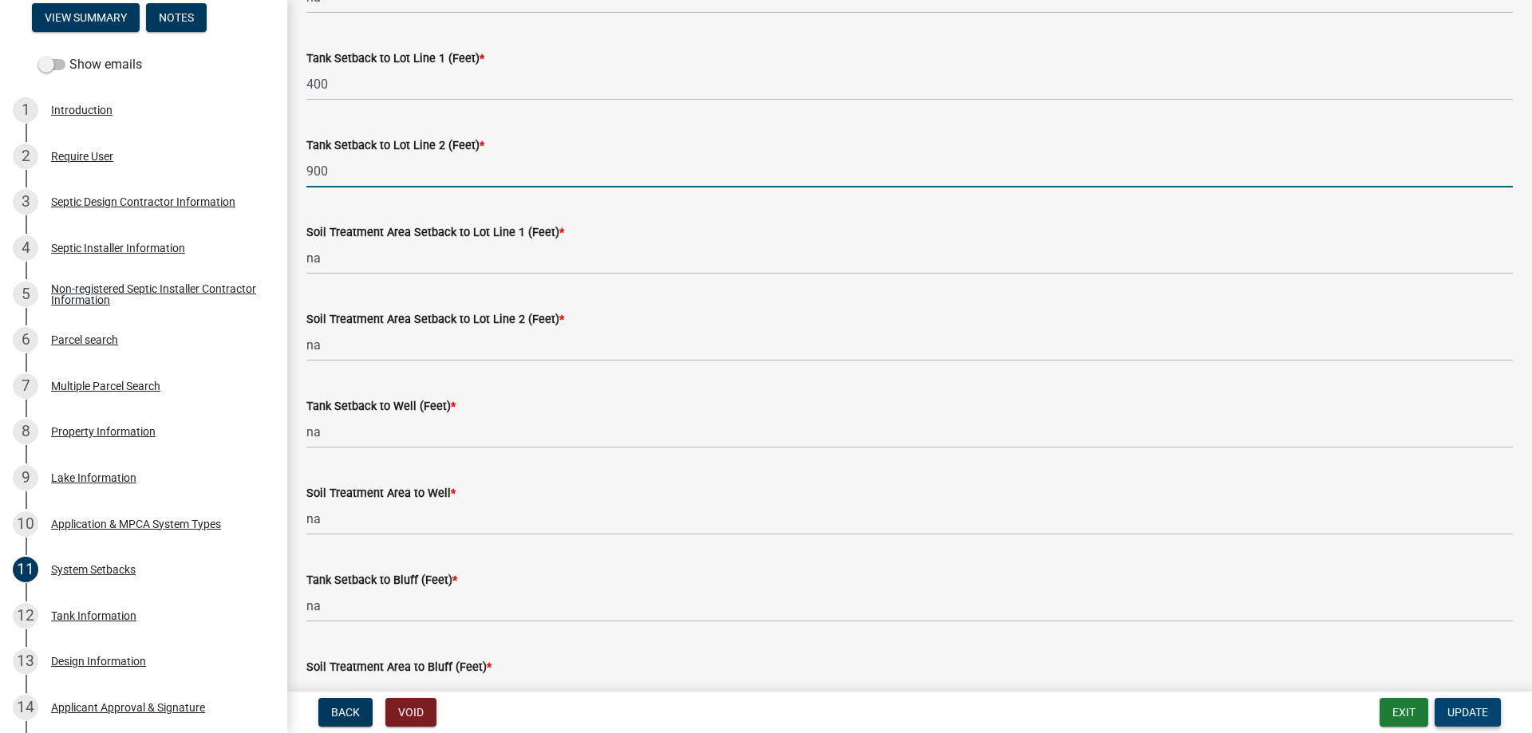
type input "900"
click at [1459, 713] on span "Update" at bounding box center [1467, 712] width 41 height 13
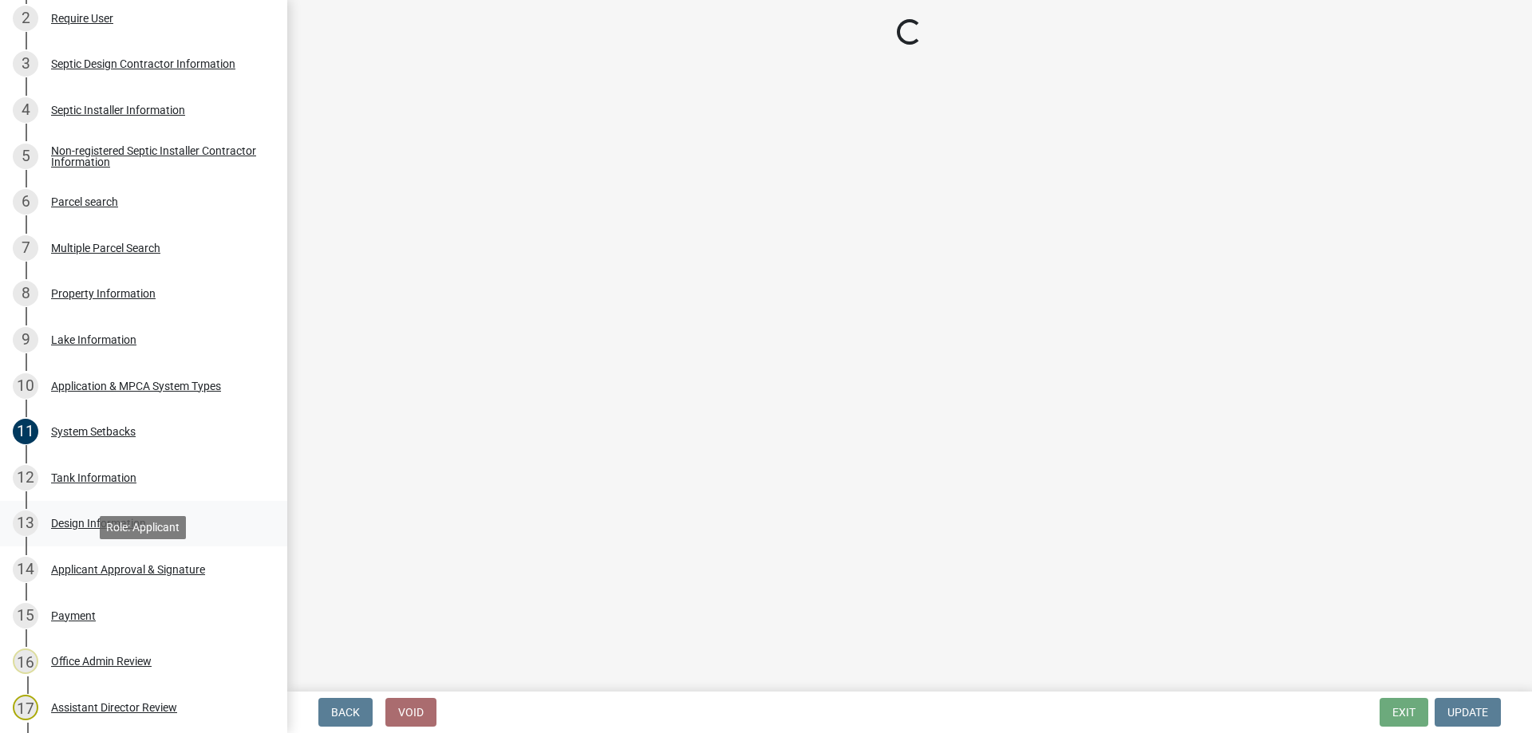
scroll to position [407, 0]
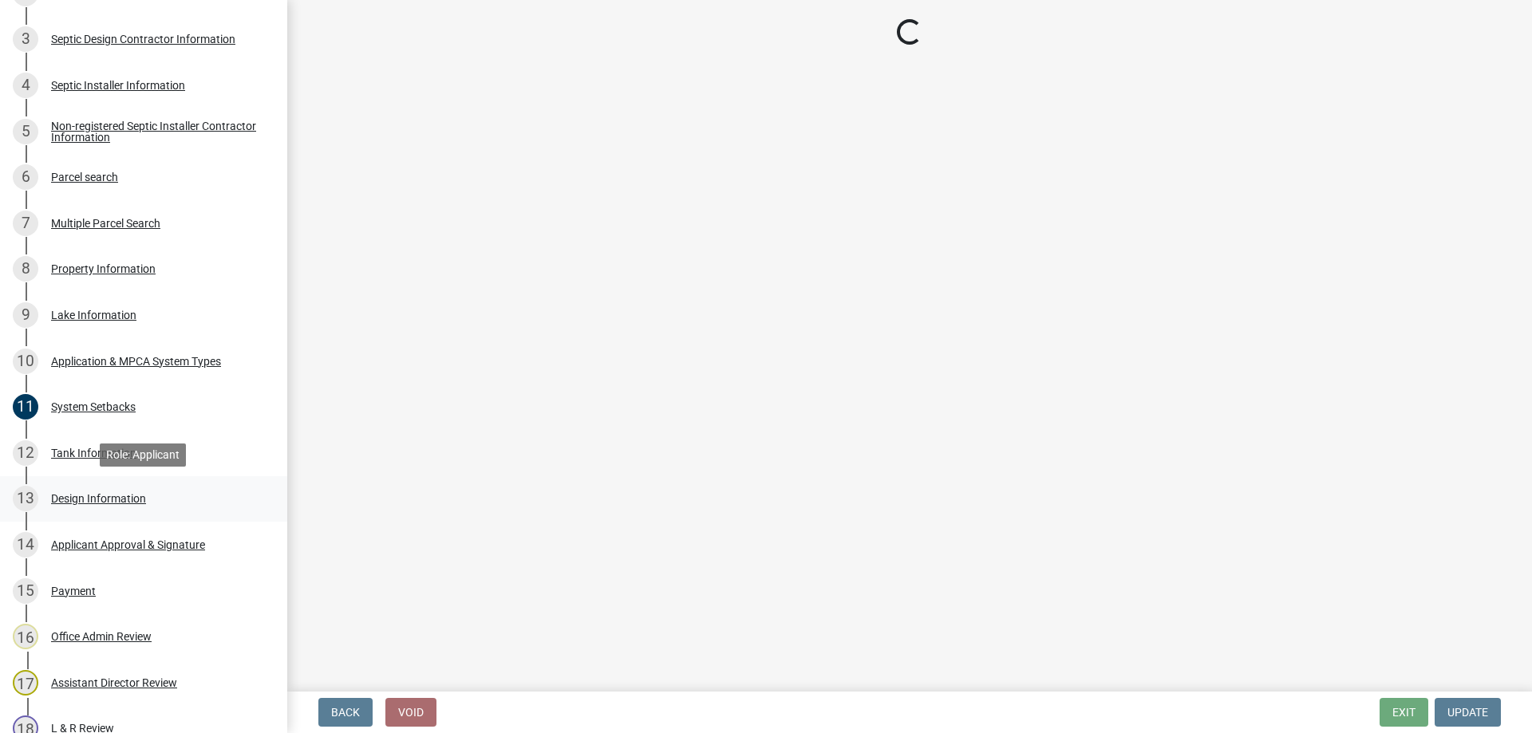
click at [109, 498] on div "Design Information" at bounding box center [98, 498] width 95 height 11
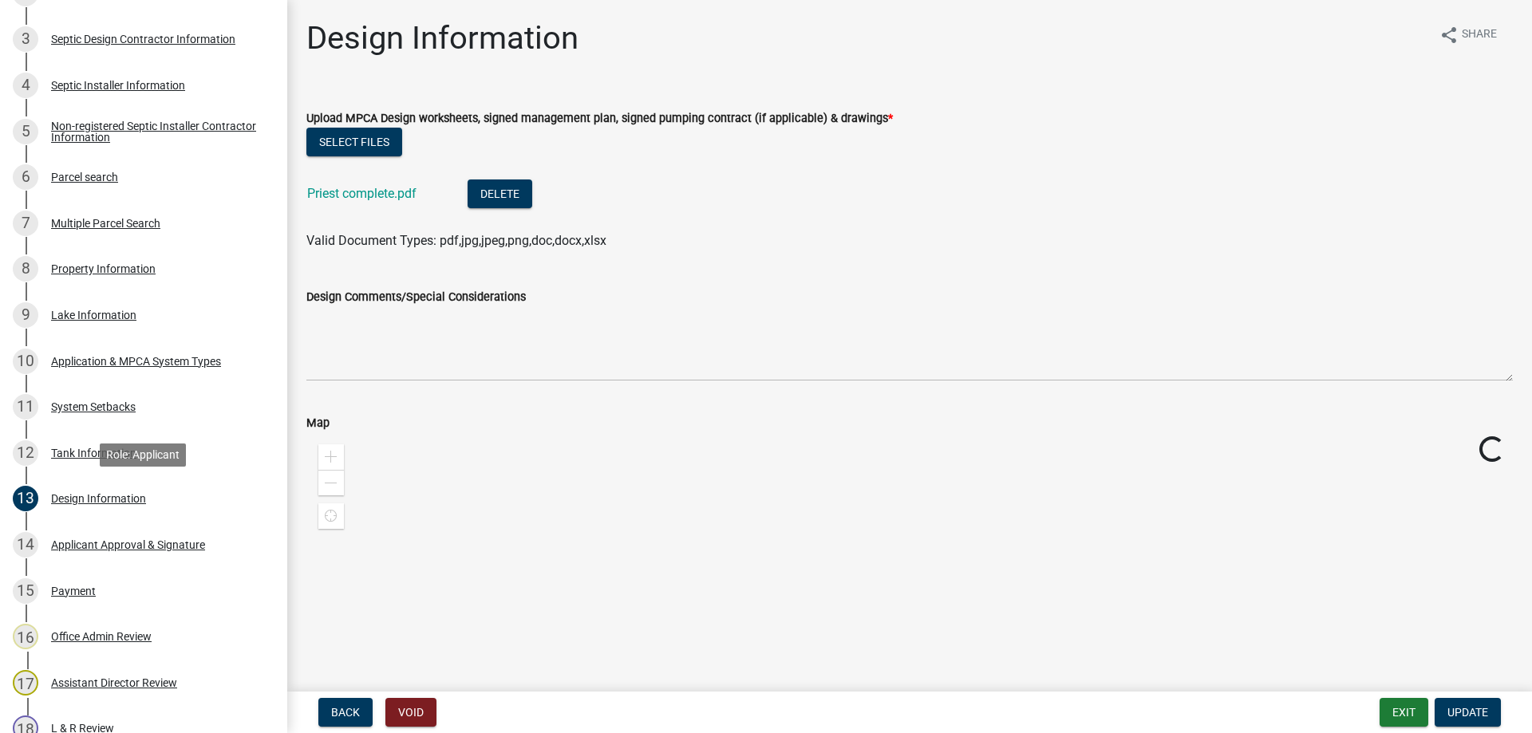
click at [109, 498] on div "Design Information" at bounding box center [98, 498] width 95 height 11
click at [499, 184] on button "Delete" at bounding box center [500, 194] width 65 height 29
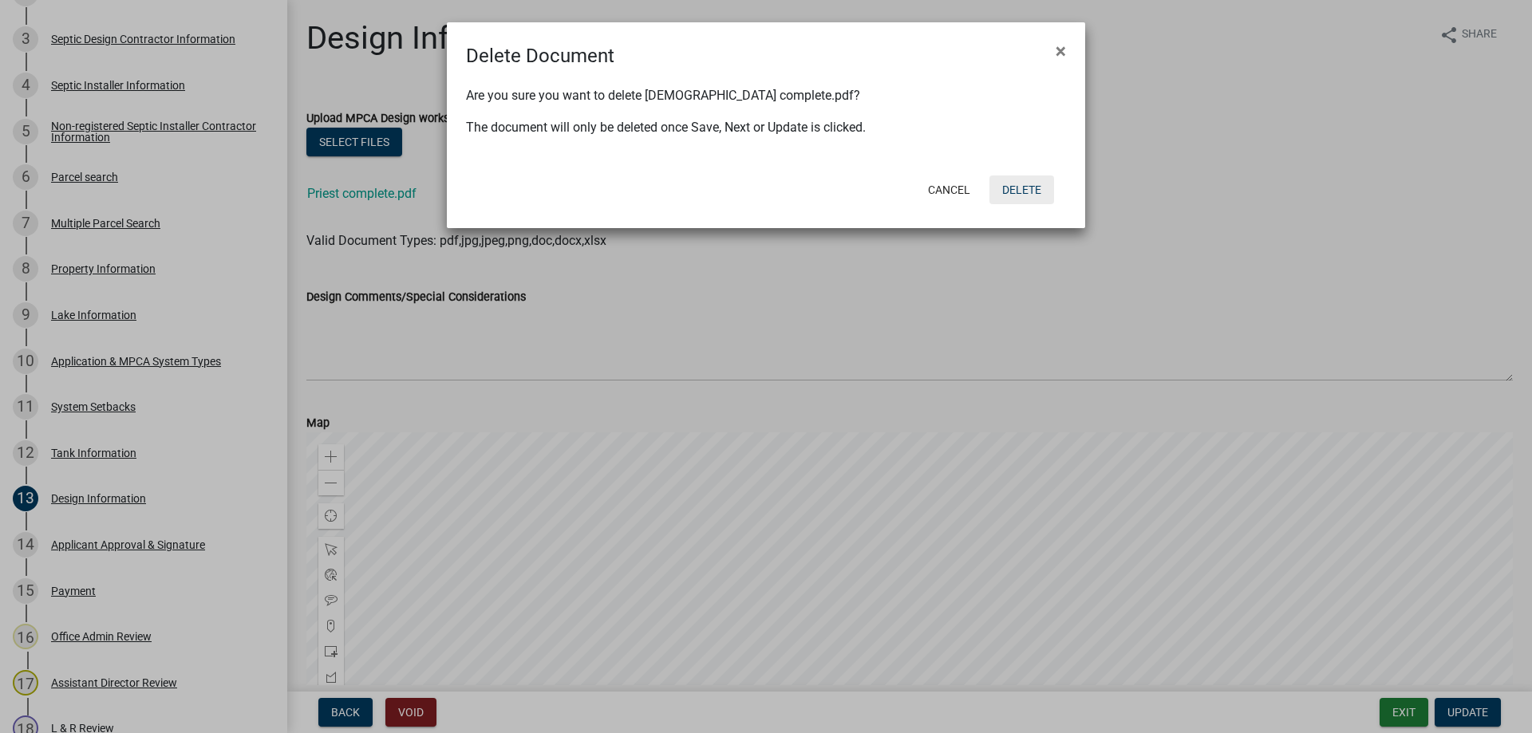
click at [1027, 187] on button "Delete" at bounding box center [1021, 190] width 65 height 29
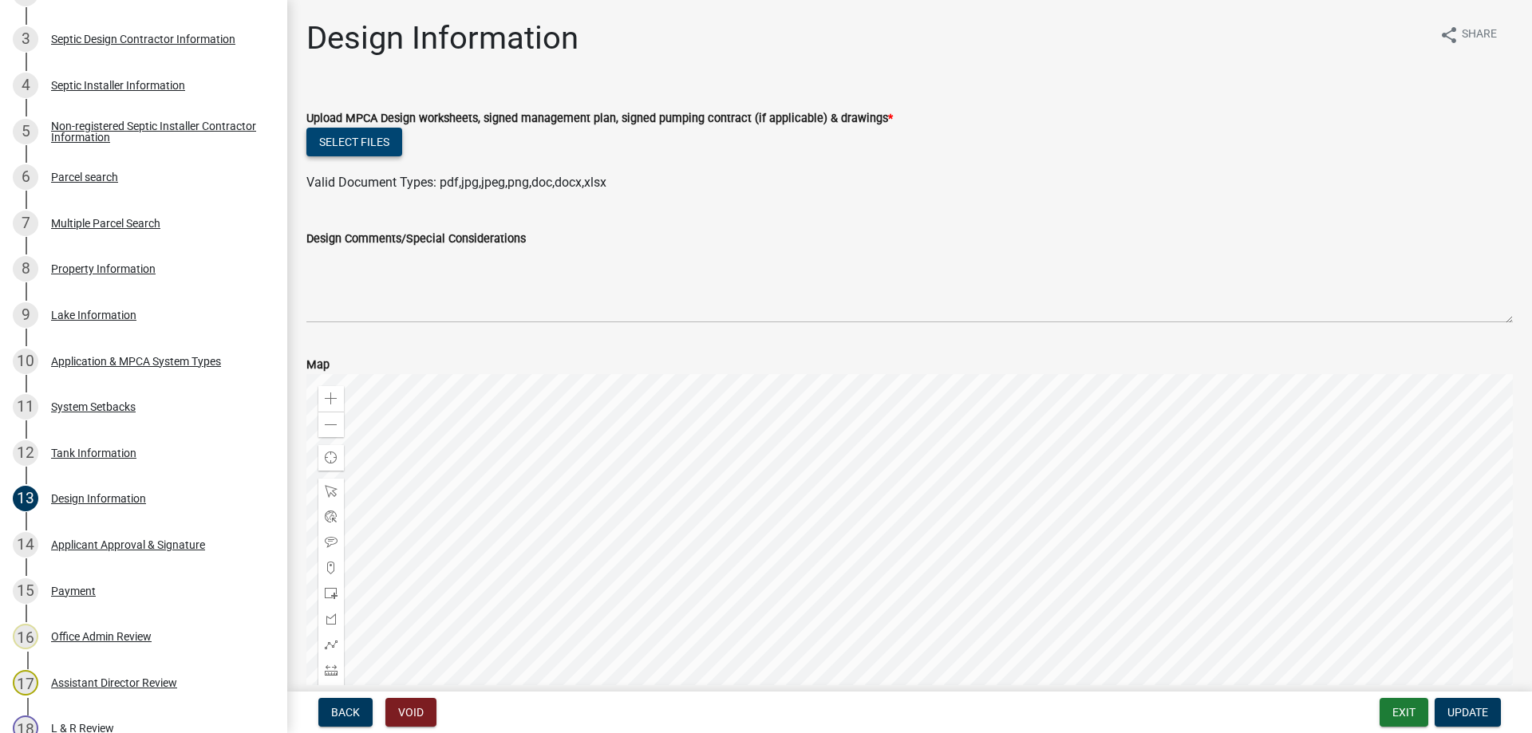
click at [357, 135] on button "Select files" at bounding box center [354, 142] width 96 height 29
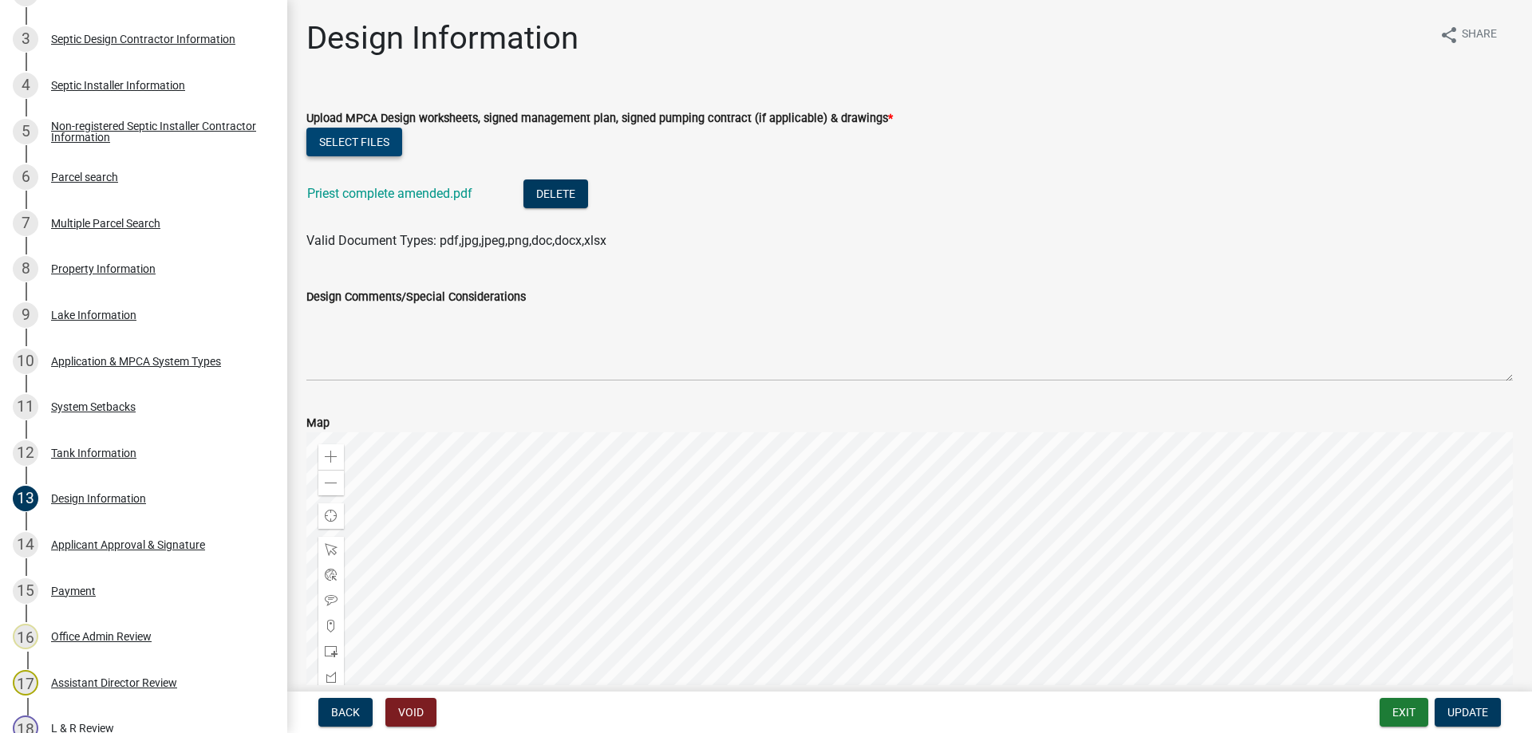
scroll to position [223, 0]
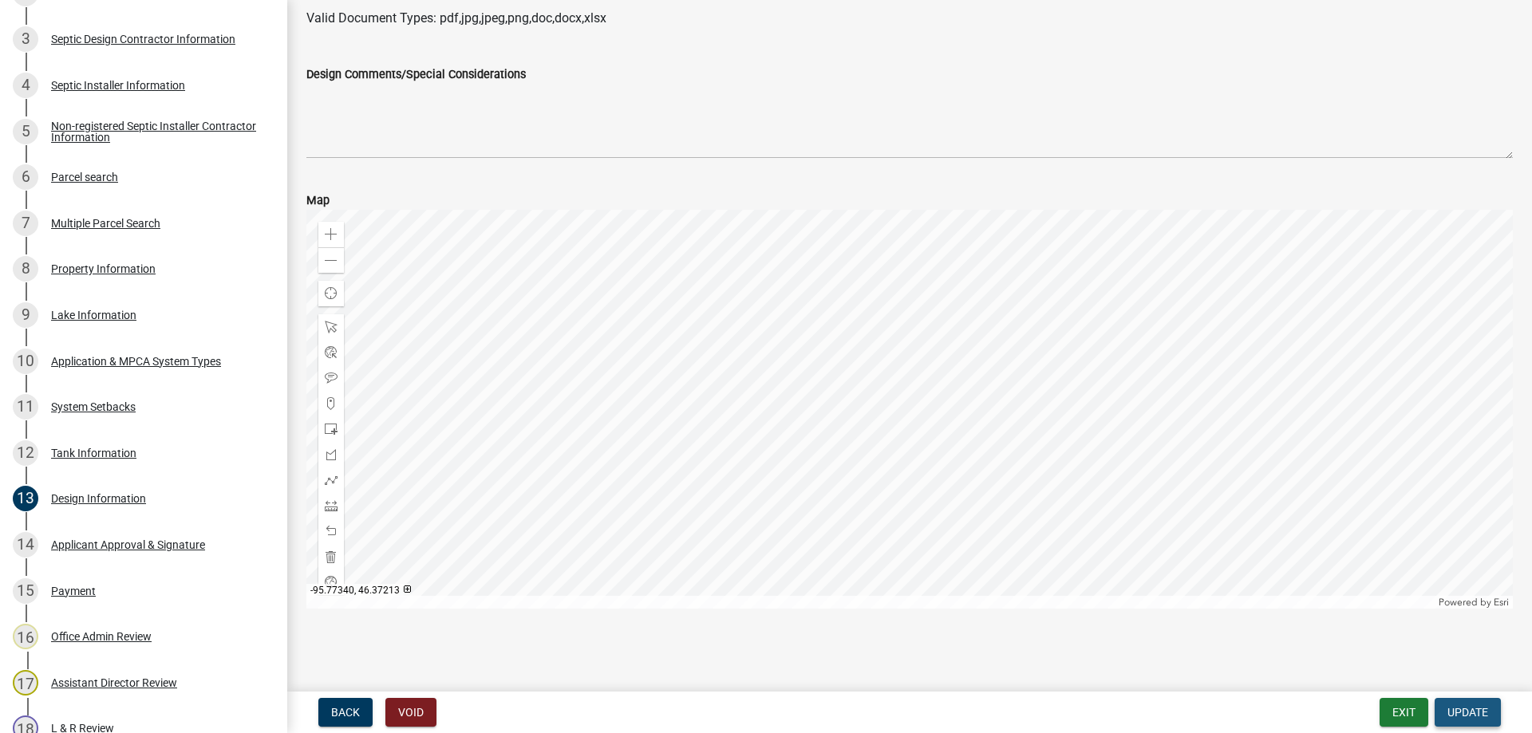
click at [1454, 714] on span "Update" at bounding box center [1467, 712] width 41 height 13
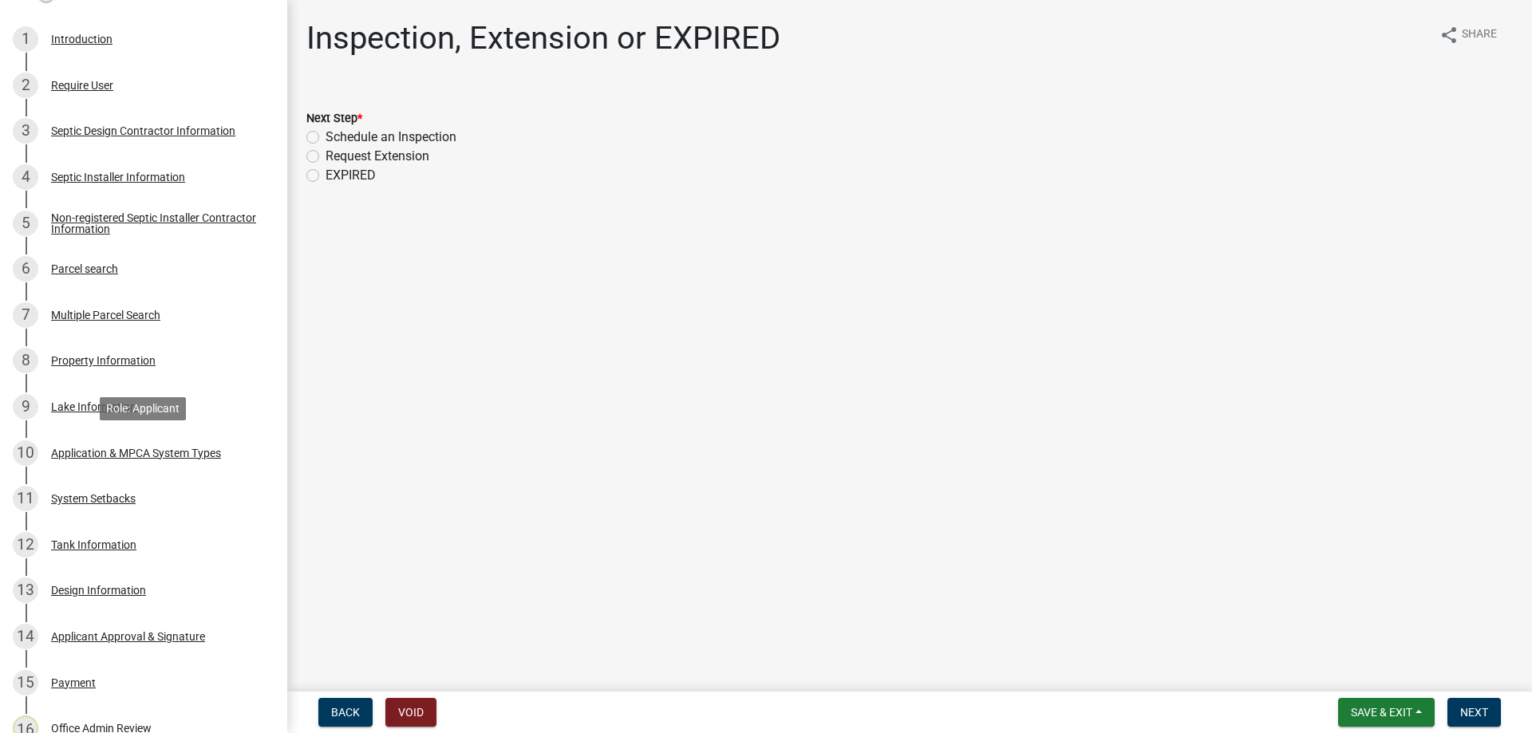
scroll to position [0, 0]
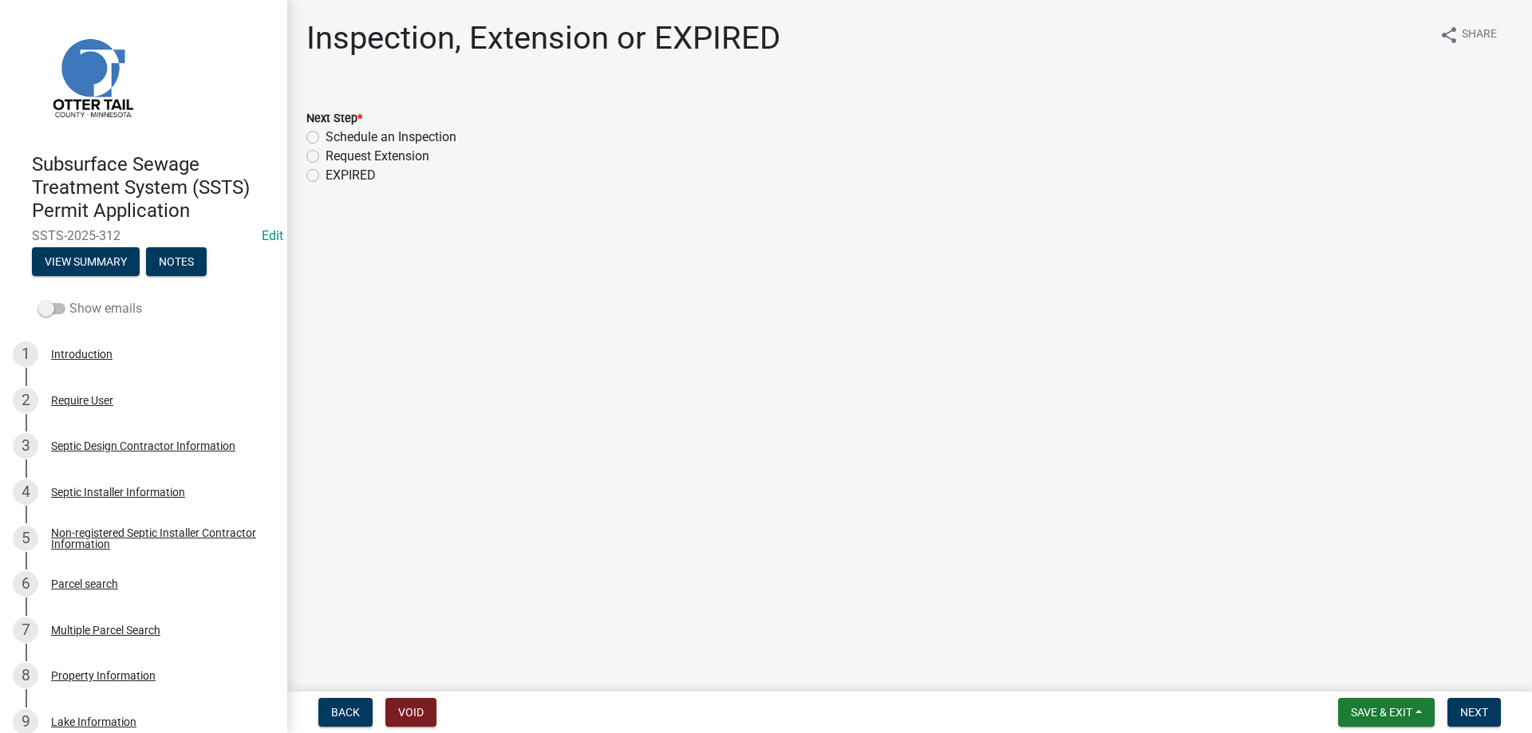
click at [60, 310] on span at bounding box center [51, 308] width 27 height 11
click at [69, 299] on input "Show emails" at bounding box center [69, 299] width 0 height 0
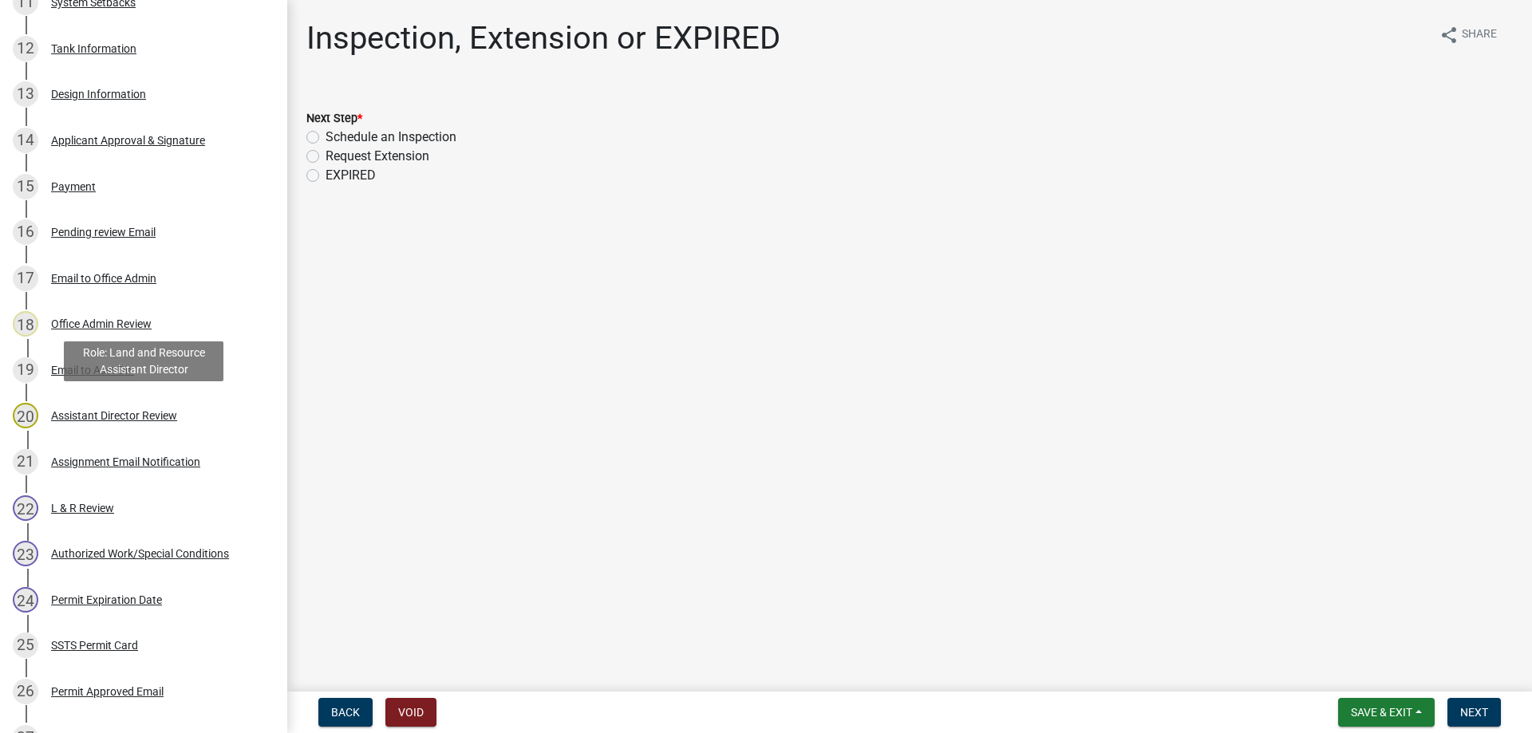
scroll to position [814, 0]
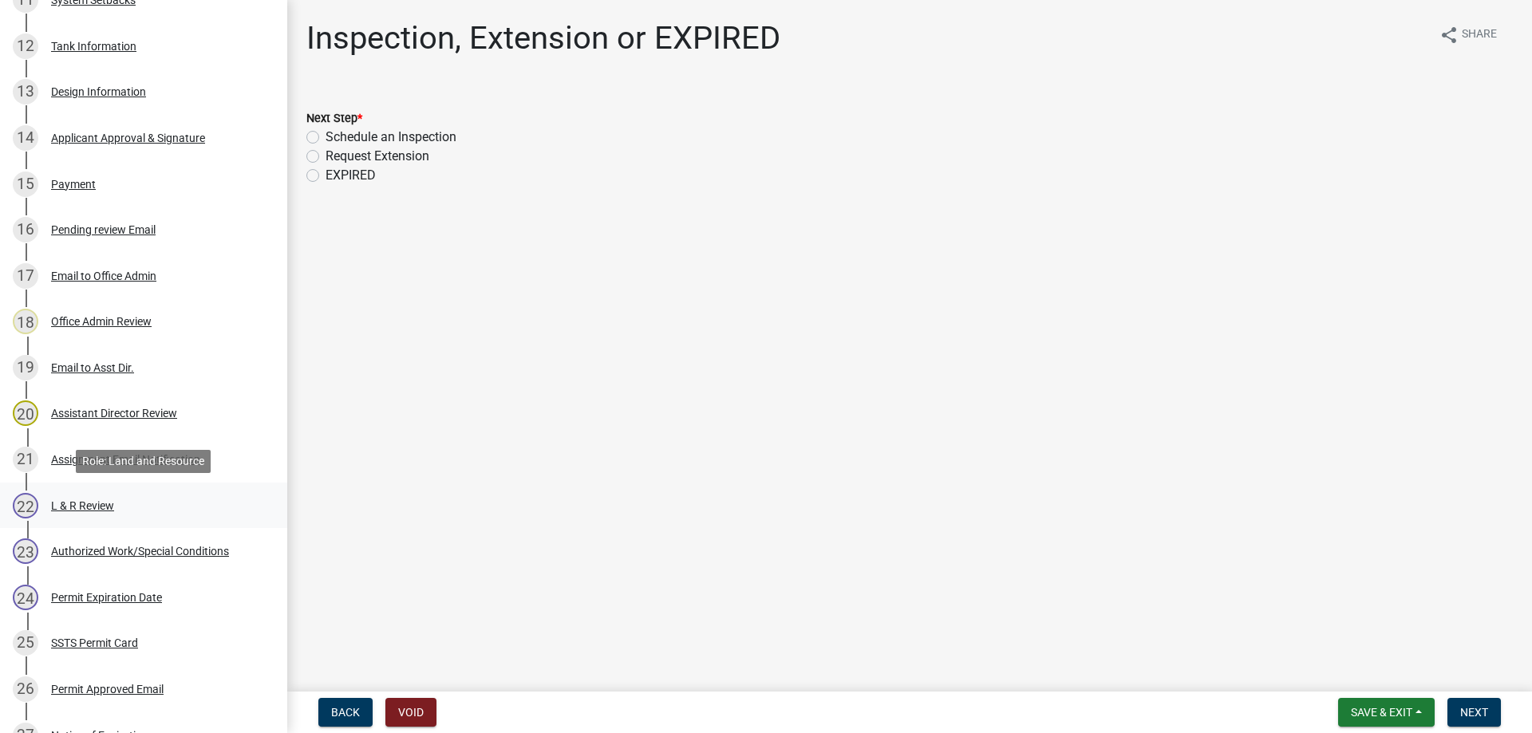
click at [78, 503] on div "L & R Review" at bounding box center [82, 505] width 63 height 11
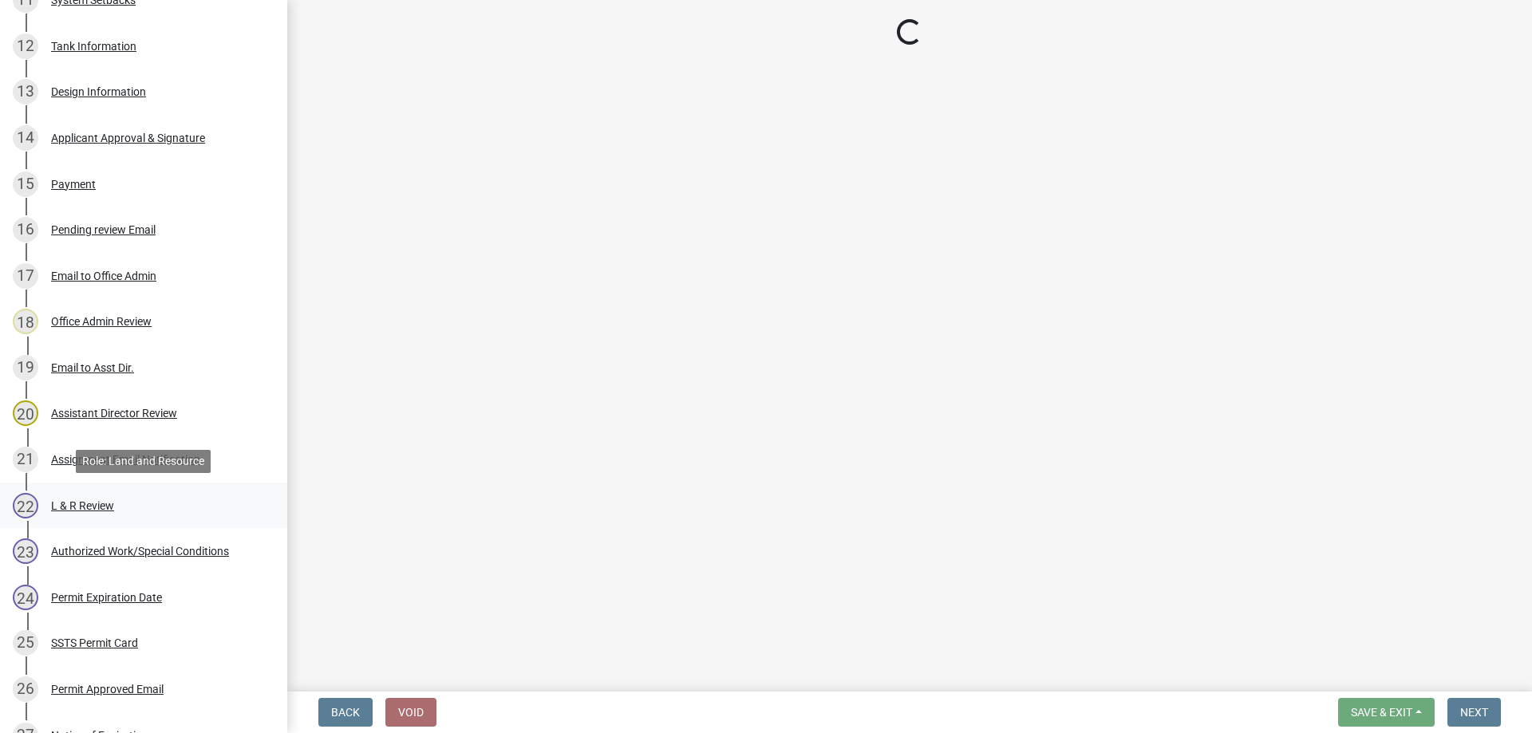
select select "34228cc3-780d-4331-b1d3-92b61ef2737b"
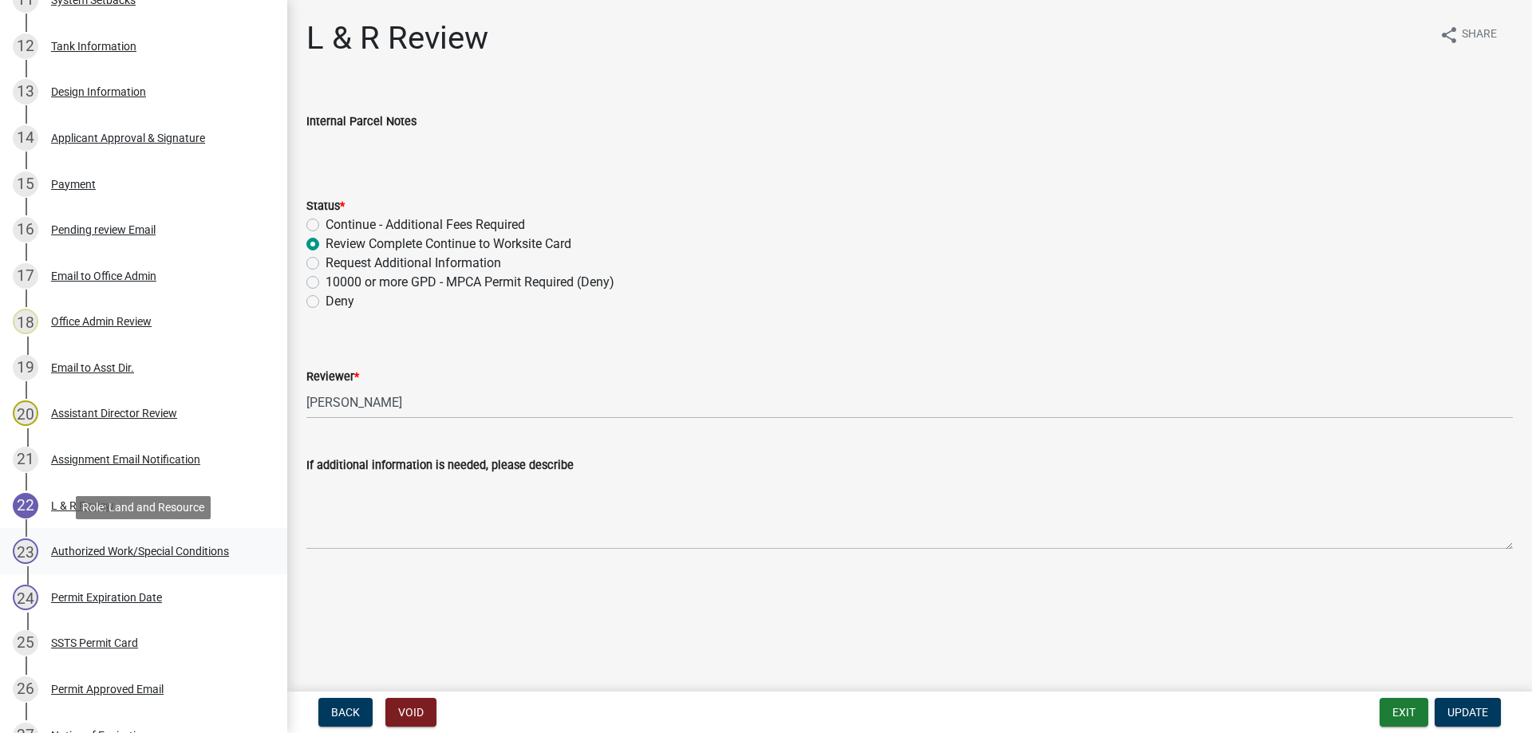
click at [116, 552] on div "Authorized Work/Special Conditions" at bounding box center [140, 551] width 178 height 11
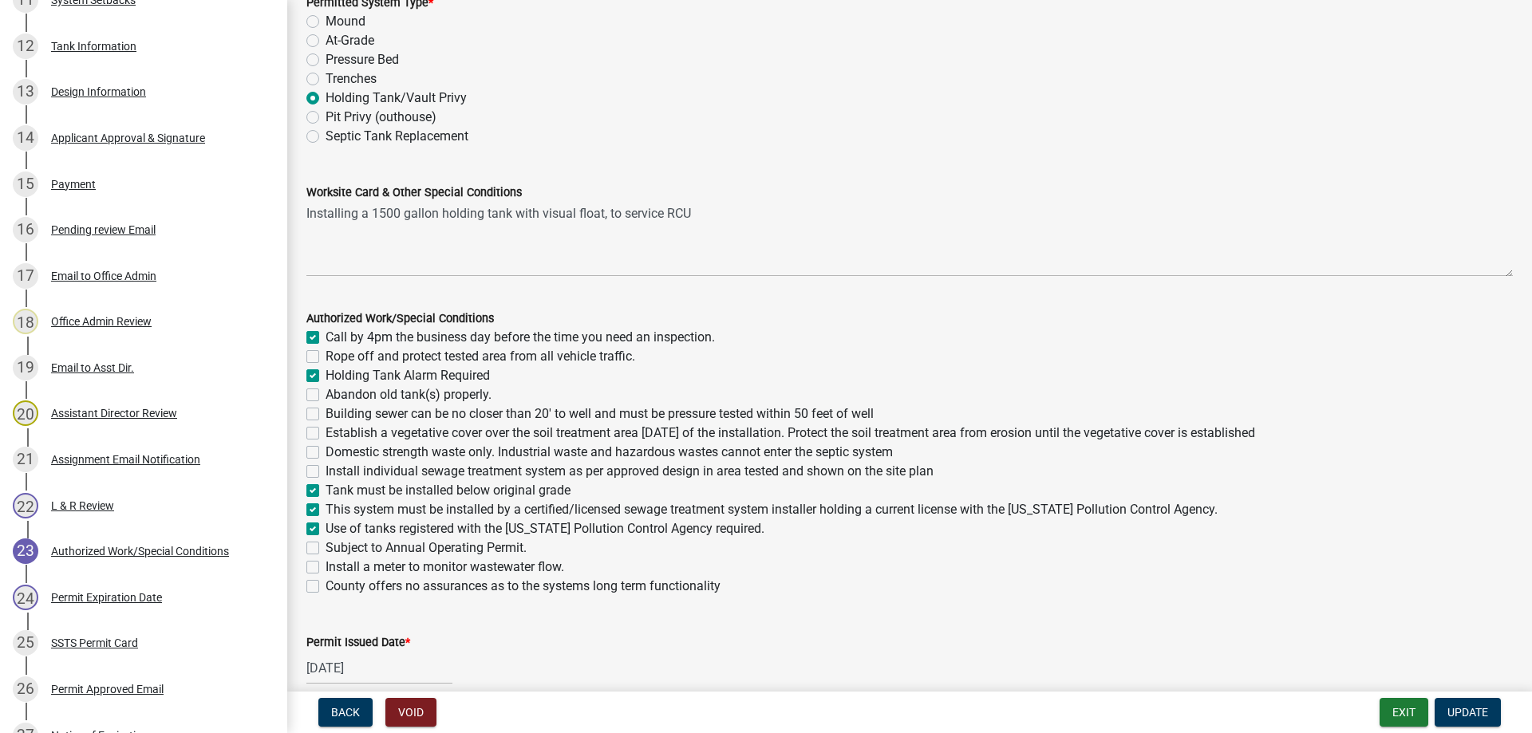
scroll to position [182, 0]
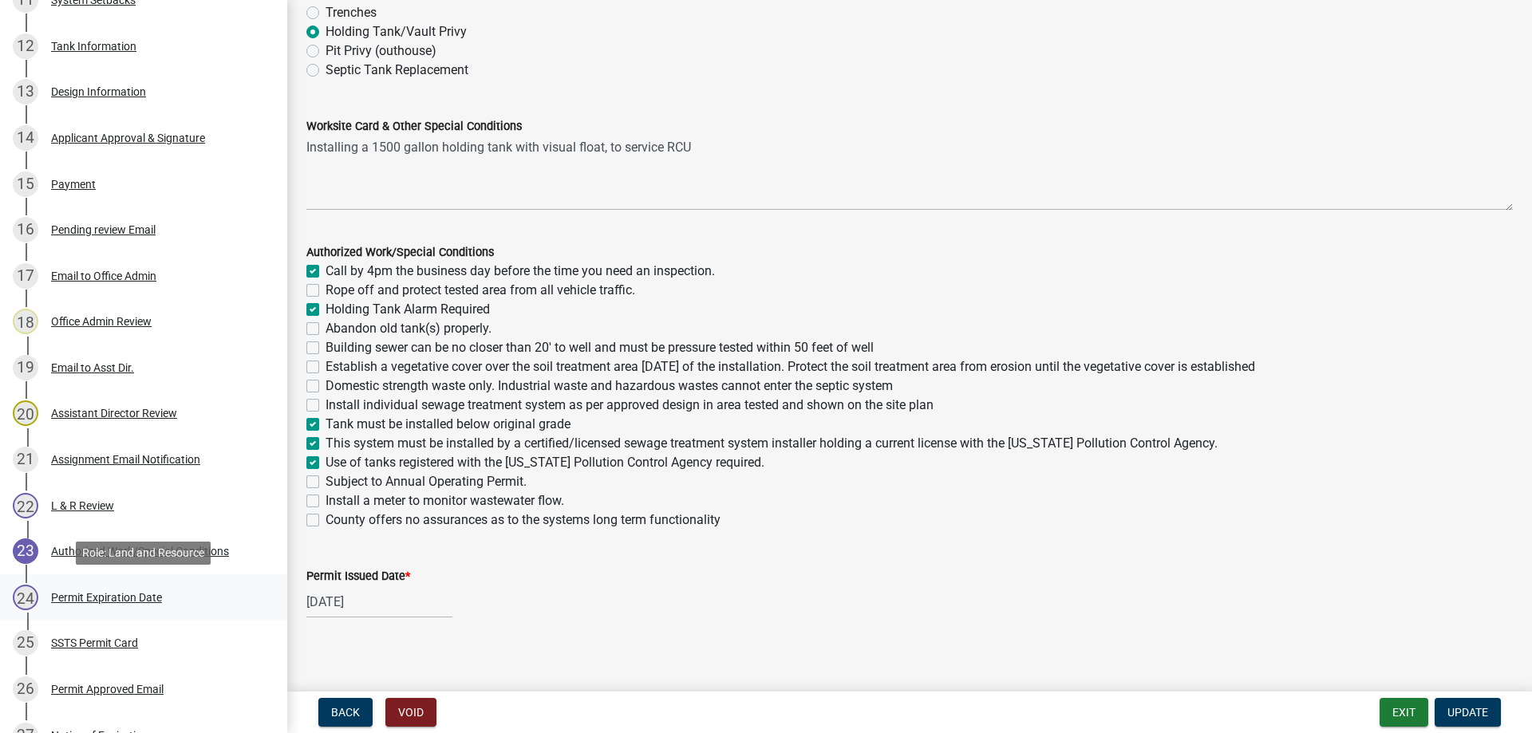
click at [117, 598] on div "Permit Expiration Date" at bounding box center [106, 597] width 111 height 11
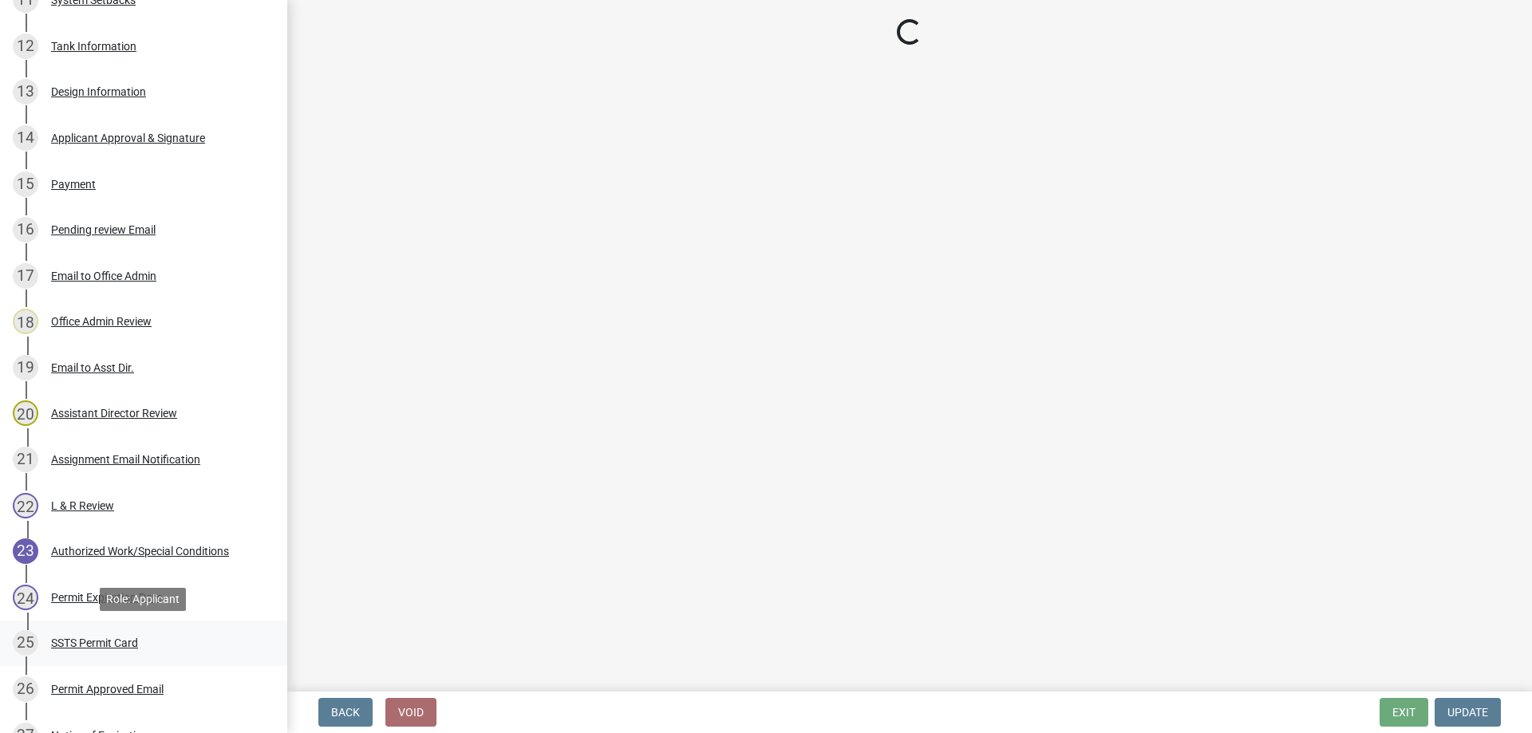
click at [97, 648] on div "SSTS Permit Card" at bounding box center [94, 642] width 87 height 11
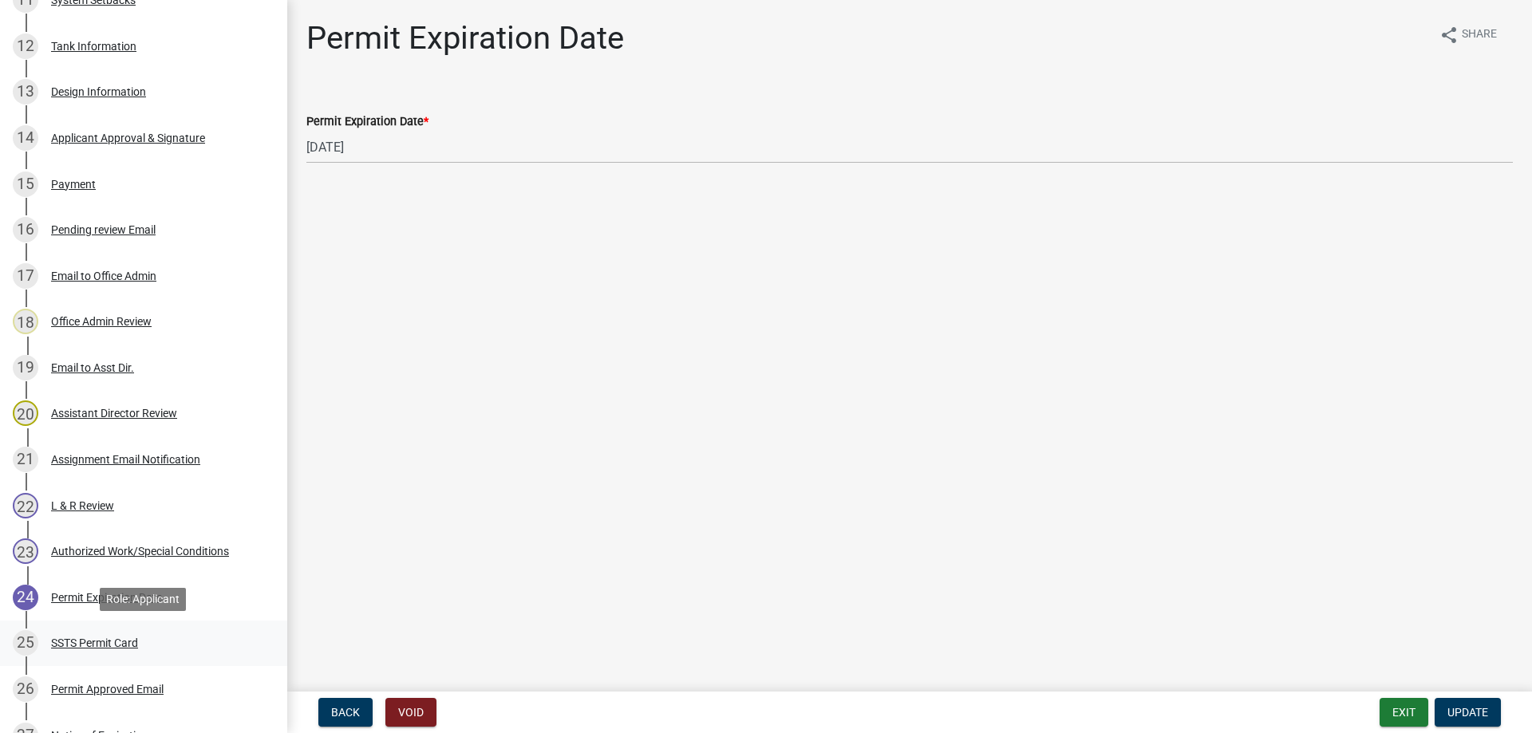
click at [96, 643] on div "SSTS Permit Card" at bounding box center [94, 642] width 87 height 11
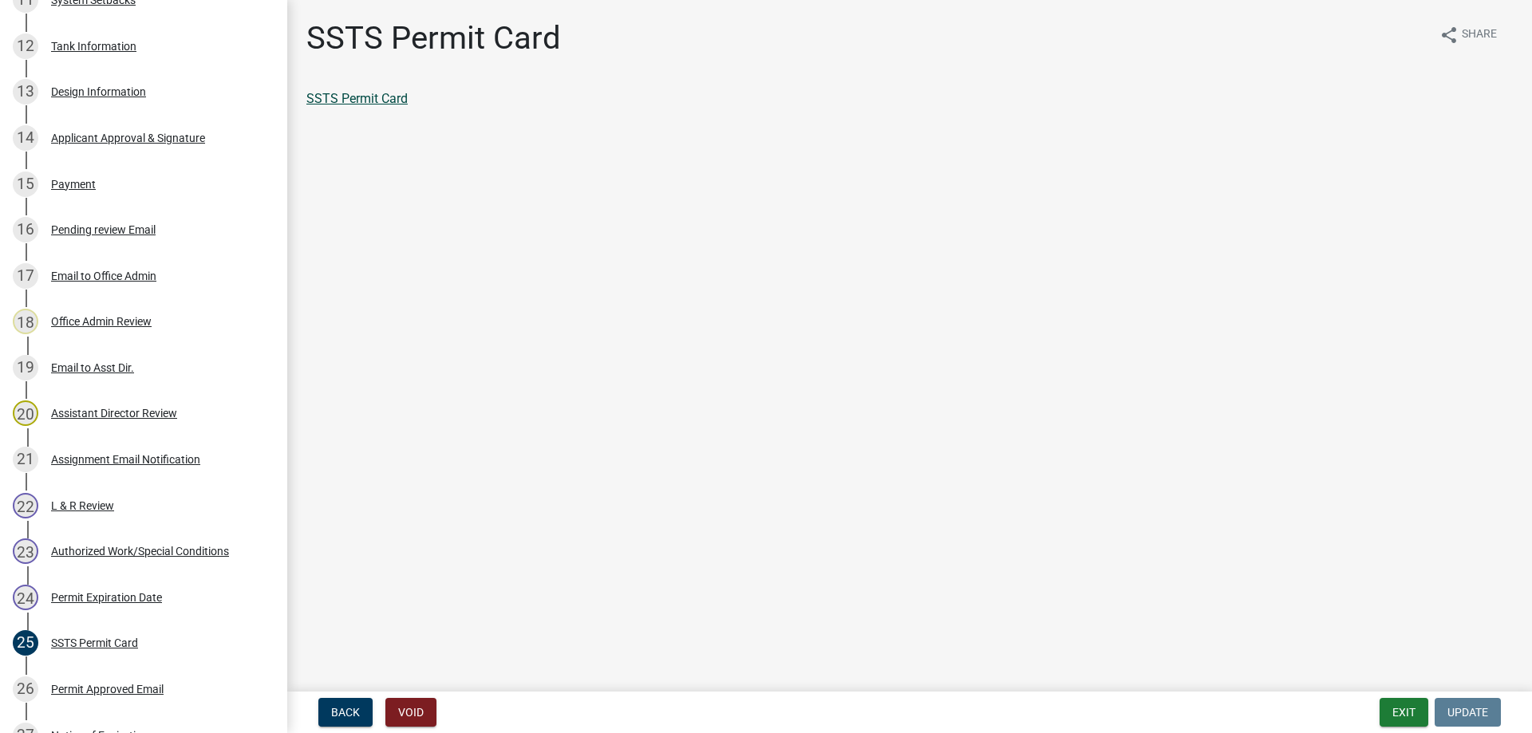
click at [364, 99] on link "SSTS Permit Card" at bounding box center [356, 98] width 101 height 15
click at [108, 550] on div "Authorized Work/Special Conditions" at bounding box center [140, 551] width 178 height 11
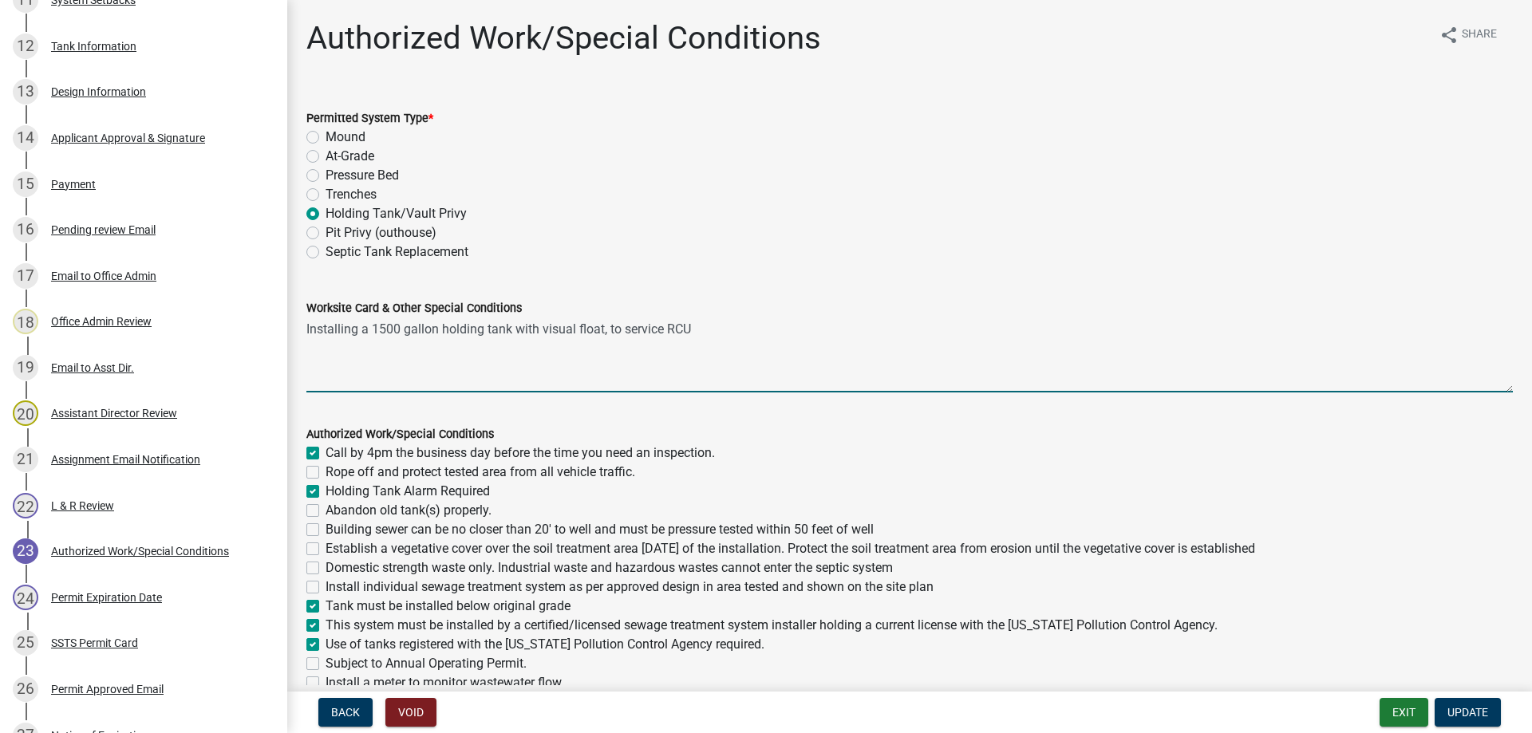
click at [306, 326] on textarea "Installing a 1500 gallon holding tank with visual float, to service RCU" at bounding box center [909, 355] width 1206 height 75
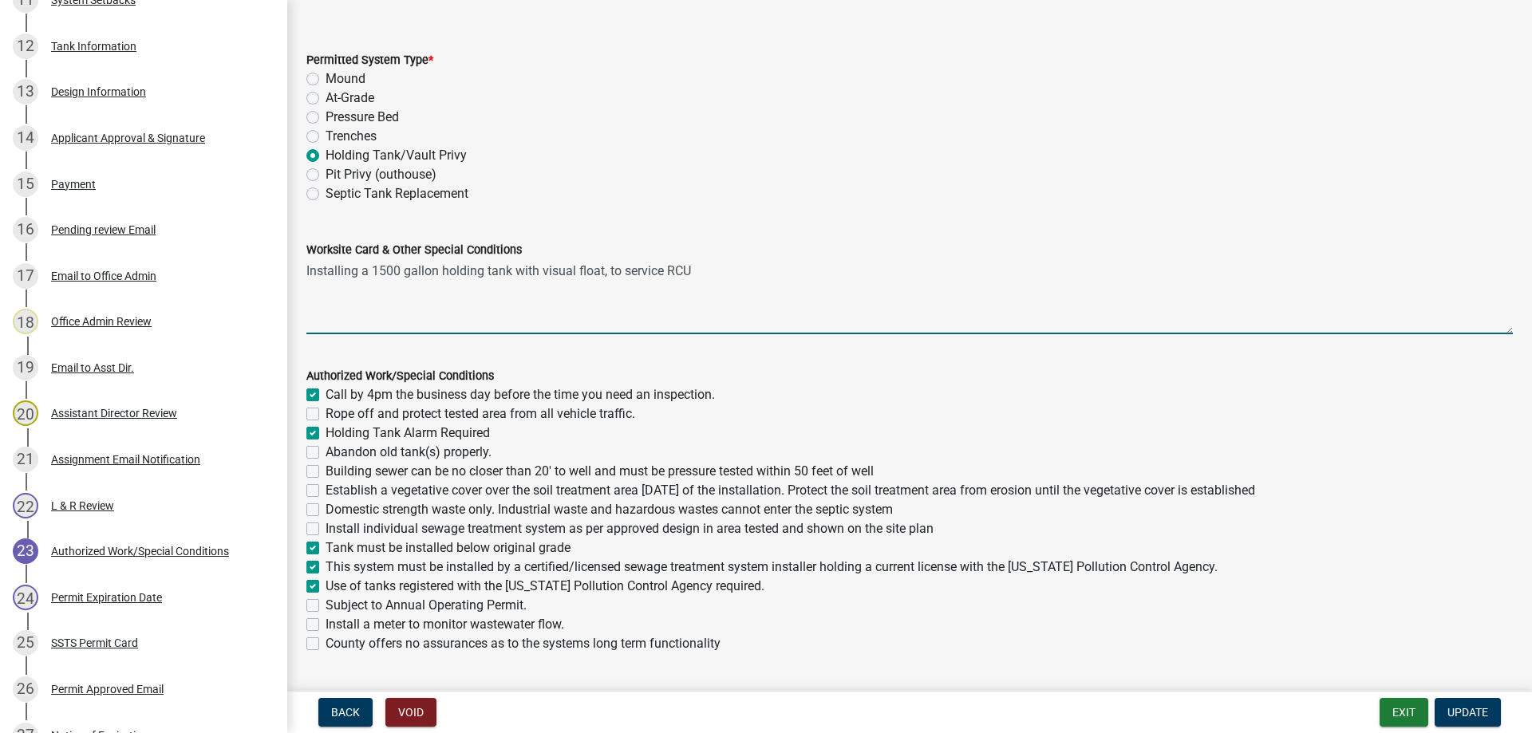
scroll to position [191, 0]
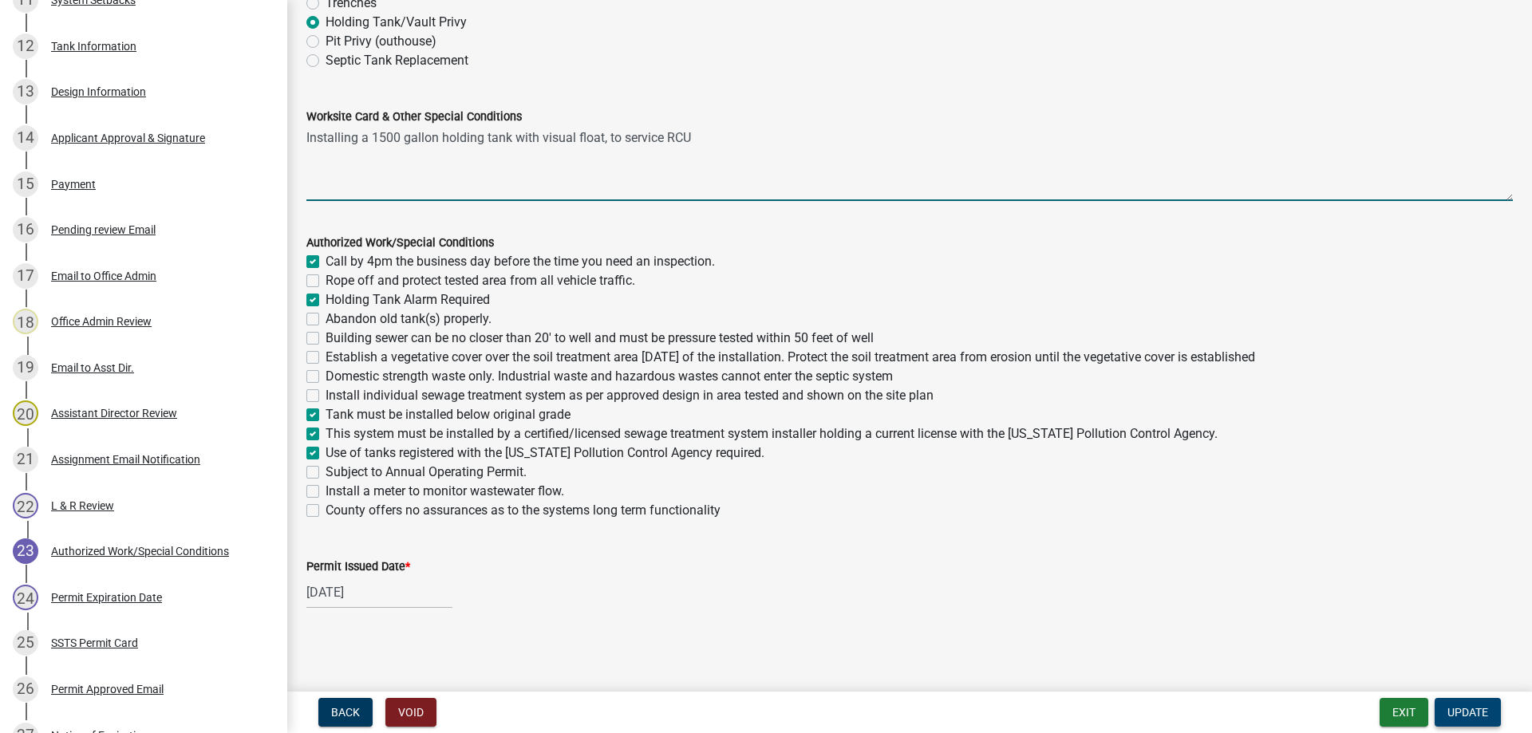
type textarea "Installing a 1500 gallon holding tank with visual float, to service RCU"
click at [1460, 715] on span "Update" at bounding box center [1467, 712] width 41 height 13
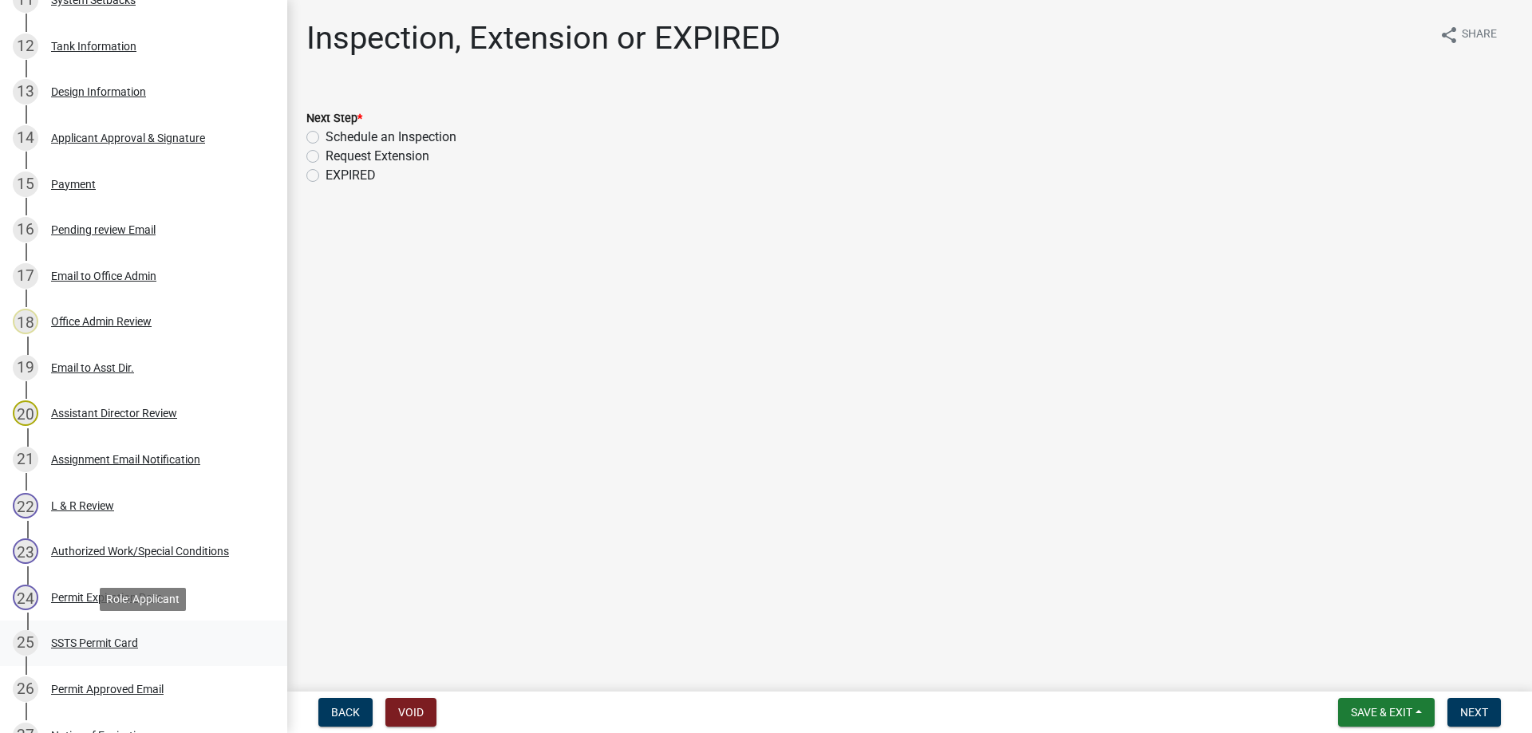
click at [95, 642] on div "SSTS Permit Card" at bounding box center [94, 642] width 87 height 11
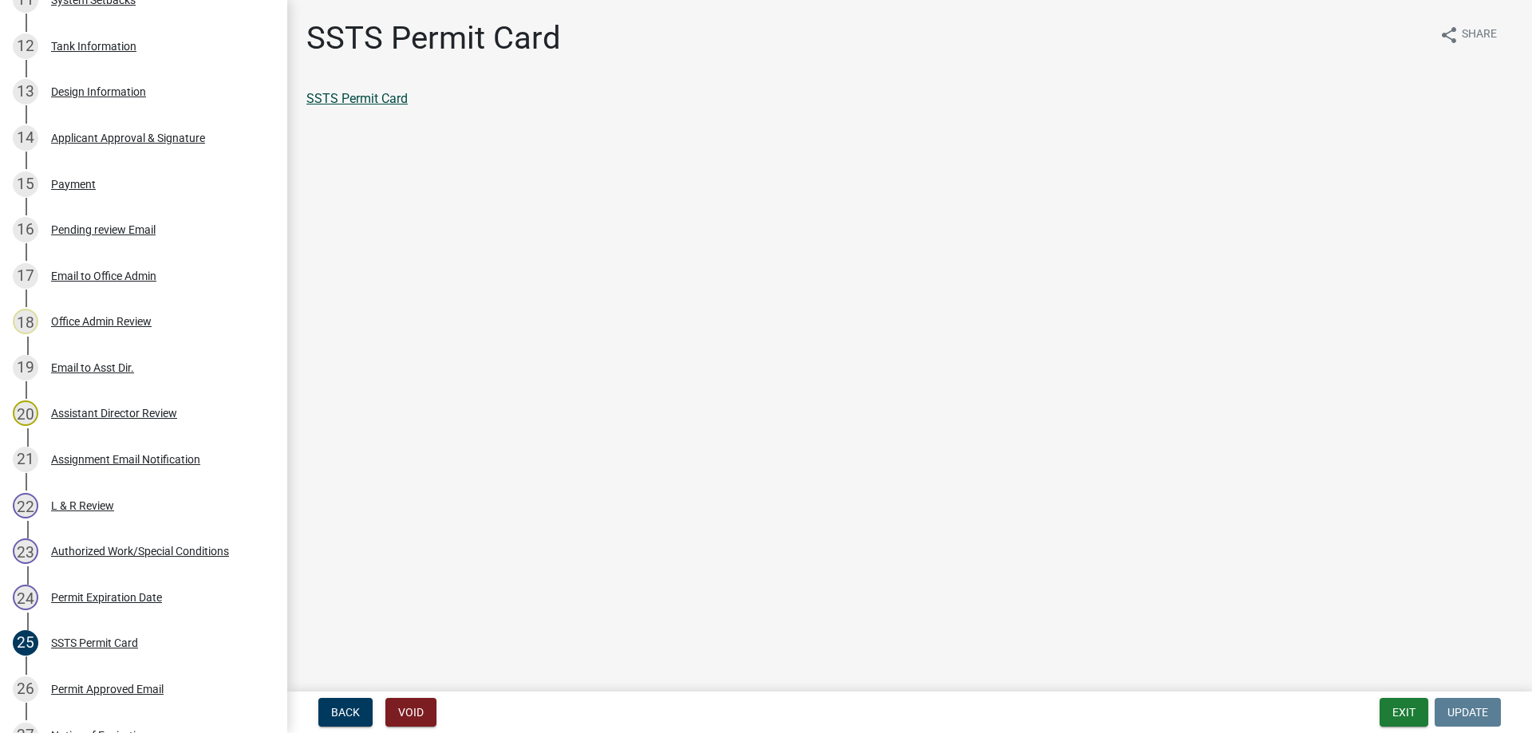
click at [353, 101] on link "SSTS Permit Card" at bounding box center [356, 98] width 101 height 15
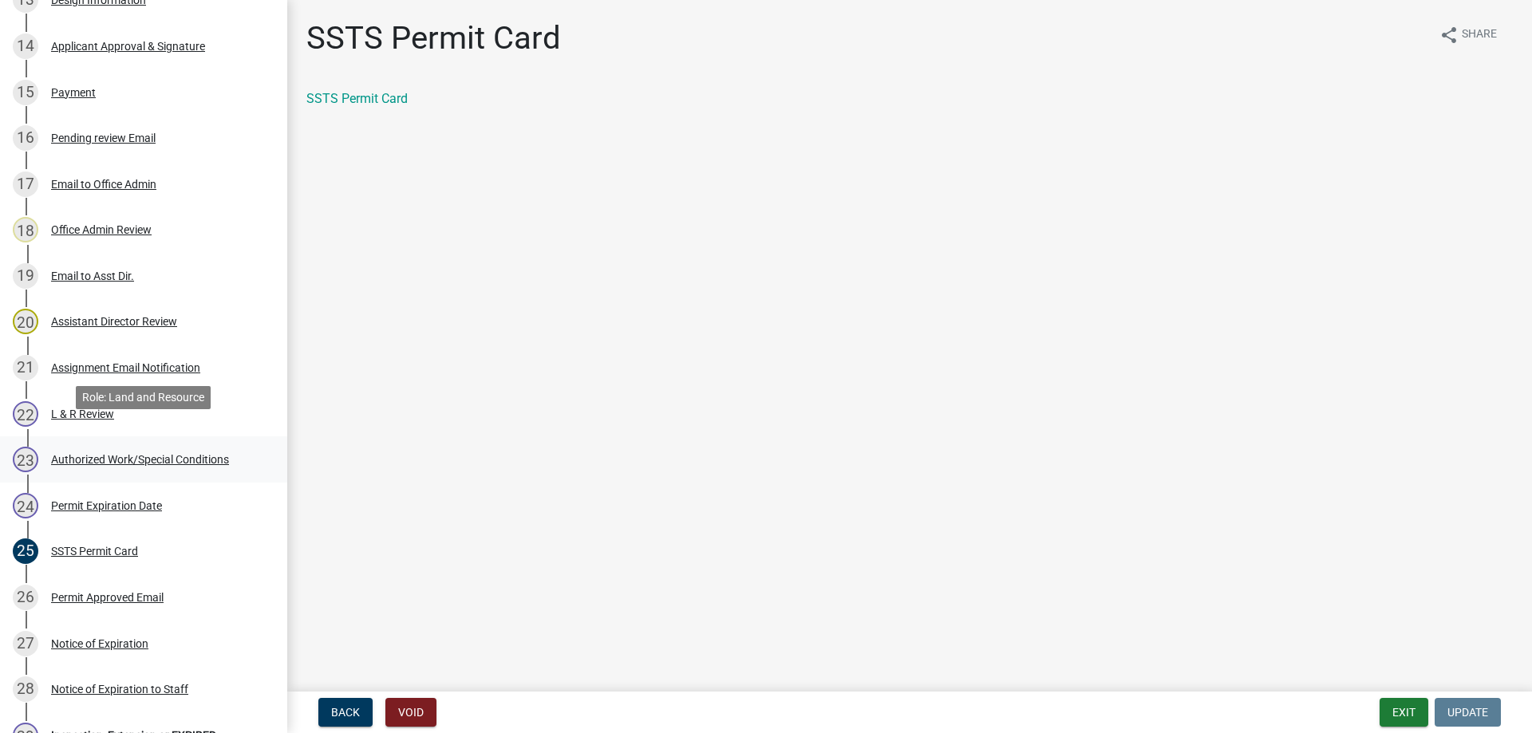
scroll to position [977, 0]
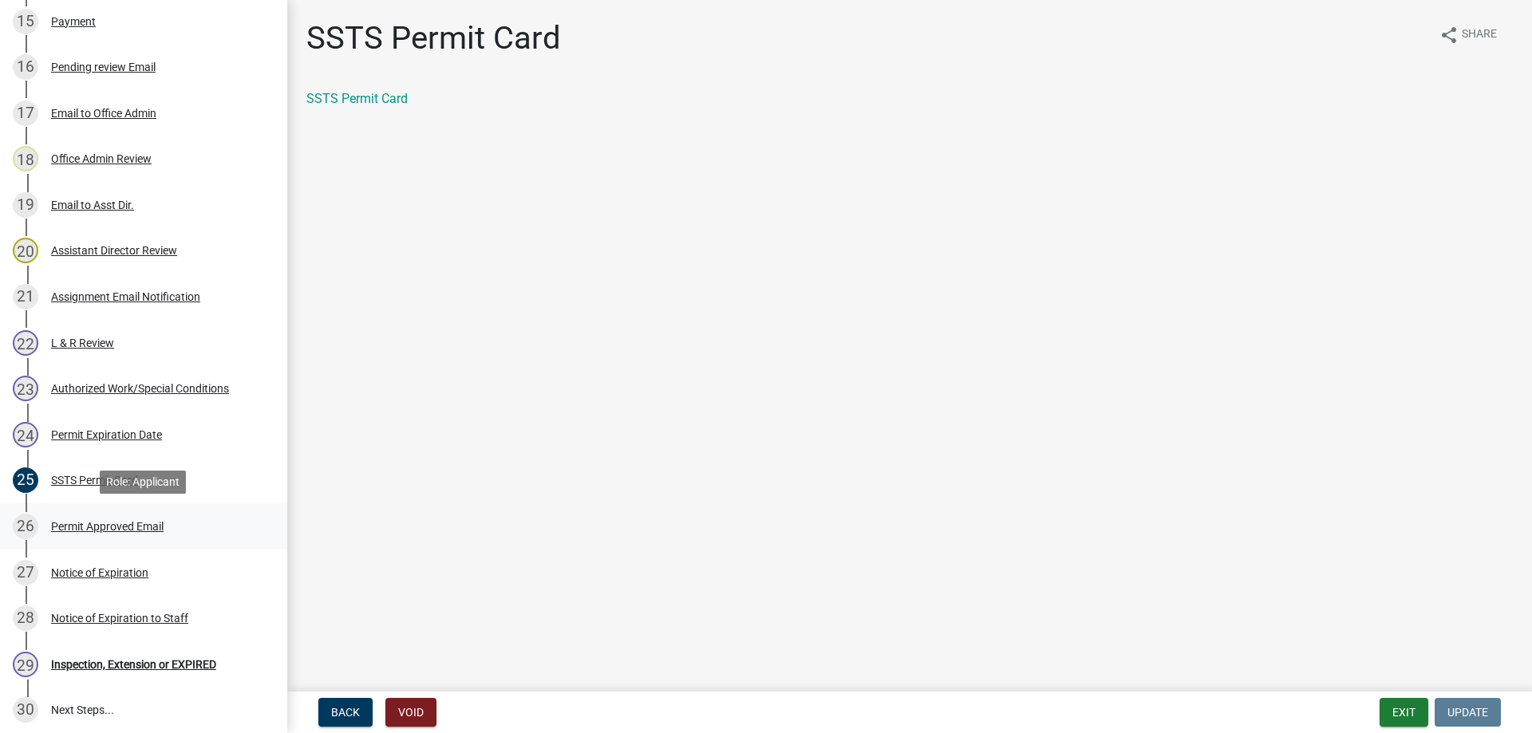
click at [105, 527] on div "Permit Approved Email" at bounding box center [107, 526] width 112 height 11
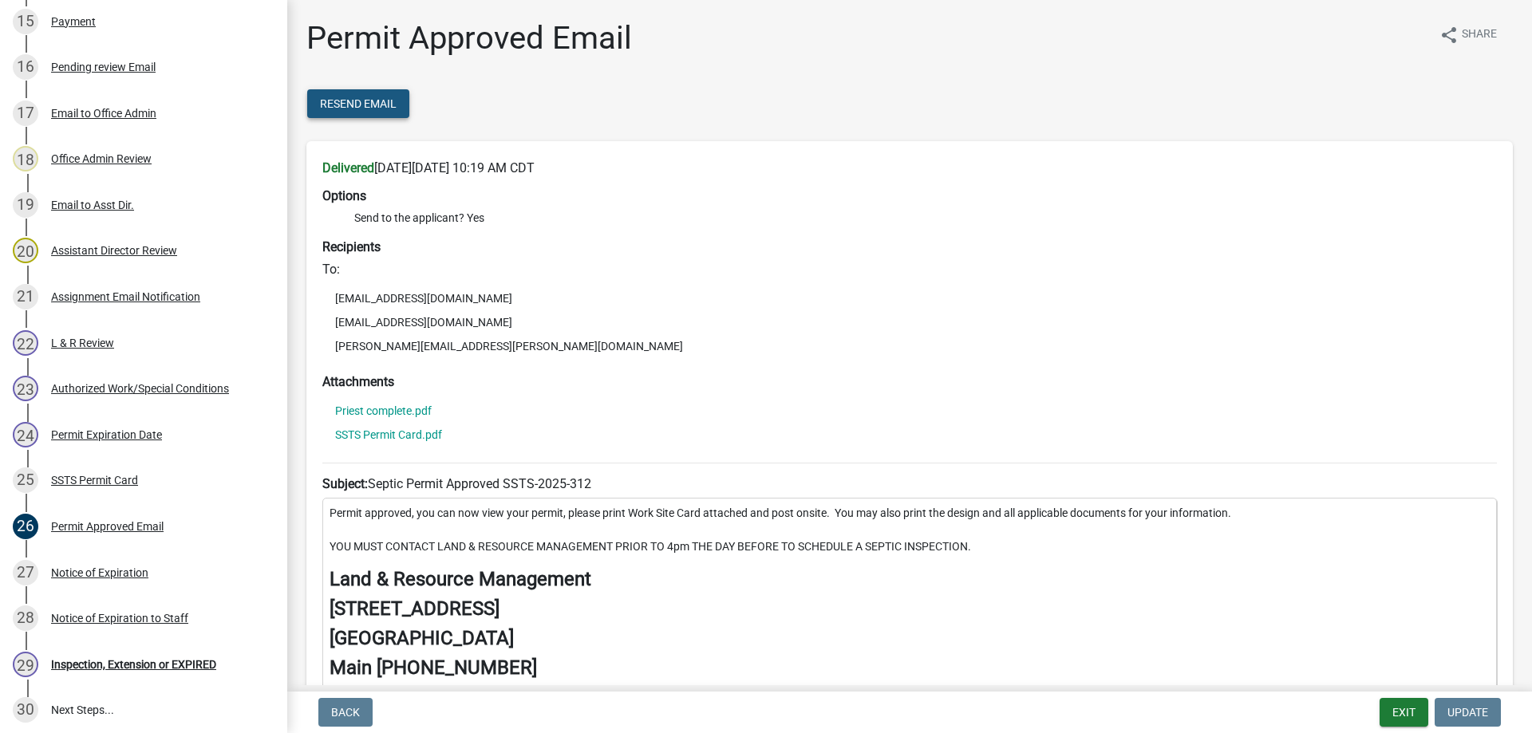
click at [348, 101] on span "Resend Email" at bounding box center [358, 103] width 77 height 13
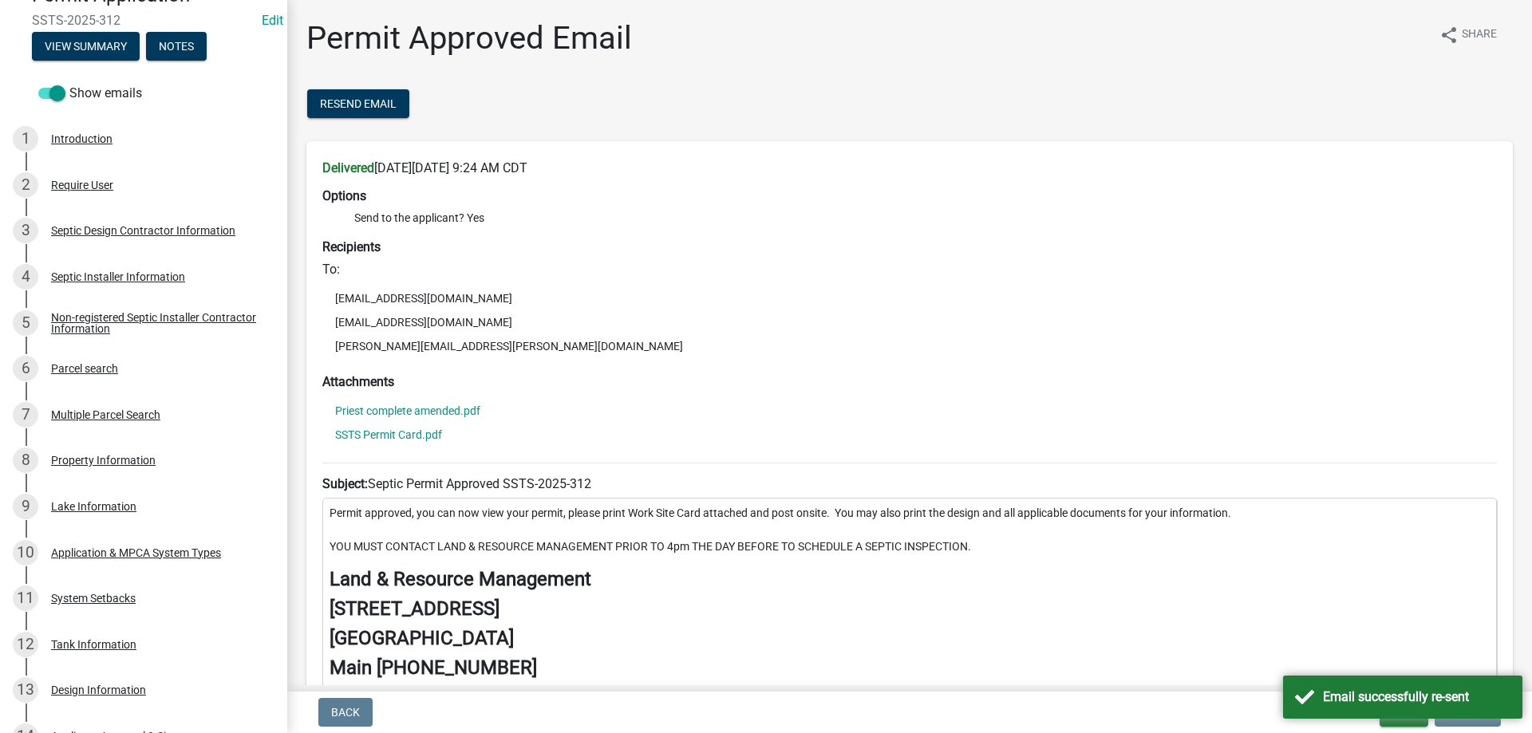
scroll to position [209, 0]
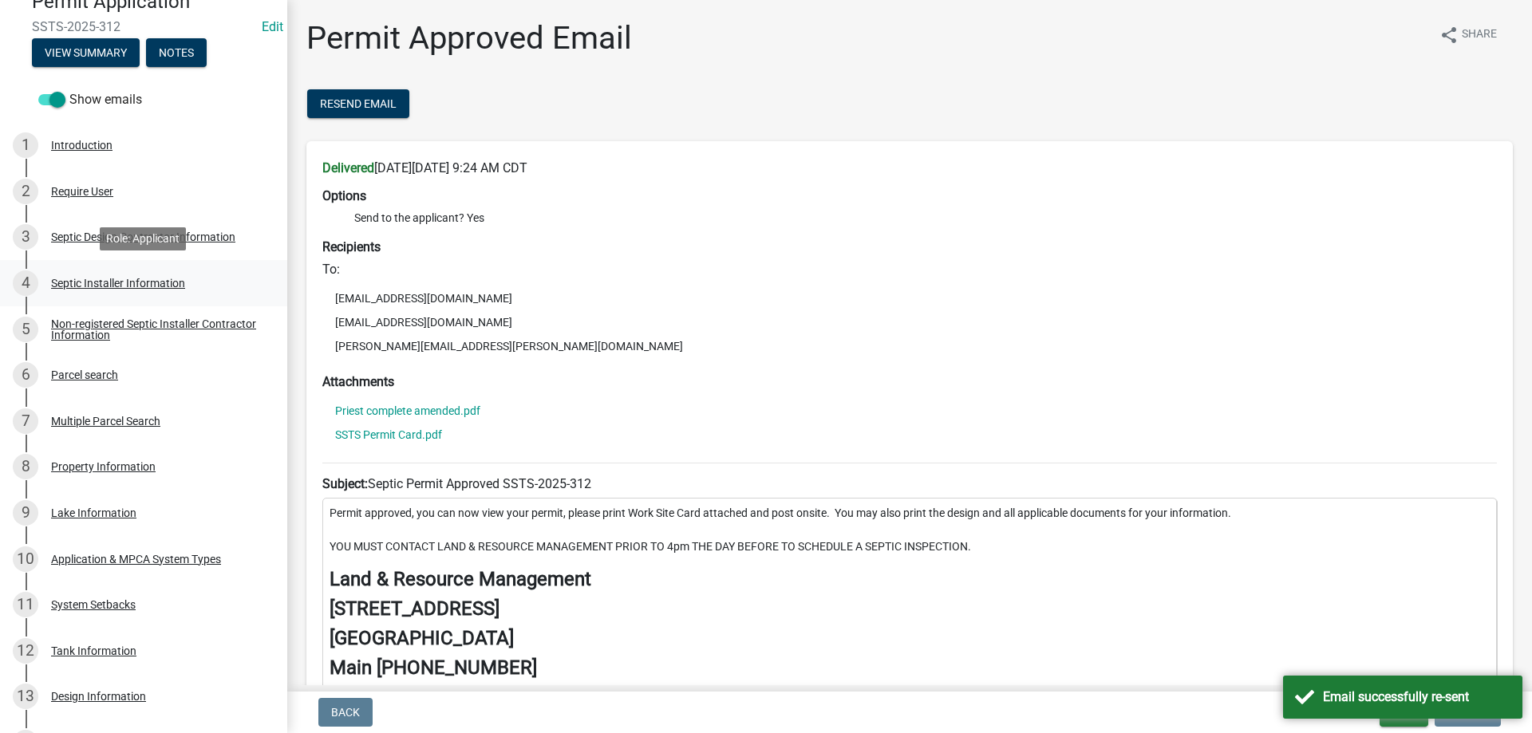
click at [120, 280] on div "Septic Installer Information" at bounding box center [118, 283] width 134 height 11
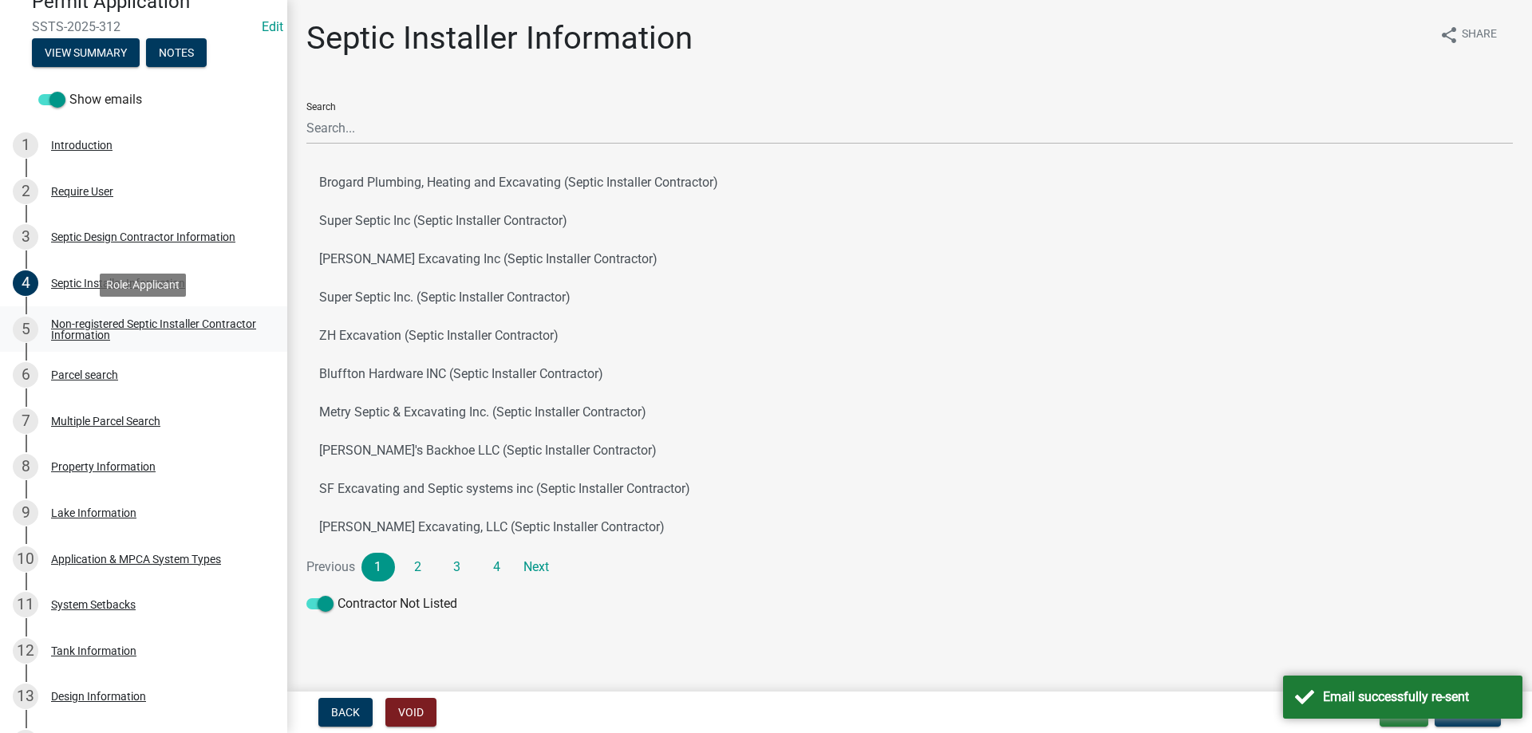
click at [94, 328] on div "Non-registered Septic Installer Contractor Information" at bounding box center [156, 329] width 211 height 22
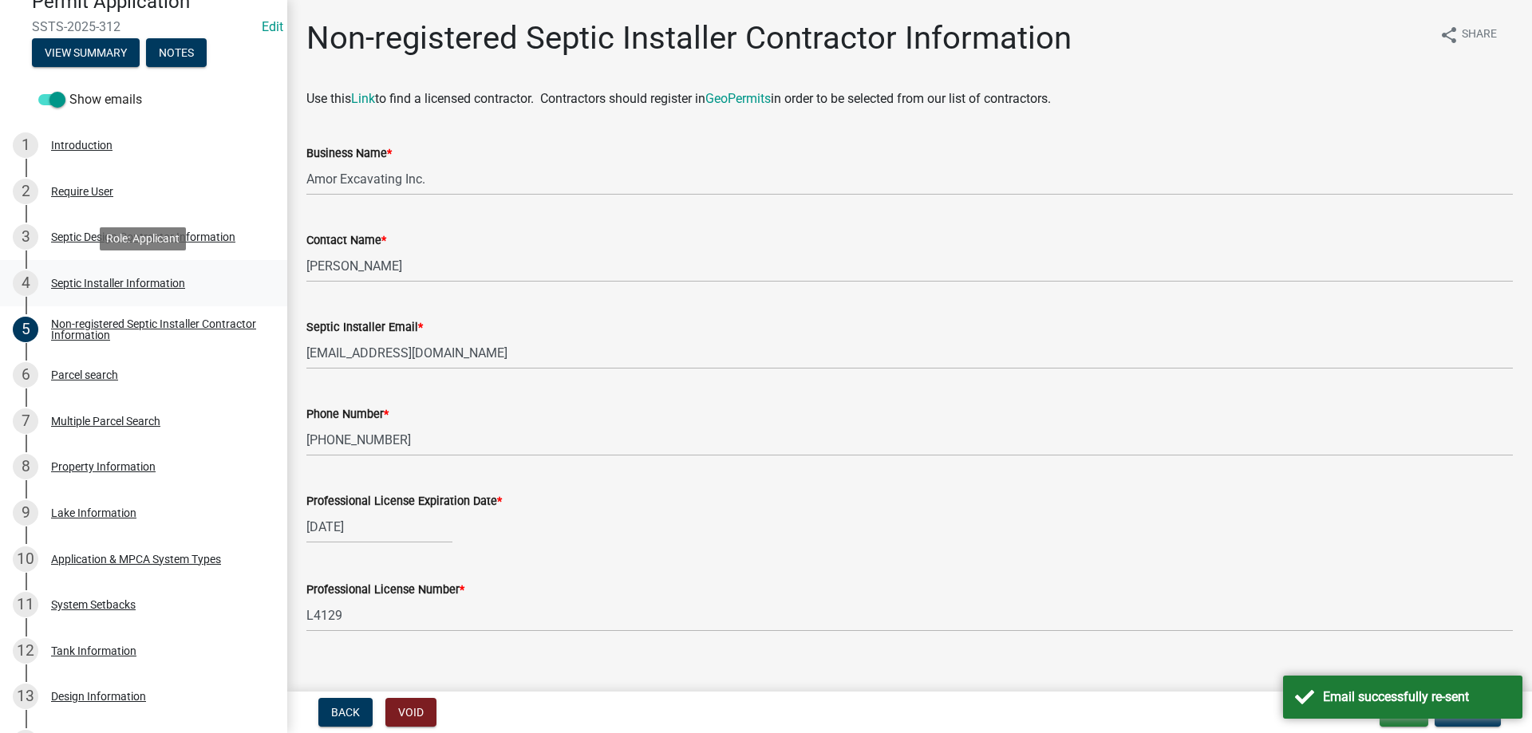
click at [74, 280] on div "Septic Installer Information" at bounding box center [118, 283] width 134 height 11
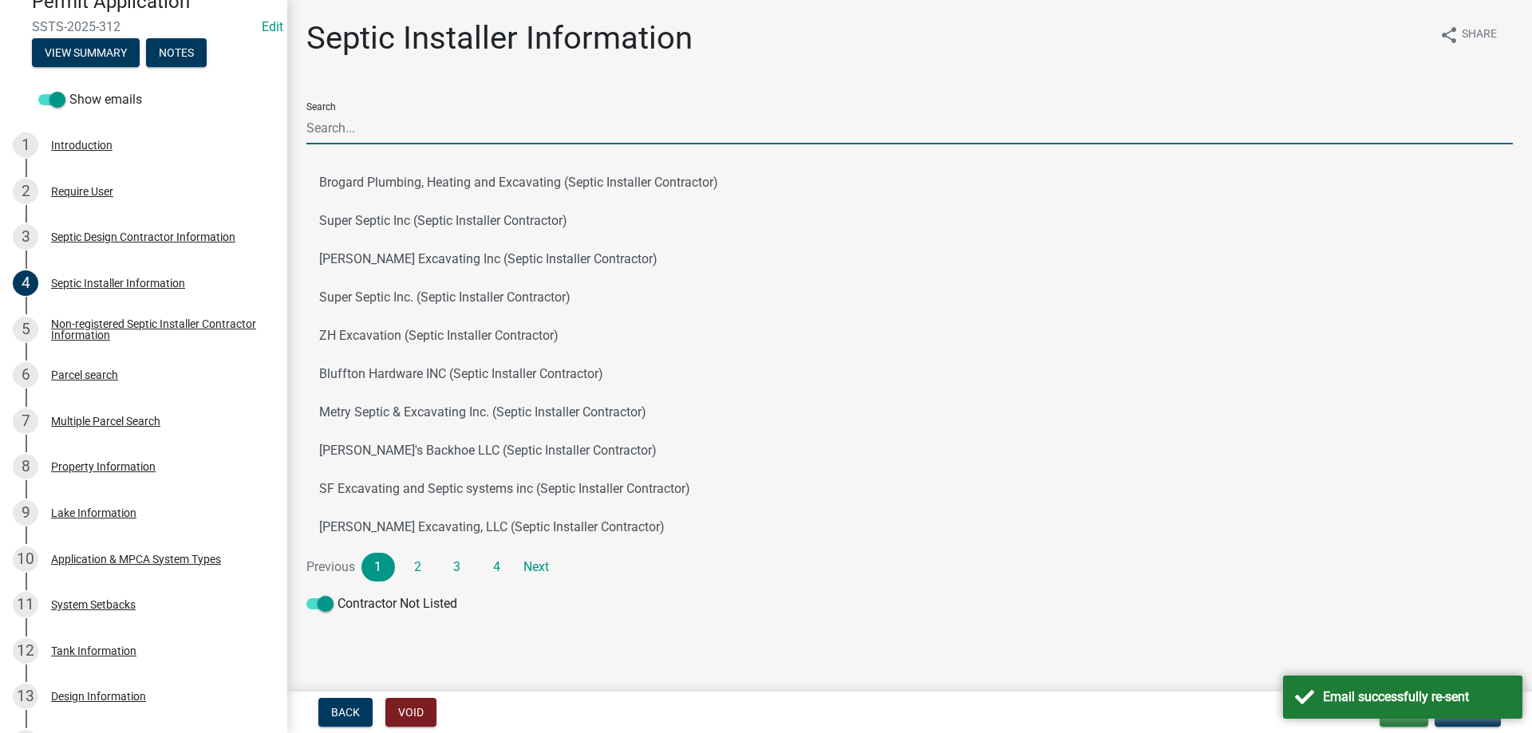
click at [349, 128] on input "Search" at bounding box center [909, 128] width 1206 height 33
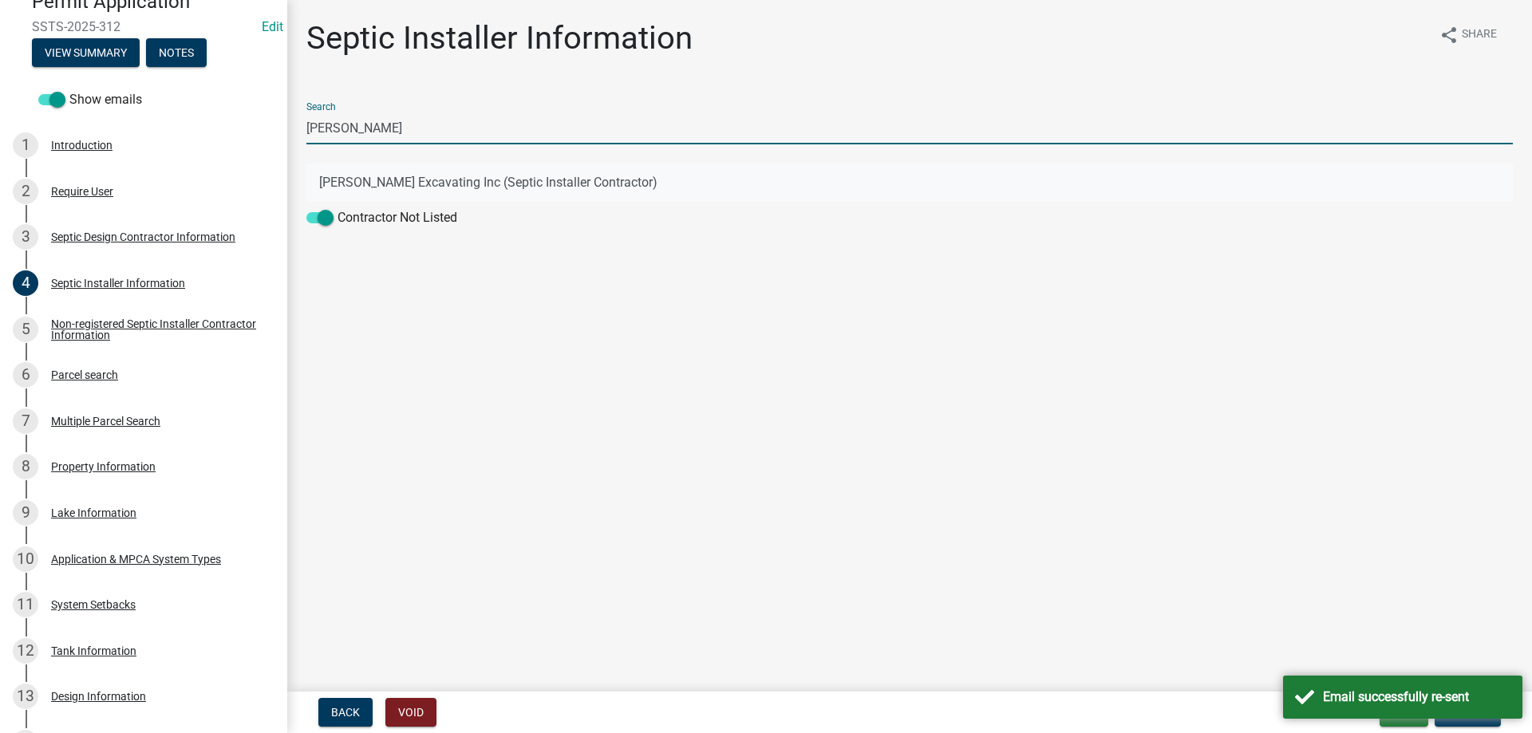
type input "[PERSON_NAME]"
click at [414, 181] on button "[PERSON_NAME] Excavating Inc (Septic Installer Contractor)" at bounding box center [909, 183] width 1206 height 38
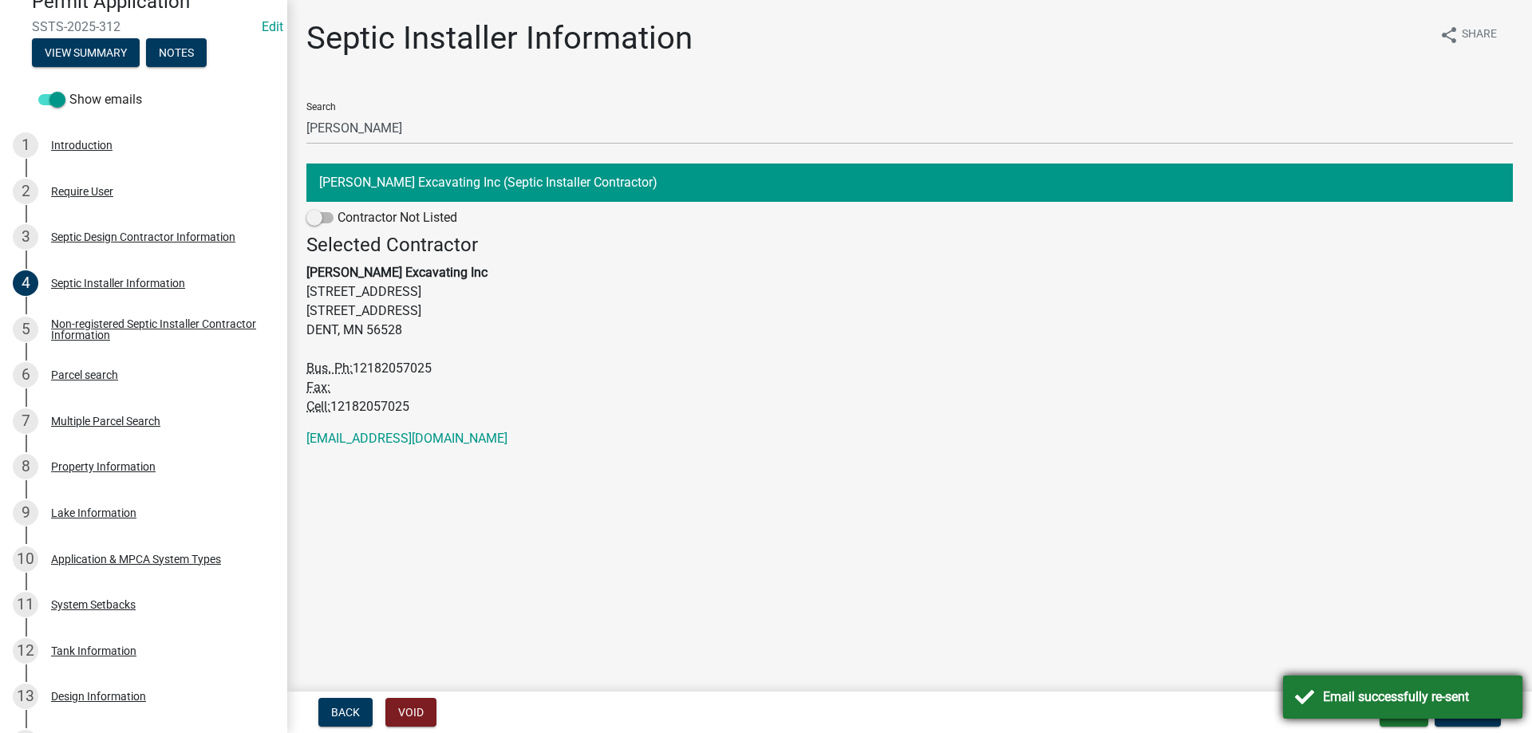
click at [1326, 696] on div "Email successfully re-sent" at bounding box center [1416, 697] width 187 height 19
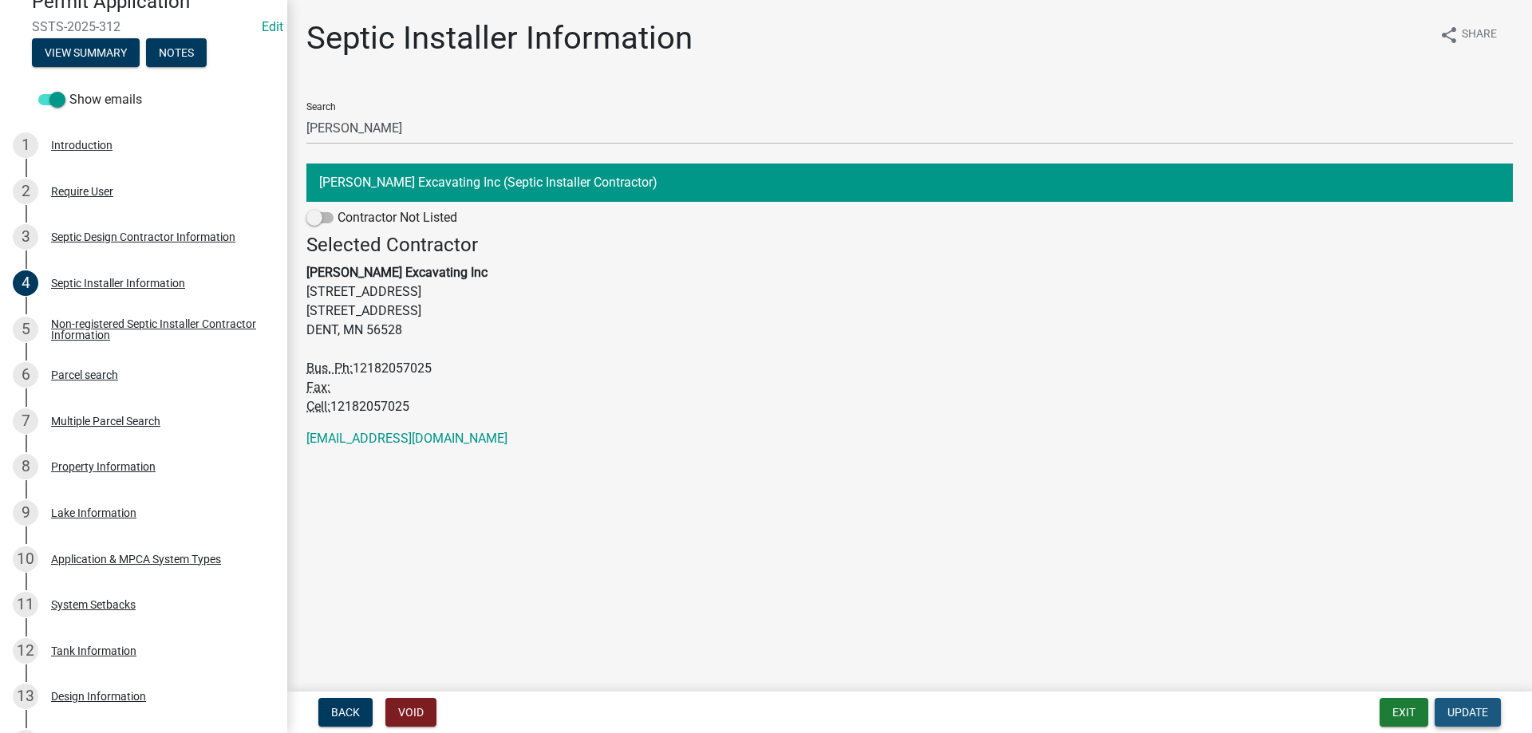
click at [1458, 715] on span "Update" at bounding box center [1467, 712] width 41 height 13
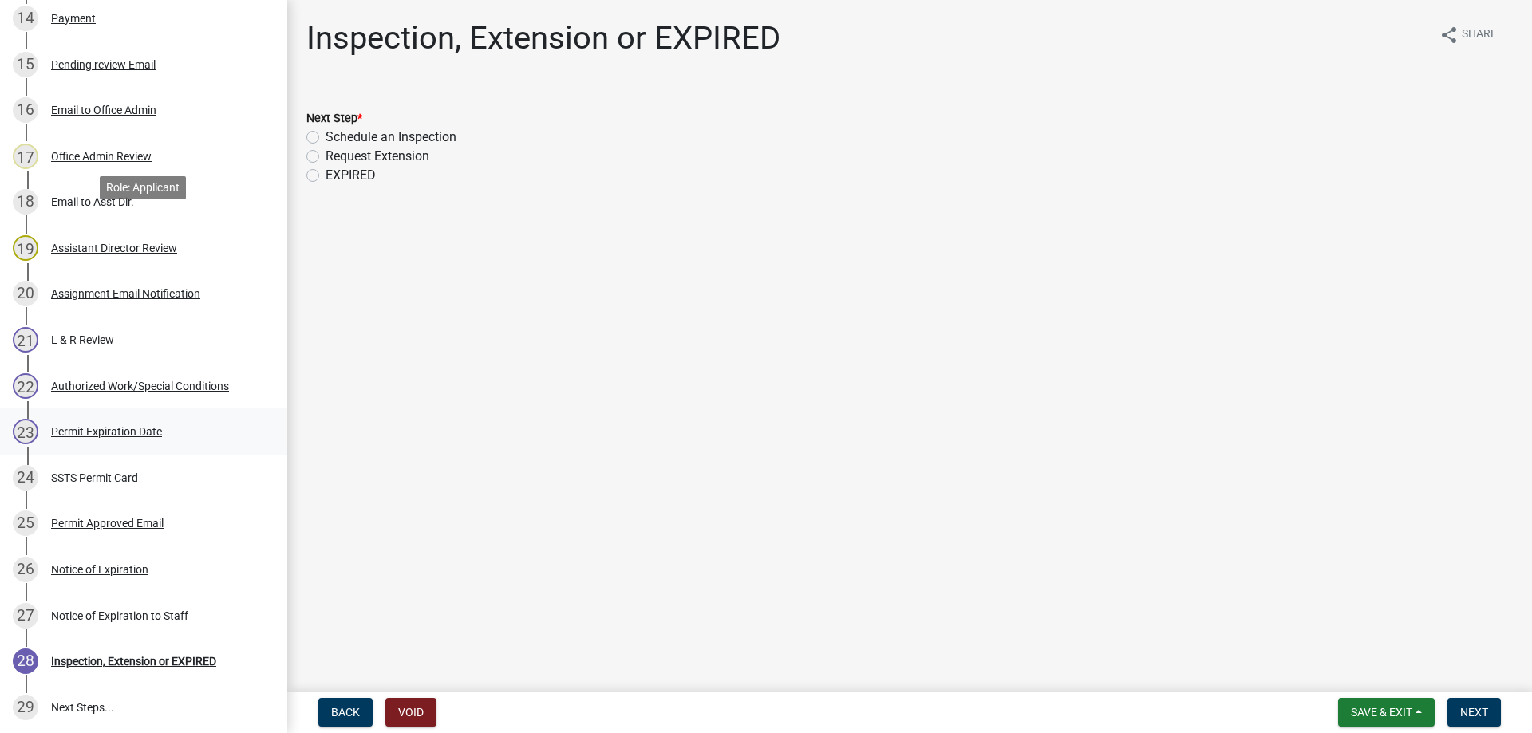
scroll to position [941, 0]
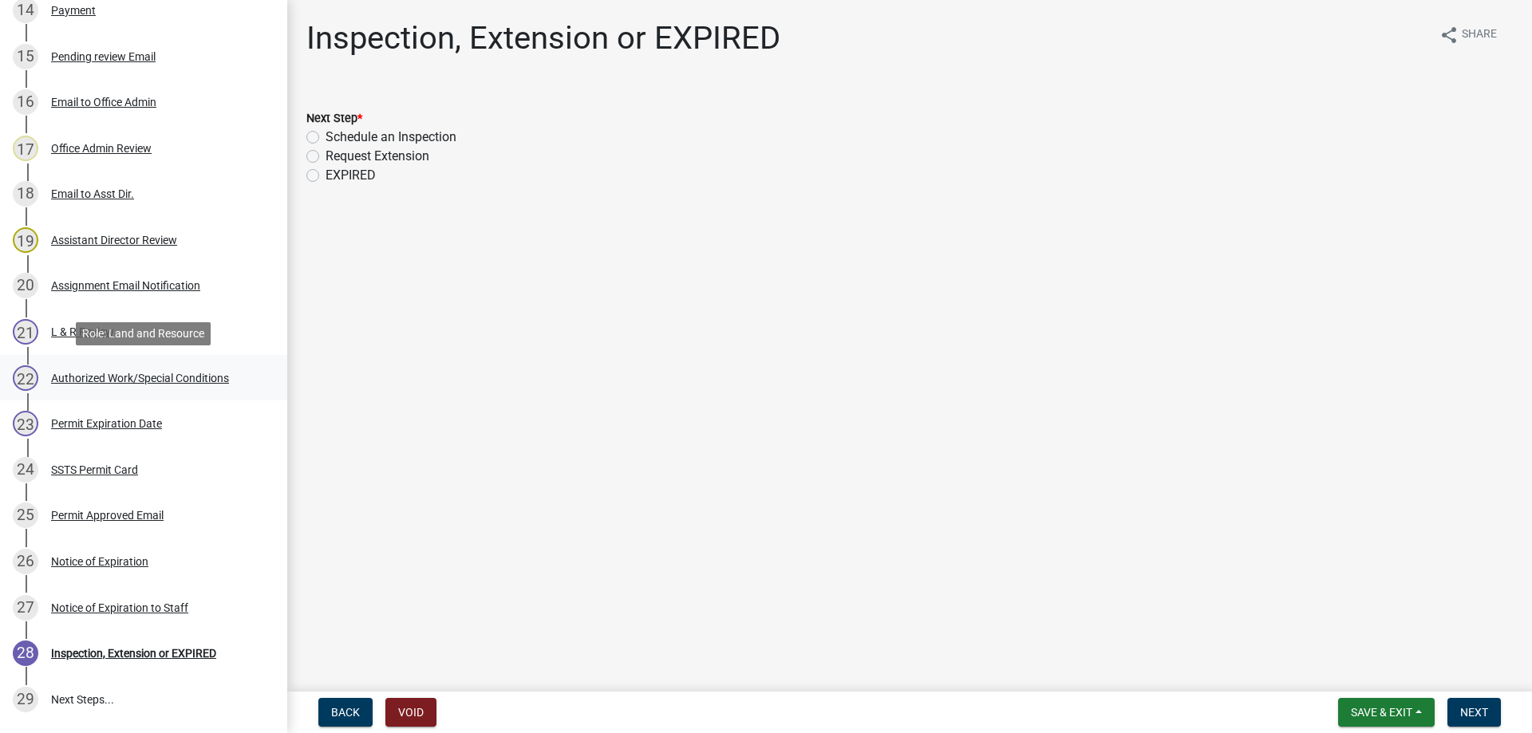
click at [106, 377] on div "Authorized Work/Special Conditions" at bounding box center [140, 378] width 178 height 11
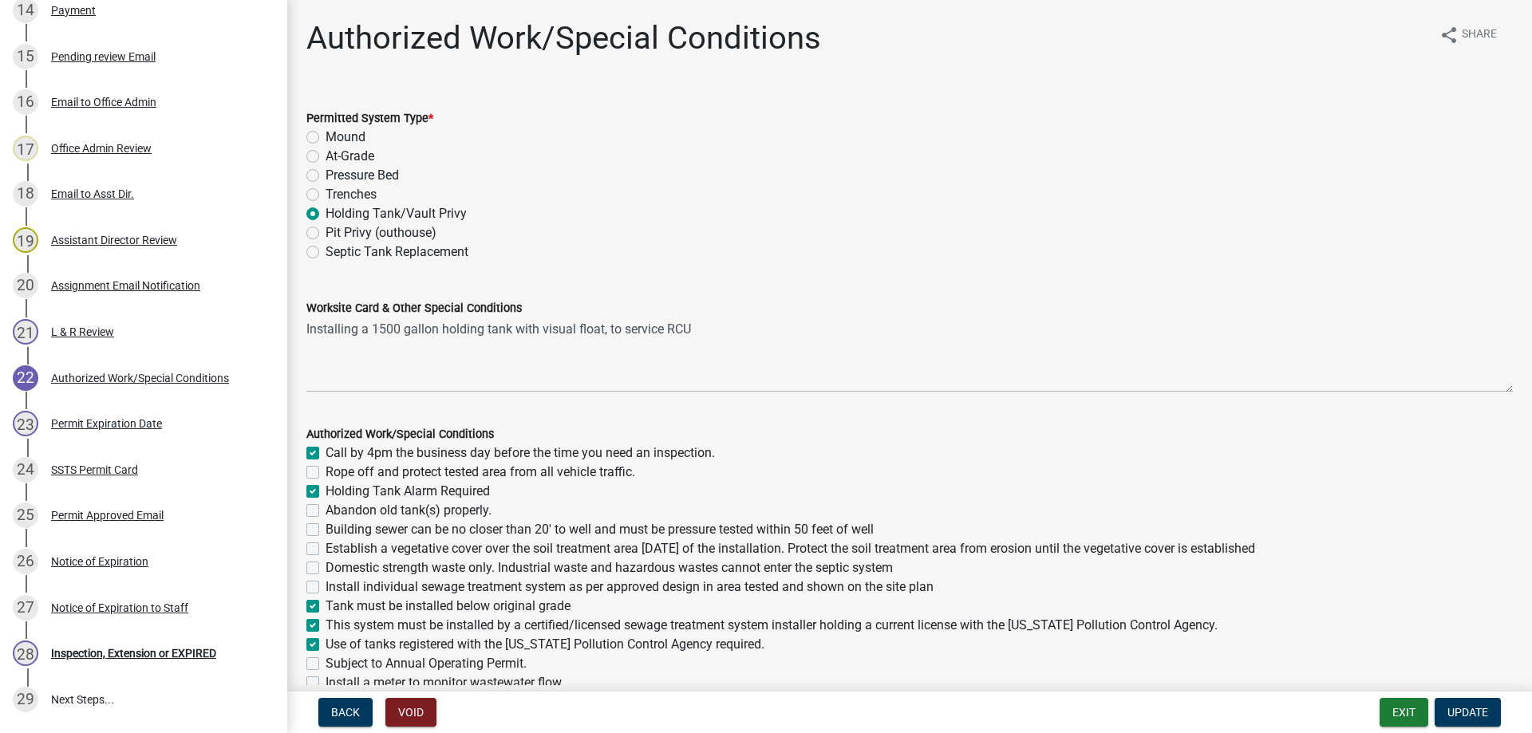
scroll to position [191, 0]
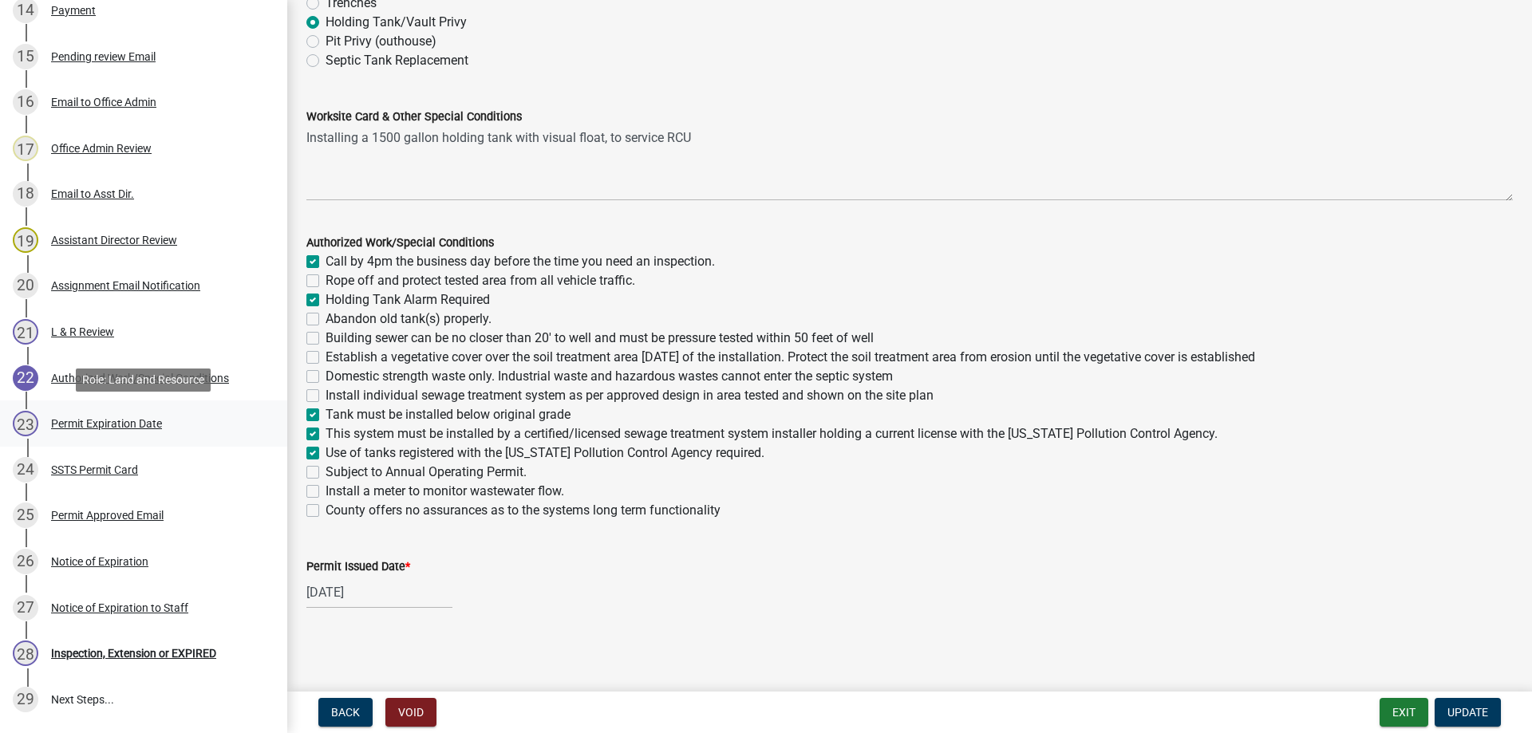
click at [113, 422] on div "Permit Expiration Date" at bounding box center [106, 423] width 111 height 11
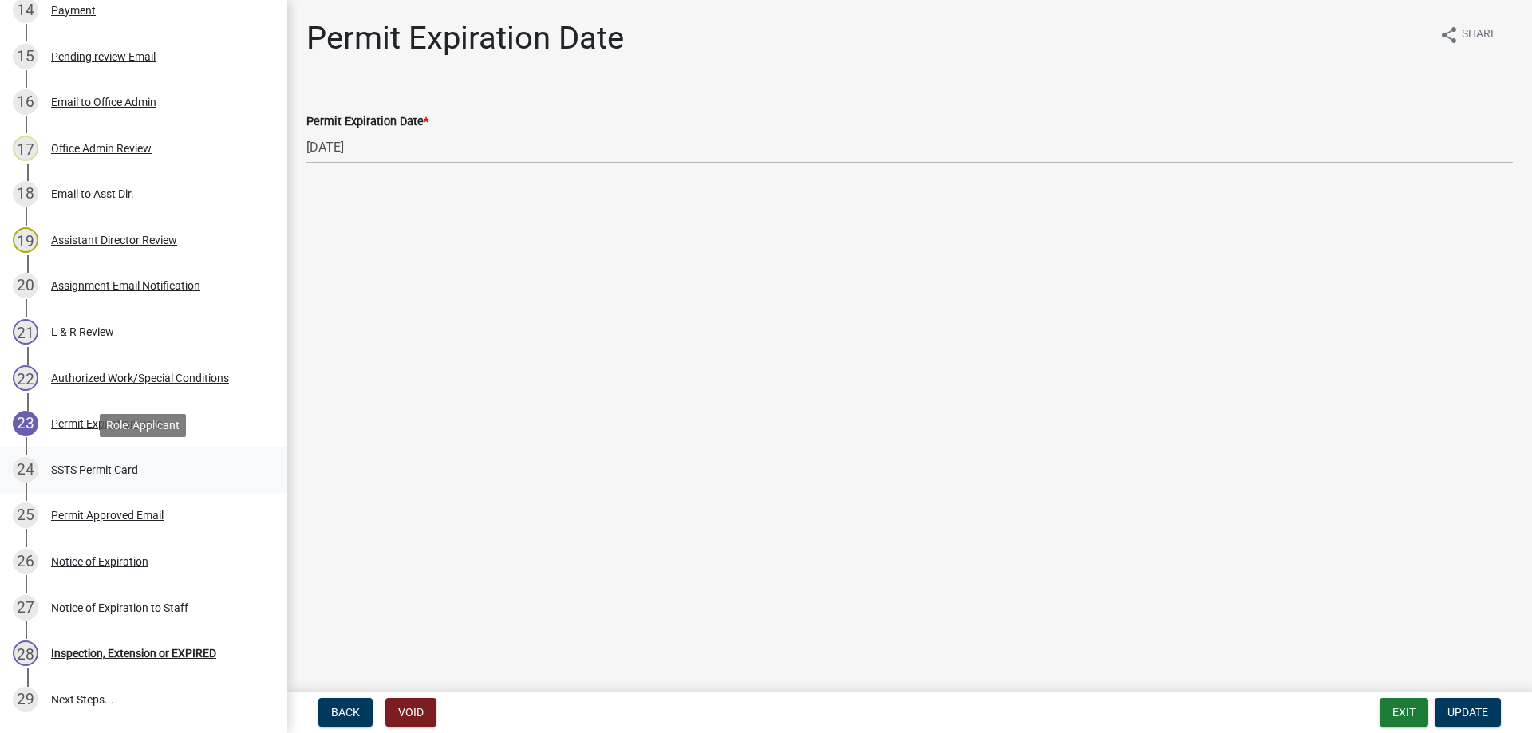
click at [94, 471] on div "SSTS Permit Card" at bounding box center [94, 469] width 87 height 11
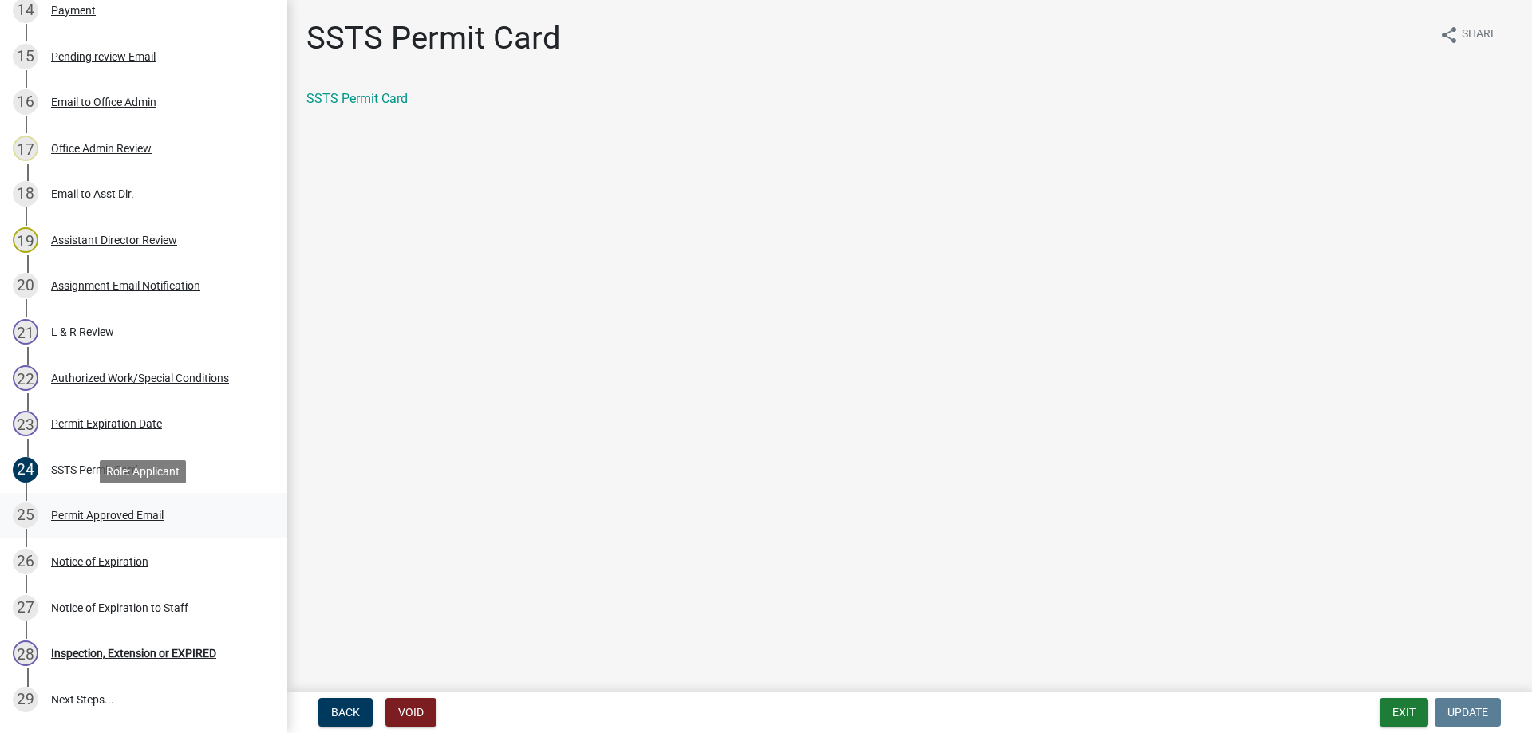
click at [111, 518] on div "Permit Approved Email" at bounding box center [107, 515] width 112 height 11
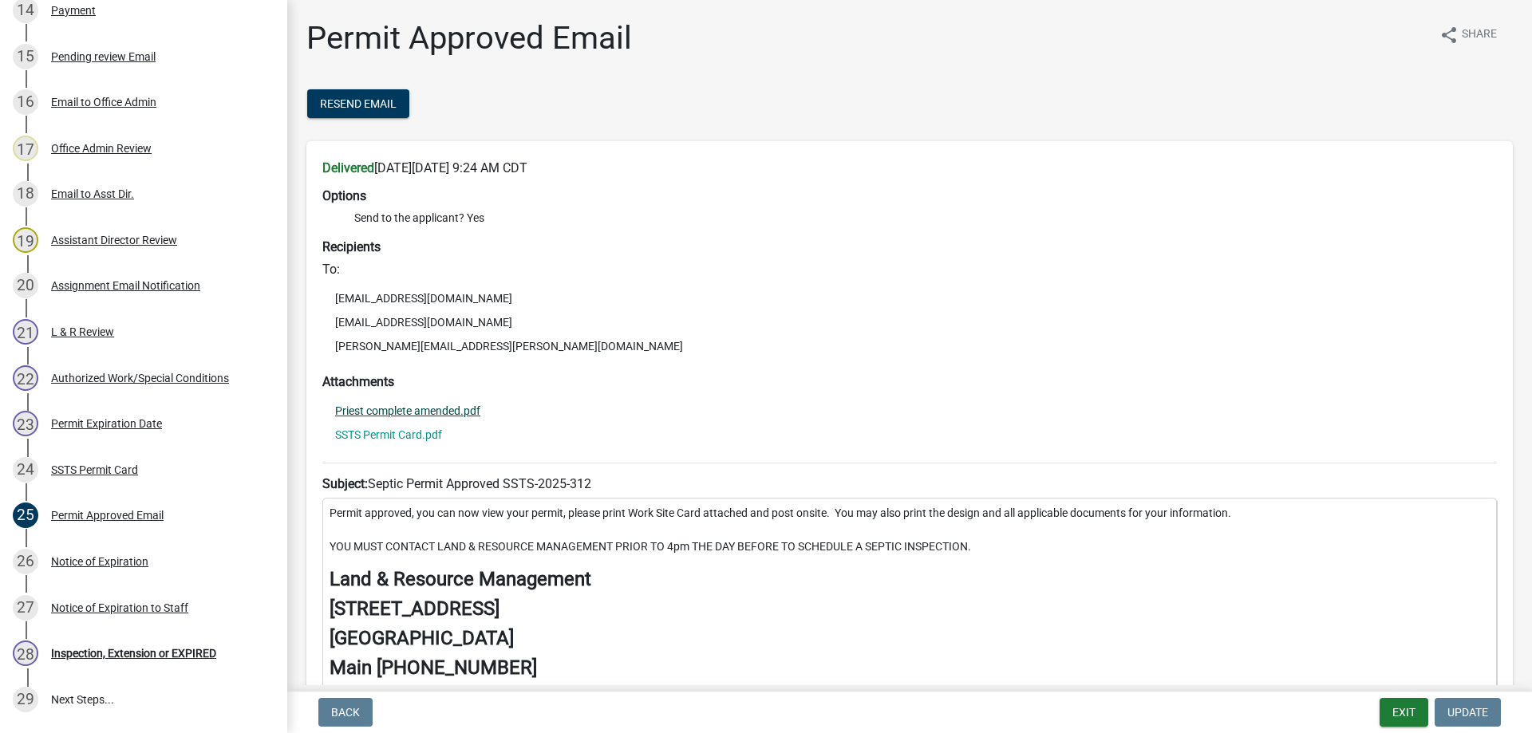
click at [397, 412] on link "Priest complete amended.pdf" at bounding box center [407, 410] width 145 height 11
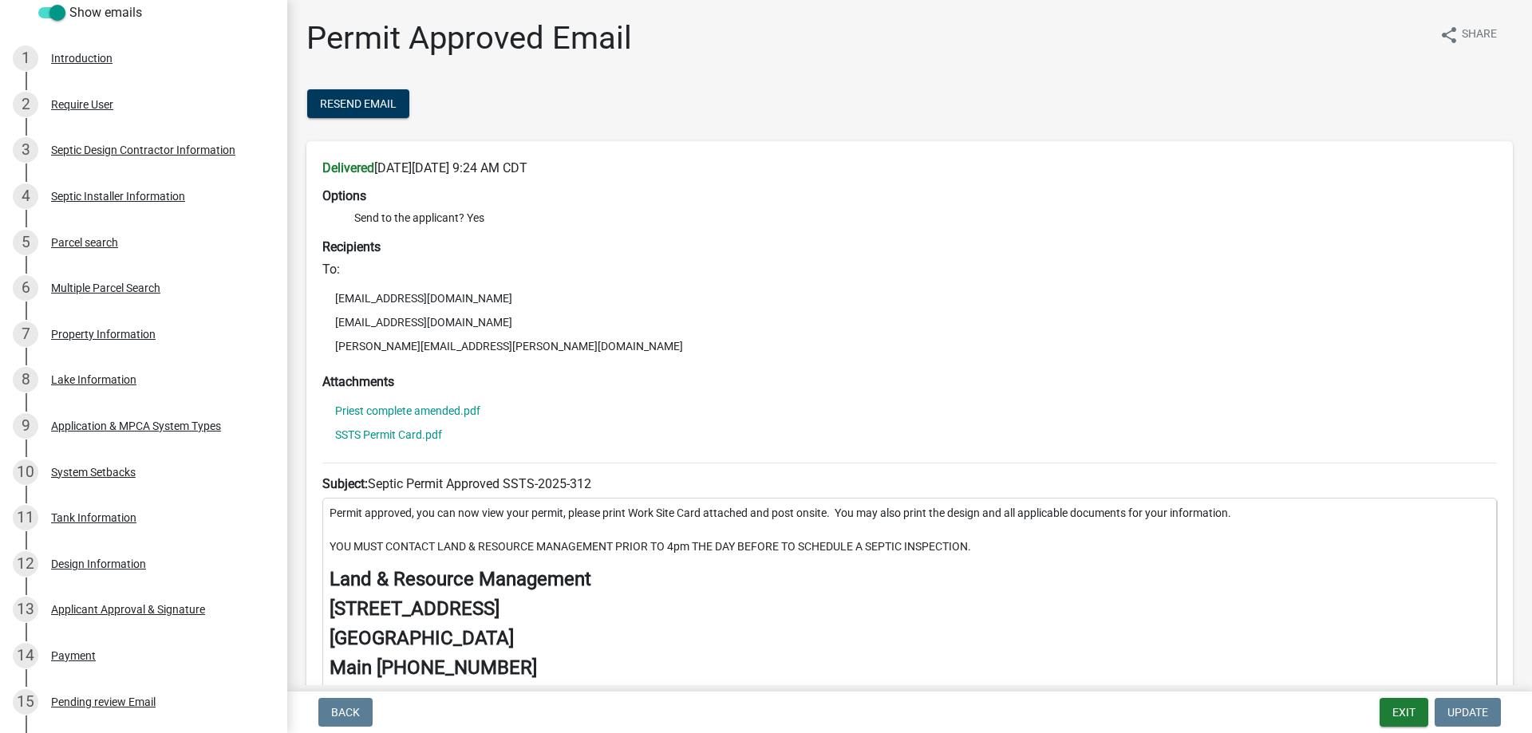
scroll to position [290, 0]
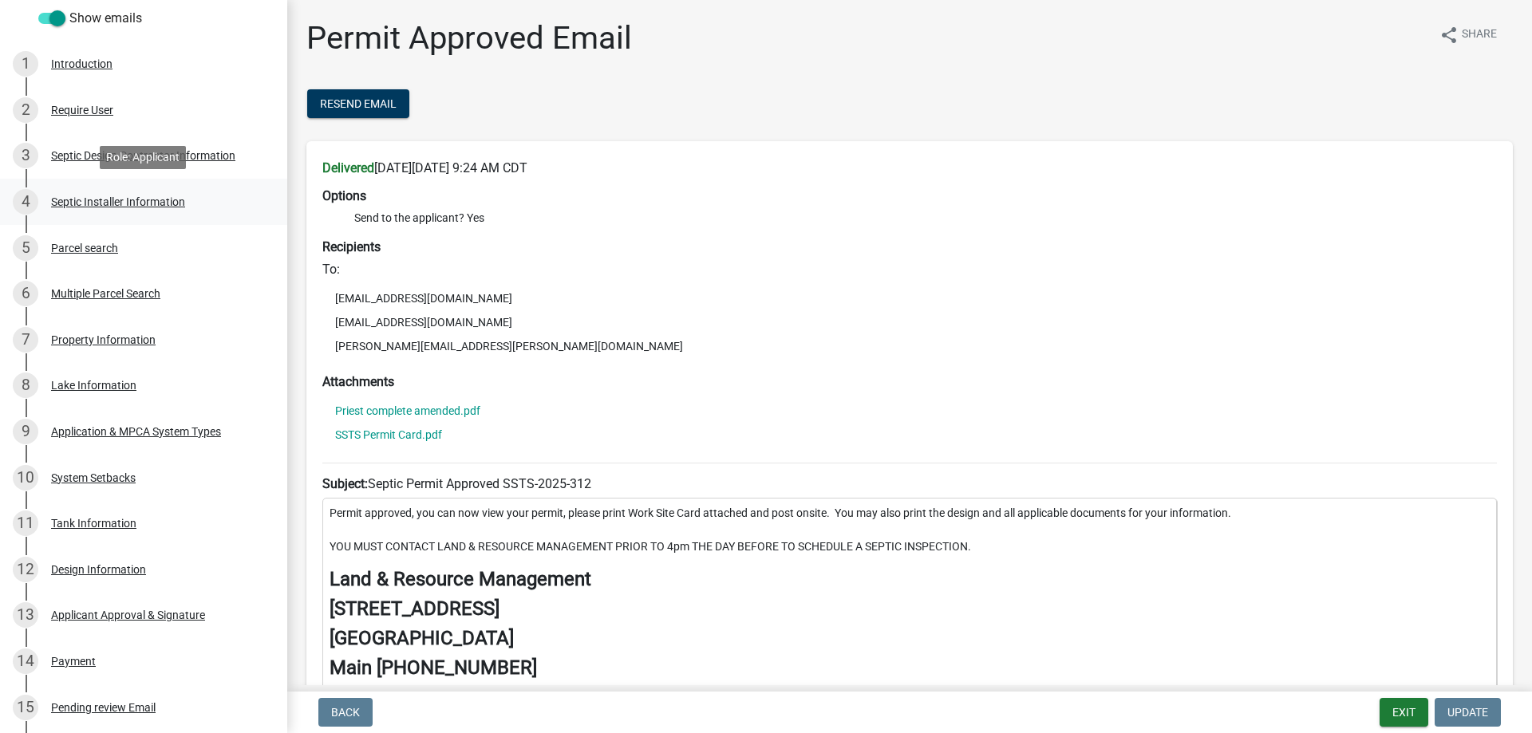
click at [109, 203] on div "Septic Installer Information" at bounding box center [118, 201] width 134 height 11
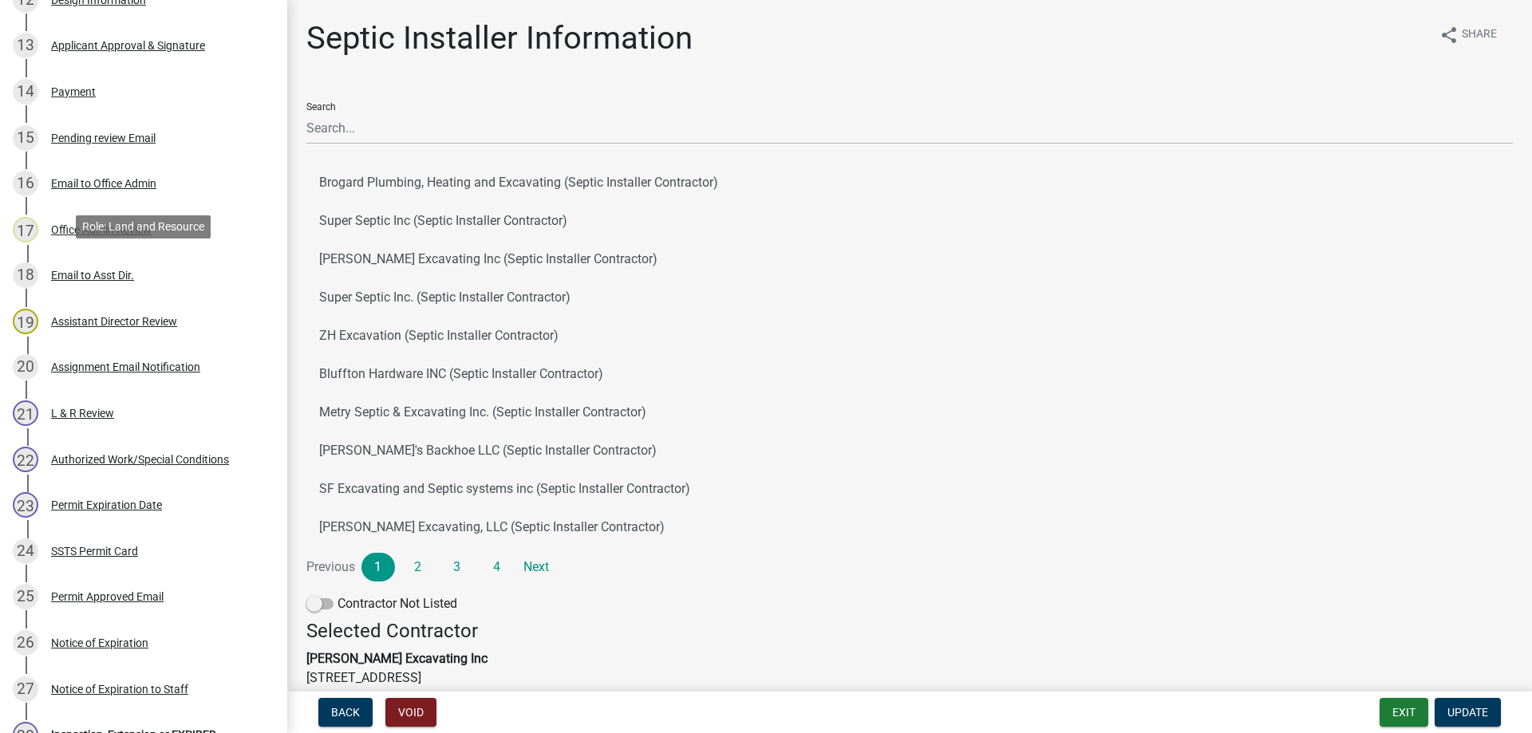
scroll to position [1079, 0]
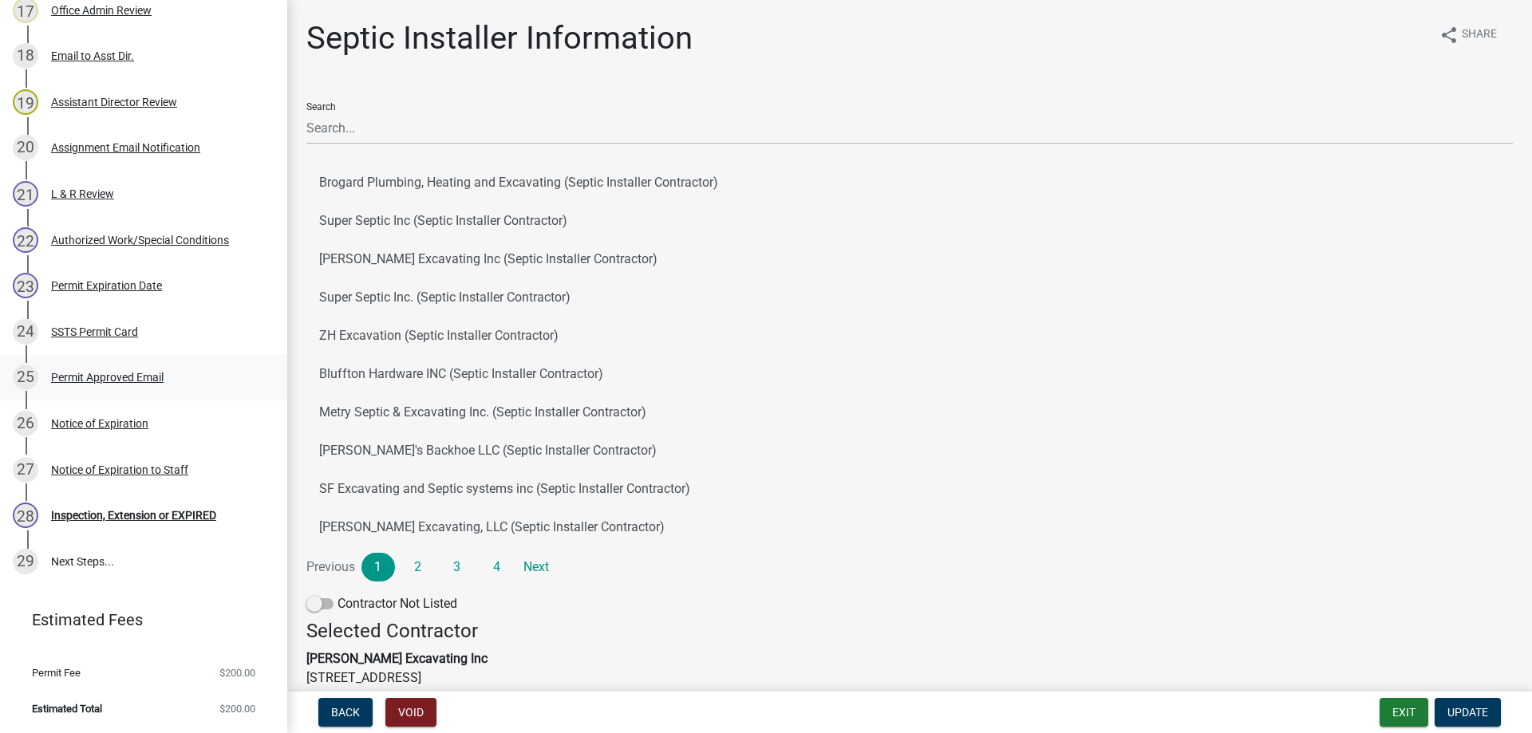
click at [109, 375] on div "Permit Approved Email" at bounding box center [107, 377] width 112 height 11
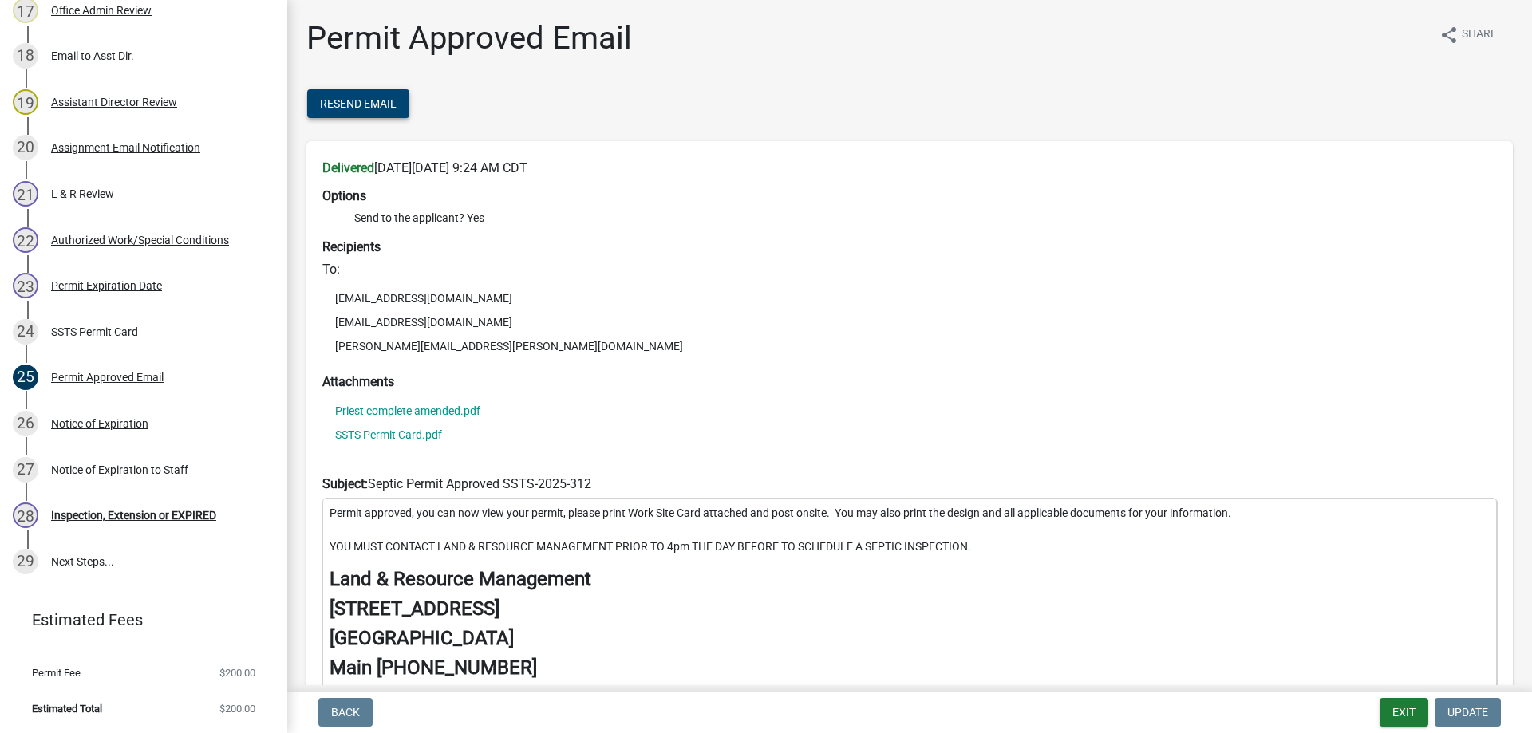
click at [364, 107] on span "Resend Email" at bounding box center [358, 103] width 77 height 13
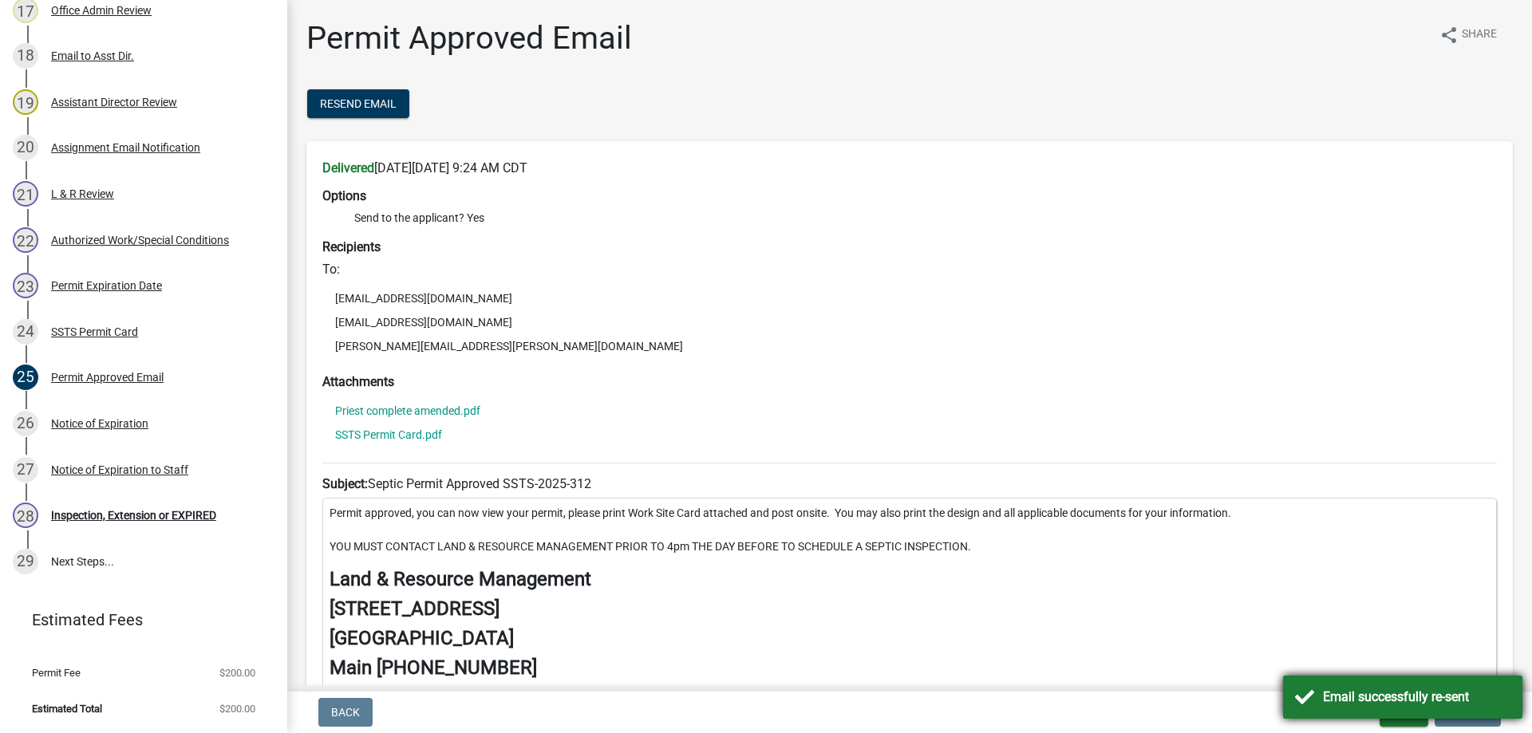
click at [1341, 693] on div "Email successfully re-sent" at bounding box center [1416, 697] width 187 height 19
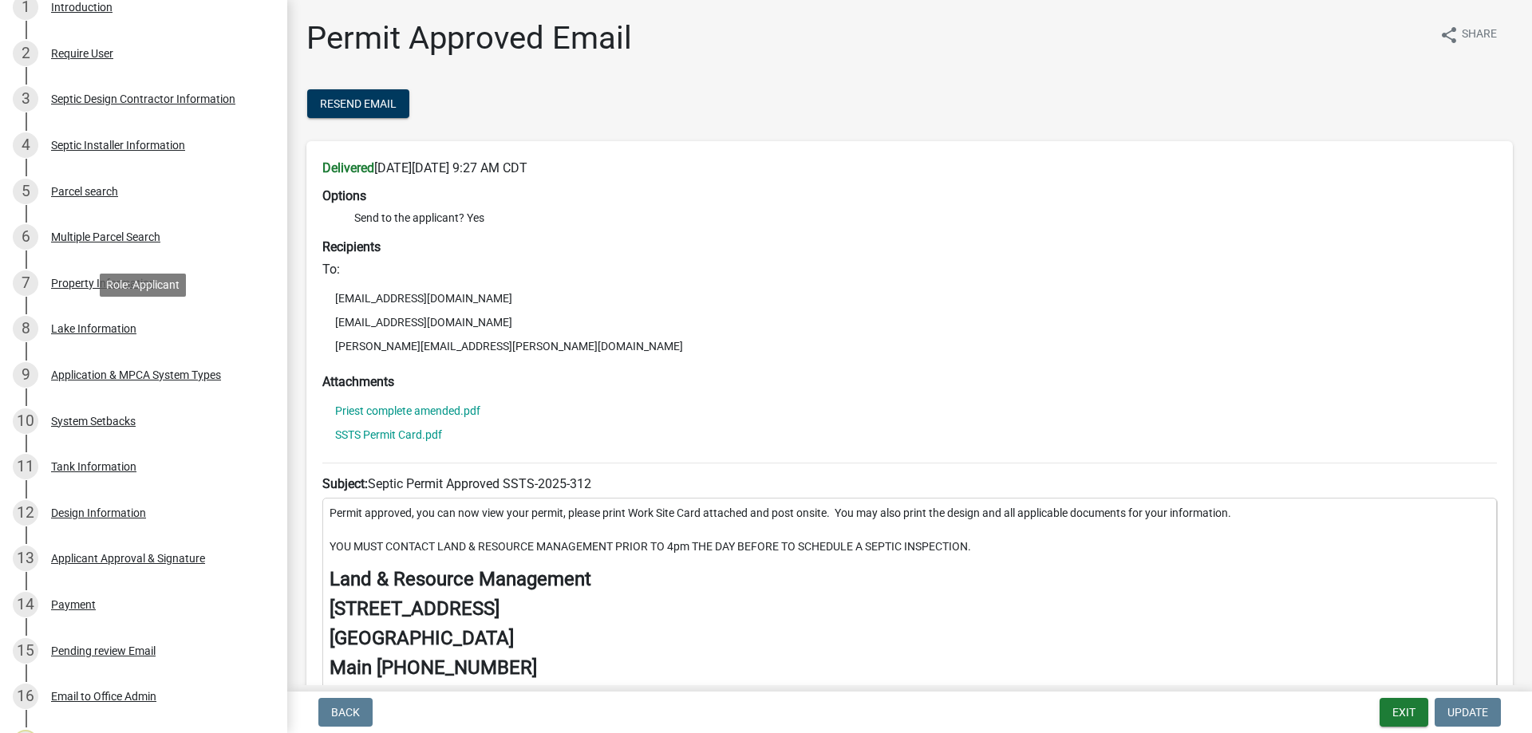
scroll to position [0, 0]
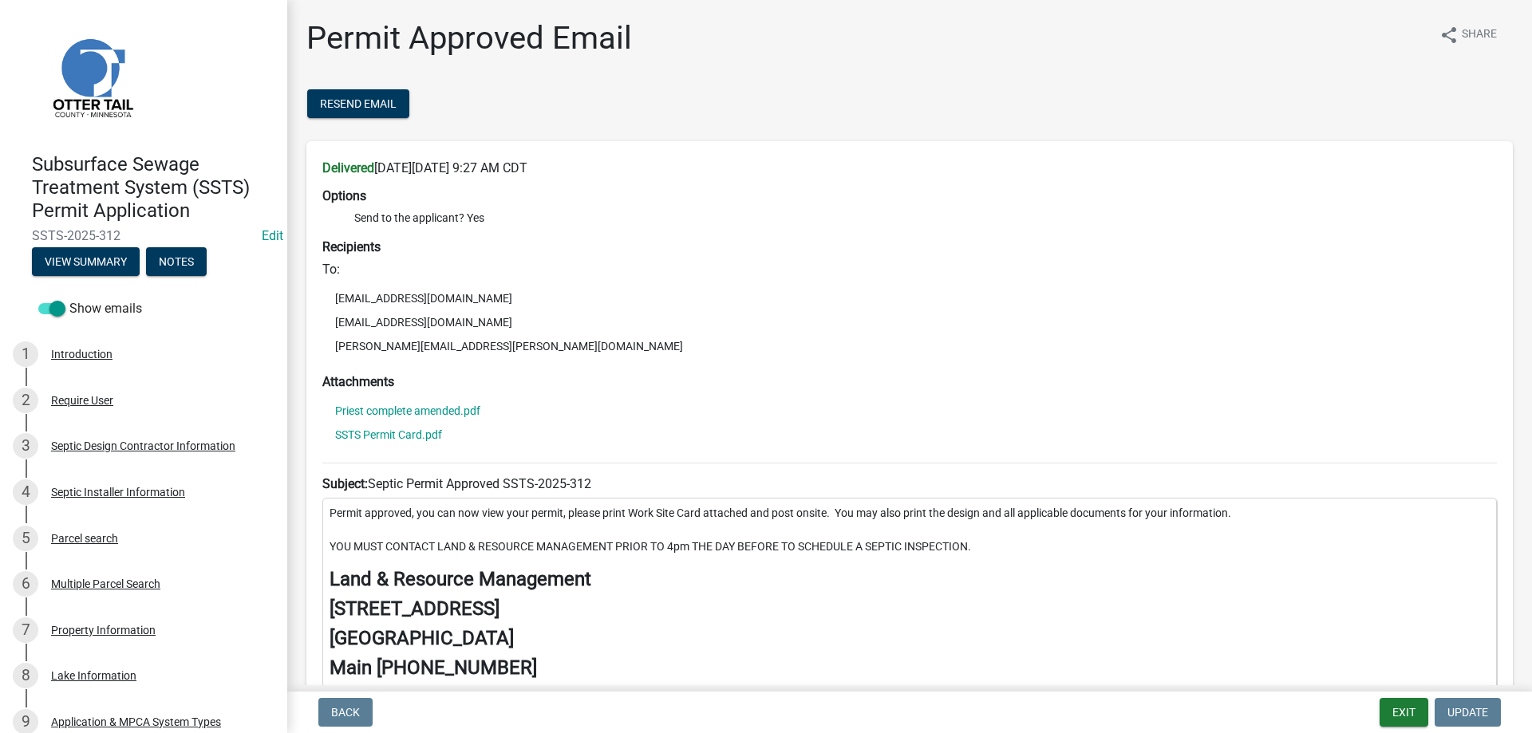
click at [1278, 602] on h4 "[STREET_ADDRESS]" at bounding box center [910, 609] width 1160 height 23
click at [1390, 712] on button "Exit" at bounding box center [1403, 712] width 49 height 29
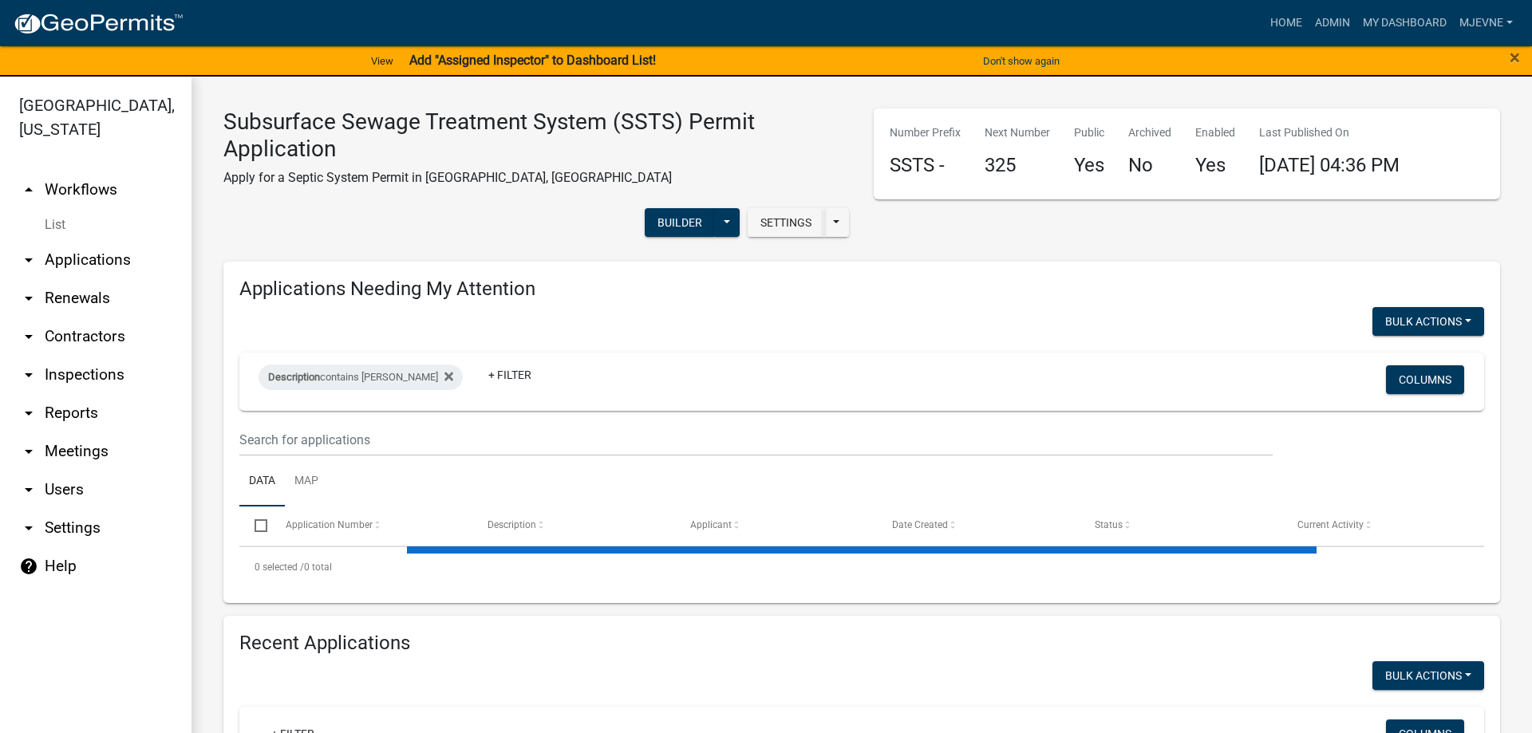
select select "3: 100"
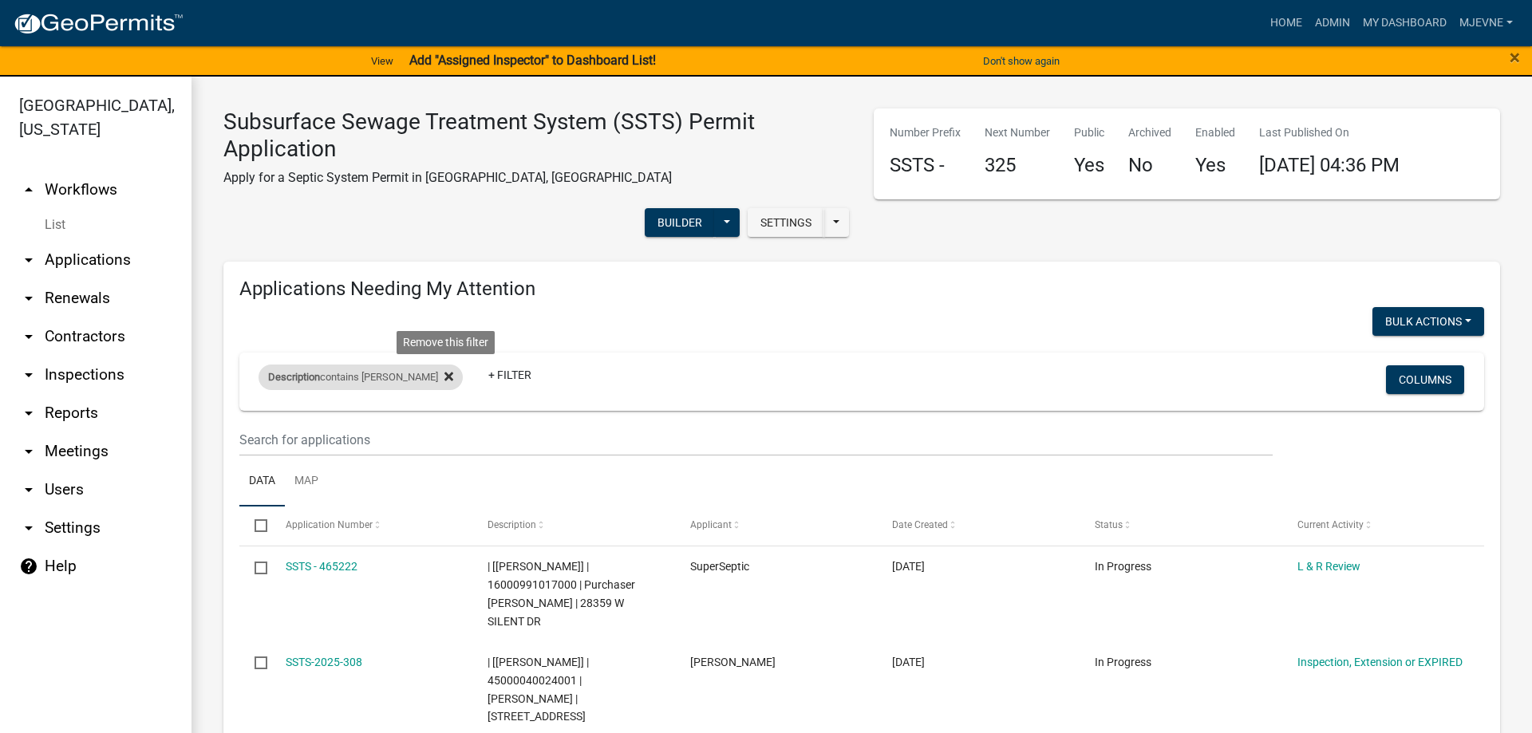
click at [448, 374] on icon at bounding box center [448, 376] width 9 height 13
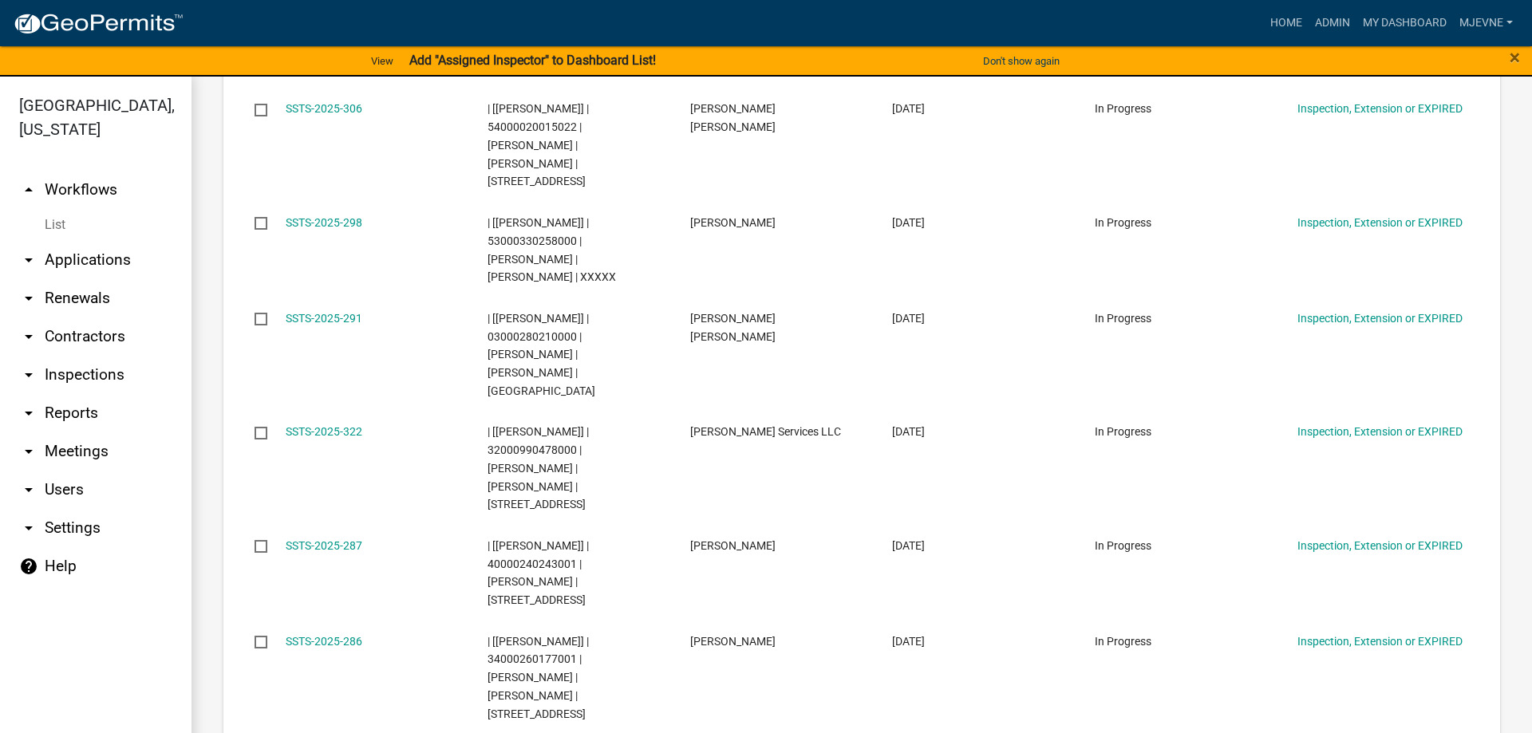
scroll to position [4730, 0]
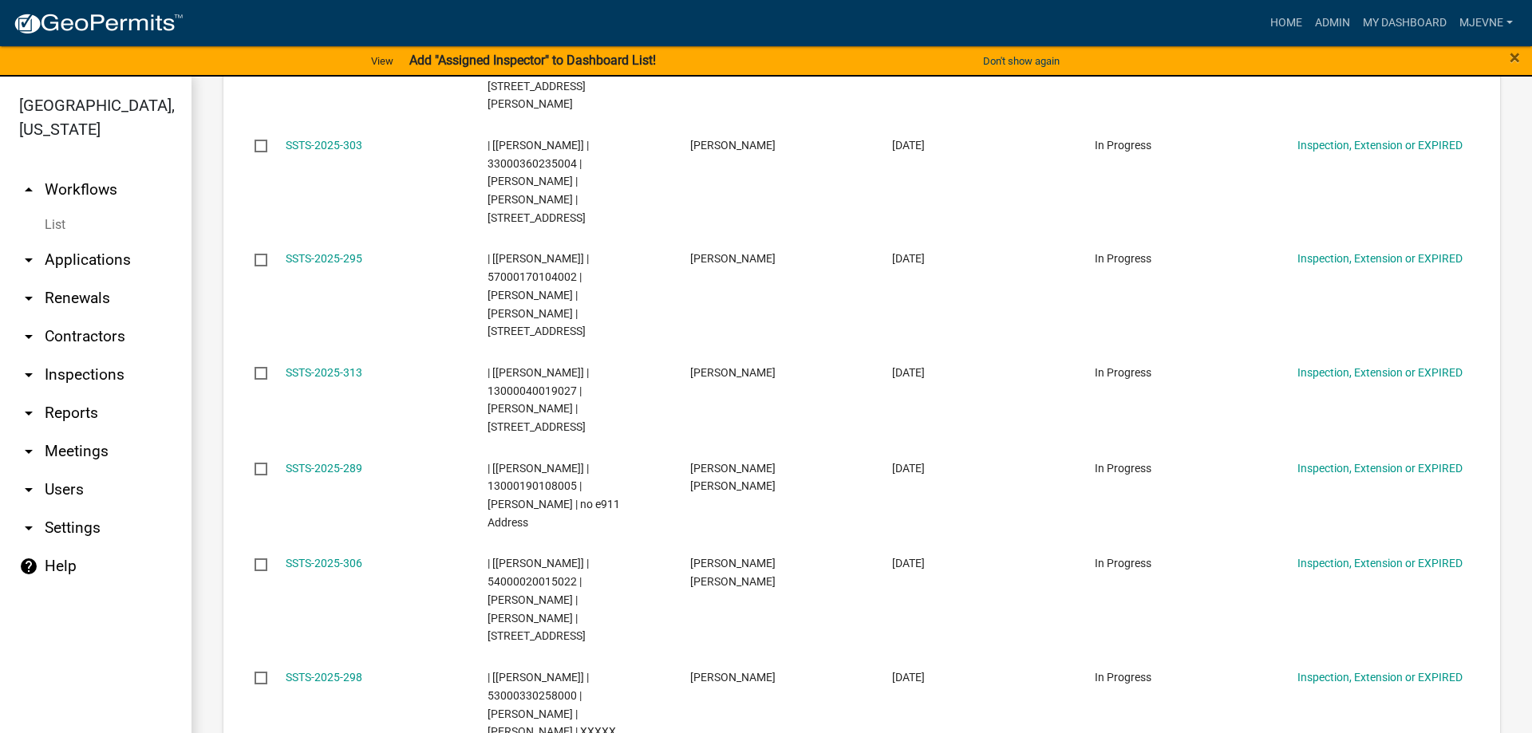
select select "0: 10"
click option "10" at bounding box center [0, 0] width 0 height 0
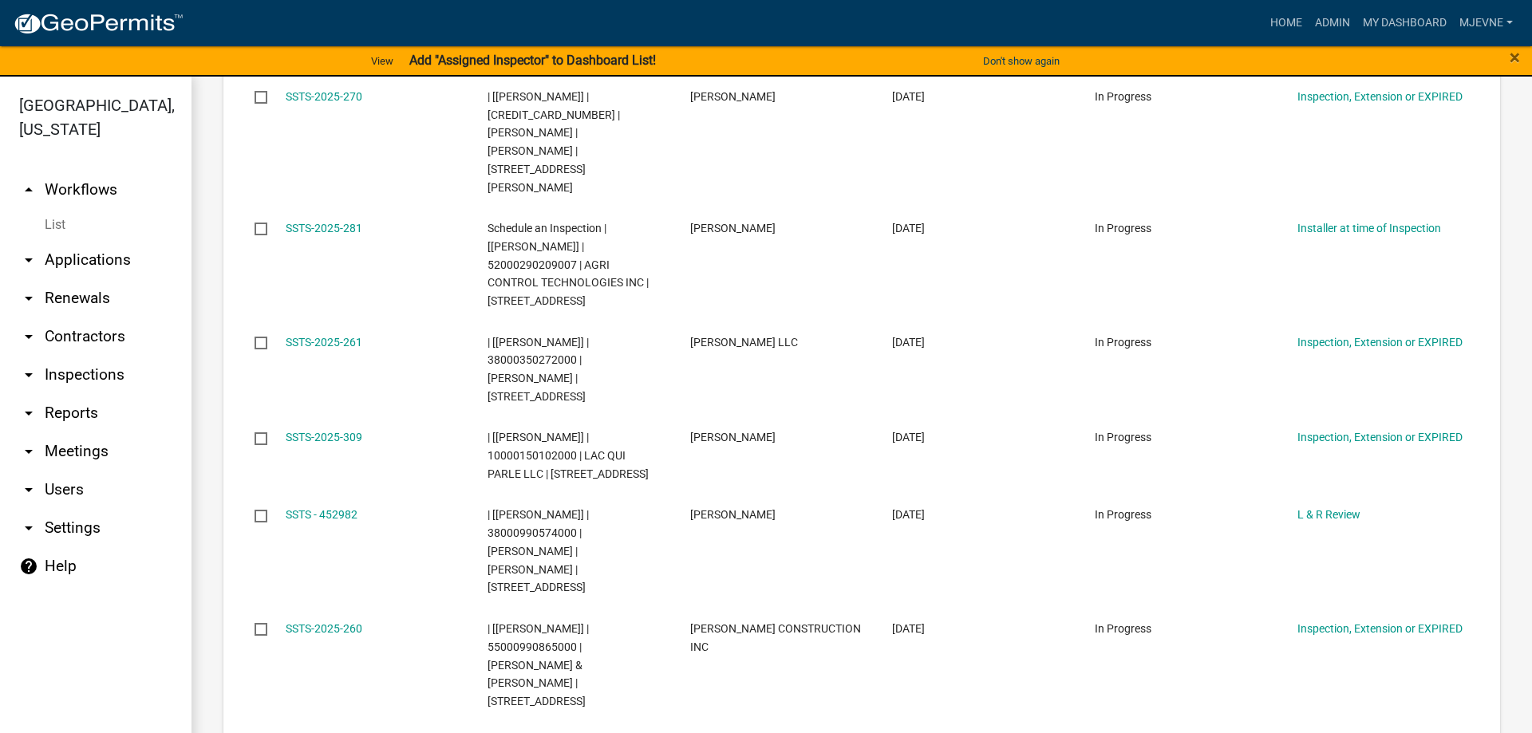
scroll to position [10261, 0]
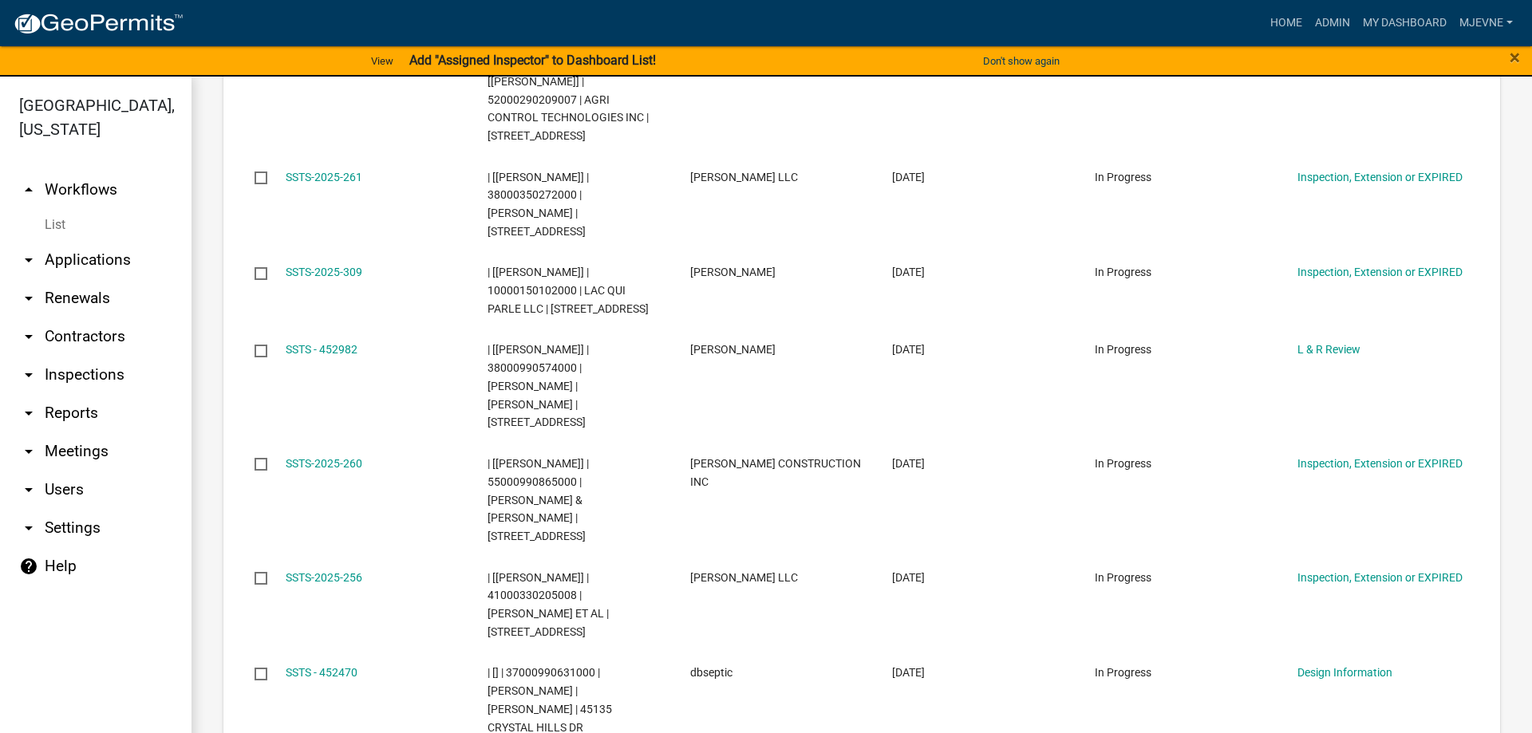
select select "0: 10"
click option "10" at bounding box center [0, 0] width 0 height 0
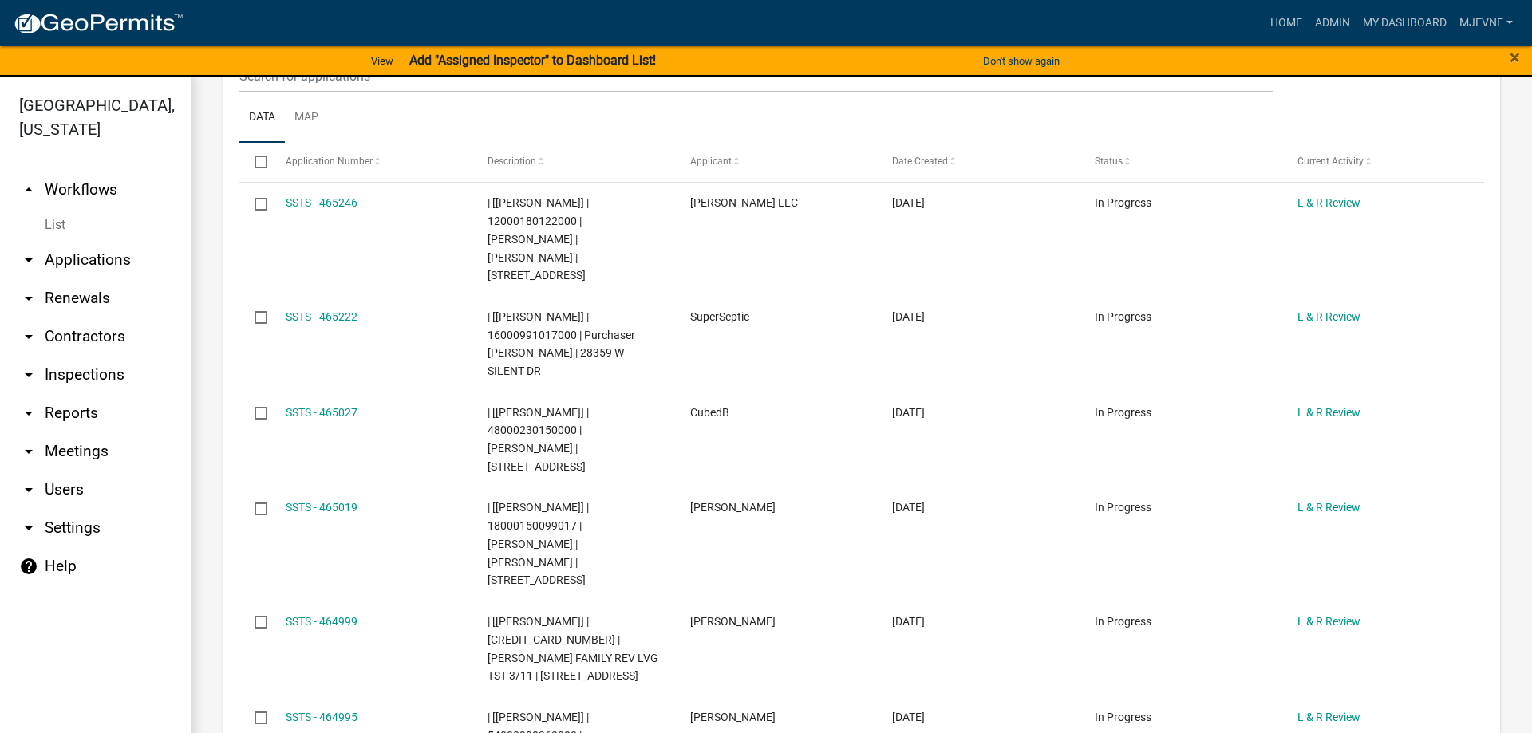
scroll to position [0, 0]
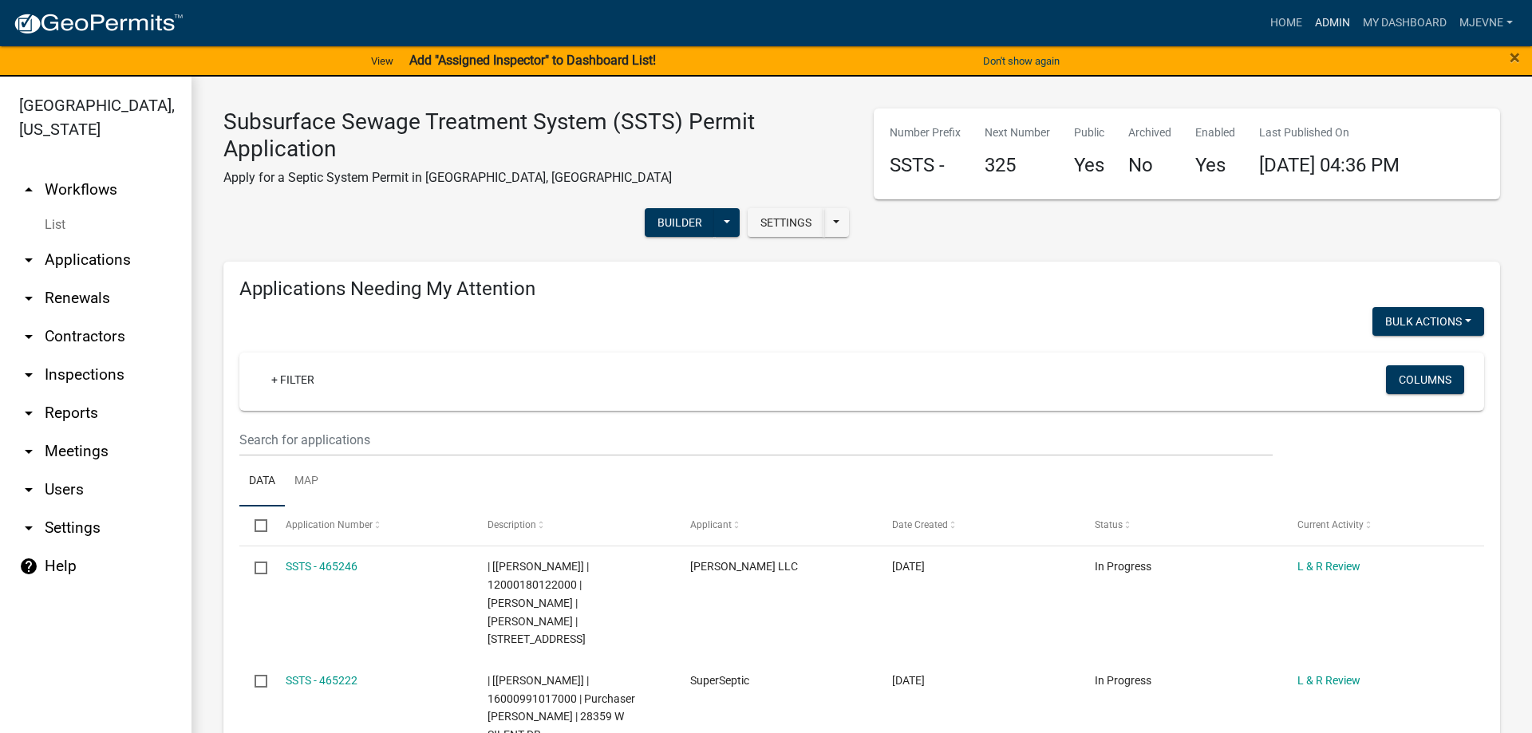
click at [1338, 21] on link "Admin" at bounding box center [1332, 23] width 48 height 30
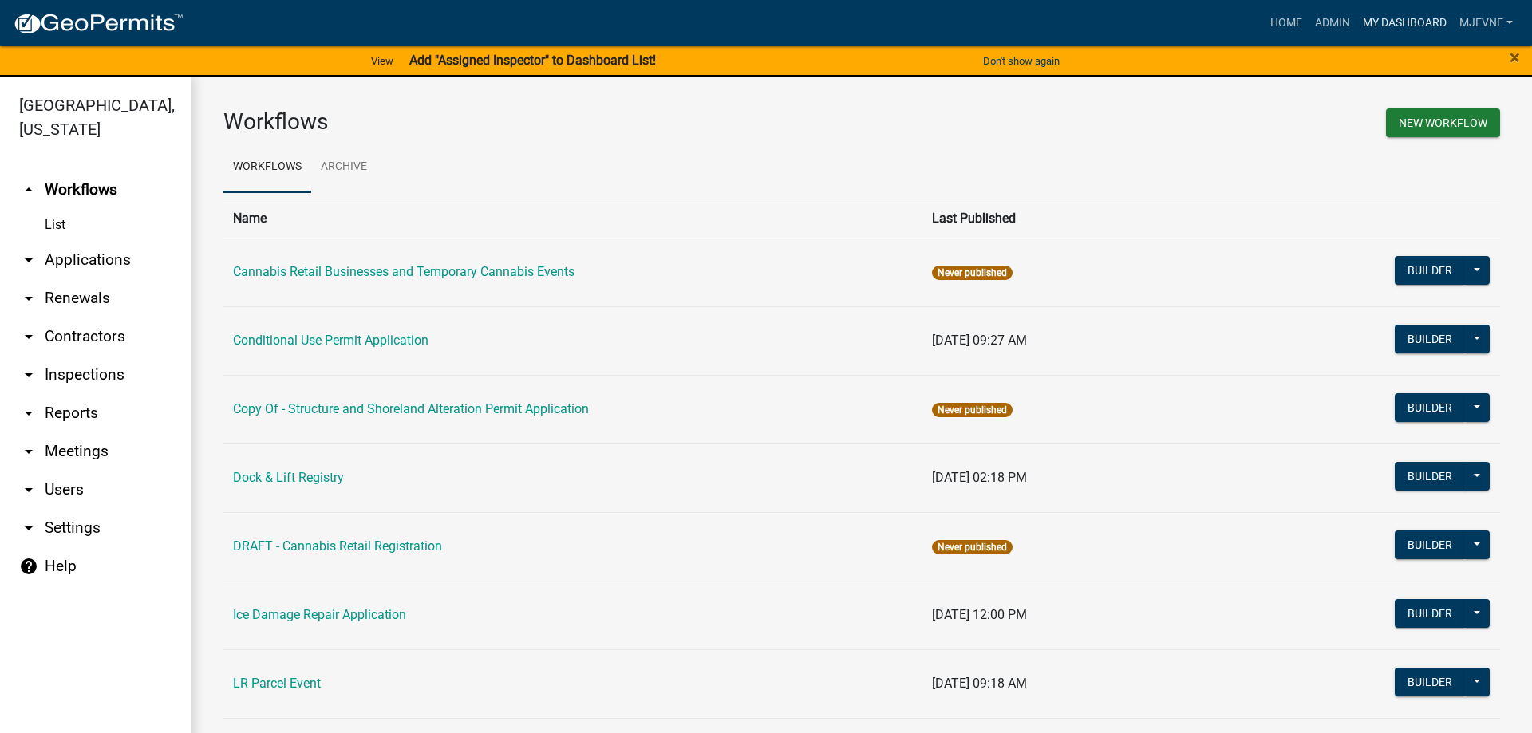
click at [1415, 19] on link "My Dashboard" at bounding box center [1404, 23] width 97 height 30
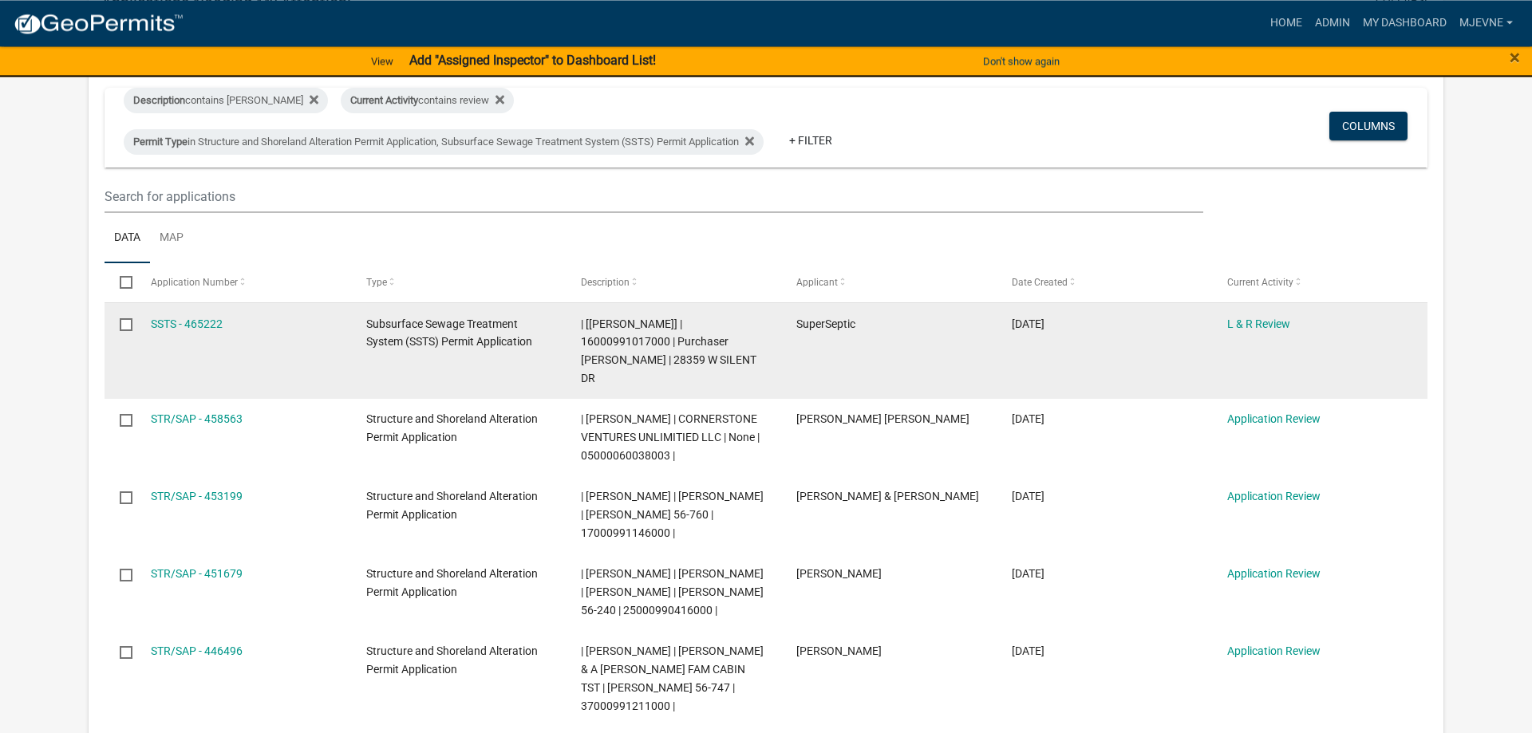
scroll to position [244, 0]
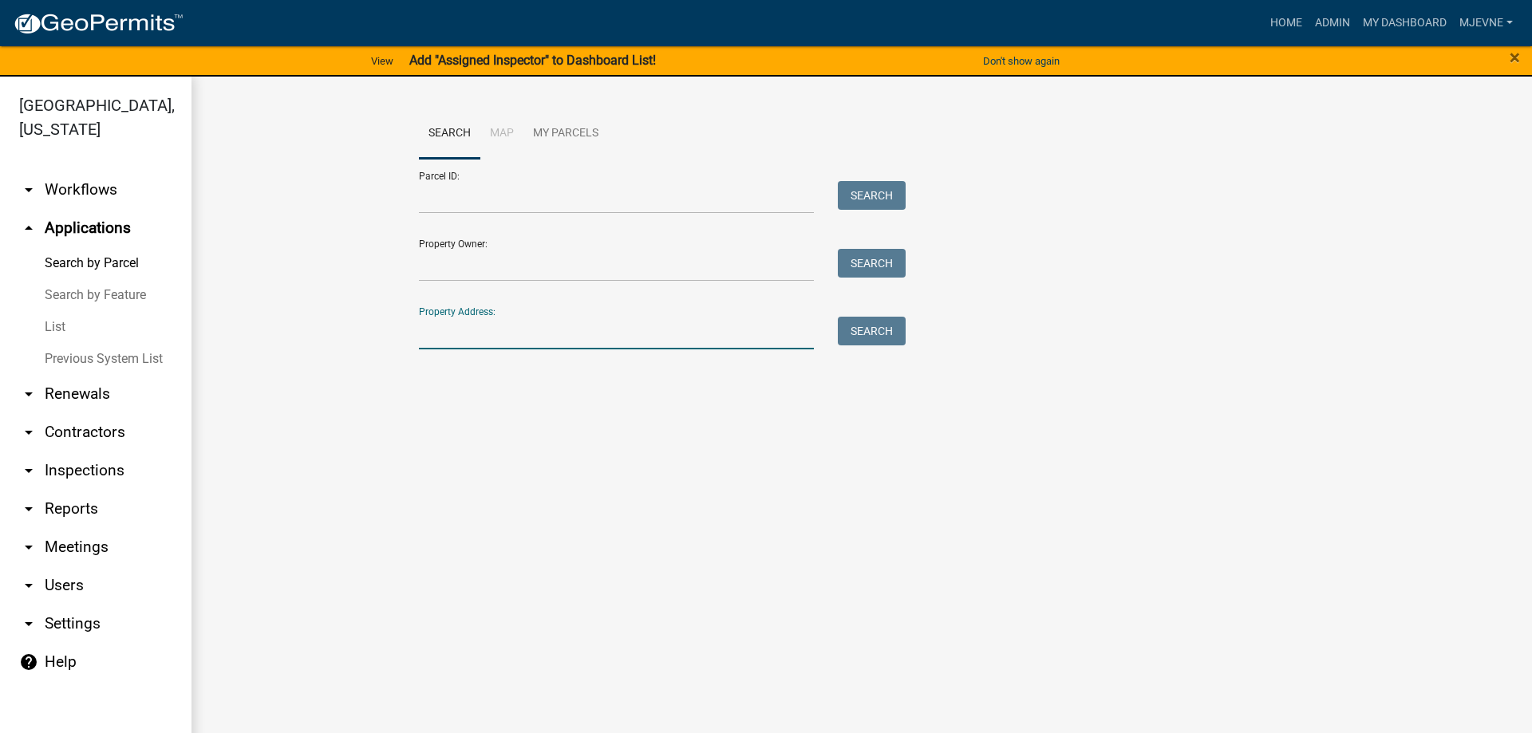
click at [443, 337] on input "Property Address:" at bounding box center [616, 333] width 395 height 33
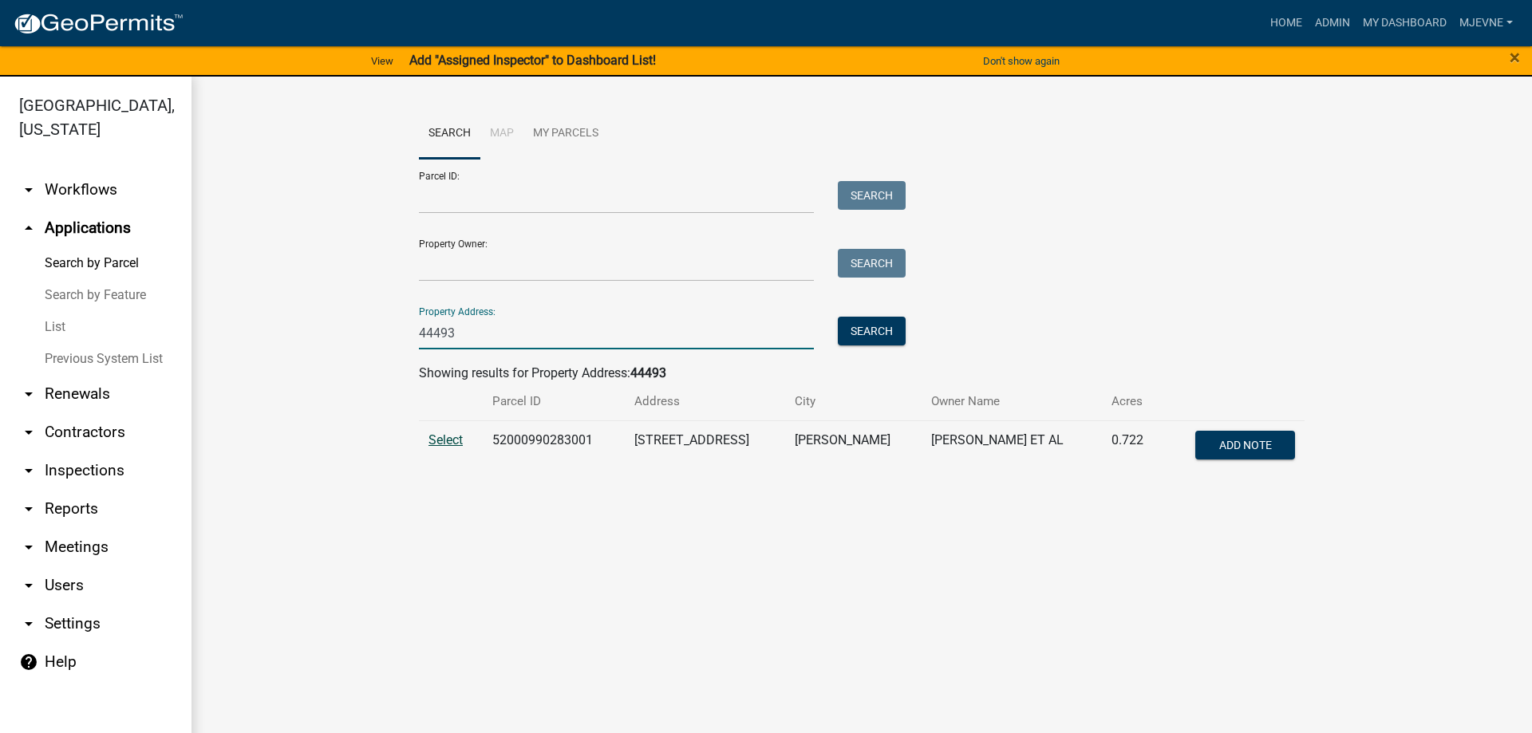
type input "44493"
click at [447, 440] on span "Select" at bounding box center [445, 439] width 34 height 15
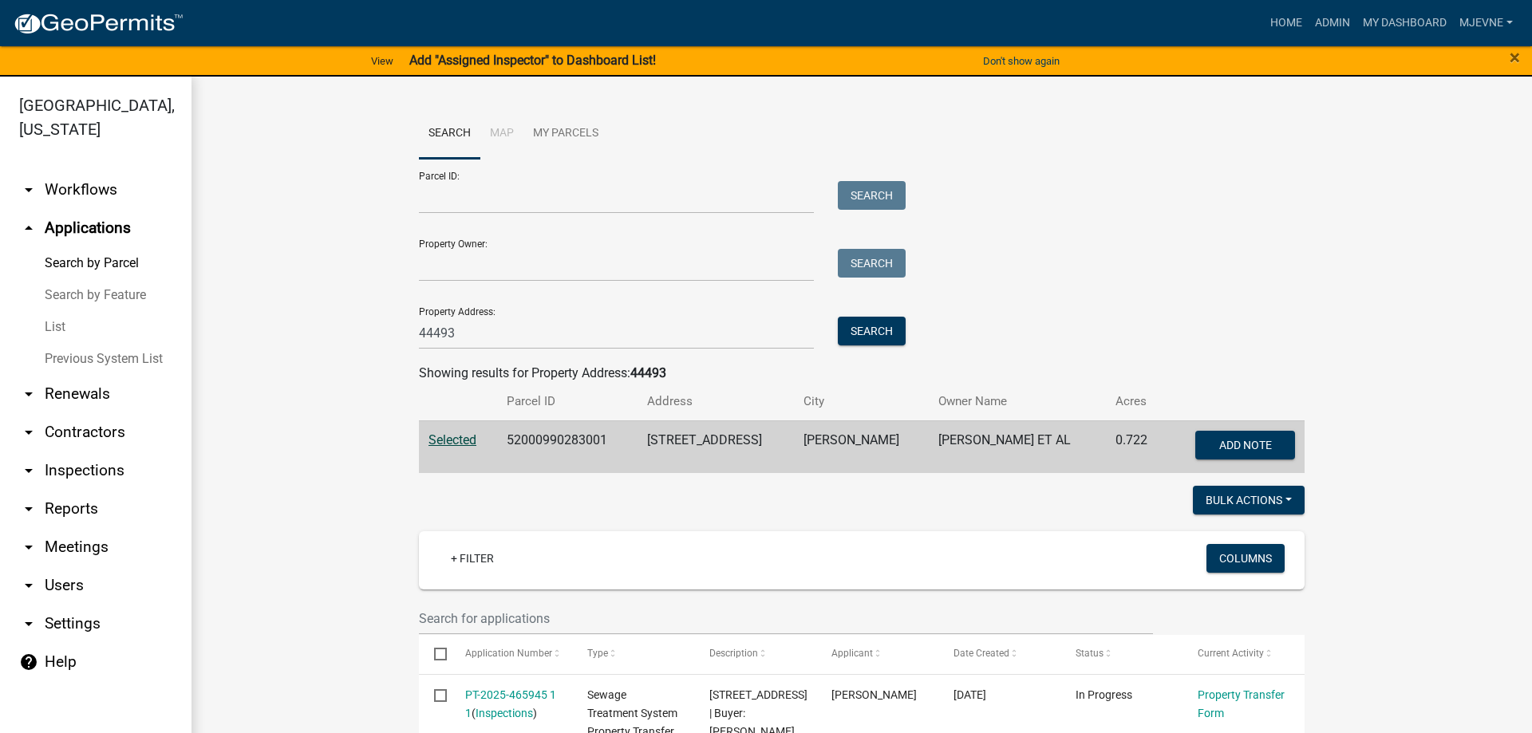
scroll to position [182, 0]
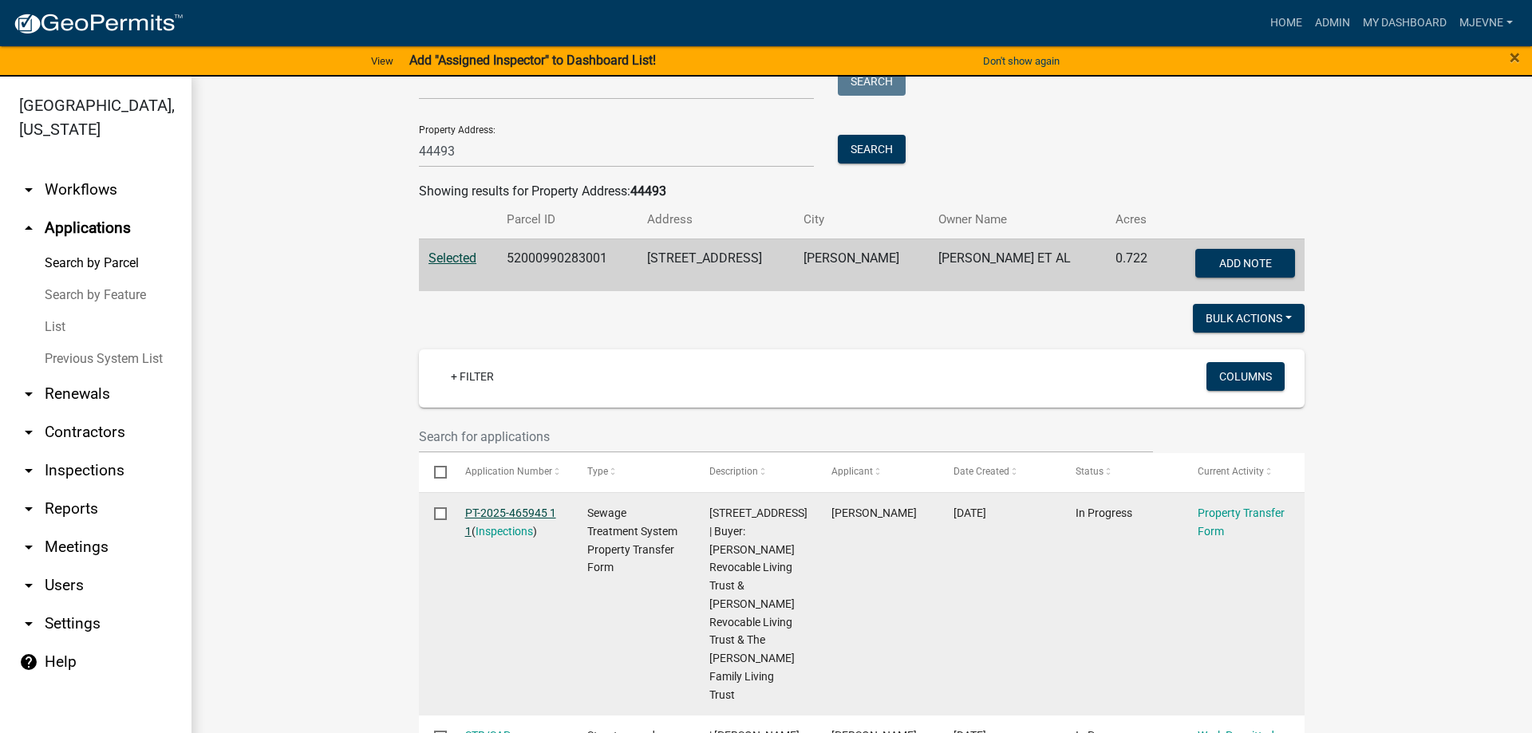
click at [506, 515] on link "PT-2025-465945 1 1" at bounding box center [510, 522] width 91 height 31
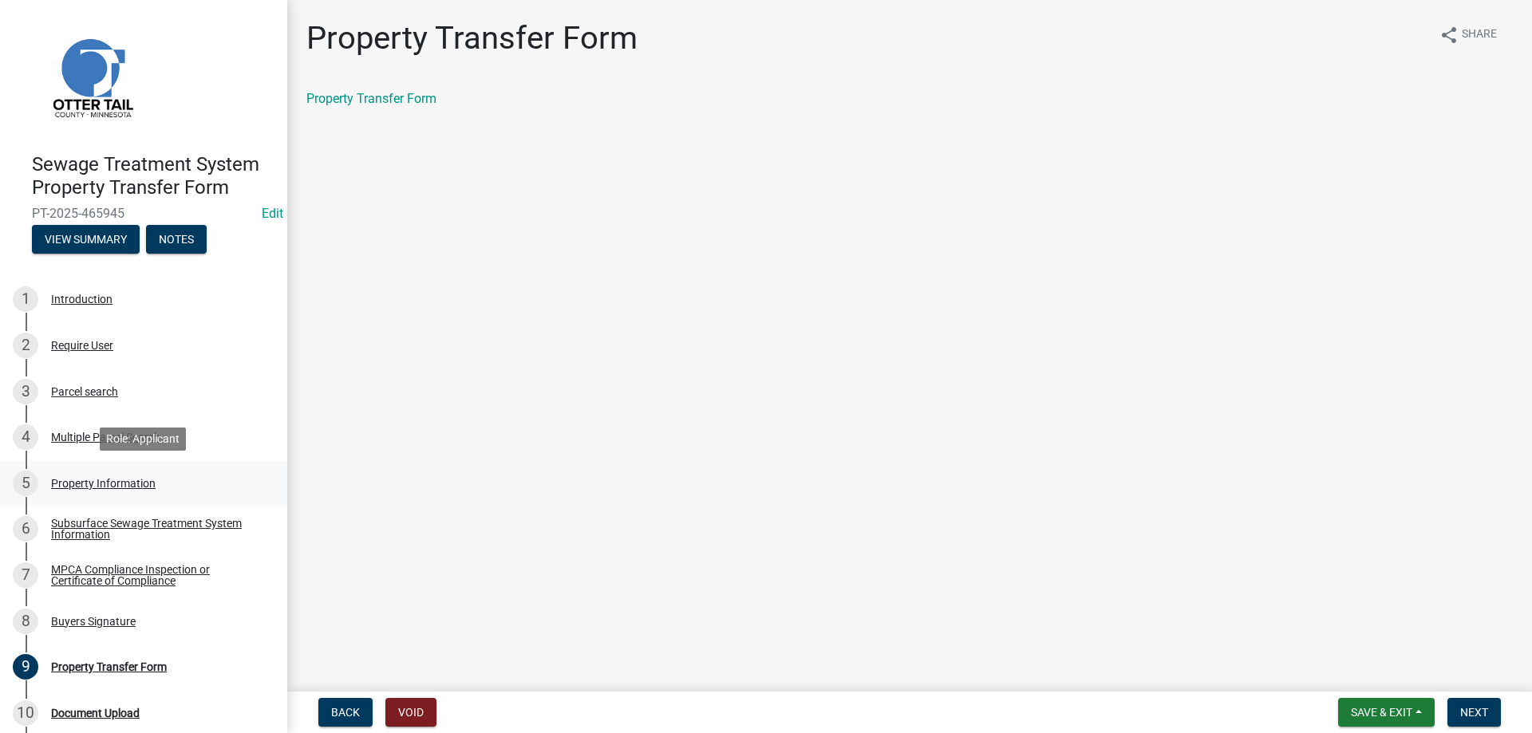
click at [109, 487] on div "Property Information" at bounding box center [103, 483] width 105 height 11
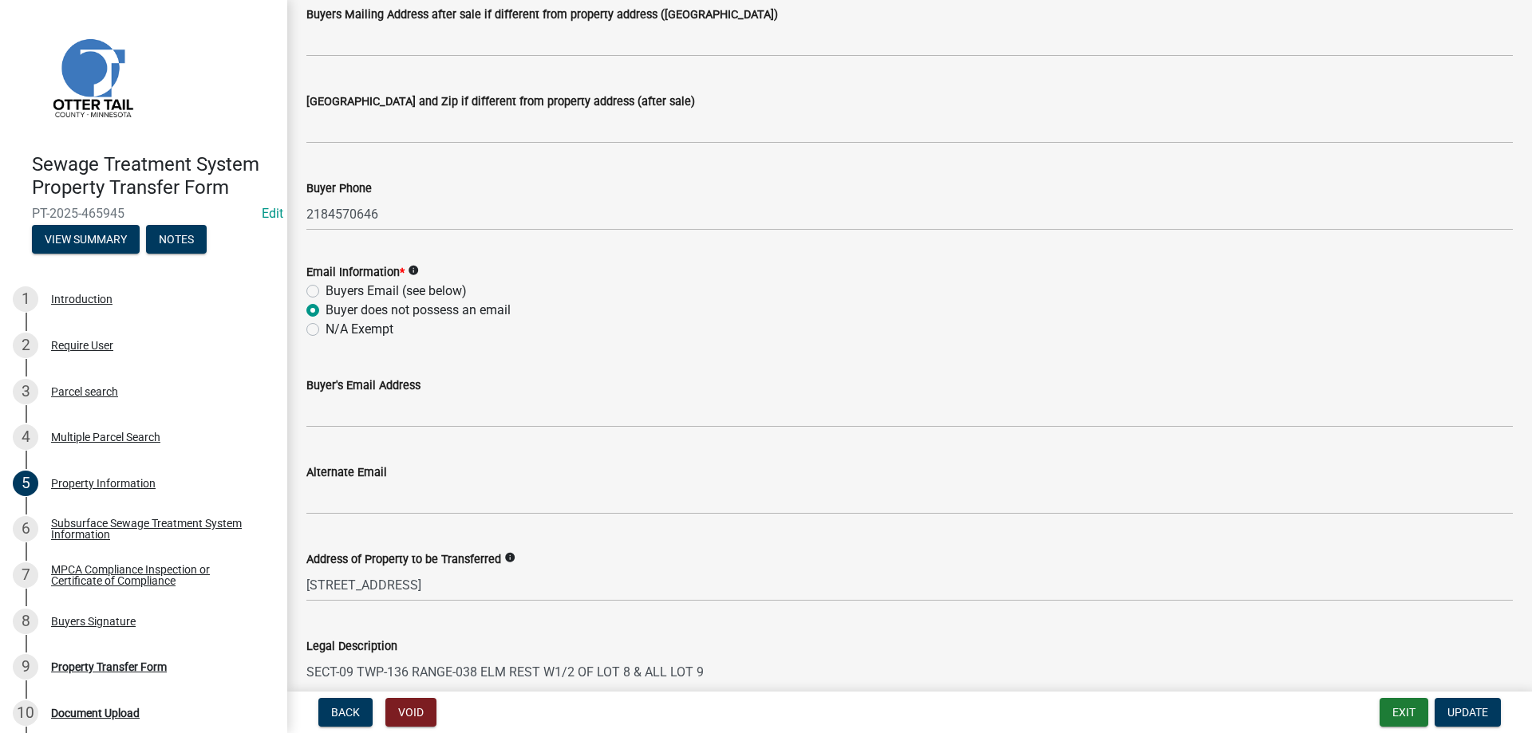
scroll to position [708, 0]
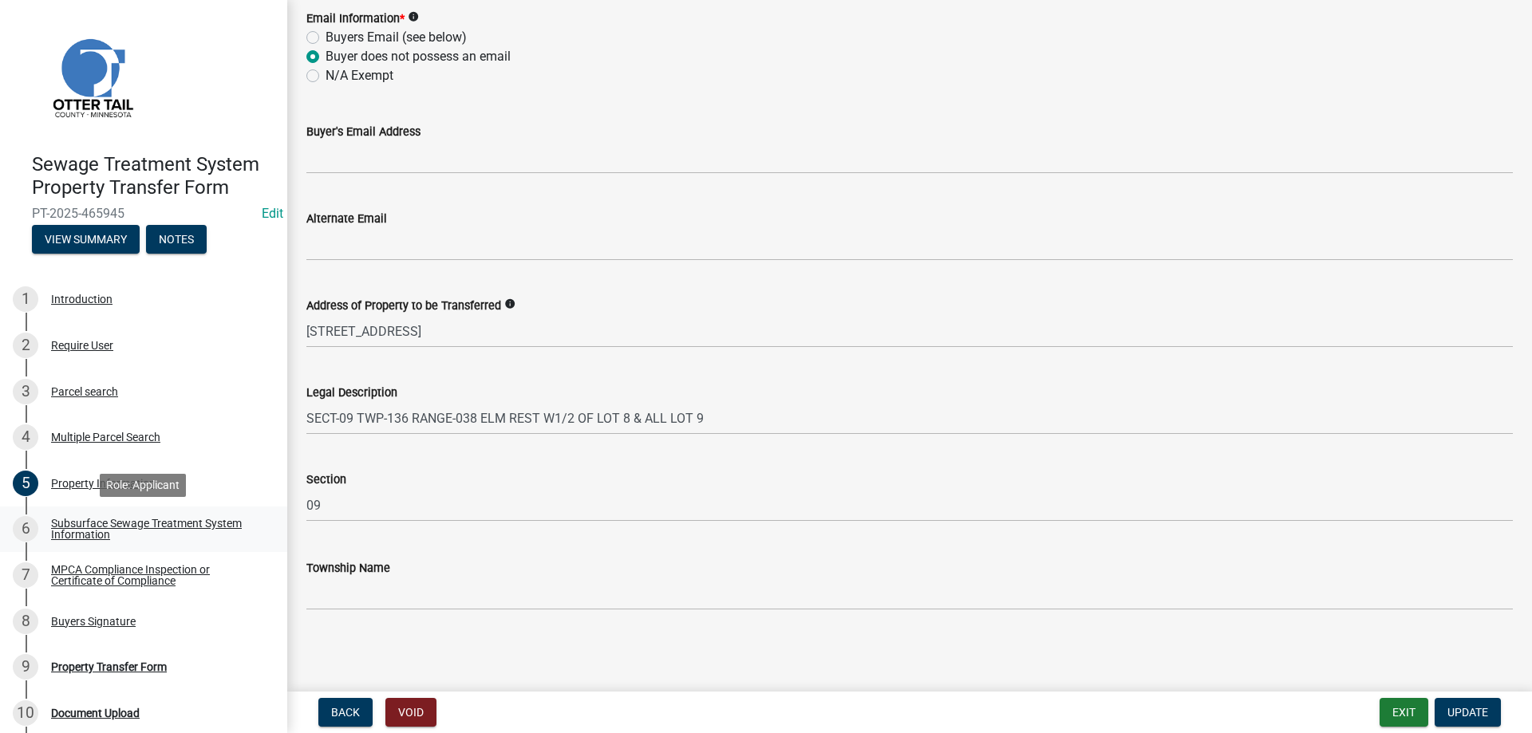
click at [85, 527] on div "Subsurface Sewage Treatment System Information" at bounding box center [156, 529] width 211 height 22
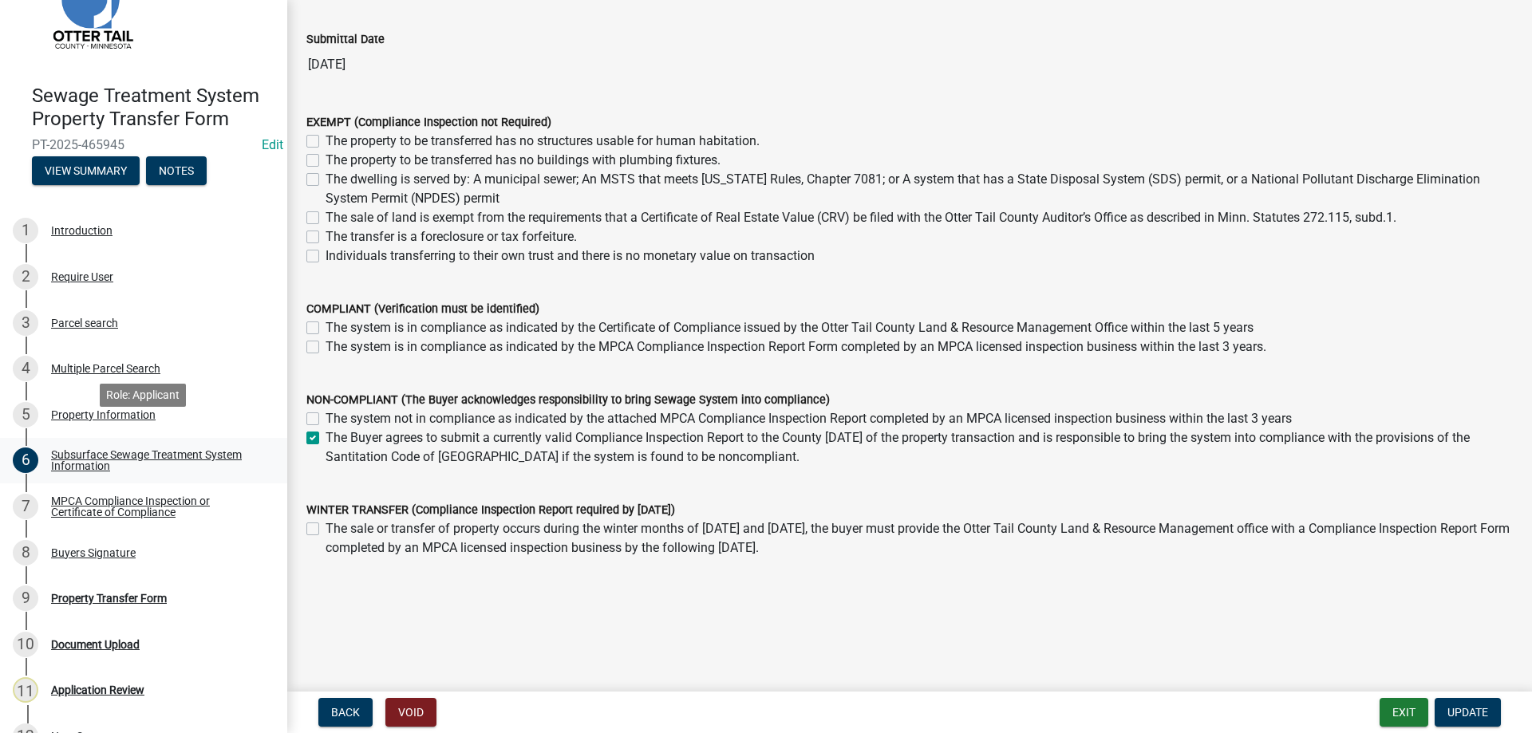
scroll to position [101, 0]
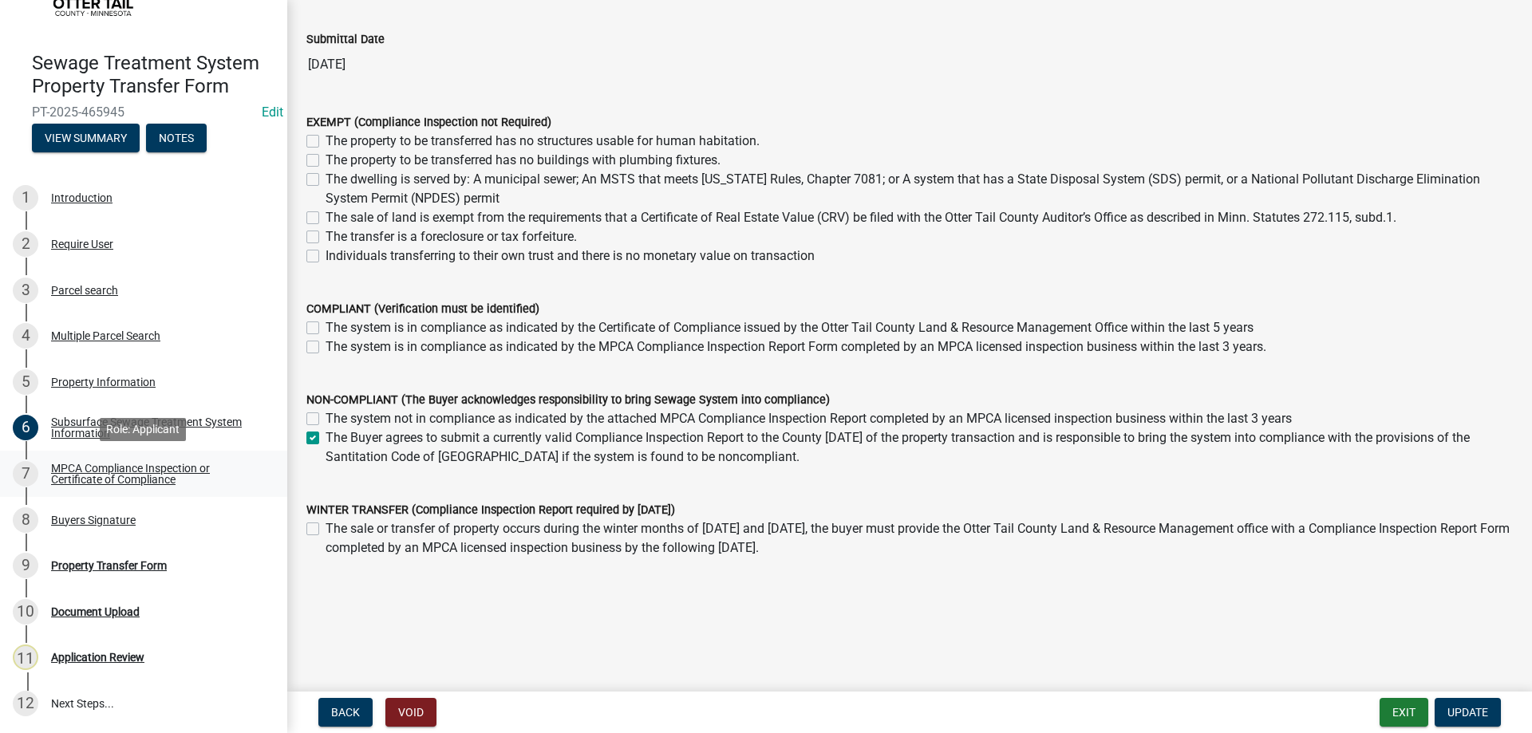
click at [82, 474] on div "MPCA Compliance Inspection or Certificate of Compliance" at bounding box center [156, 474] width 211 height 22
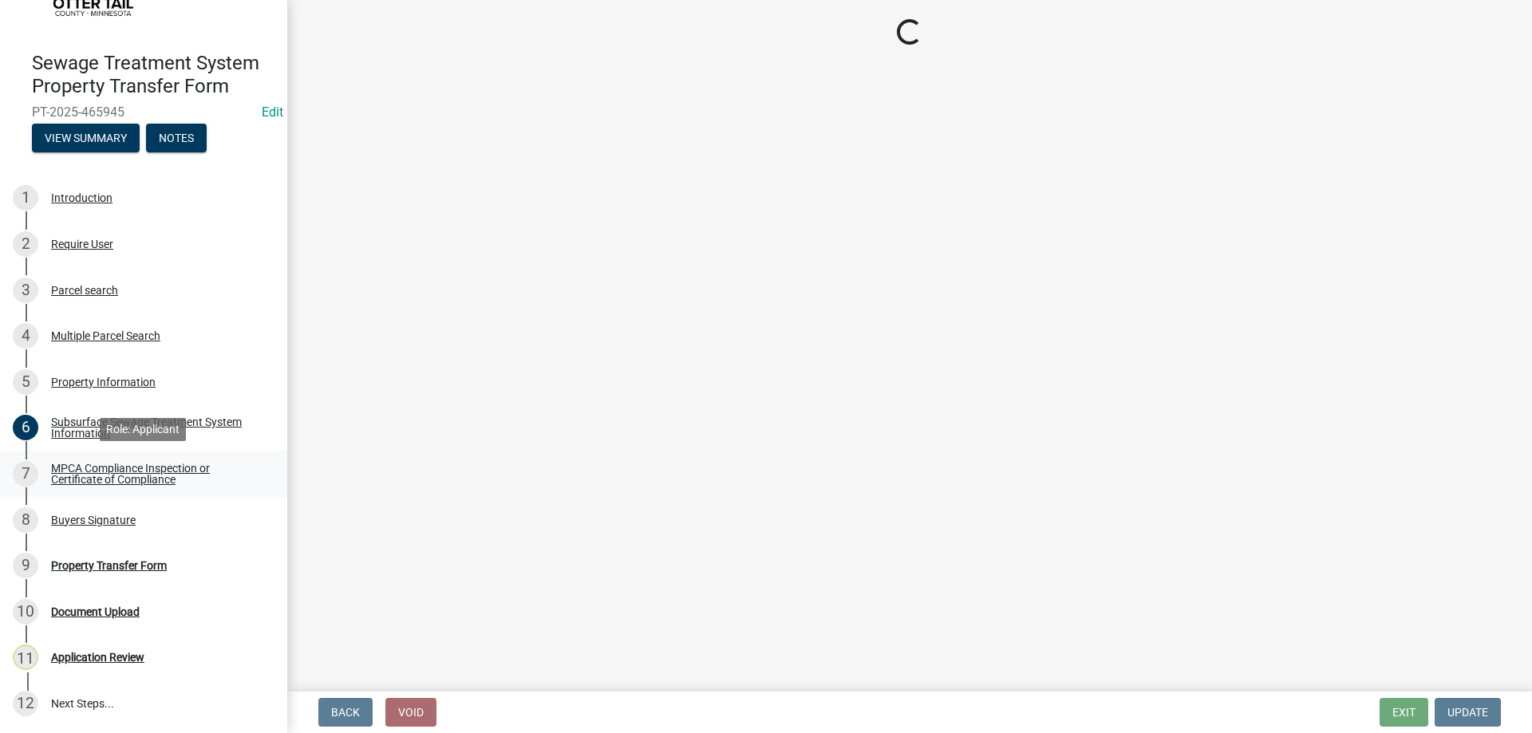
scroll to position [0, 0]
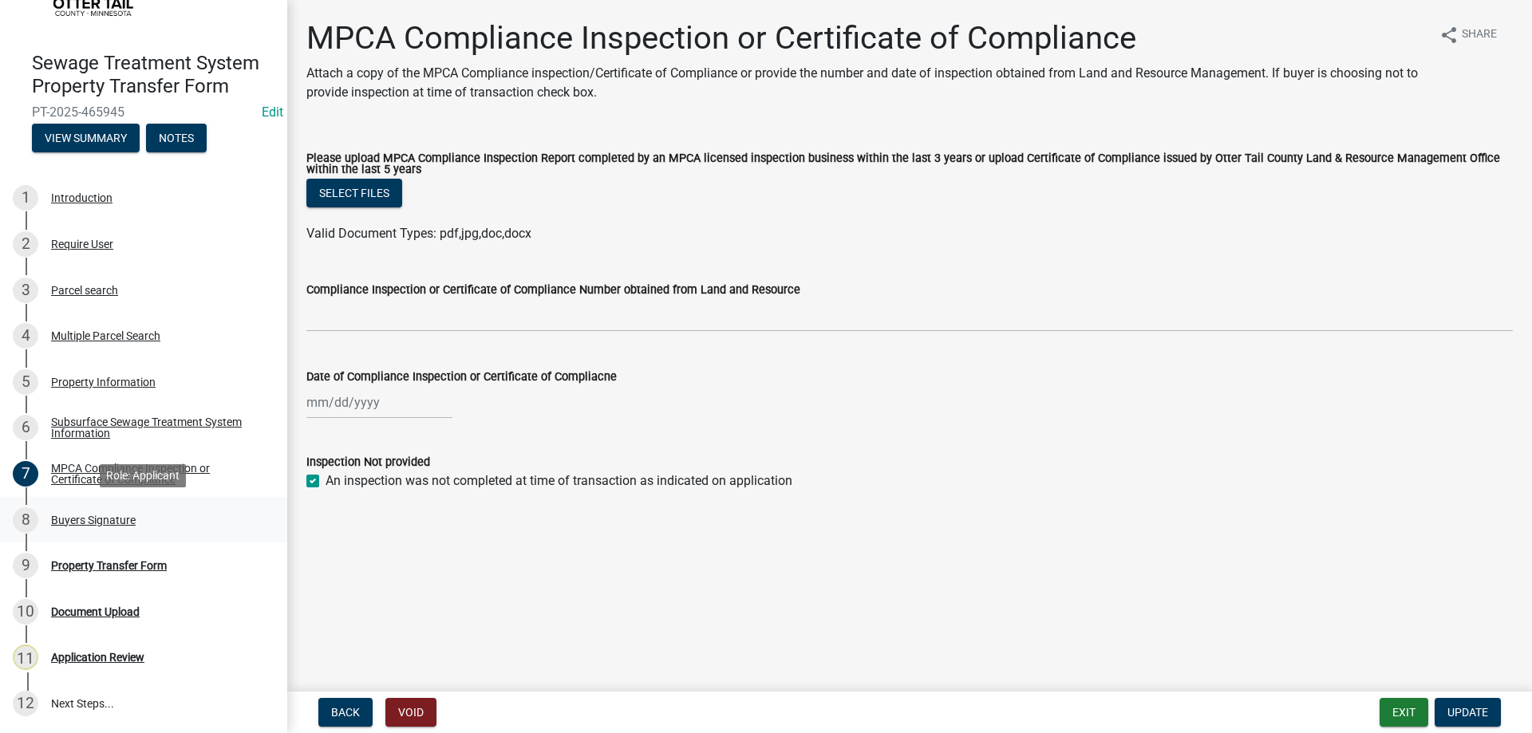
click at [97, 516] on div "Buyers Signature" at bounding box center [93, 520] width 85 height 11
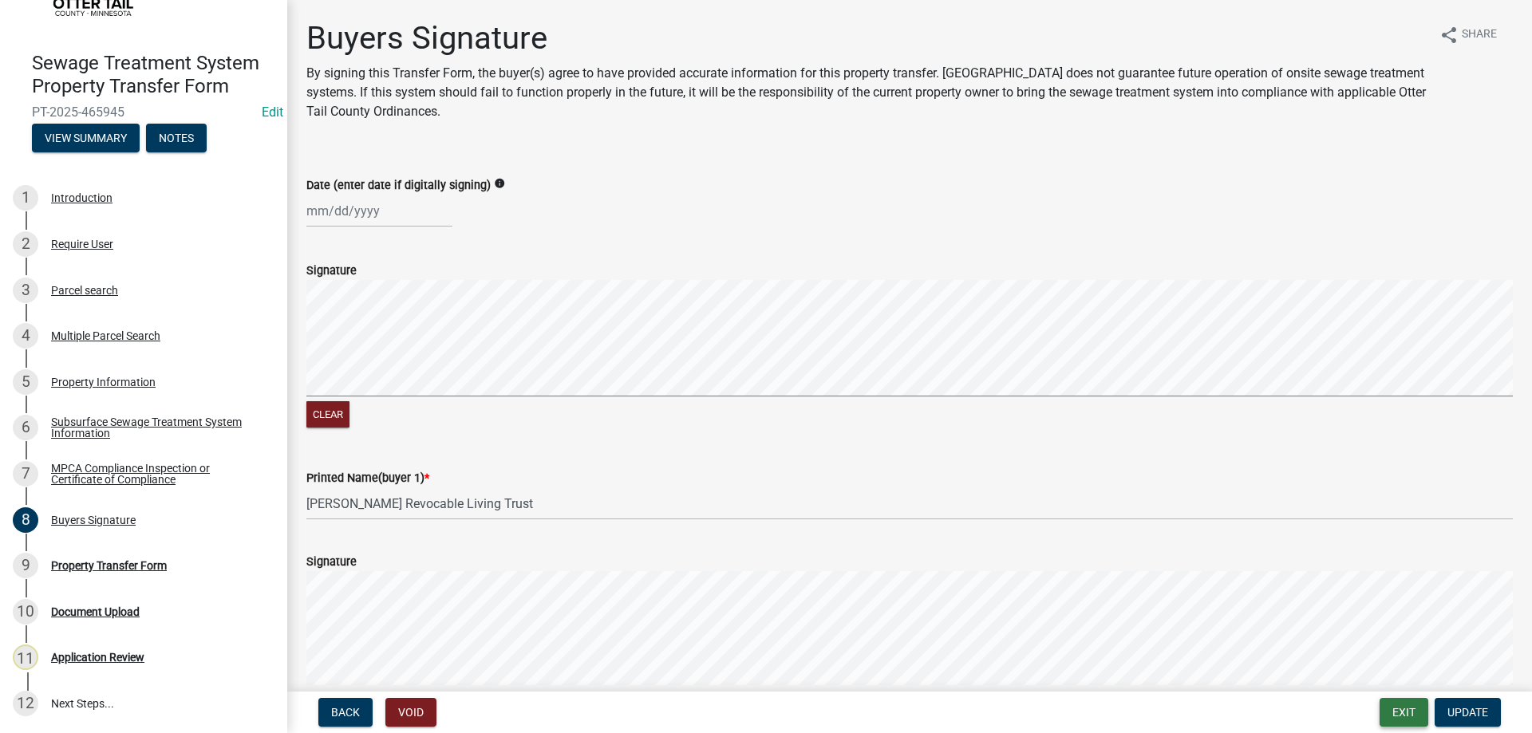
click at [1399, 710] on button "Exit" at bounding box center [1403, 712] width 49 height 29
